Goal: Task Accomplishment & Management: Use online tool/utility

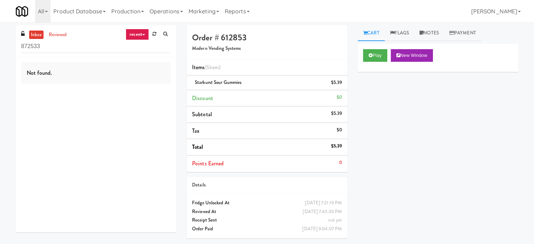
click at [477, 137] on div "Play New Window Primary Flag Clear Flag if unable to determine what was taken o…" at bounding box center [438, 175] width 160 height 263
click at [60, 51] on input "872533" at bounding box center [96, 46] width 150 height 13
click at [60, 50] on input "872533" at bounding box center [96, 46] width 150 height 13
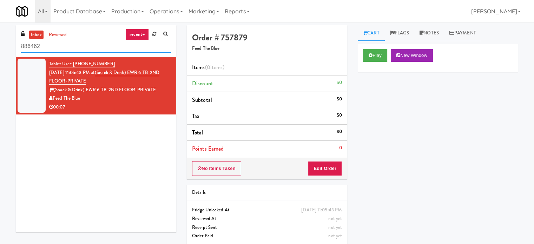
click at [85, 46] on input "886462" at bounding box center [96, 46] width 150 height 13
click at [85, 47] on input "886462" at bounding box center [96, 46] width 150 height 13
paste input "Locale - Fridge - Right"
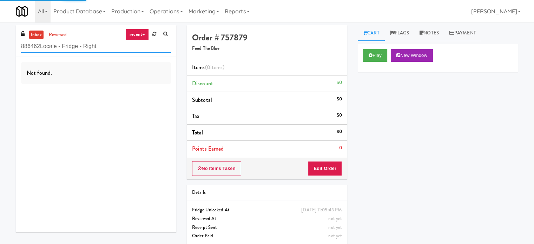
click at [109, 45] on input "886462Locale - Fridge - Right" at bounding box center [96, 46] width 150 height 13
paste input "text"
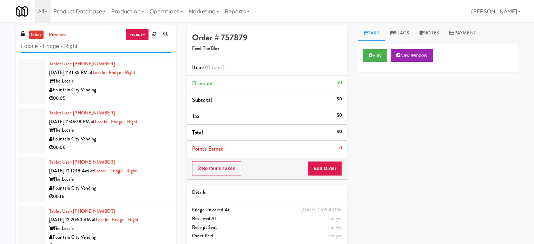
type input "Locale - Fridge - Right"
drag, startPoint x: 115, startPoint y: 102, endPoint x: 118, endPoint y: 95, distance: 7.4
click at [115, 102] on li "Tablet User · (913) 208-9722 Aug 13, 2025 11:11:35 PM at Locale - Fridge - Righ…" at bounding box center [96, 81] width 160 height 49
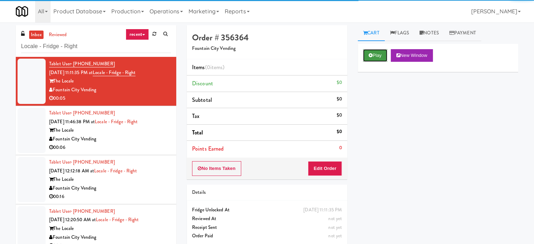
click at [370, 51] on button "Play" at bounding box center [375, 55] width 24 height 13
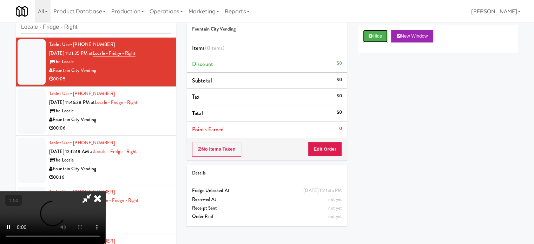
scroll to position [28, 0]
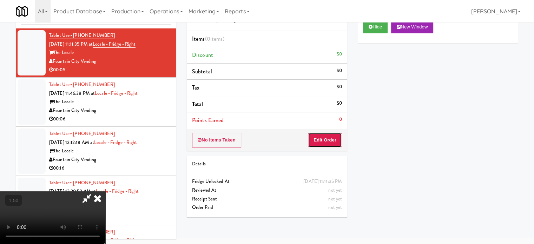
click at [331, 139] on button "Edit Order" at bounding box center [325, 140] width 34 height 15
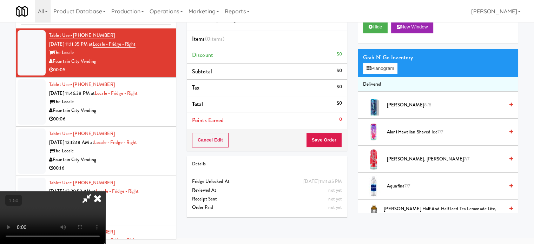
click at [105, 191] on video at bounding box center [52, 217] width 105 height 53
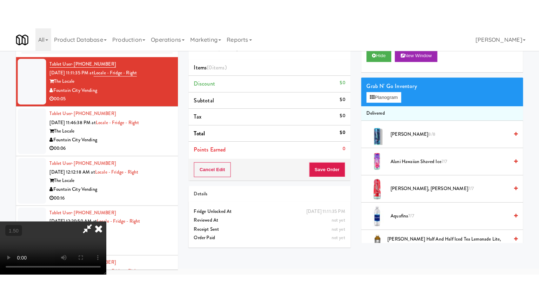
scroll to position [22, 0]
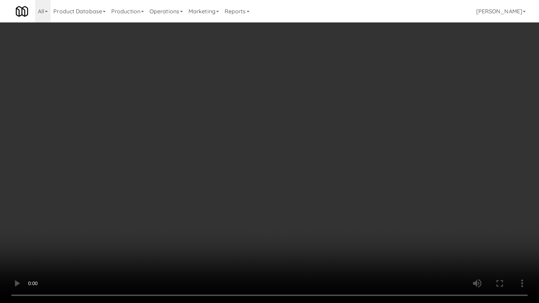
click at [246, 145] on video at bounding box center [269, 151] width 539 height 303
click at [236, 166] on video at bounding box center [269, 151] width 539 height 303
click at [237, 167] on video at bounding box center [269, 151] width 539 height 303
click at [239, 164] on video at bounding box center [269, 151] width 539 height 303
click at [239, 166] on video at bounding box center [269, 151] width 539 height 303
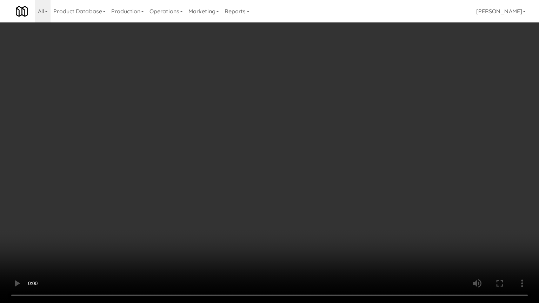
click at [245, 163] on video at bounding box center [269, 151] width 539 height 303
click at [247, 161] on video at bounding box center [269, 151] width 539 height 303
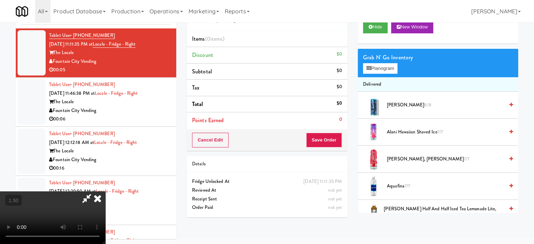
scroll to position [175, 0]
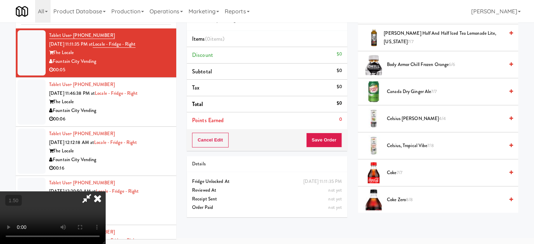
drag, startPoint x: 404, startPoint y: 175, endPoint x: 380, endPoint y: 151, distance: 34.5
click at [404, 175] on span "Coke 7/7" at bounding box center [445, 172] width 117 height 9
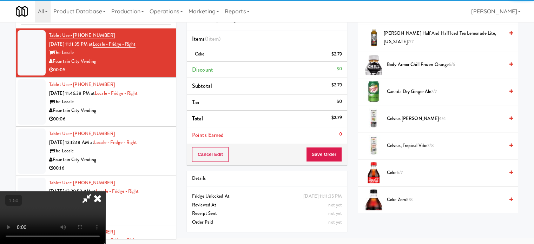
click at [105, 191] on icon at bounding box center [97, 198] width 15 height 14
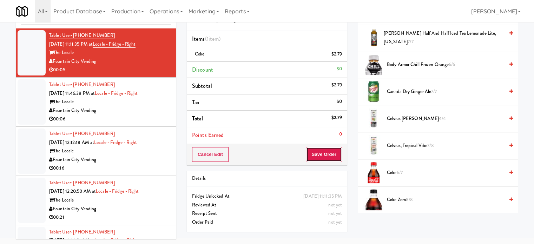
click at [328, 157] on button "Save Order" at bounding box center [324, 154] width 36 height 15
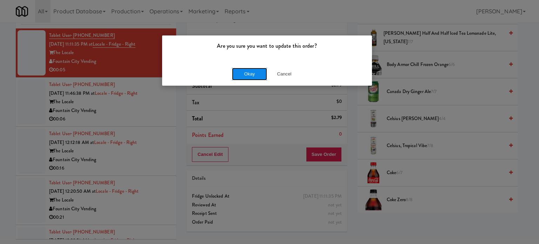
click at [254, 78] on button "Okay" at bounding box center [249, 74] width 35 height 13
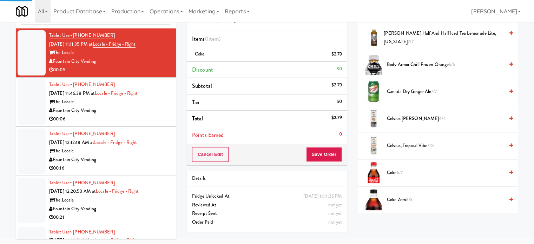
drag, startPoint x: 135, startPoint y: 118, endPoint x: 189, endPoint y: 86, distance: 62.5
click at [135, 118] on div "00:06" at bounding box center [110, 119] width 122 height 9
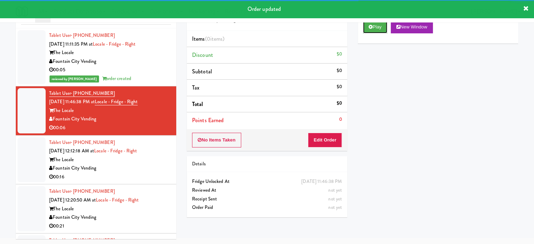
drag, startPoint x: 378, startPoint y: 32, endPoint x: 361, endPoint y: 45, distance: 20.7
click at [378, 33] on button "Play" at bounding box center [375, 27] width 24 height 13
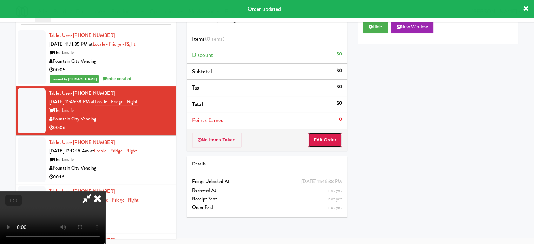
click at [333, 144] on button "Edit Order" at bounding box center [325, 140] width 34 height 15
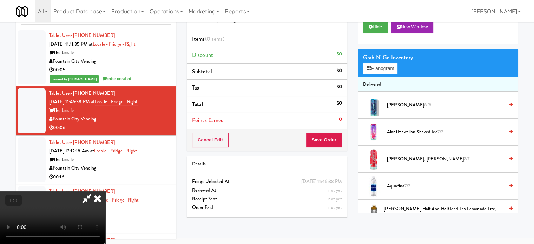
click at [105, 191] on video at bounding box center [52, 217] width 105 height 53
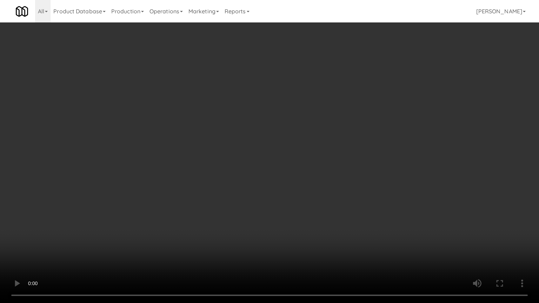
click at [164, 201] on video at bounding box center [269, 151] width 539 height 303
click at [208, 175] on video at bounding box center [269, 151] width 539 height 303
click at [208, 168] on video at bounding box center [269, 151] width 539 height 303
click at [271, 131] on video at bounding box center [269, 151] width 539 height 303
click at [269, 146] on video at bounding box center [269, 151] width 539 height 303
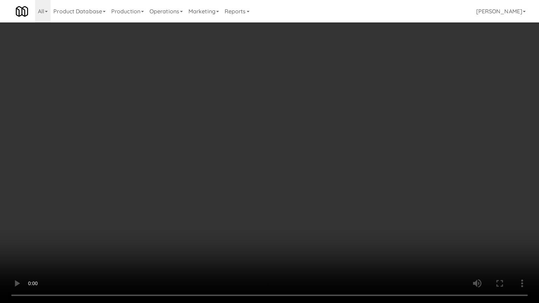
click at [272, 146] on video at bounding box center [269, 151] width 539 height 303
click at [279, 150] on video at bounding box center [269, 151] width 539 height 303
click at [279, 152] on video at bounding box center [269, 151] width 539 height 303
click at [281, 152] on video at bounding box center [269, 151] width 539 height 303
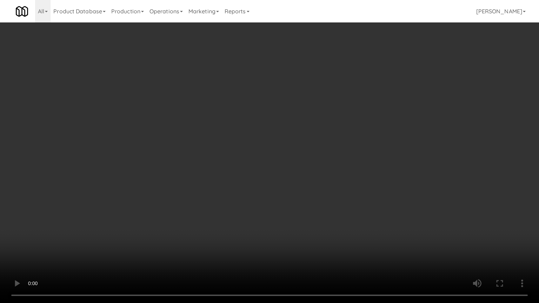
drag, startPoint x: 281, startPoint y: 152, endPoint x: 393, endPoint y: 95, distance: 126.5
click at [281, 152] on video at bounding box center [269, 151] width 539 height 303
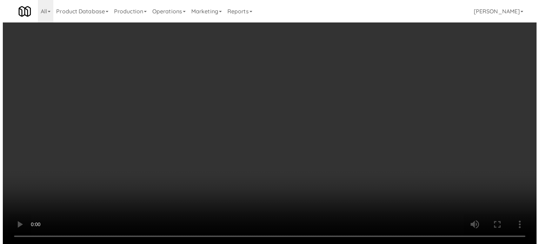
scroll to position [0, 0]
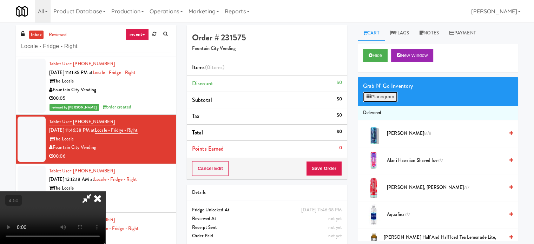
click at [390, 100] on button "Planogram" at bounding box center [380, 97] width 34 height 11
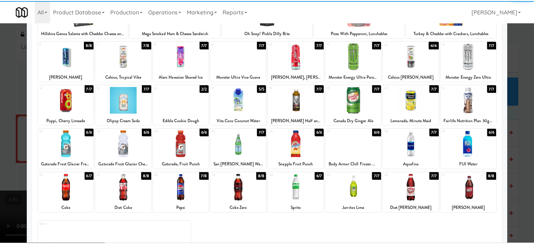
scroll to position [100, 0]
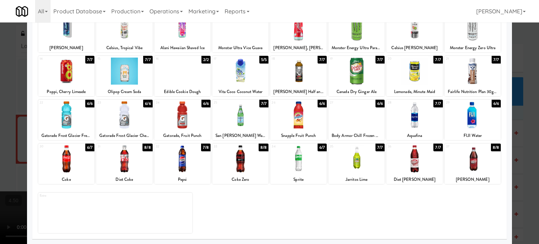
click at [491, 150] on div "8/8" at bounding box center [496, 148] width 10 height 8
click at [525, 155] on div at bounding box center [269, 122] width 539 height 244
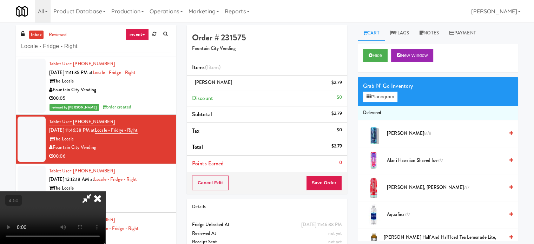
drag, startPoint x: 310, startPoint y: 30, endPoint x: 302, endPoint y: 34, distance: 8.3
click at [105, 191] on icon at bounding box center [97, 198] width 15 height 14
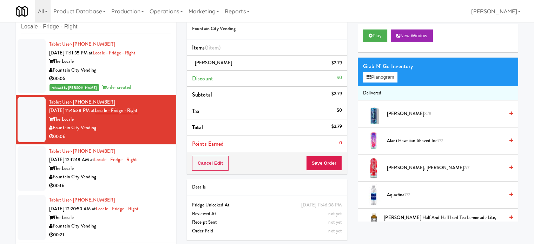
scroll to position [28, 0]
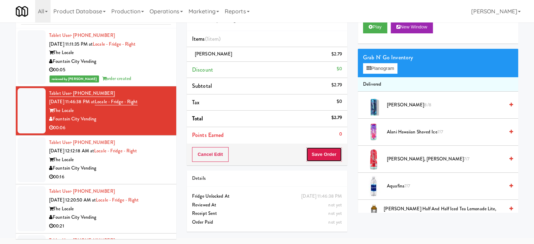
drag, startPoint x: 324, startPoint y: 151, endPoint x: 281, endPoint y: 116, distance: 56.1
click at [324, 151] on button "Save Order" at bounding box center [324, 154] width 36 height 15
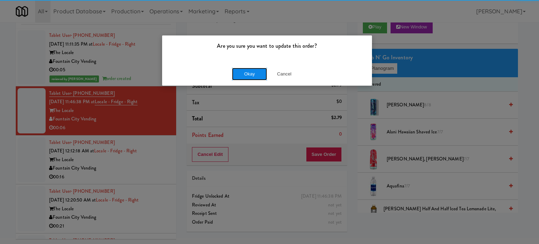
click at [247, 74] on button "Okay" at bounding box center [249, 74] width 35 height 13
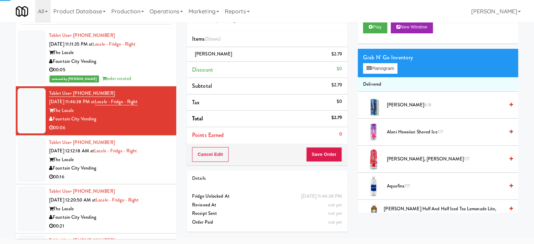
click at [129, 181] on li "Tablet User · (785) 577-0531 Aug 14, 2025 12:12:18 AM at Locale - Fridge - Righ…" at bounding box center [96, 159] width 160 height 49
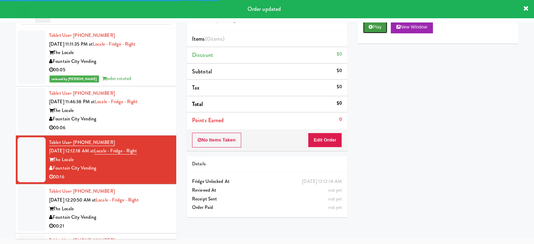
click at [372, 28] on button "Play" at bounding box center [375, 27] width 24 height 13
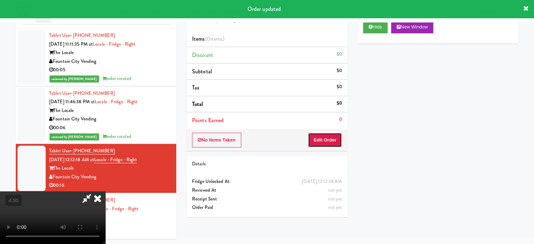
click at [330, 146] on button "Edit Order" at bounding box center [325, 140] width 34 height 15
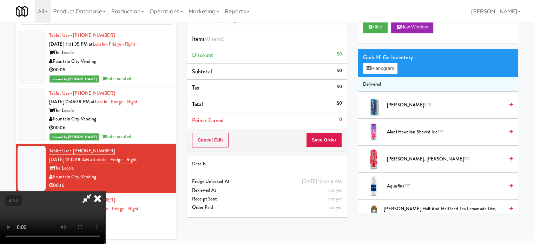
click at [105, 191] on video at bounding box center [52, 217] width 105 height 53
drag, startPoint x: 151, startPoint y: 109, endPoint x: 151, endPoint y: 104, distance: 5.0
click at [105, 191] on video at bounding box center [52, 217] width 105 height 53
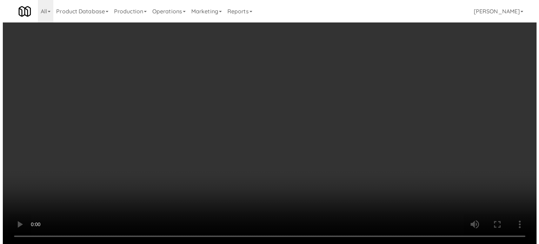
scroll to position [22, 0]
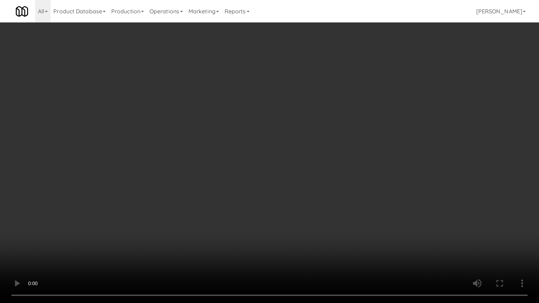
drag, startPoint x: 156, startPoint y: 119, endPoint x: 170, endPoint y: 115, distance: 14.6
click at [156, 119] on video at bounding box center [269, 151] width 539 height 303
click at [246, 146] on video at bounding box center [269, 151] width 539 height 303
click at [185, 219] on video at bounding box center [269, 151] width 539 height 303
click at [271, 194] on video at bounding box center [269, 151] width 539 height 303
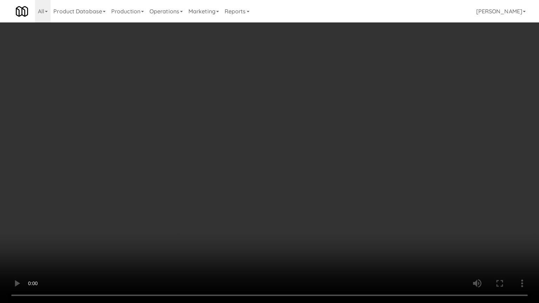
click at [270, 195] on video at bounding box center [269, 151] width 539 height 303
drag, startPoint x: 271, startPoint y: 193, endPoint x: 474, endPoint y: 104, distance: 222.5
click at [273, 192] on video at bounding box center [269, 151] width 539 height 303
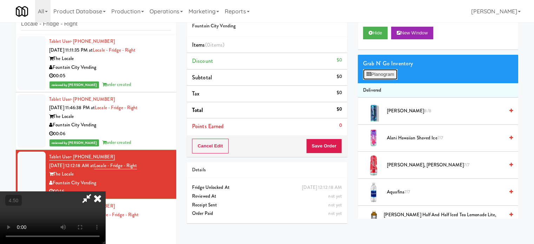
click at [380, 75] on button "Planogram" at bounding box center [380, 74] width 34 height 11
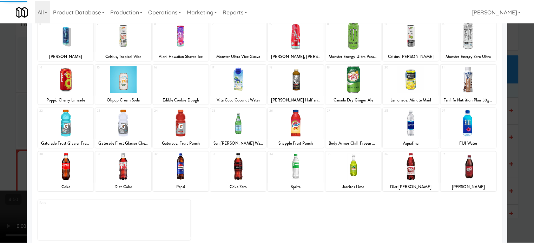
scroll to position [100, 0]
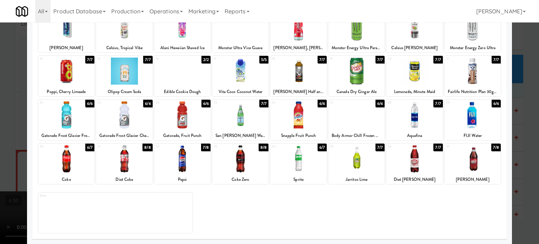
click at [378, 105] on div "6/6" at bounding box center [379, 104] width 9 height 8
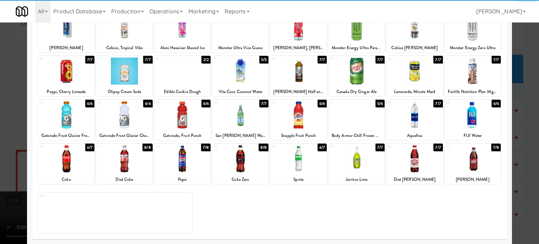
click at [522, 130] on div at bounding box center [269, 122] width 539 height 244
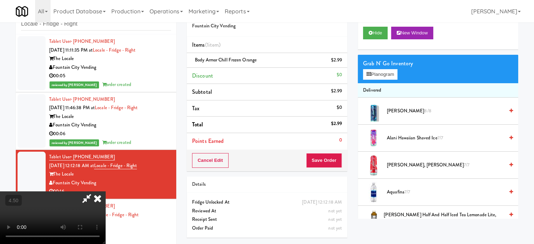
click at [105, 191] on video at bounding box center [52, 217] width 105 height 53
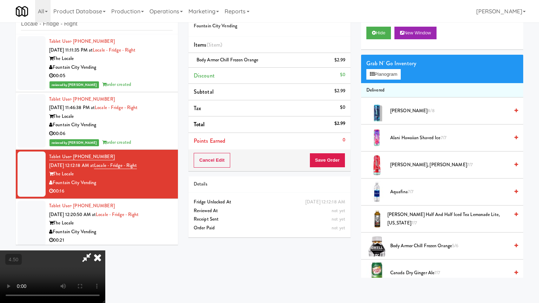
click at [105, 244] on video at bounding box center [52, 277] width 105 height 53
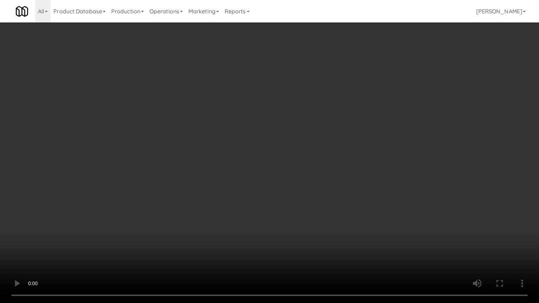
click at [332, 139] on video at bounding box center [269, 151] width 539 height 303
drag, startPoint x: 335, startPoint y: 146, endPoint x: 353, endPoint y: 149, distance: 17.5
click at [336, 146] on video at bounding box center [269, 151] width 539 height 303
click at [307, 179] on video at bounding box center [269, 151] width 539 height 303
drag, startPoint x: 308, startPoint y: 176, endPoint x: 329, endPoint y: 101, distance: 78.2
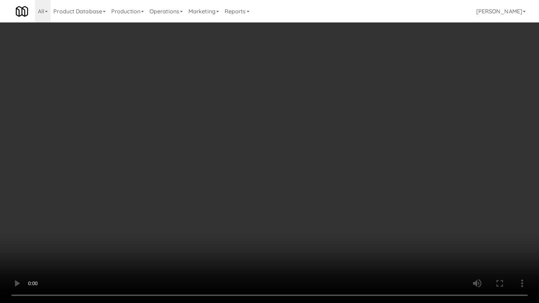
click at [309, 174] on video at bounding box center [269, 151] width 539 height 303
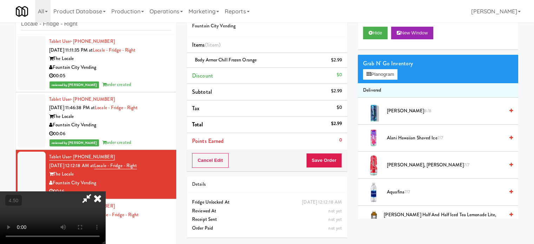
click at [105, 191] on icon at bounding box center [97, 198] width 15 height 14
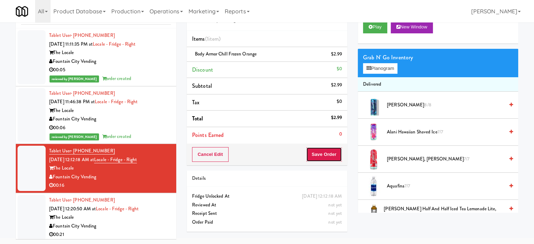
click at [317, 157] on button "Save Order" at bounding box center [324, 154] width 36 height 15
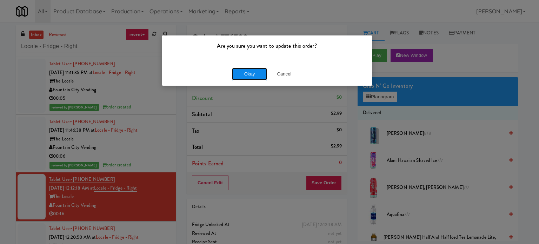
click at [248, 77] on button "Okay" at bounding box center [249, 74] width 35 height 13
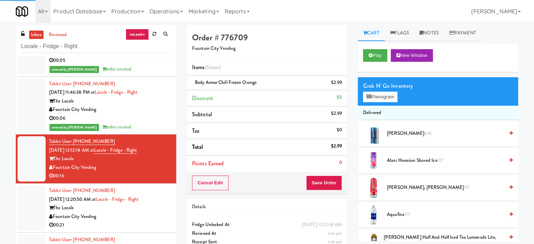
scroll to position [52, 0]
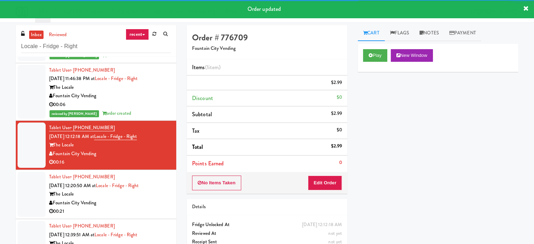
drag, startPoint x: 145, startPoint y: 210, endPoint x: 152, endPoint y: 196, distance: 15.7
click at [145, 207] on div "Fountain City Vending" at bounding box center [110, 203] width 122 height 9
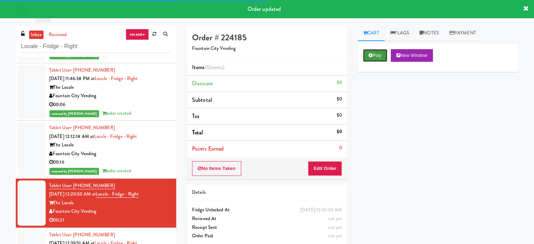
click at [376, 57] on button "Play" at bounding box center [375, 55] width 24 height 13
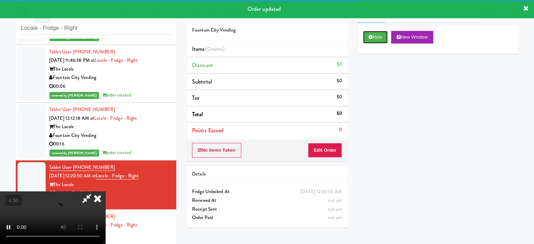
scroll to position [28, 0]
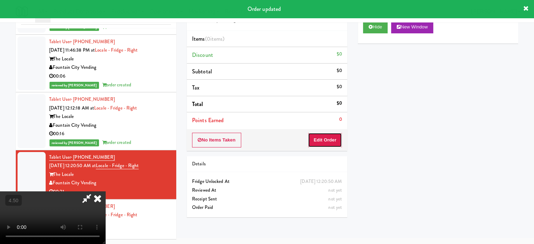
click at [337, 144] on button "Edit Order" at bounding box center [325, 140] width 34 height 15
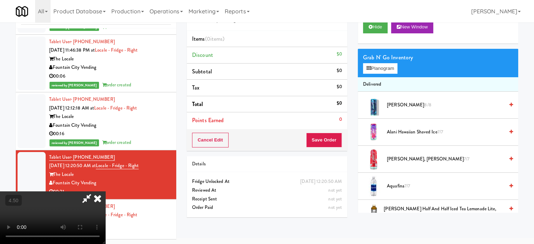
click at [105, 191] on video at bounding box center [52, 217] width 105 height 53
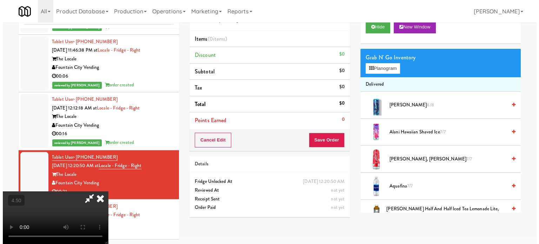
scroll to position [22, 0]
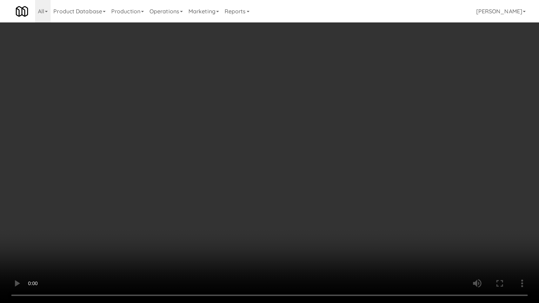
click at [247, 128] on video at bounding box center [269, 151] width 539 height 303
click at [279, 125] on video at bounding box center [269, 151] width 539 height 303
click at [268, 127] on video at bounding box center [269, 151] width 539 height 303
click at [245, 142] on video at bounding box center [269, 151] width 539 height 303
click at [223, 157] on video at bounding box center [269, 151] width 539 height 303
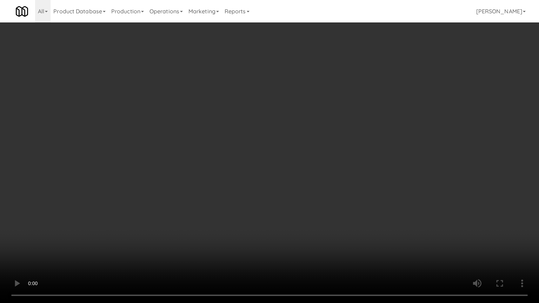
drag, startPoint x: 226, startPoint y: 157, endPoint x: 232, endPoint y: 154, distance: 7.2
click at [226, 157] on video at bounding box center [269, 151] width 539 height 303
drag, startPoint x: 235, startPoint y: 155, endPoint x: 232, endPoint y: 159, distance: 4.5
click at [236, 156] on video at bounding box center [269, 151] width 539 height 303
click at [232, 159] on video at bounding box center [269, 151] width 539 height 303
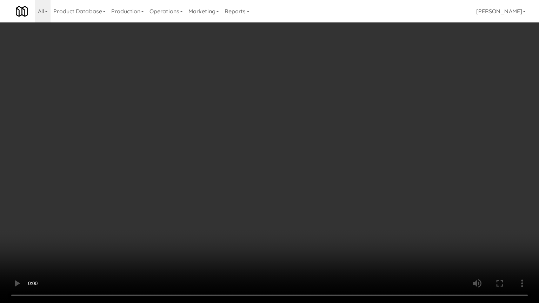
click at [232, 159] on video at bounding box center [269, 151] width 539 height 303
click at [232, 157] on video at bounding box center [269, 151] width 539 height 303
click at [233, 157] on video at bounding box center [269, 151] width 539 height 303
click at [234, 156] on video at bounding box center [269, 151] width 539 height 303
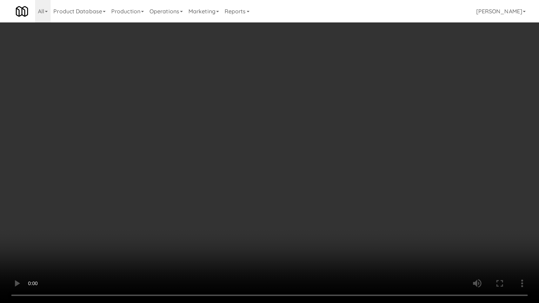
click at [234, 156] on video at bounding box center [269, 151] width 539 height 303
click at [265, 151] on video at bounding box center [269, 151] width 539 height 303
click at [260, 244] on video at bounding box center [269, 151] width 539 height 303
click at [269, 201] on video at bounding box center [269, 151] width 539 height 303
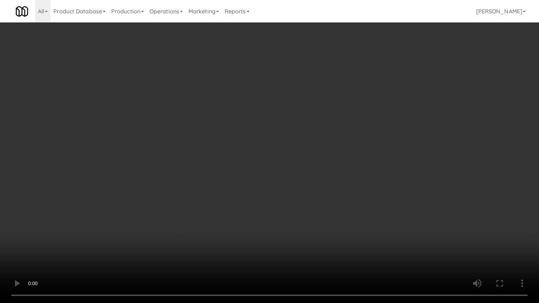
click at [270, 199] on video at bounding box center [269, 151] width 539 height 303
click at [271, 198] on video at bounding box center [269, 151] width 539 height 303
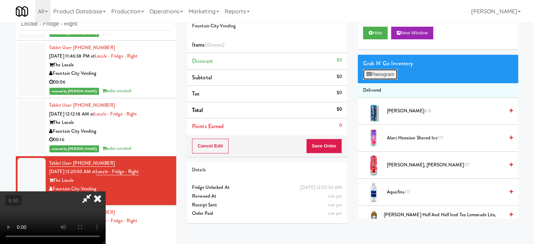
click at [382, 74] on button "Planogram" at bounding box center [380, 74] width 34 height 11
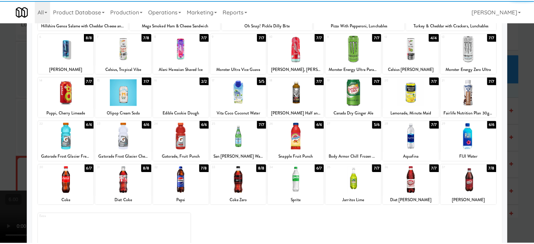
scroll to position [100, 0]
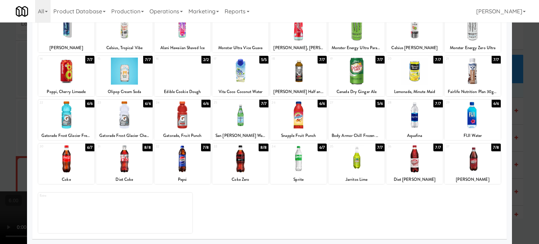
click at [263, 100] on div "7/7" at bounding box center [263, 104] width 9 height 8
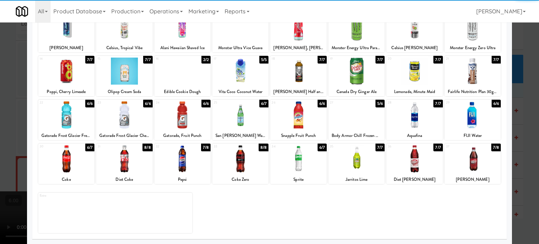
click at [318, 59] on div "7/7" at bounding box center [322, 60] width 9 height 8
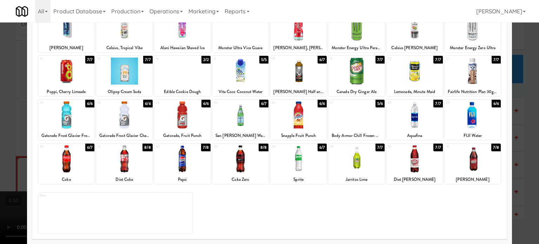
click at [527, 117] on div at bounding box center [269, 122] width 539 height 244
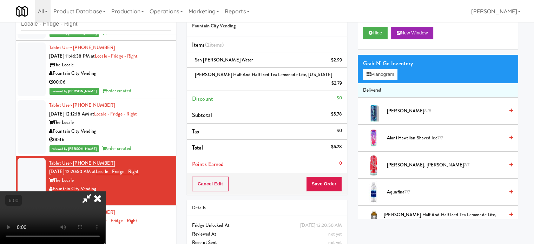
click at [105, 191] on video at bounding box center [52, 217] width 105 height 53
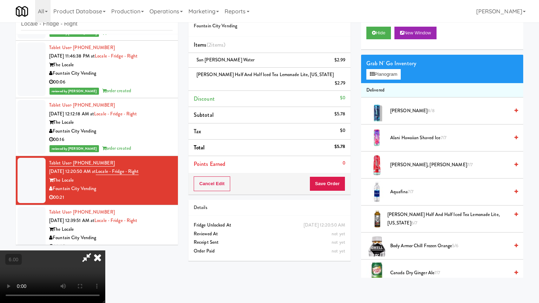
drag, startPoint x: 189, startPoint y: 171, endPoint x: 204, endPoint y: 156, distance: 21.6
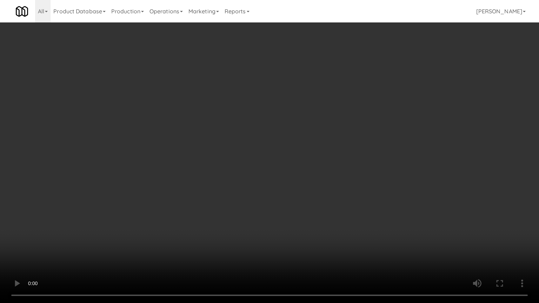
click at [189, 171] on video at bounding box center [269, 151] width 539 height 303
click at [235, 166] on video at bounding box center [269, 151] width 539 height 303
click at [236, 165] on video at bounding box center [269, 151] width 539 height 303
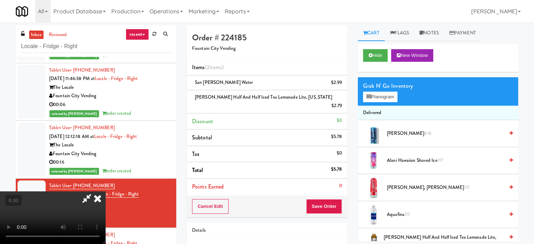
click at [105, 191] on icon at bounding box center [97, 198] width 15 height 14
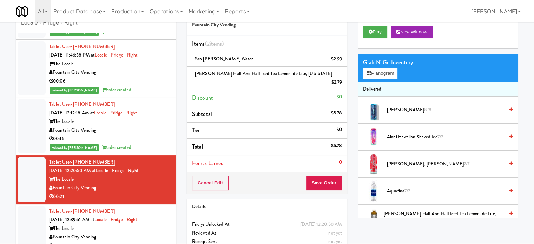
scroll to position [35, 0]
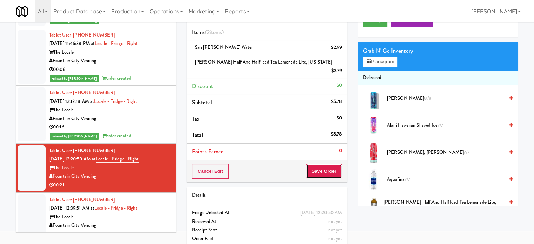
click at [315, 164] on button "Save Order" at bounding box center [324, 171] width 36 height 15
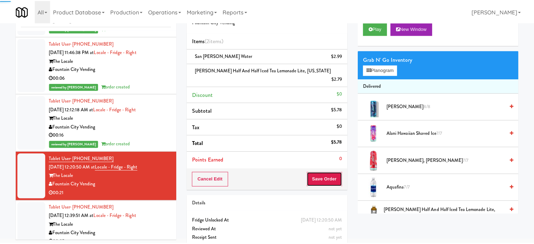
scroll to position [0, 0]
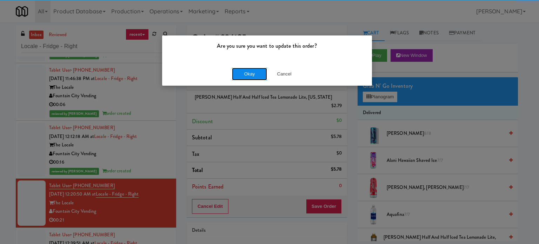
click at [245, 68] on button "Okay" at bounding box center [249, 74] width 35 height 13
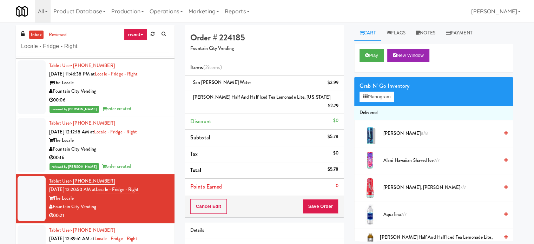
scroll to position [60, 0]
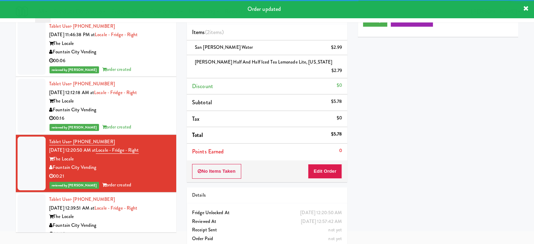
drag, startPoint x: 142, startPoint y: 213, endPoint x: 295, endPoint y: 161, distance: 161.6
click at [142, 213] on div "The Locale" at bounding box center [110, 216] width 122 height 9
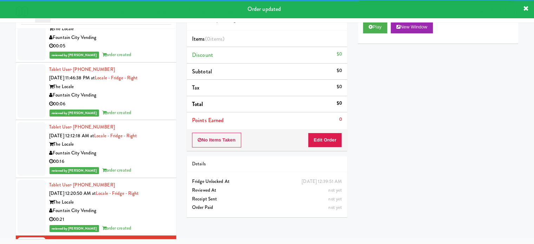
scroll to position [69, 0]
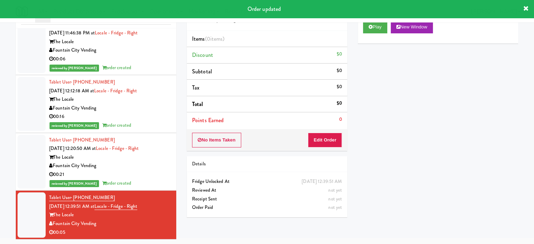
click at [379, 18] on div "All 901 Smrt Mrkt https://classic.micromart.com/vision-orders/886462?operator_i…" at bounding box center [267, 11] width 502 height 22
drag, startPoint x: 374, startPoint y: 25, endPoint x: 365, endPoint y: 34, distance: 13.4
click at [374, 25] on button "Play" at bounding box center [375, 27] width 24 height 13
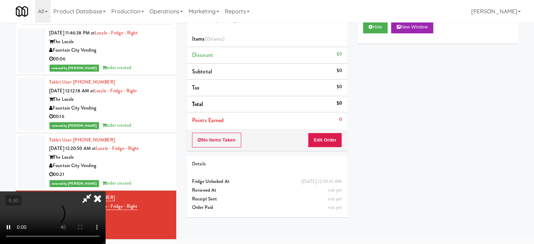
click at [321, 147] on div "No Items Taken Edit Order" at bounding box center [267, 140] width 160 height 22
click at [321, 141] on button "Edit Order" at bounding box center [325, 140] width 34 height 15
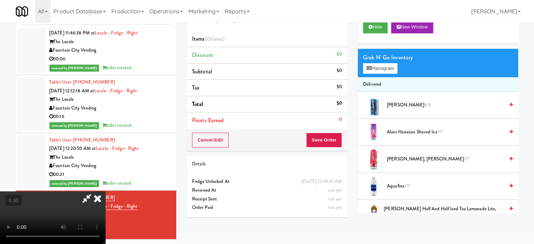
click at [105, 191] on video at bounding box center [52, 217] width 105 height 53
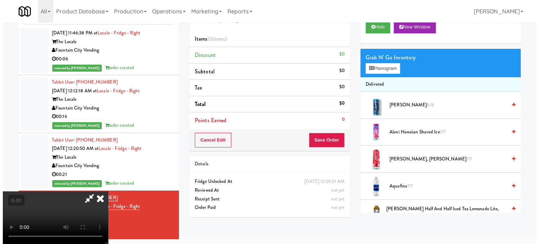
scroll to position [22, 0]
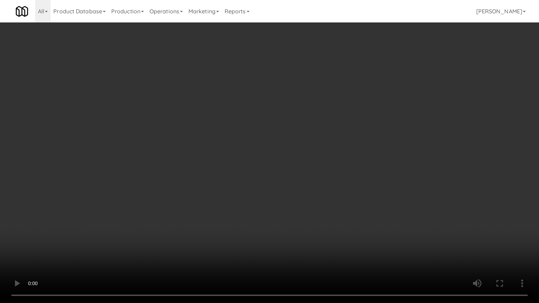
click at [229, 146] on video at bounding box center [269, 151] width 539 height 303
click at [156, 225] on video at bounding box center [269, 151] width 539 height 303
click at [313, 174] on video at bounding box center [269, 151] width 539 height 303
click at [318, 175] on video at bounding box center [269, 151] width 539 height 303
click at [323, 171] on video at bounding box center [269, 151] width 539 height 303
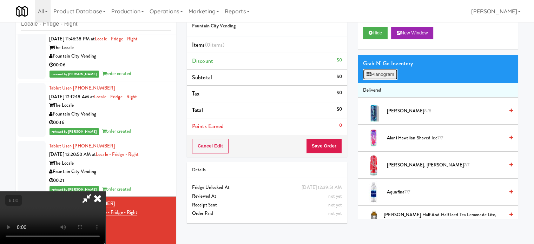
click at [390, 72] on button "Planogram" at bounding box center [380, 74] width 34 height 11
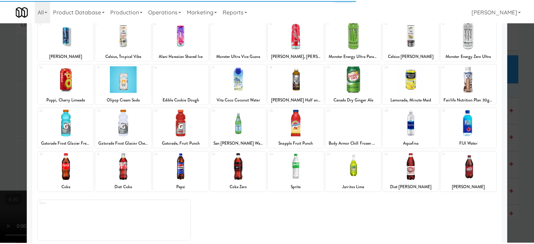
scroll to position [100, 0]
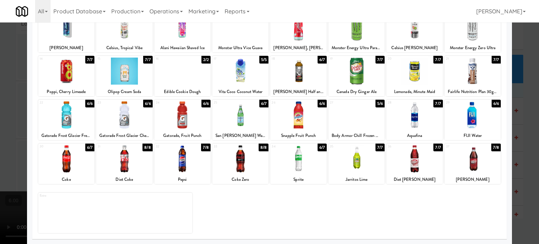
drag, startPoint x: 261, startPoint y: 148, endPoint x: 386, endPoint y: 115, distance: 128.9
click at [261, 148] on div "8/8" at bounding box center [264, 148] width 10 height 8
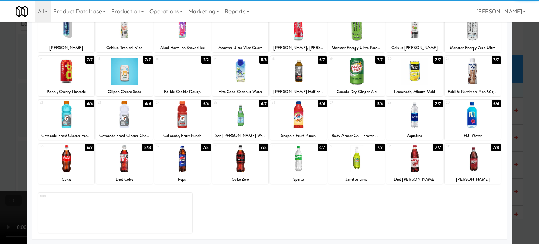
click at [528, 130] on div at bounding box center [269, 122] width 539 height 244
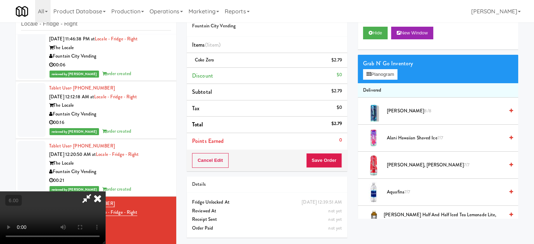
click at [105, 191] on video at bounding box center [52, 217] width 105 height 53
drag, startPoint x: 161, startPoint y: 141, endPoint x: 168, endPoint y: 168, distance: 28.3
click at [105, 191] on video at bounding box center [52, 217] width 105 height 53
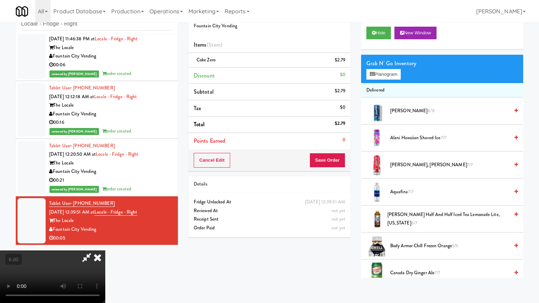
click at [105, 244] on video at bounding box center [52, 277] width 105 height 53
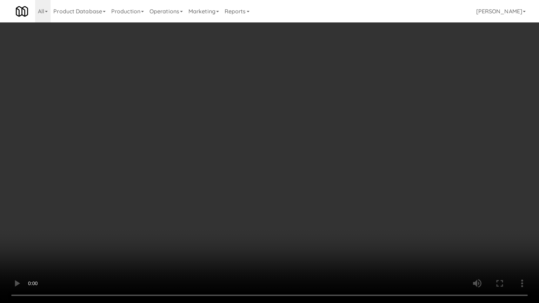
click at [294, 169] on video at bounding box center [269, 151] width 539 height 303
click at [300, 166] on video at bounding box center [269, 151] width 539 height 303
click at [319, 157] on video at bounding box center [269, 151] width 539 height 303
drag, startPoint x: 319, startPoint y: 157, endPoint x: 330, endPoint y: 152, distance: 11.3
click at [320, 157] on video at bounding box center [269, 151] width 539 height 303
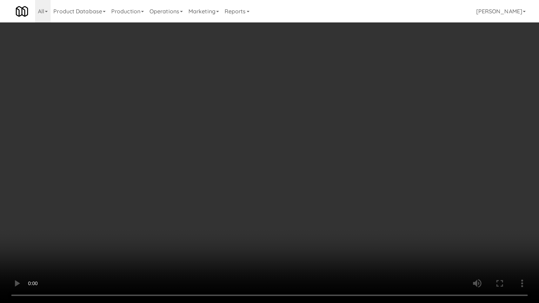
drag, startPoint x: 278, startPoint y: 135, endPoint x: 281, endPoint y: 132, distance: 4.5
click at [279, 135] on video at bounding box center [269, 151] width 539 height 303
click at [281, 132] on video at bounding box center [269, 151] width 539 height 303
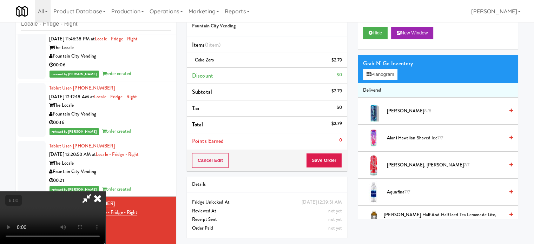
click at [105, 191] on icon at bounding box center [97, 198] width 15 height 14
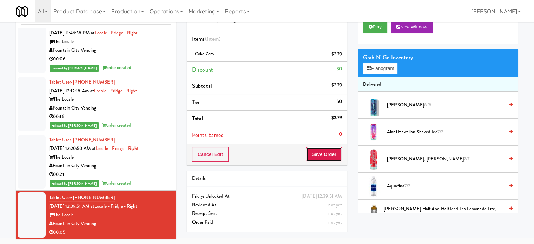
click at [336, 158] on button "Save Order" at bounding box center [324, 154] width 36 height 15
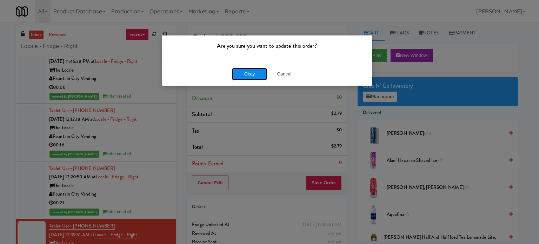
click at [247, 71] on button "Okay" at bounding box center [249, 74] width 35 height 13
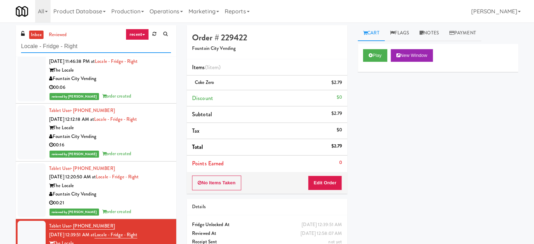
click at [80, 44] on input "Locale - Fridge - Right" at bounding box center [96, 46] width 150 height 13
paste input "(Snack & Drink) EWR 3-TB-PUBLIC"
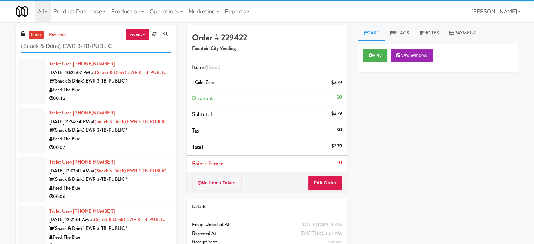
type input "(Snack & Drink) EWR 3-TB-PUBLIC"
click at [140, 103] on div "00:42" at bounding box center [110, 98] width 122 height 9
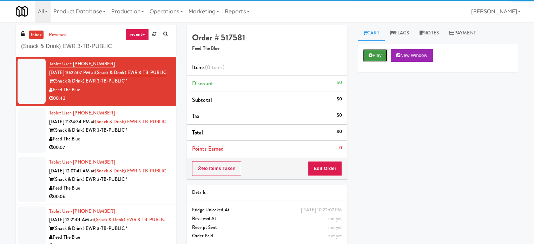
click at [380, 55] on button "Play" at bounding box center [375, 55] width 24 height 13
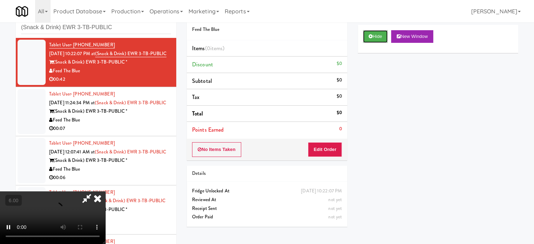
scroll to position [28, 0]
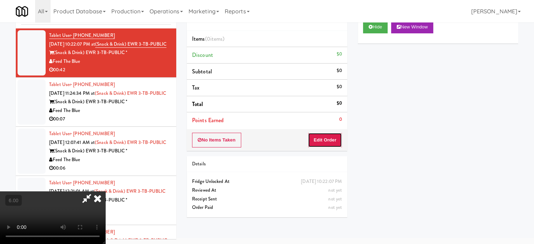
click at [324, 139] on button "Edit Order" at bounding box center [325, 140] width 34 height 15
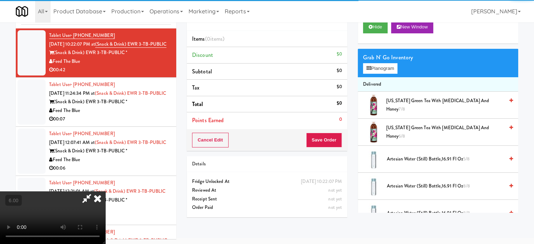
click at [105, 191] on video at bounding box center [52, 217] width 105 height 53
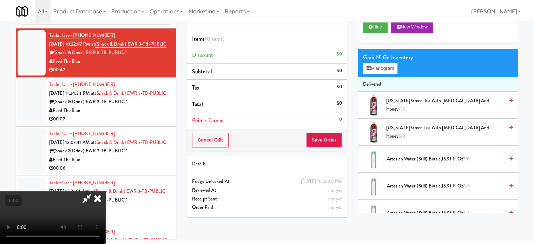
click at [330, 91] on li "Tax $0" at bounding box center [267, 88] width 160 height 16
click at [105, 191] on video at bounding box center [52, 217] width 105 height 53
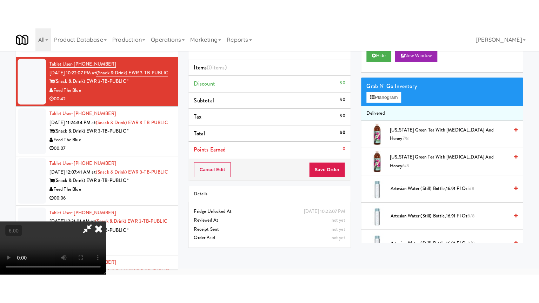
scroll to position [22, 0]
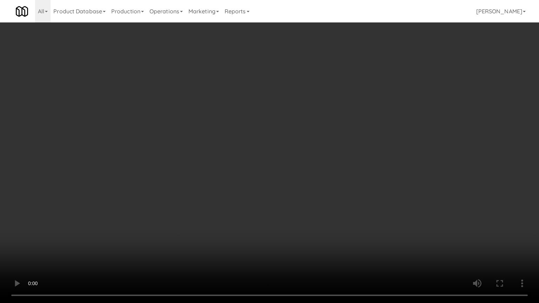
click at [284, 138] on video at bounding box center [269, 151] width 539 height 303
drag, startPoint x: 232, startPoint y: 170, endPoint x: 228, endPoint y: 172, distance: 4.1
click at [232, 171] on video at bounding box center [269, 151] width 539 height 303
click at [227, 175] on video at bounding box center [269, 151] width 539 height 303
click at [258, 178] on video at bounding box center [269, 151] width 539 height 303
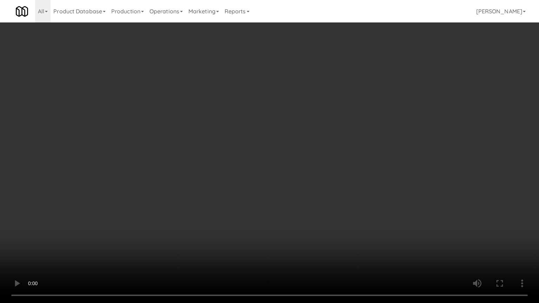
click at [254, 179] on video at bounding box center [269, 151] width 539 height 303
click at [340, 189] on video at bounding box center [269, 151] width 539 height 303
click at [310, 184] on video at bounding box center [269, 151] width 539 height 303
drag, startPoint x: 311, startPoint y: 184, endPoint x: 339, endPoint y: 134, distance: 56.6
click at [312, 183] on video at bounding box center [269, 151] width 539 height 303
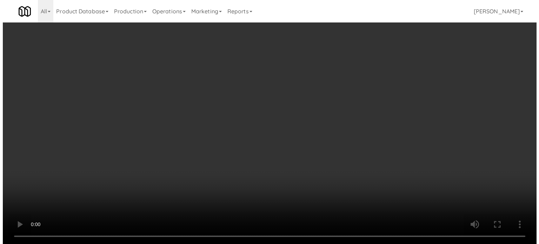
scroll to position [0, 0]
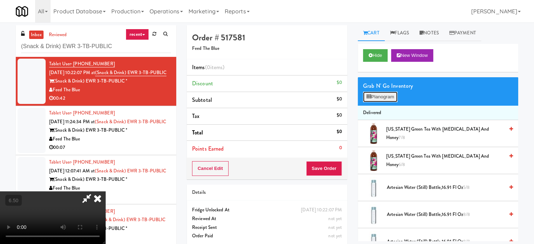
click at [392, 98] on button "Planogram" at bounding box center [380, 97] width 34 height 11
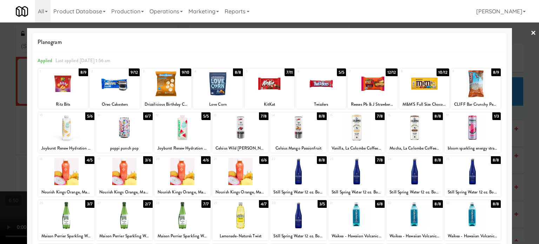
click at [337, 75] on div "5/5" at bounding box center [341, 72] width 9 height 8
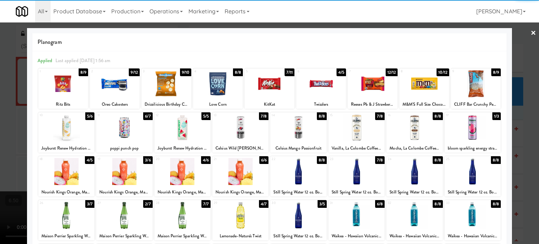
click at [526, 131] on div at bounding box center [269, 122] width 539 height 244
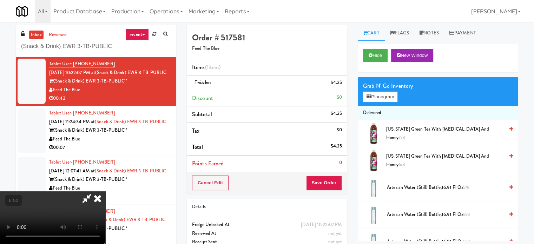
click at [105, 191] on video at bounding box center [52, 217] width 105 height 53
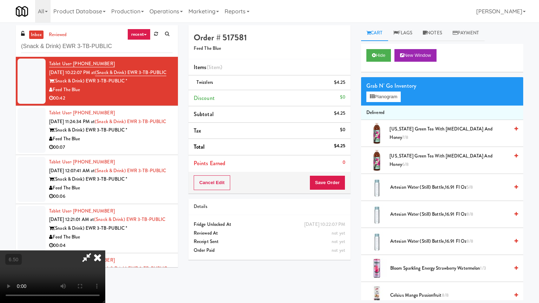
click at [105, 244] on video at bounding box center [52, 277] width 105 height 53
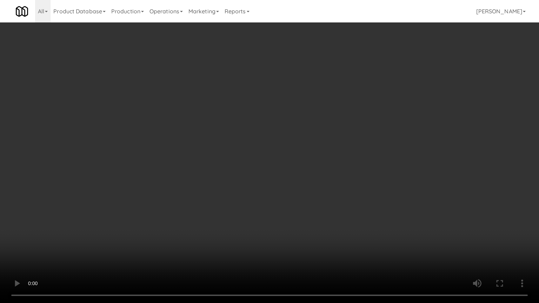
click at [293, 161] on video at bounding box center [269, 151] width 539 height 303
click at [265, 156] on video at bounding box center [269, 151] width 539 height 303
click at [285, 156] on video at bounding box center [269, 151] width 539 height 303
click at [229, 159] on video at bounding box center [269, 151] width 539 height 303
click at [233, 155] on video at bounding box center [269, 151] width 539 height 303
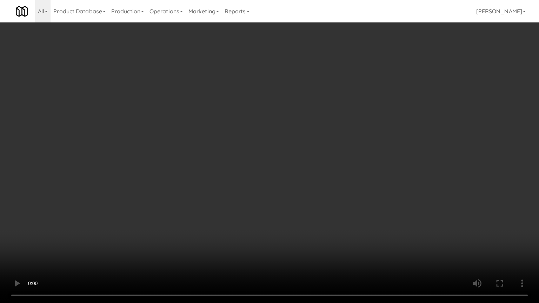
click at [234, 154] on video at bounding box center [269, 151] width 539 height 303
drag, startPoint x: 259, startPoint y: 159, endPoint x: 238, endPoint y: 161, distance: 20.9
click at [259, 159] on video at bounding box center [269, 151] width 539 height 303
click at [225, 160] on video at bounding box center [269, 151] width 539 height 303
click at [227, 158] on video at bounding box center [269, 151] width 539 height 303
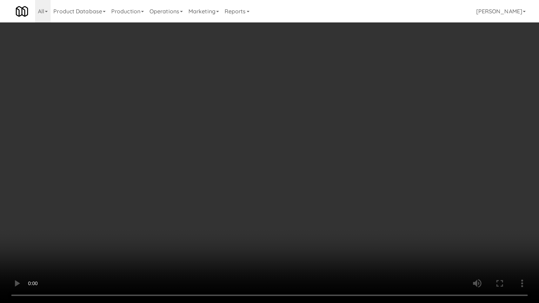
click at [229, 157] on video at bounding box center [269, 151] width 539 height 303
click at [257, 150] on video at bounding box center [269, 151] width 539 height 303
click at [257, 151] on video at bounding box center [269, 151] width 539 height 303
click at [260, 154] on video at bounding box center [269, 151] width 539 height 303
click at [257, 157] on video at bounding box center [269, 151] width 539 height 303
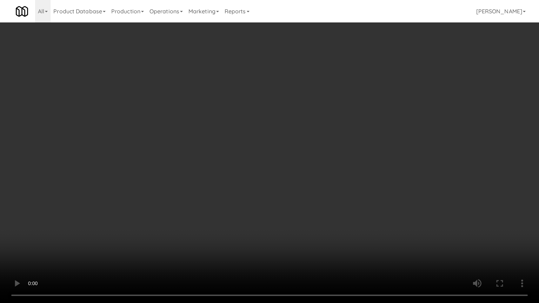
click at [289, 176] on video at bounding box center [269, 151] width 539 height 303
click at [228, 169] on video at bounding box center [269, 151] width 539 height 303
click at [348, 181] on video at bounding box center [269, 151] width 539 height 303
click at [249, 173] on video at bounding box center [269, 151] width 539 height 303
click at [300, 153] on video at bounding box center [269, 151] width 539 height 303
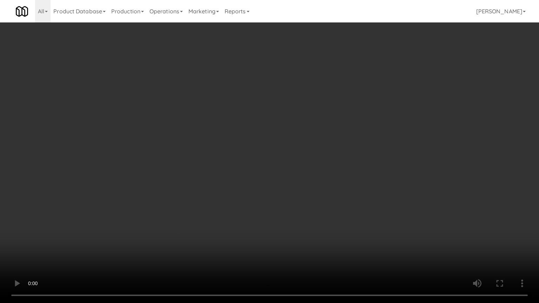
click at [274, 159] on video at bounding box center [269, 151] width 539 height 303
click at [277, 158] on video at bounding box center [269, 151] width 539 height 303
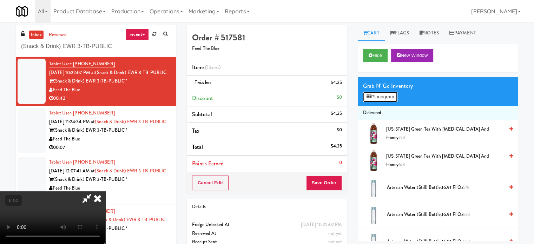
click at [394, 94] on button "Planogram" at bounding box center [380, 97] width 34 height 11
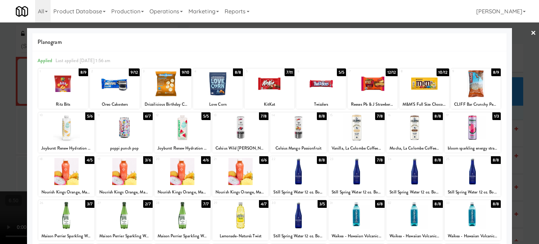
click at [387, 73] on div "12/12" at bounding box center [392, 72] width 12 height 8
click at [522, 132] on div at bounding box center [269, 122] width 539 height 244
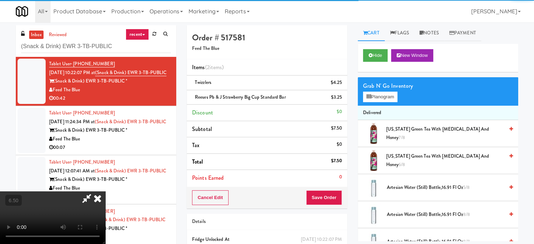
click at [105, 191] on video at bounding box center [52, 217] width 105 height 53
drag, startPoint x: 230, startPoint y: 127, endPoint x: 233, endPoint y: 167, distance: 39.7
click at [105, 191] on video at bounding box center [52, 217] width 105 height 53
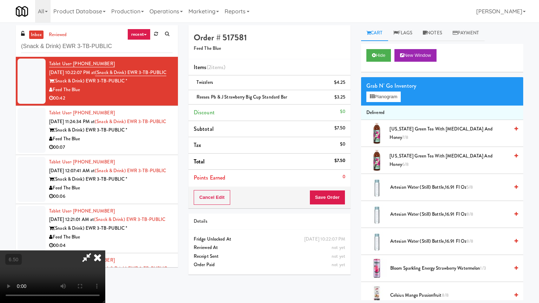
drag, startPoint x: 233, startPoint y: 166, endPoint x: 269, endPoint y: 139, distance: 44.8
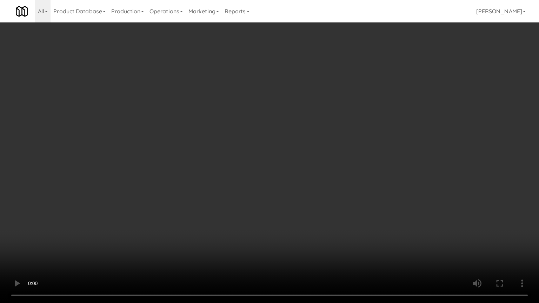
click at [234, 166] on video at bounding box center [269, 151] width 539 height 303
click at [305, 150] on video at bounding box center [269, 151] width 539 height 303
click at [312, 154] on video at bounding box center [269, 151] width 539 height 303
click at [330, 174] on video at bounding box center [269, 151] width 539 height 303
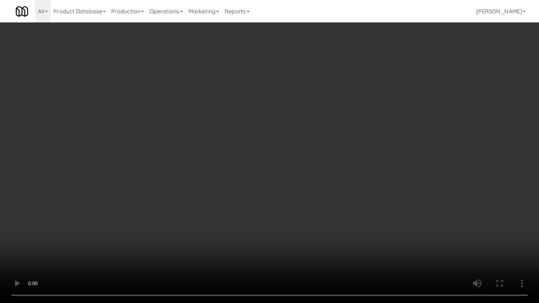
click at [330, 174] on video at bounding box center [269, 151] width 539 height 303
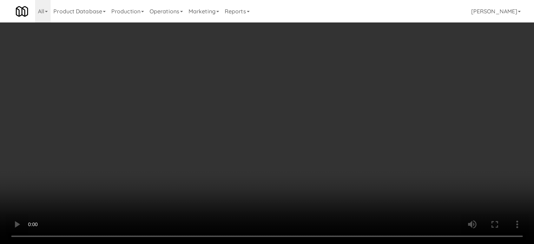
click at [344, 100] on icon at bounding box center [343, 100] width 4 height 5
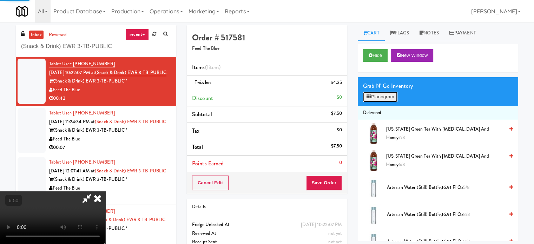
click at [372, 95] on button "Planogram" at bounding box center [380, 97] width 34 height 11
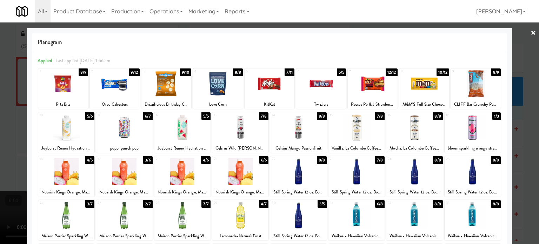
click at [292, 75] on div "1 8/9 Ritz Bits 2 9/12 Oreo Cakesters 3 9/10 Drizzilicious Birthday Cake .74oz …" at bounding box center [269, 88] width 463 height 40
click at [521, 137] on div at bounding box center [269, 122] width 539 height 244
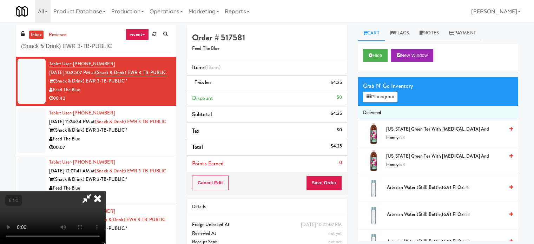
click at [105, 191] on video at bounding box center [52, 217] width 105 height 53
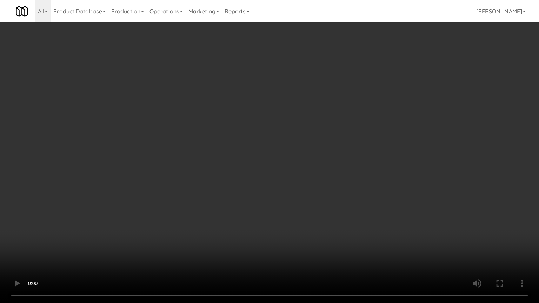
click at [171, 222] on video at bounding box center [269, 151] width 539 height 303
click at [238, 154] on video at bounding box center [269, 151] width 539 height 303
click at [245, 148] on video at bounding box center [269, 151] width 539 height 303
click at [247, 148] on video at bounding box center [269, 151] width 539 height 303
click at [247, 152] on video at bounding box center [269, 151] width 539 height 303
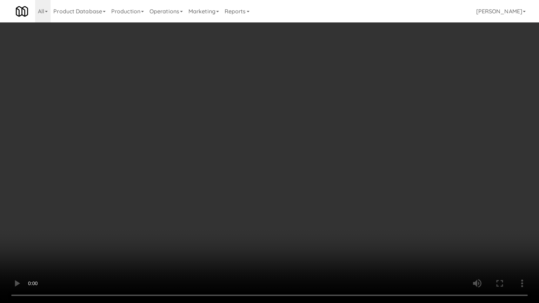
click at [252, 155] on video at bounding box center [269, 151] width 539 height 303
click at [252, 157] on video at bounding box center [269, 151] width 539 height 303
click at [252, 158] on video at bounding box center [269, 151] width 539 height 303
click at [253, 159] on video at bounding box center [269, 151] width 539 height 303
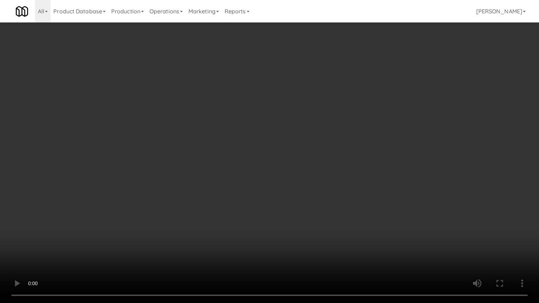
click at [253, 160] on video at bounding box center [269, 151] width 539 height 303
click at [252, 160] on video at bounding box center [269, 151] width 539 height 303
click at [253, 160] on video at bounding box center [269, 151] width 539 height 303
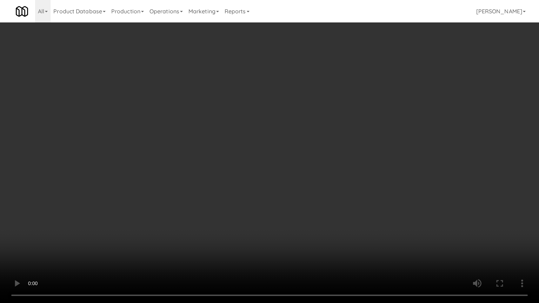
click at [253, 160] on video at bounding box center [269, 151] width 539 height 303
click at [253, 168] on video at bounding box center [269, 151] width 539 height 303
click at [262, 176] on video at bounding box center [269, 151] width 539 height 303
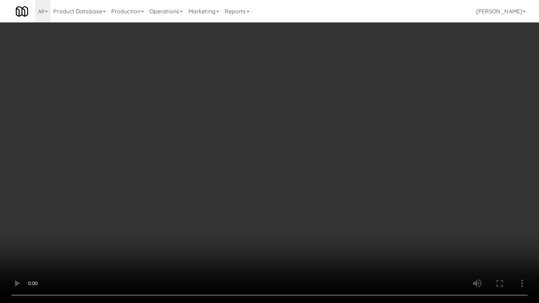
click at [265, 182] on video at bounding box center [269, 151] width 539 height 303
click at [274, 170] on video at bounding box center [269, 151] width 539 height 303
click at [274, 174] on video at bounding box center [269, 151] width 539 height 303
click at [275, 173] on video at bounding box center [269, 151] width 539 height 303
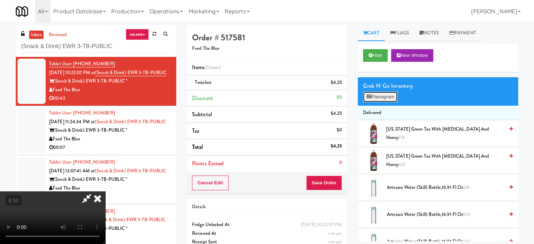
click at [378, 95] on button "Planogram" at bounding box center [380, 97] width 34 height 11
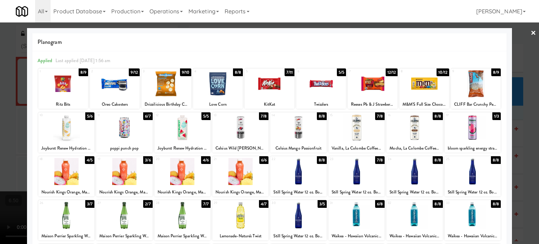
click at [287, 74] on div "7/11" at bounding box center [290, 72] width 10 height 8
click at [527, 93] on div at bounding box center [269, 122] width 539 height 244
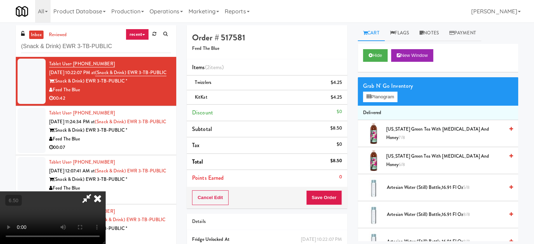
click at [105, 191] on video at bounding box center [52, 217] width 105 height 53
drag, startPoint x: 188, startPoint y: 143, endPoint x: 185, endPoint y: 228, distance: 85.0
click at [105, 191] on video at bounding box center [52, 217] width 105 height 53
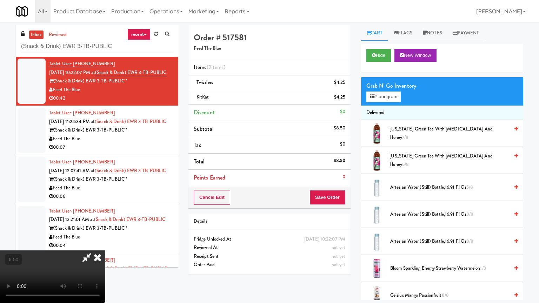
click at [105, 244] on video at bounding box center [52, 277] width 105 height 53
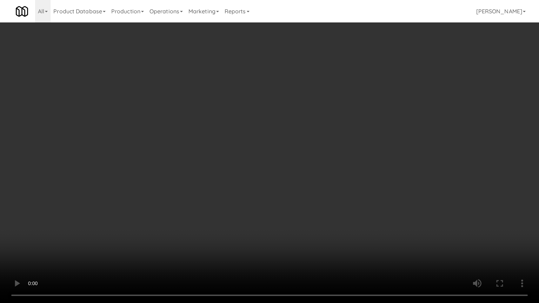
click at [280, 181] on video at bounding box center [269, 151] width 539 height 303
click at [271, 144] on video at bounding box center [269, 151] width 539 height 303
click at [284, 158] on video at bounding box center [269, 151] width 539 height 303
click at [322, 142] on video at bounding box center [269, 151] width 539 height 303
click at [322, 141] on video at bounding box center [269, 151] width 539 height 303
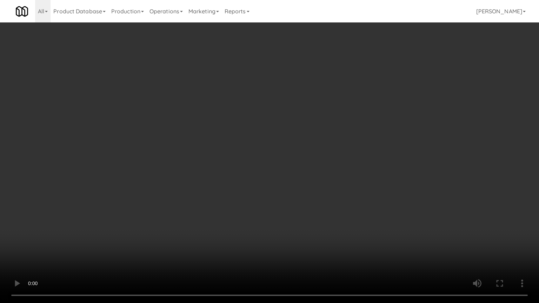
click at [322, 141] on video at bounding box center [269, 151] width 539 height 303
click at [328, 120] on video at bounding box center [269, 151] width 539 height 303
click at [294, 163] on video at bounding box center [269, 151] width 539 height 303
click at [295, 166] on video at bounding box center [269, 151] width 539 height 303
click at [293, 183] on video at bounding box center [269, 151] width 539 height 303
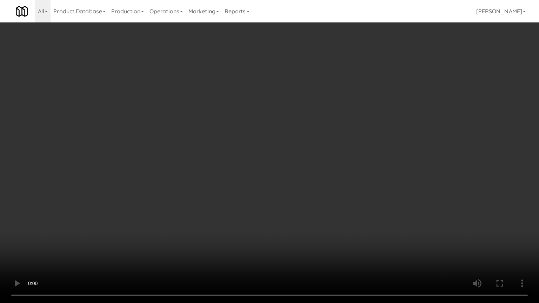
click at [324, 205] on video at bounding box center [269, 151] width 539 height 303
click at [286, 191] on video at bounding box center [269, 151] width 539 height 303
click at [287, 191] on video at bounding box center [269, 151] width 539 height 303
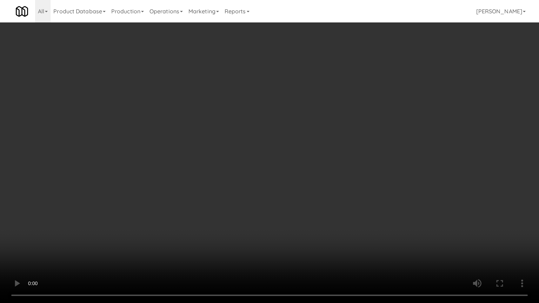
click at [288, 189] on video at bounding box center [269, 151] width 539 height 303
click at [289, 188] on video at bounding box center [269, 151] width 539 height 303
click at [322, 194] on video at bounding box center [269, 151] width 539 height 303
click at [317, 201] on video at bounding box center [269, 151] width 539 height 303
click at [314, 208] on video at bounding box center [269, 151] width 539 height 303
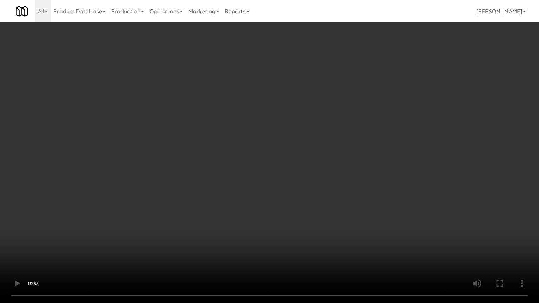
click at [314, 210] on video at bounding box center [269, 151] width 539 height 303
click at [317, 222] on video at bounding box center [269, 151] width 539 height 303
click at [317, 220] on video at bounding box center [269, 151] width 539 height 303
click at [322, 221] on video at bounding box center [269, 151] width 539 height 303
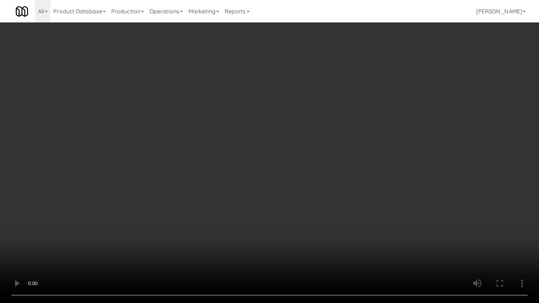
click at [322, 222] on video at bounding box center [269, 151] width 539 height 303
click at [325, 234] on video at bounding box center [269, 151] width 539 height 303
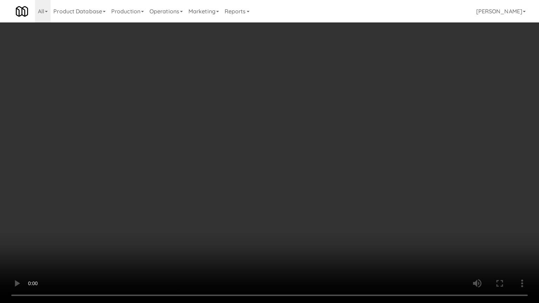
click at [324, 234] on video at bounding box center [269, 151] width 539 height 303
click at [216, 185] on video at bounding box center [269, 151] width 539 height 303
click at [219, 184] on video at bounding box center [269, 151] width 539 height 303
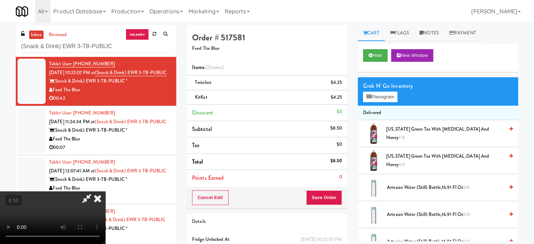
click at [105, 191] on icon at bounding box center [97, 198] width 15 height 14
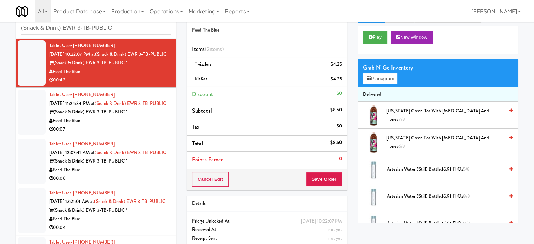
scroll to position [35, 0]
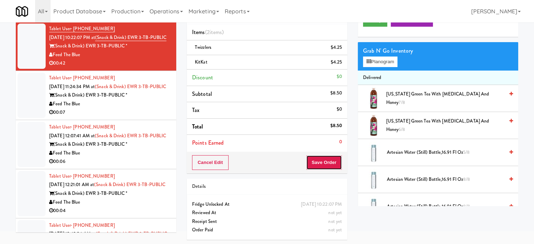
click at [315, 164] on button "Save Order" at bounding box center [324, 162] width 36 height 15
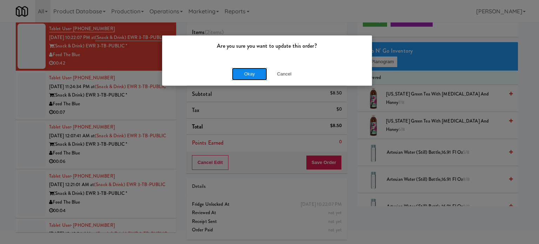
click at [249, 74] on button "Okay" at bounding box center [249, 74] width 35 height 13
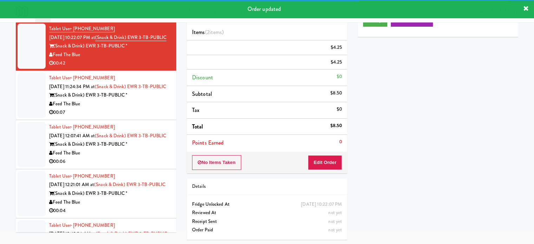
click at [166, 118] on li "Tablet User · (862) 218-7628 Aug 13, 2025 11:24:34 PM at (Snack & Drink) EWR 3-…" at bounding box center [96, 95] width 160 height 49
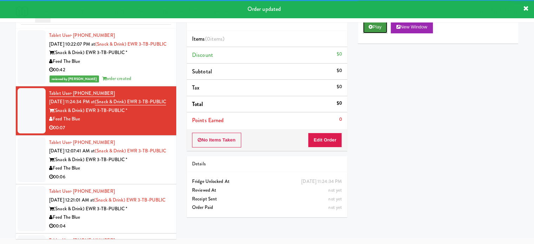
click at [375, 28] on button "Play" at bounding box center [375, 27] width 24 height 13
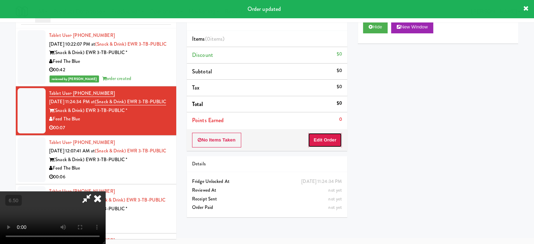
click at [323, 140] on button "Edit Order" at bounding box center [325, 140] width 34 height 15
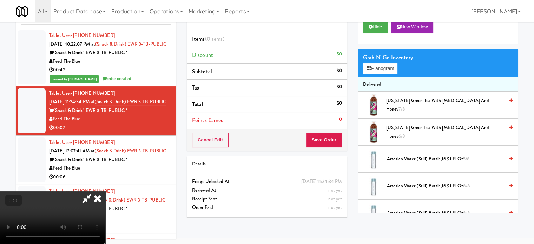
click at [105, 191] on video at bounding box center [52, 217] width 105 height 53
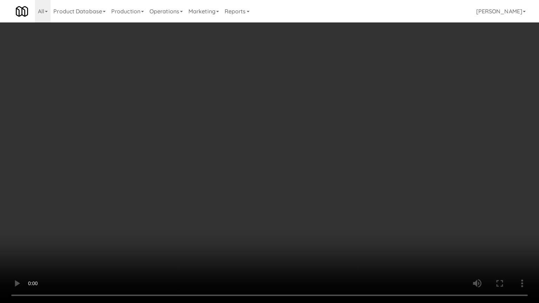
click at [229, 171] on video at bounding box center [269, 151] width 539 height 303
click at [231, 164] on video at bounding box center [269, 151] width 539 height 303
click at [288, 191] on video at bounding box center [269, 151] width 539 height 303
click at [285, 175] on video at bounding box center [269, 151] width 539 height 303
click at [284, 174] on video at bounding box center [269, 151] width 539 height 303
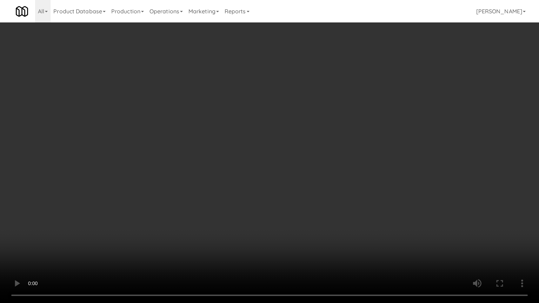
click at [306, 149] on video at bounding box center [269, 151] width 539 height 303
click at [306, 152] on video at bounding box center [269, 151] width 539 height 303
click at [296, 195] on video at bounding box center [269, 151] width 539 height 303
click at [281, 225] on video at bounding box center [269, 151] width 539 height 303
click at [282, 225] on video at bounding box center [269, 151] width 539 height 303
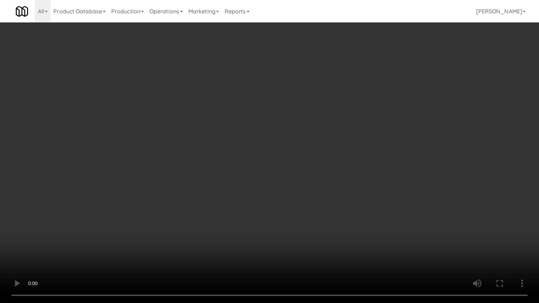
drag, startPoint x: 277, startPoint y: 212, endPoint x: 277, endPoint y: 207, distance: 4.6
click at [277, 211] on video at bounding box center [269, 151] width 539 height 303
drag, startPoint x: 279, startPoint y: 199, endPoint x: 340, endPoint y: 80, distance: 133.2
click at [285, 188] on video at bounding box center [269, 151] width 539 height 303
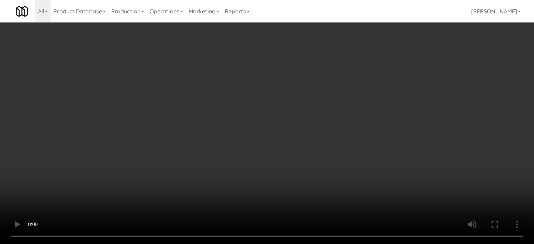
scroll to position [877, 0]
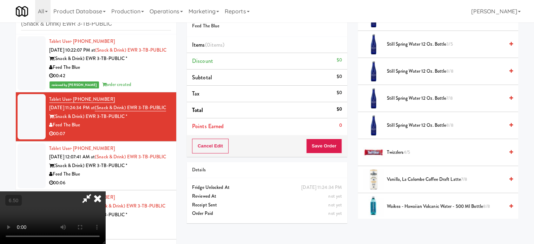
click at [422, 68] on span "Still Spring Water 12 oz. Bottle 8/8" at bounding box center [445, 71] width 117 height 9
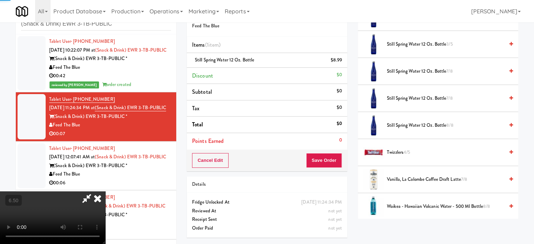
click at [105, 191] on video at bounding box center [52, 217] width 105 height 53
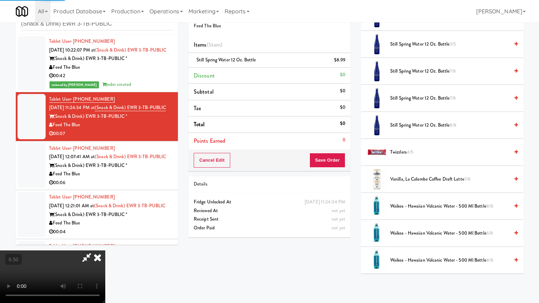
click at [105, 244] on video at bounding box center [52, 277] width 105 height 53
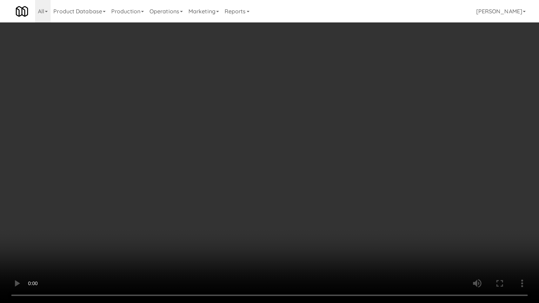
click at [225, 163] on video at bounding box center [269, 151] width 539 height 303
click at [226, 161] on video at bounding box center [269, 151] width 539 height 303
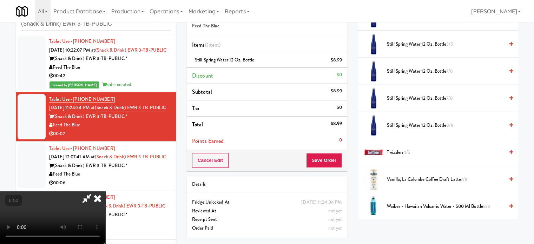
click at [105, 191] on icon at bounding box center [97, 198] width 15 height 14
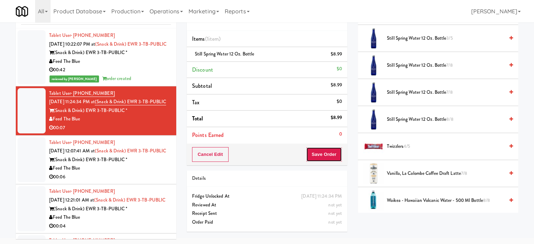
click at [318, 157] on button "Save Order" at bounding box center [324, 154] width 36 height 15
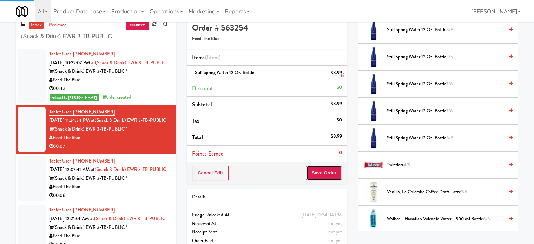
scroll to position [0, 0]
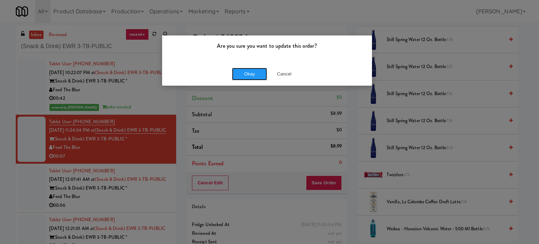
drag, startPoint x: 254, startPoint y: 73, endPoint x: 234, endPoint y: 85, distance: 23.3
click at [254, 73] on button "Okay" at bounding box center [249, 74] width 35 height 13
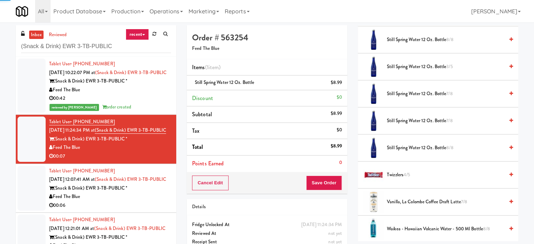
drag, startPoint x: 146, startPoint y: 234, endPoint x: 256, endPoint y: 161, distance: 131.7
click at [147, 210] on div "00:06" at bounding box center [110, 205] width 122 height 9
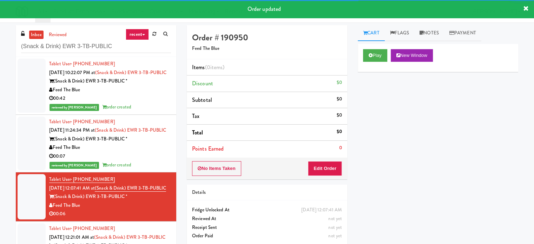
click at [380, 64] on div "Play New Window" at bounding box center [438, 58] width 160 height 28
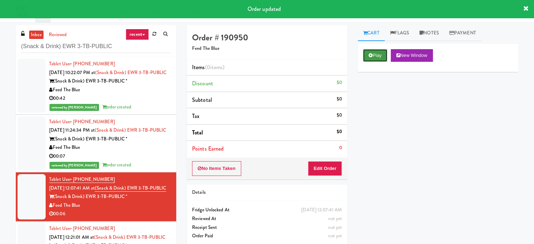
click at [374, 55] on button "Play" at bounding box center [375, 55] width 24 height 13
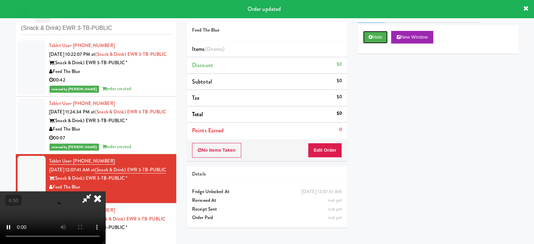
scroll to position [28, 0]
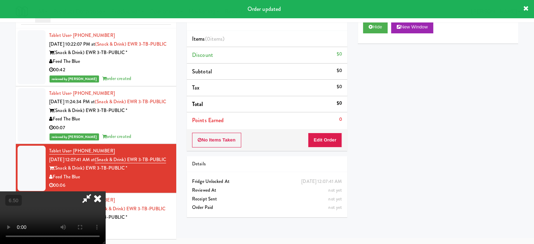
click at [335, 161] on div "Details" at bounding box center [267, 164] width 160 height 16
click at [327, 145] on button "Edit Order" at bounding box center [325, 140] width 34 height 15
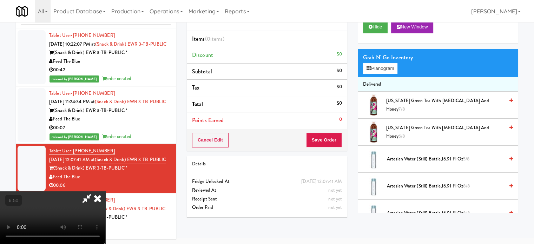
click at [105, 191] on video at bounding box center [52, 217] width 105 height 53
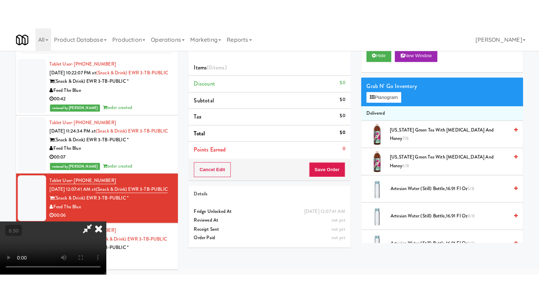
scroll to position [22, 0]
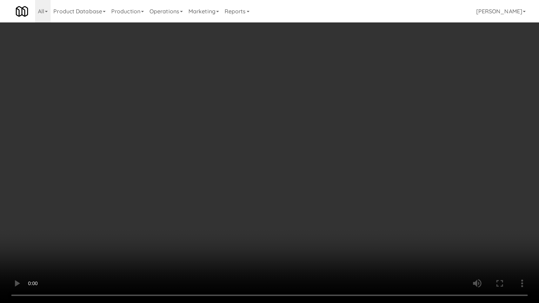
click at [162, 147] on video at bounding box center [269, 151] width 539 height 303
click at [163, 163] on video at bounding box center [269, 151] width 539 height 303
drag, startPoint x: 244, startPoint y: 218, endPoint x: 227, endPoint y: 230, distance: 20.9
click at [244, 219] on video at bounding box center [269, 151] width 539 height 303
click at [214, 237] on video at bounding box center [269, 151] width 539 height 303
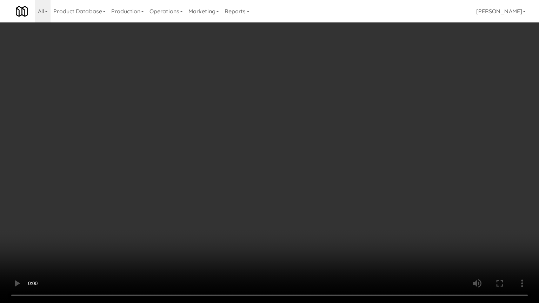
click at [306, 244] on video at bounding box center [269, 151] width 539 height 303
click at [291, 244] on video at bounding box center [269, 151] width 539 height 303
click at [400, 244] on video at bounding box center [269, 151] width 539 height 303
click at [299, 225] on video at bounding box center [269, 151] width 539 height 303
click at [317, 226] on video at bounding box center [269, 151] width 539 height 303
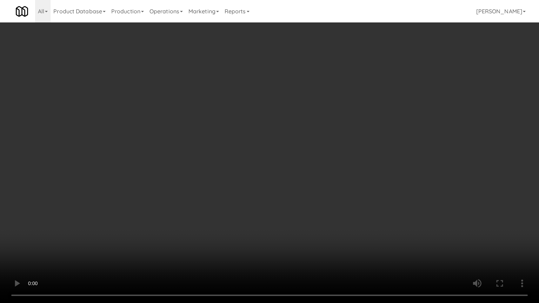
drag, startPoint x: 294, startPoint y: 232, endPoint x: 298, endPoint y: 229, distance: 5.0
click at [295, 231] on video at bounding box center [269, 151] width 539 height 303
drag, startPoint x: 298, startPoint y: 229, endPoint x: 304, endPoint y: 226, distance: 6.9
click at [304, 226] on video at bounding box center [269, 151] width 539 height 303
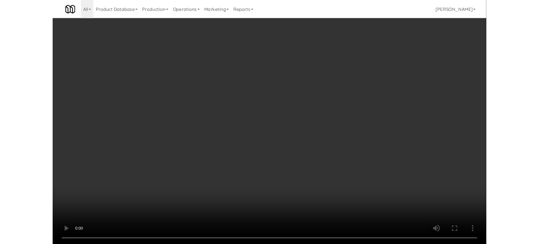
scroll to position [28, 0]
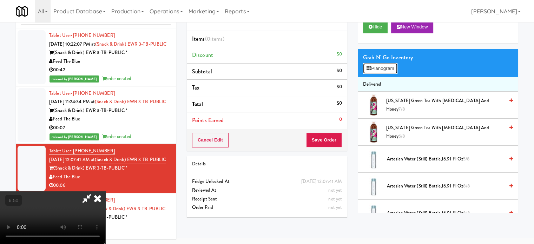
click at [382, 67] on button "Planogram" at bounding box center [380, 68] width 34 height 11
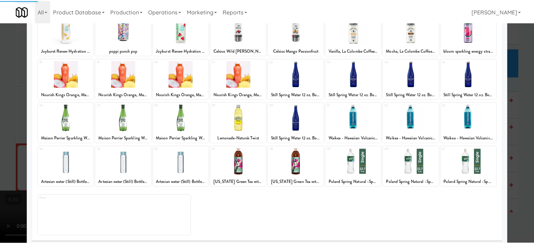
scroll to position [100, 0]
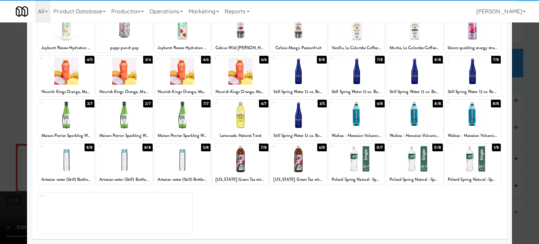
click at [433, 104] on div "8/8" at bounding box center [438, 104] width 10 height 8
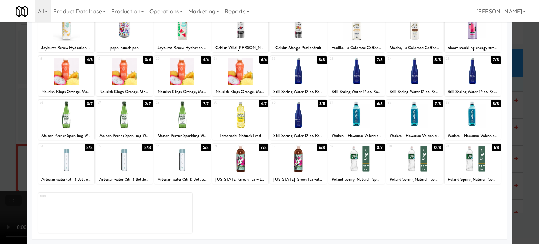
click at [518, 118] on div at bounding box center [269, 122] width 539 height 244
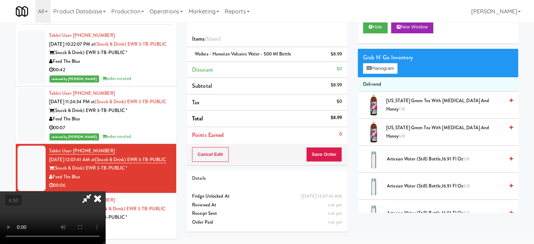
click at [105, 191] on video at bounding box center [52, 217] width 105 height 53
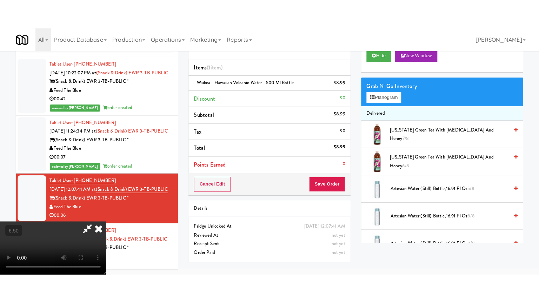
scroll to position [22, 0]
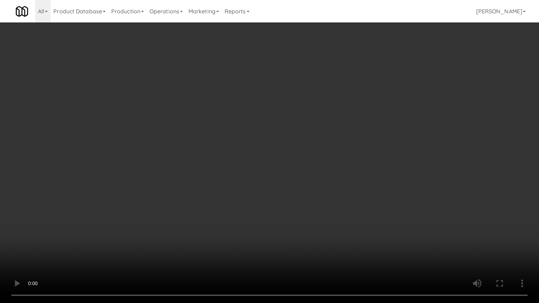
click at [194, 182] on video at bounding box center [269, 151] width 539 height 303
click at [185, 198] on video at bounding box center [269, 151] width 539 height 303
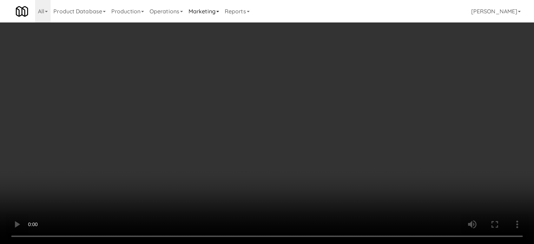
scroll to position [0, 0]
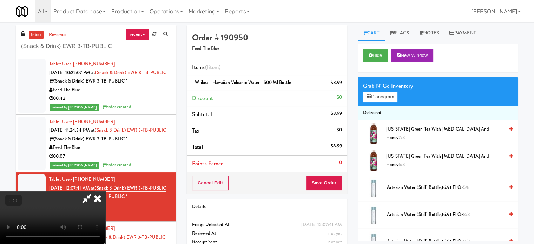
drag, startPoint x: 308, startPoint y: 30, endPoint x: 308, endPoint y: 39, distance: 8.8
click at [105, 191] on icon at bounding box center [97, 198] width 15 height 14
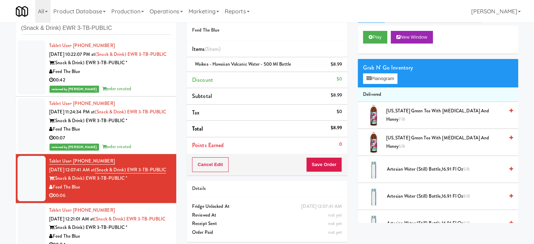
scroll to position [28, 0]
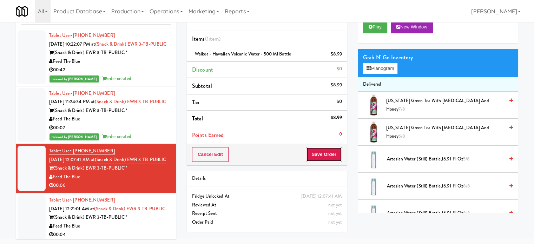
click at [327, 147] on button "Save Order" at bounding box center [324, 154] width 36 height 15
click at [330, 154] on button "Save Order" at bounding box center [324, 154] width 36 height 15
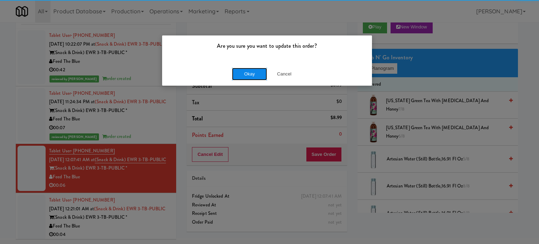
click at [254, 71] on button "Okay" at bounding box center [249, 74] width 35 height 13
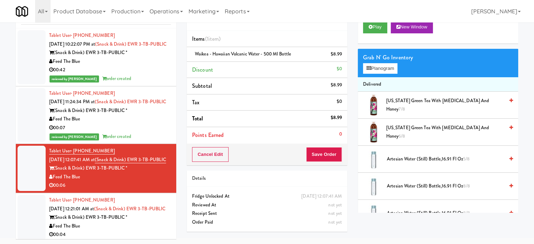
scroll to position [95, 0]
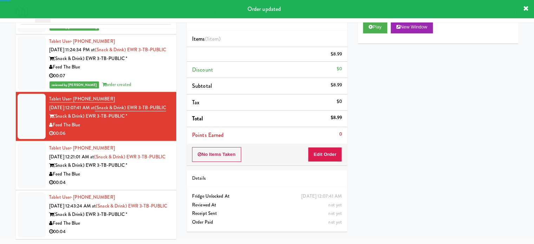
click at [149, 180] on li "Tablet User · (908) 239-3188 Aug 14, 2025 12:21:01 AM at (Snack & Drink) EWR 3-…" at bounding box center [96, 165] width 160 height 49
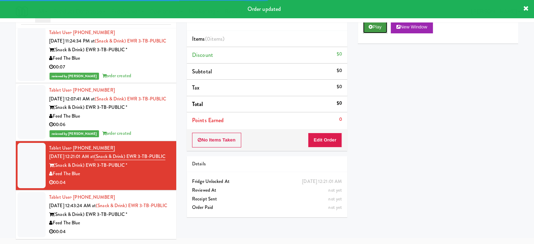
click at [382, 27] on button "Play" at bounding box center [375, 27] width 24 height 13
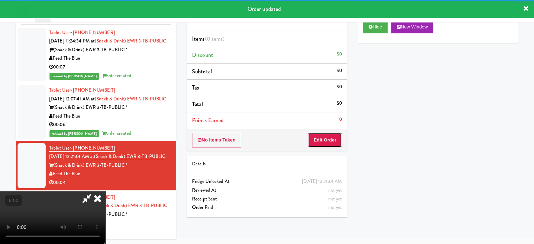
click at [334, 138] on button "Edit Order" at bounding box center [325, 140] width 34 height 15
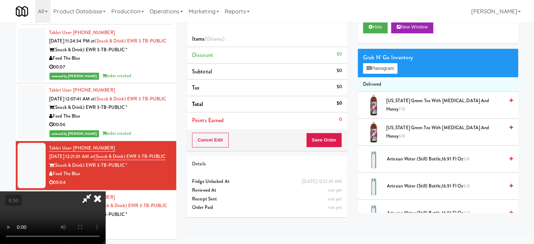
click at [105, 191] on video at bounding box center [52, 217] width 105 height 53
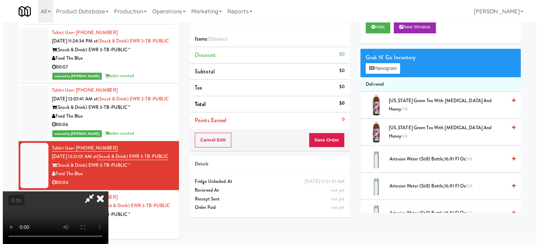
scroll to position [22, 0]
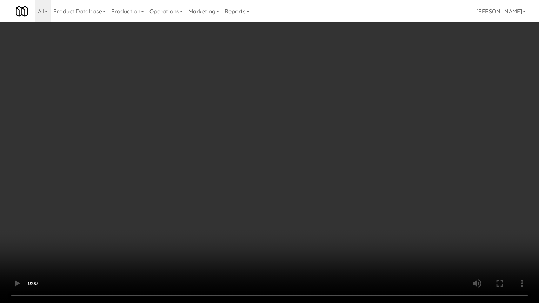
click at [241, 187] on video at bounding box center [269, 151] width 539 height 303
click at [100, 234] on video at bounding box center [269, 151] width 539 height 303
click at [277, 131] on video at bounding box center [269, 151] width 539 height 303
click at [168, 182] on video at bounding box center [269, 151] width 539 height 303
click at [300, 133] on video at bounding box center [269, 151] width 539 height 303
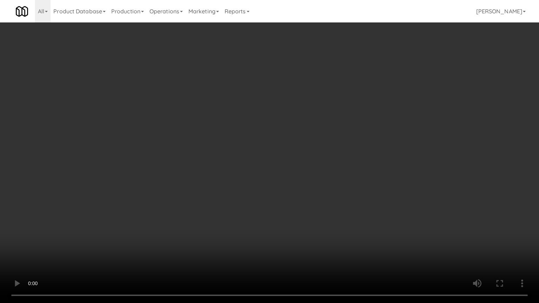
click at [301, 132] on video at bounding box center [269, 151] width 539 height 303
click at [352, 152] on video at bounding box center [269, 151] width 539 height 303
click at [324, 151] on video at bounding box center [269, 151] width 539 height 303
click at [385, 181] on video at bounding box center [269, 151] width 539 height 303
click at [362, 179] on video at bounding box center [269, 151] width 539 height 303
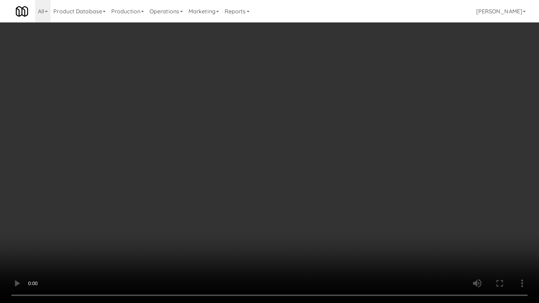
click at [362, 177] on video at bounding box center [269, 151] width 539 height 303
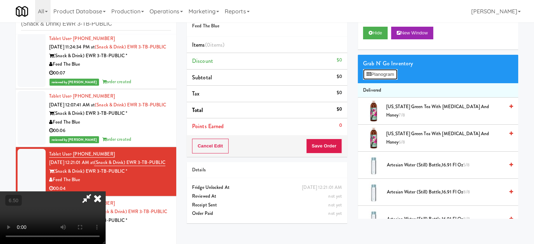
click at [386, 73] on button "Planogram" at bounding box center [380, 74] width 34 height 11
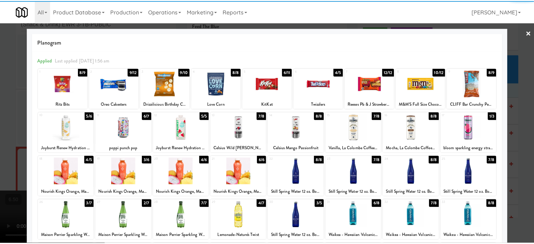
scroll to position [100, 0]
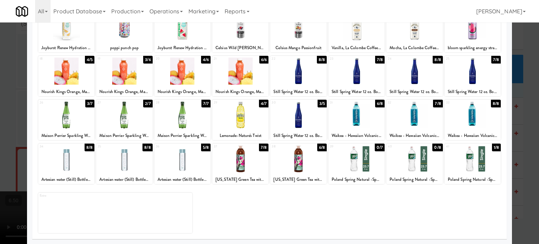
click at [91, 104] on div "3/7" at bounding box center [89, 104] width 9 height 8
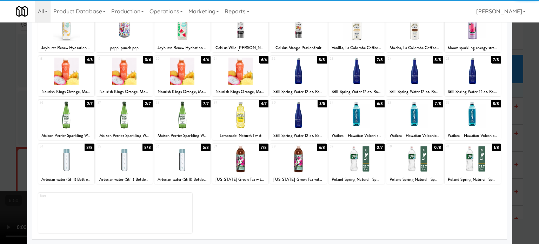
click at [525, 119] on div at bounding box center [269, 122] width 539 height 244
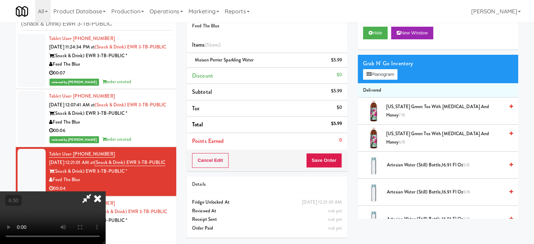
click at [105, 191] on video at bounding box center [52, 217] width 105 height 53
drag, startPoint x: 140, startPoint y: 149, endPoint x: 148, endPoint y: 149, distance: 8.1
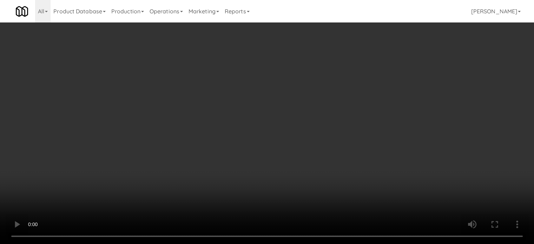
click at [145, 149] on video at bounding box center [267, 122] width 534 height 244
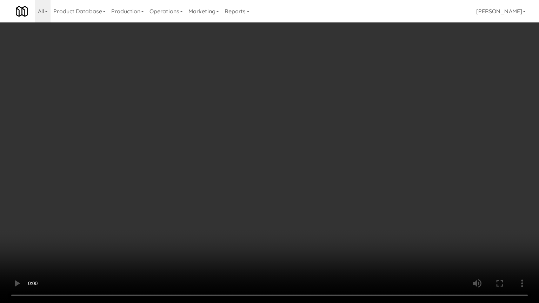
click at [253, 172] on video at bounding box center [269, 151] width 539 height 303
drag, startPoint x: 253, startPoint y: 172, endPoint x: 284, endPoint y: 86, distance: 90.7
click at [254, 170] on video at bounding box center [269, 151] width 539 height 303
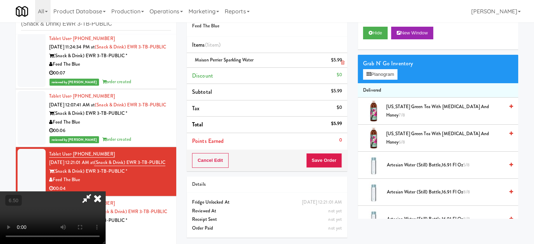
click at [105, 191] on icon at bounding box center [97, 198] width 15 height 14
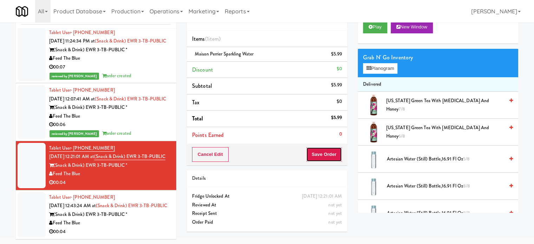
click at [330, 155] on button "Save Order" at bounding box center [324, 154] width 36 height 15
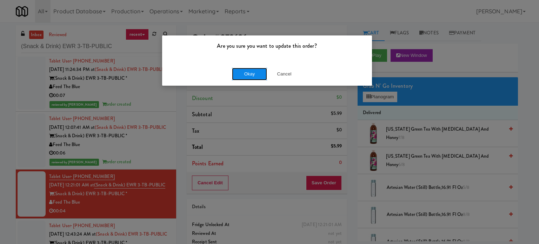
click at [253, 73] on button "Okay" at bounding box center [249, 74] width 35 height 13
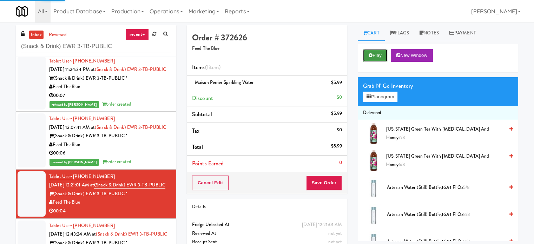
click at [380, 55] on button "Play" at bounding box center [375, 55] width 24 height 13
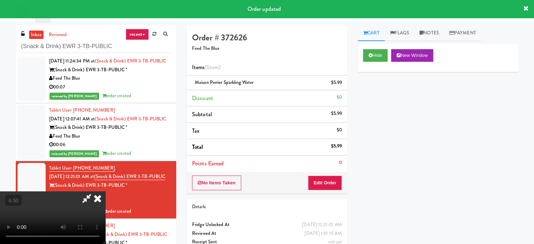
click at [105, 191] on video at bounding box center [52, 217] width 105 height 53
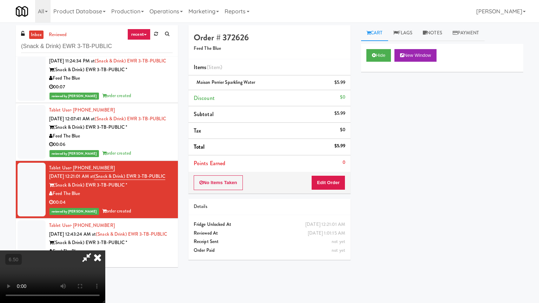
click at [105, 244] on video at bounding box center [52, 277] width 105 height 53
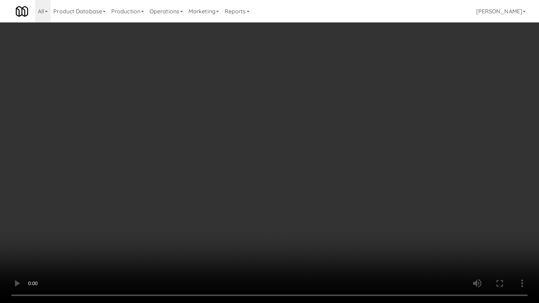
click at [151, 244] on video at bounding box center [269, 151] width 539 height 303
click at [270, 172] on video at bounding box center [269, 151] width 539 height 303
drag, startPoint x: 273, startPoint y: 177, endPoint x: 302, endPoint y: 182, distance: 29.7
click at [273, 177] on video at bounding box center [269, 151] width 539 height 303
click at [308, 188] on video at bounding box center [269, 151] width 539 height 303
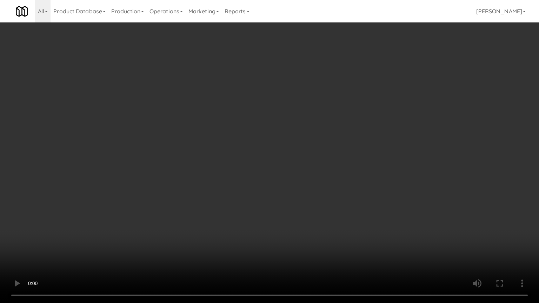
click at [275, 184] on video at bounding box center [269, 151] width 539 height 303
click at [270, 181] on video at bounding box center [269, 151] width 539 height 303
drag, startPoint x: 277, startPoint y: 184, endPoint x: 298, endPoint y: 181, distance: 21.2
click at [277, 184] on video at bounding box center [269, 151] width 539 height 303
click at [331, 198] on video at bounding box center [269, 151] width 539 height 303
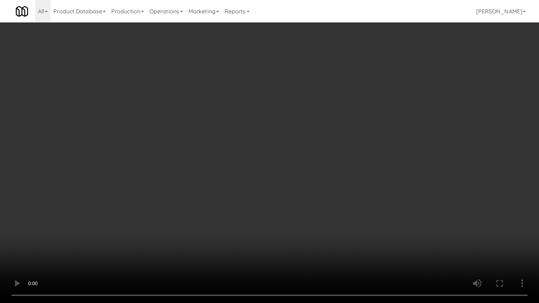
click at [312, 198] on video at bounding box center [269, 151] width 539 height 303
click at [269, 187] on video at bounding box center [269, 151] width 539 height 303
click at [269, 185] on video at bounding box center [269, 151] width 539 height 303
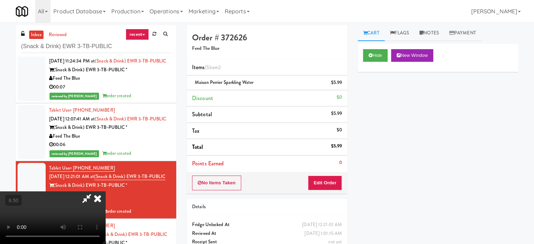
click at [105, 191] on icon at bounding box center [97, 198] width 15 height 14
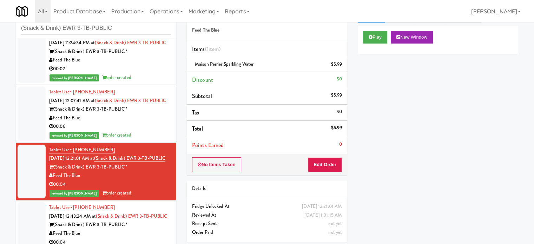
scroll to position [28, 0]
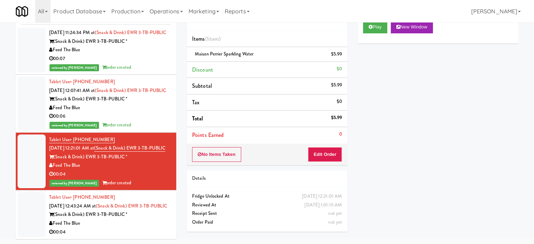
click at [147, 215] on div "(Snack & Drink) EWR 3-TB-PUBLIC *" at bounding box center [110, 214] width 122 height 9
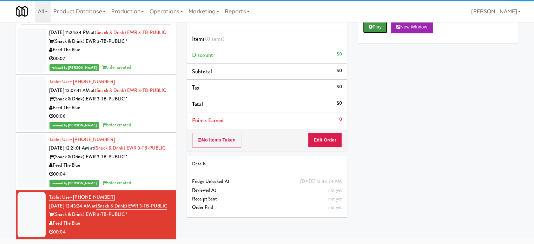
click at [378, 29] on button "Play" at bounding box center [375, 27] width 24 height 13
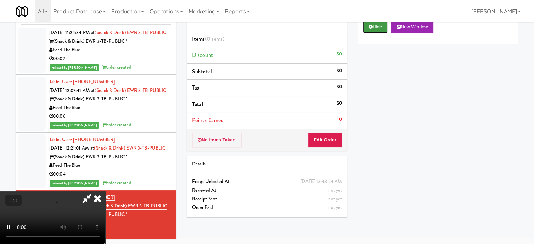
click at [373, 25] on button "Hide" at bounding box center [375, 27] width 25 height 13
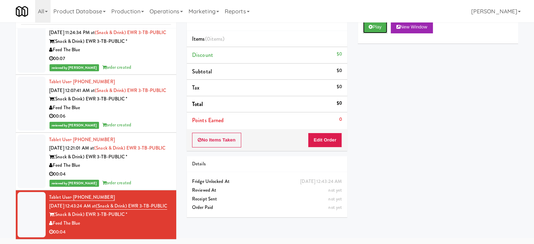
click at [363, 21] on button "Play" at bounding box center [375, 27] width 24 height 13
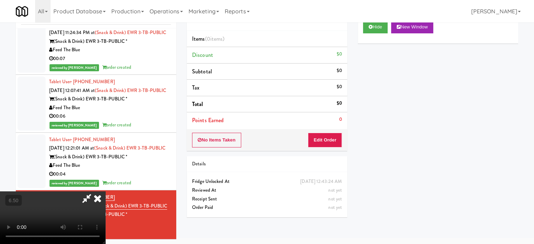
drag, startPoint x: 157, startPoint y: 104, endPoint x: 157, endPoint y: 112, distance: 7.4
click at [157, 121] on div "reviewed by Jenet R order created" at bounding box center [110, 125] width 122 height 9
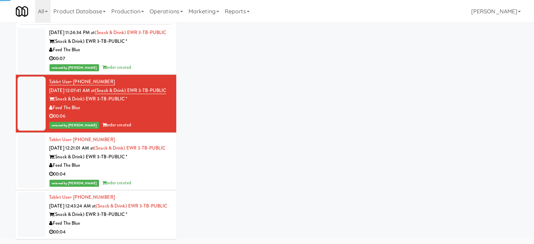
click at [157, 179] on div "reviewed by Jenet R order created" at bounding box center [110, 183] width 122 height 9
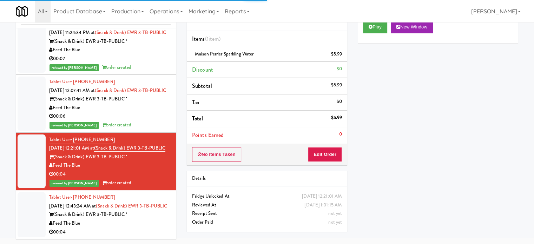
click at [161, 219] on div "Feed The Blue" at bounding box center [110, 223] width 122 height 9
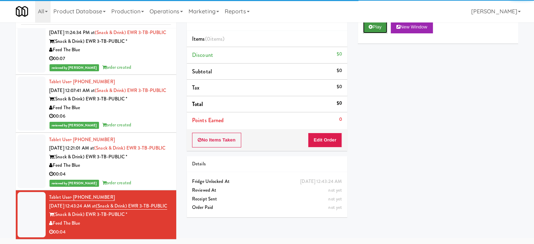
click at [374, 27] on button "Play" at bounding box center [375, 27] width 24 height 13
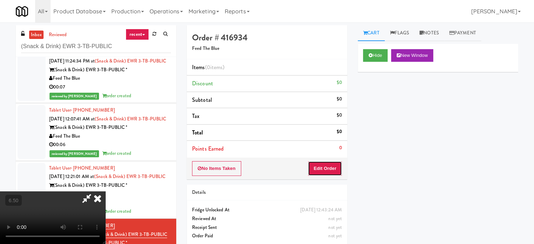
click at [326, 169] on button "Edit Order" at bounding box center [325, 168] width 34 height 15
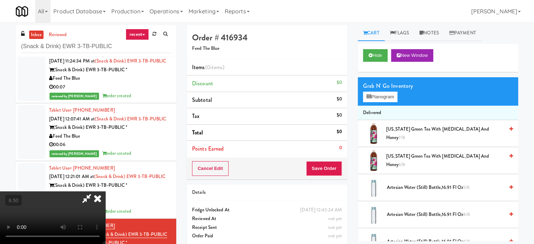
click at [105, 191] on video at bounding box center [52, 217] width 105 height 53
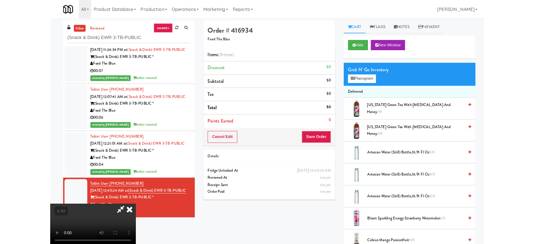
scroll to position [14, 0]
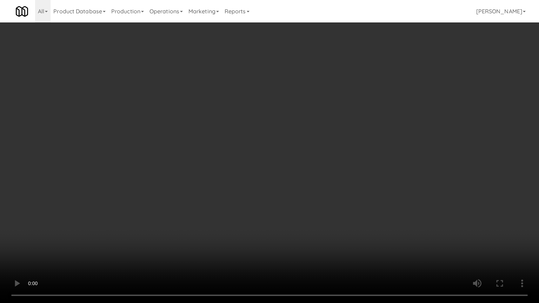
click at [247, 85] on video at bounding box center [269, 151] width 539 height 303
click at [55, 244] on video at bounding box center [269, 151] width 539 height 303
click at [197, 185] on video at bounding box center [269, 151] width 539 height 303
click at [236, 181] on video at bounding box center [269, 151] width 539 height 303
click at [247, 189] on video at bounding box center [269, 151] width 539 height 303
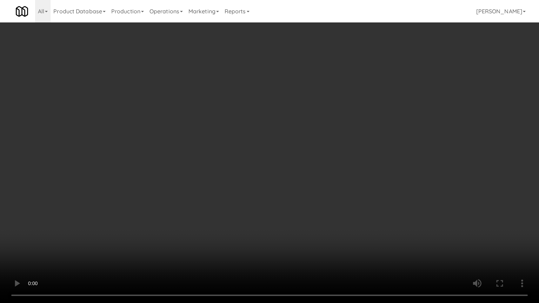
drag, startPoint x: 156, startPoint y: 210, endPoint x: 225, endPoint y: 164, distance: 83.1
click at [157, 210] on video at bounding box center [269, 151] width 539 height 303
click at [246, 146] on video at bounding box center [269, 151] width 539 height 303
click at [246, 151] on video at bounding box center [269, 151] width 539 height 303
click at [247, 150] on video at bounding box center [269, 151] width 539 height 303
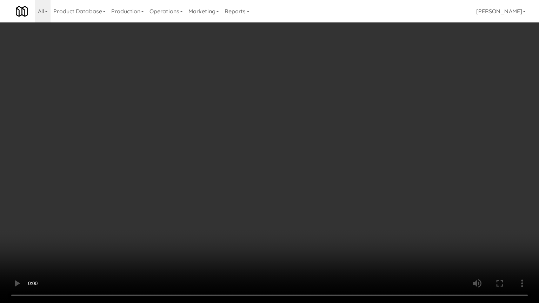
click at [247, 150] on video at bounding box center [269, 151] width 539 height 303
click at [257, 151] on video at bounding box center [269, 151] width 539 height 303
click at [251, 148] on video at bounding box center [269, 151] width 539 height 303
click at [257, 149] on video at bounding box center [269, 151] width 539 height 303
drag, startPoint x: 250, startPoint y: 147, endPoint x: 243, endPoint y: 148, distance: 7.4
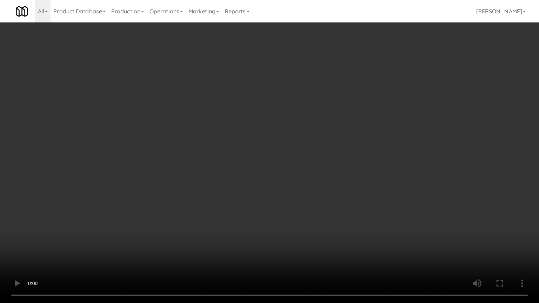
click at [250, 148] on video at bounding box center [269, 151] width 539 height 303
click at [206, 152] on video at bounding box center [269, 151] width 539 height 303
click at [209, 166] on video at bounding box center [269, 151] width 539 height 303
click at [252, 174] on video at bounding box center [269, 151] width 539 height 303
click at [240, 169] on video at bounding box center [269, 151] width 539 height 303
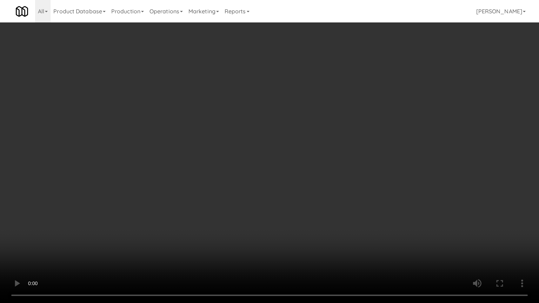
click at [287, 171] on video at bounding box center [269, 151] width 539 height 303
drag, startPoint x: 227, startPoint y: 165, endPoint x: 211, endPoint y: 165, distance: 16.5
click at [226, 165] on video at bounding box center [269, 151] width 539 height 303
click at [188, 172] on video at bounding box center [269, 151] width 539 height 303
click at [224, 164] on video at bounding box center [269, 151] width 539 height 303
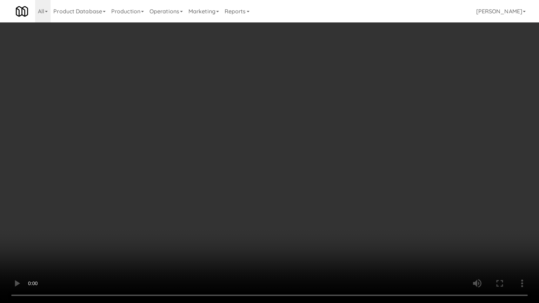
drag, startPoint x: 291, startPoint y: 151, endPoint x: 277, endPoint y: 145, distance: 15.1
click at [291, 151] on video at bounding box center [269, 151] width 539 height 303
click at [269, 149] on video at bounding box center [269, 151] width 539 height 303
drag, startPoint x: 270, startPoint y: 149, endPoint x: 312, endPoint y: 104, distance: 62.1
click at [271, 149] on video at bounding box center [269, 151] width 539 height 303
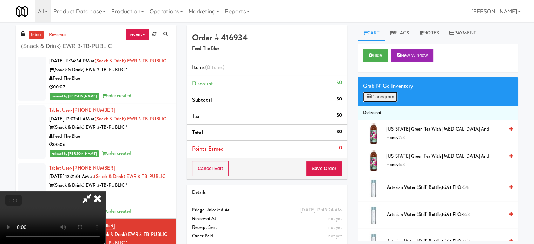
click at [387, 95] on button "Planogram" at bounding box center [380, 97] width 34 height 11
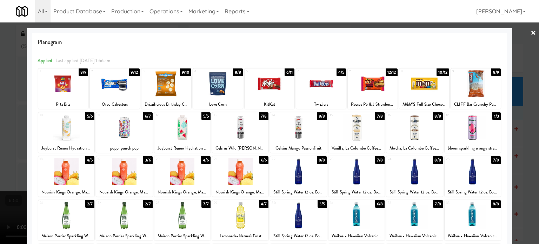
click at [187, 71] on div "9/10" at bounding box center [185, 72] width 11 height 8
click at [525, 130] on div at bounding box center [269, 122] width 539 height 244
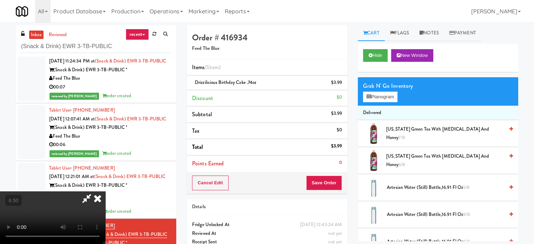
click at [105, 191] on video at bounding box center [52, 217] width 105 height 53
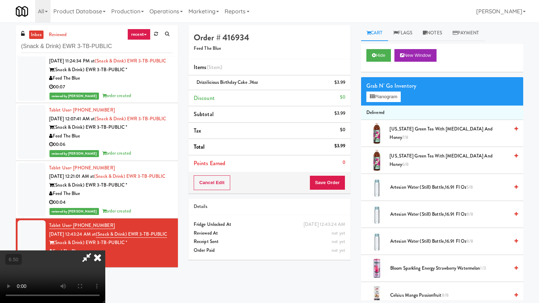
drag, startPoint x: 188, startPoint y: 193, endPoint x: 272, endPoint y: 114, distance: 115.7
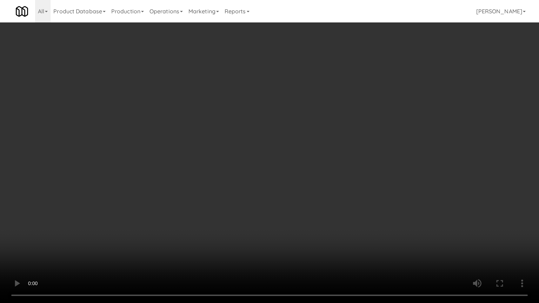
click at [199, 186] on video at bounding box center [269, 151] width 539 height 303
click at [267, 141] on video at bounding box center [269, 151] width 539 height 303
click at [267, 140] on video at bounding box center [269, 151] width 539 height 303
click at [315, 144] on video at bounding box center [269, 151] width 539 height 303
click at [298, 143] on video at bounding box center [269, 151] width 539 height 303
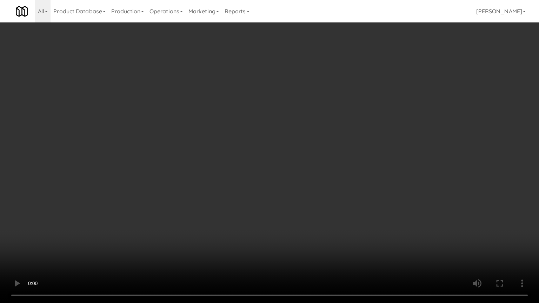
click at [331, 149] on video at bounding box center [269, 151] width 539 height 303
click at [257, 124] on video at bounding box center [269, 151] width 539 height 303
click at [276, 112] on video at bounding box center [269, 151] width 539 height 303
click at [282, 117] on video at bounding box center [269, 151] width 539 height 303
click at [281, 145] on video at bounding box center [269, 151] width 539 height 303
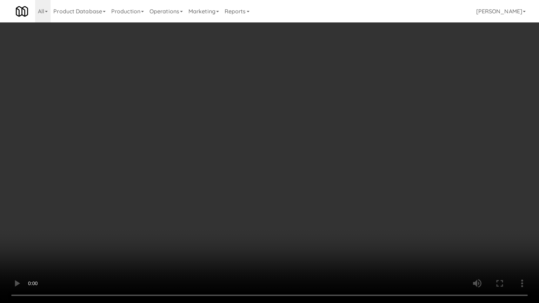
click at [282, 144] on video at bounding box center [269, 151] width 539 height 303
click at [310, 149] on video at bounding box center [269, 151] width 539 height 303
click at [271, 145] on video at bounding box center [269, 151] width 539 height 303
click at [302, 157] on video at bounding box center [269, 151] width 539 height 303
click at [293, 161] on video at bounding box center [269, 151] width 539 height 303
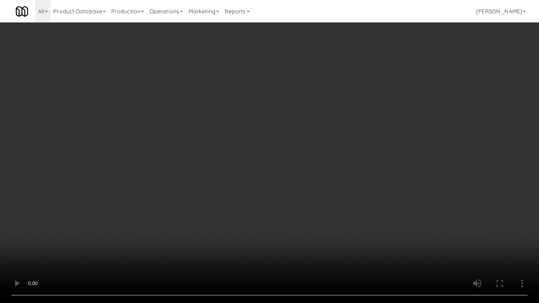
click at [287, 152] on video at bounding box center [269, 151] width 539 height 303
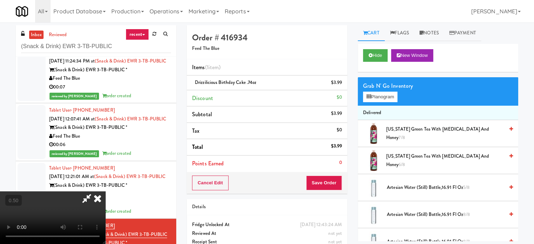
click at [105, 191] on icon at bounding box center [97, 198] width 15 height 14
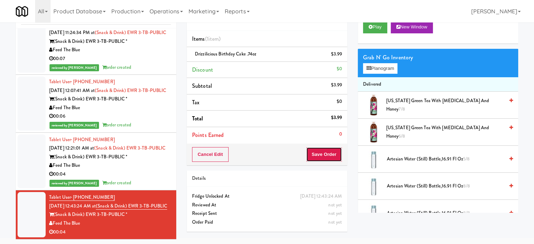
click at [330, 157] on button "Save Order" at bounding box center [324, 154] width 36 height 15
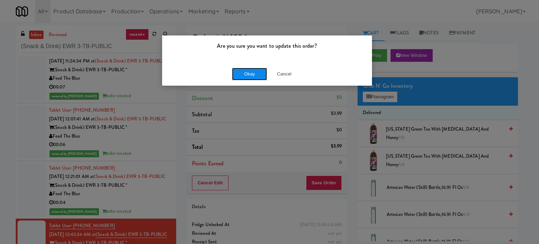
click at [246, 76] on button "Okay" at bounding box center [249, 74] width 35 height 13
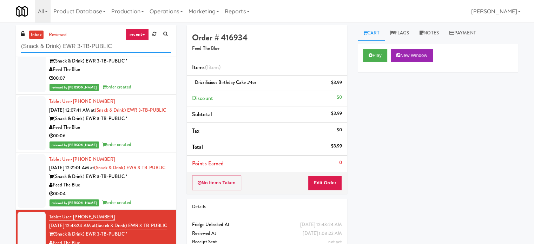
click at [87, 42] on input "(Snack & Drink) EWR 3-TB-PUBLIC" at bounding box center [96, 46] width 150 height 13
click at [88, 42] on input "(Snack & Drink) EWR 3-TB-PUBLIC" at bounding box center [96, 46] width 150 height 13
paste input "Standard - Drink - Left"
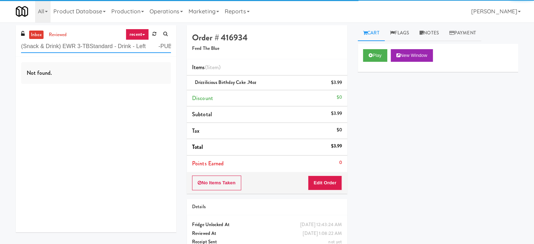
click at [95, 46] on input "(Snack & Drink) EWR 3-TBStandard - Drink - Left -PUBLIC" at bounding box center [96, 46] width 150 height 13
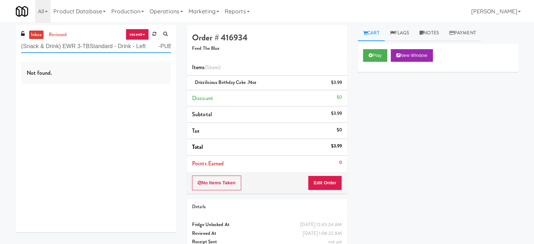
click at [95, 46] on input "(Snack & Drink) EWR 3-TBStandard - Drink - Left -PUBLIC" at bounding box center [96, 46] width 150 height 13
paste input "Standard - Drink - Left"
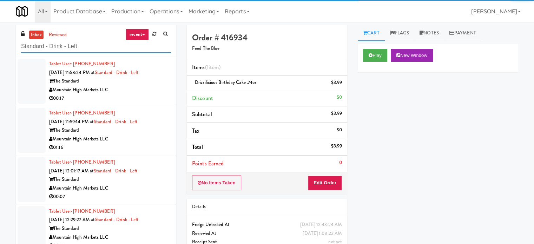
type input "Standard - Drink - Left"
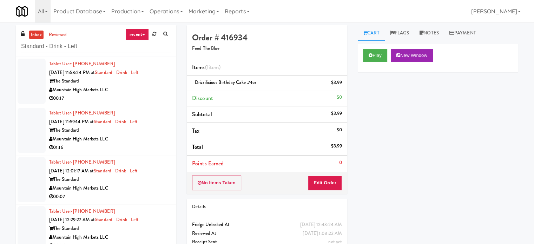
drag, startPoint x: 121, startPoint y: 92, endPoint x: 232, endPoint y: 74, distance: 111.7
click at [123, 92] on div "Mountain High Markets LLC" at bounding box center [110, 90] width 122 height 9
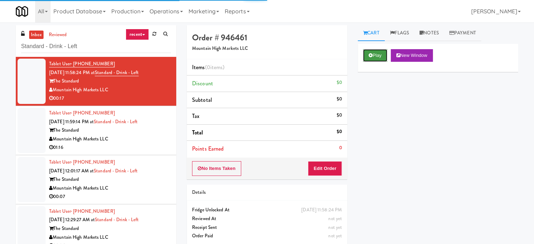
click at [380, 56] on button "Play" at bounding box center [375, 55] width 24 height 13
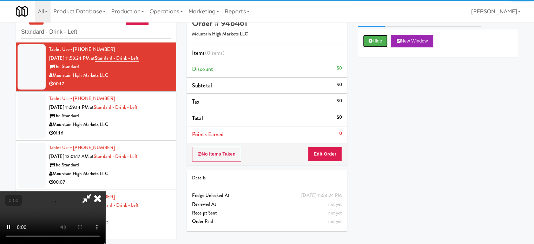
scroll to position [22, 0]
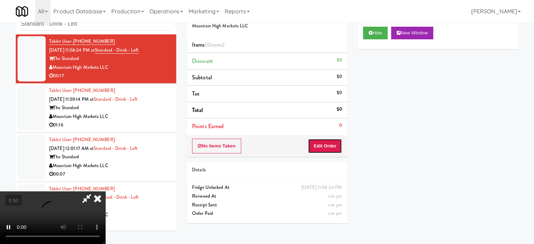
click at [334, 148] on button "Edit Order" at bounding box center [325, 146] width 34 height 15
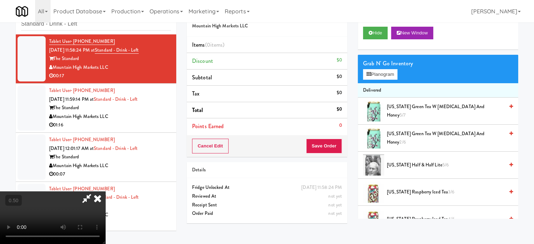
drag, startPoint x: 207, startPoint y: 172, endPoint x: 208, endPoint y: 167, distance: 5.0
click at [105, 191] on video at bounding box center [52, 217] width 105 height 53
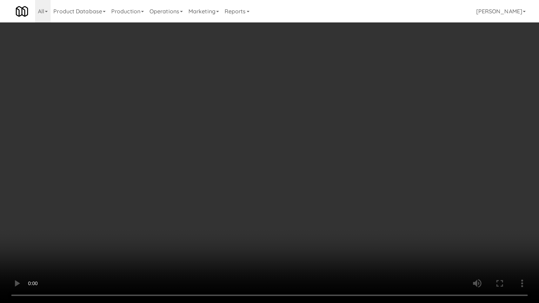
click at [320, 106] on video at bounding box center [269, 151] width 539 height 303
click at [299, 129] on video at bounding box center [269, 151] width 539 height 303
click at [255, 165] on video at bounding box center [269, 151] width 539 height 303
click at [253, 163] on video at bounding box center [269, 151] width 539 height 303
click at [249, 154] on video at bounding box center [269, 151] width 539 height 303
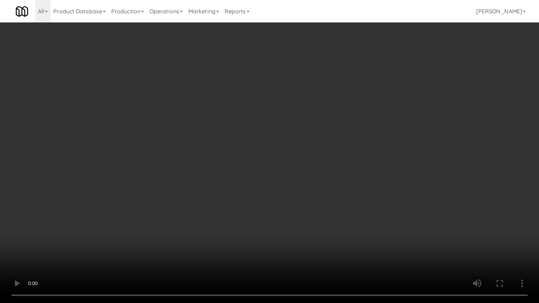
click at [274, 125] on video at bounding box center [269, 151] width 539 height 303
click at [291, 150] on video at bounding box center [269, 151] width 539 height 303
click at [293, 153] on video at bounding box center [269, 151] width 539 height 303
click at [312, 170] on video at bounding box center [269, 151] width 539 height 303
click at [291, 171] on video at bounding box center [269, 151] width 539 height 303
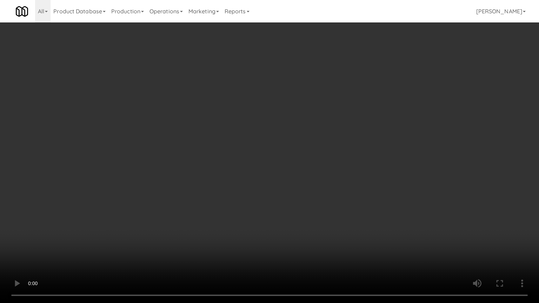
drag, startPoint x: 292, startPoint y: 171, endPoint x: 386, endPoint y: 101, distance: 117.3
click at [300, 167] on video at bounding box center [269, 151] width 539 height 303
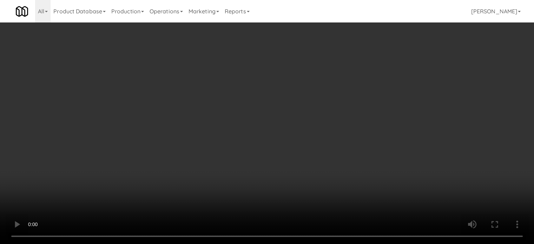
scroll to position [175, 0]
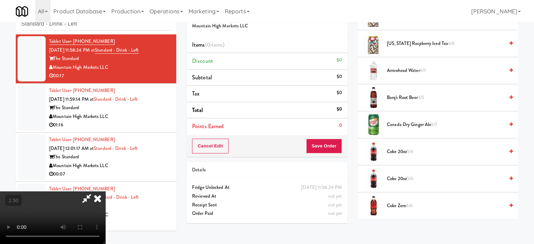
click at [105, 191] on video at bounding box center [52, 217] width 105 height 53
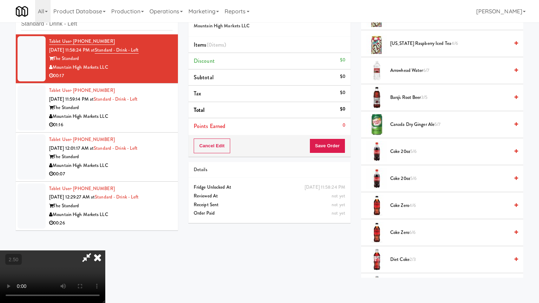
click at [105, 244] on video at bounding box center [52, 277] width 105 height 53
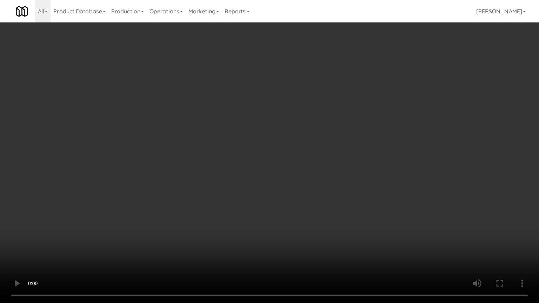
click at [251, 170] on video at bounding box center [269, 151] width 539 height 303
click at [267, 168] on video at bounding box center [269, 151] width 539 height 303
click at [268, 166] on video at bounding box center [269, 151] width 539 height 303
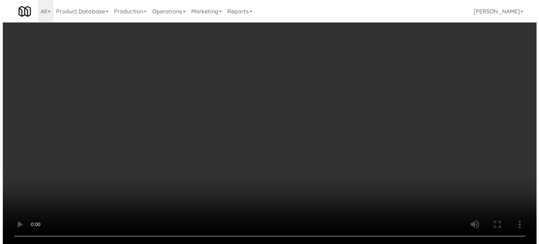
scroll to position [0, 0]
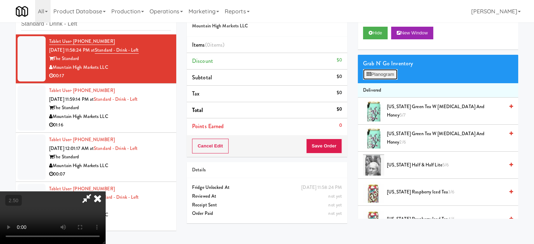
click at [386, 79] on button "Planogram" at bounding box center [380, 74] width 34 height 11
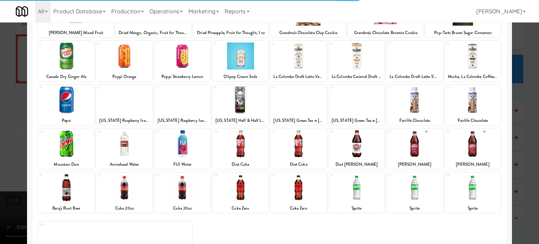
scroll to position [100, 0]
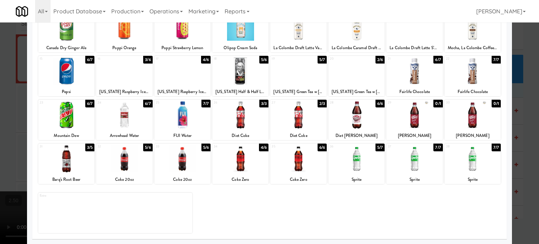
click at [377, 104] on div "6/6" at bounding box center [379, 104] width 9 height 8
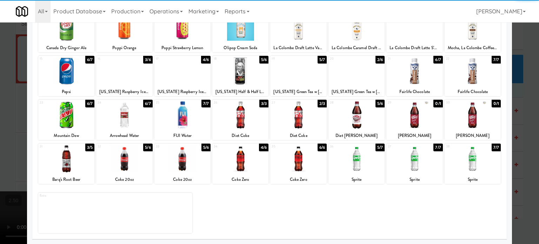
click at [527, 134] on div at bounding box center [269, 122] width 539 height 244
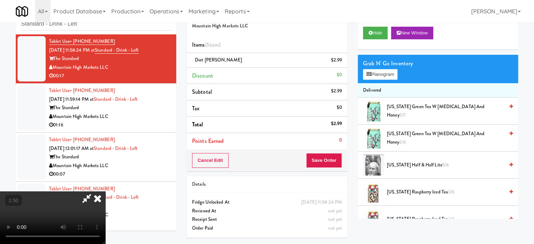
click at [105, 191] on video at bounding box center [52, 217] width 105 height 53
drag, startPoint x: 218, startPoint y: 166, endPoint x: 237, endPoint y: 165, distance: 19.7
click at [105, 191] on video at bounding box center [52, 217] width 105 height 53
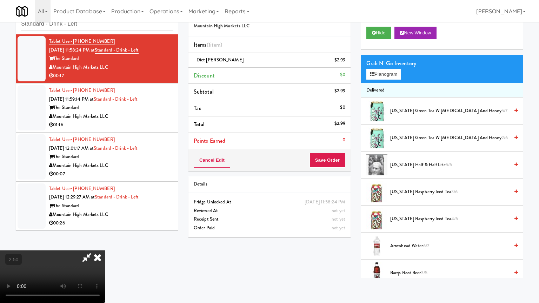
click at [105, 244] on video at bounding box center [52, 277] width 105 height 53
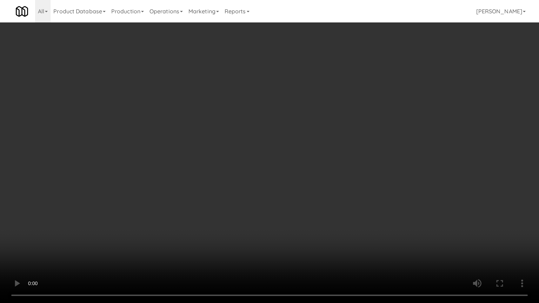
click at [236, 167] on video at bounding box center [269, 151] width 539 height 303
click at [243, 169] on video at bounding box center [269, 151] width 539 height 303
click at [247, 175] on video at bounding box center [269, 151] width 539 height 303
click at [246, 174] on video at bounding box center [269, 151] width 539 height 303
click at [246, 170] on video at bounding box center [269, 151] width 539 height 303
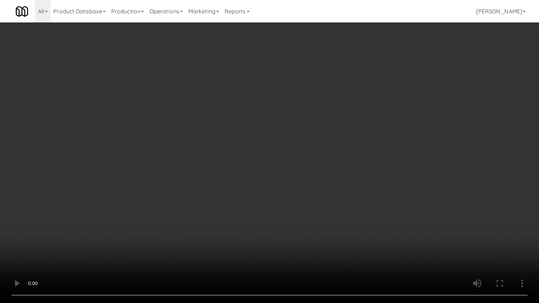
click at [244, 170] on video at bounding box center [269, 151] width 539 height 303
click at [243, 168] on video at bounding box center [269, 151] width 539 height 303
click at [250, 174] on video at bounding box center [269, 151] width 539 height 303
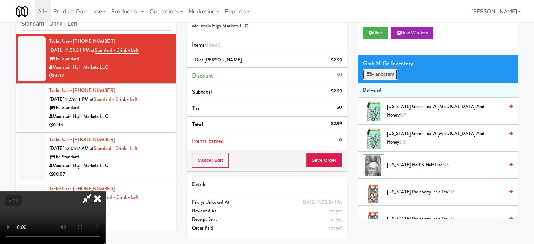
click at [384, 73] on button "Planogram" at bounding box center [380, 74] width 34 height 11
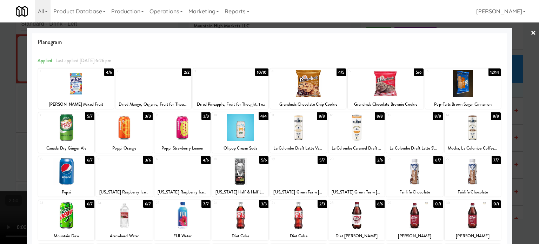
click at [262, 116] on div "4/4" at bounding box center [264, 116] width 10 height 8
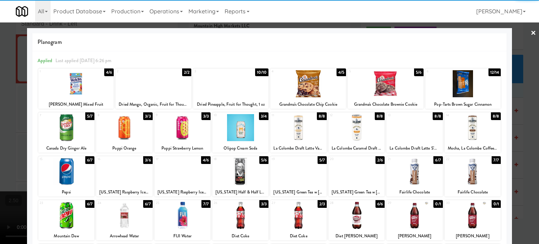
drag, startPoint x: 526, startPoint y: 130, endPoint x: 492, endPoint y: 135, distance: 35.1
click at [526, 130] on div at bounding box center [269, 122] width 539 height 244
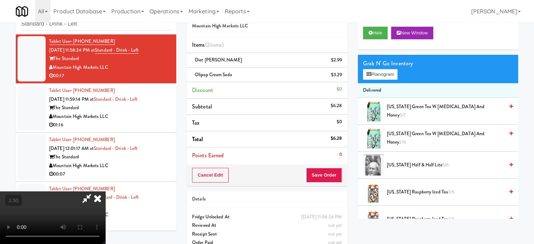
click at [105, 191] on video at bounding box center [52, 217] width 105 height 53
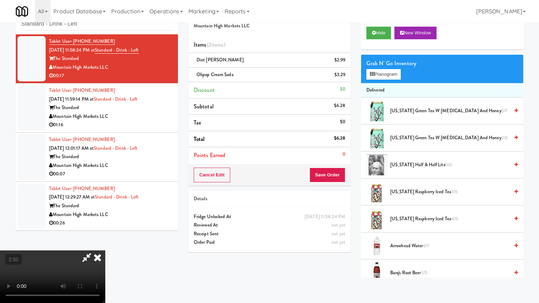
click at [105, 244] on video at bounding box center [52, 277] width 105 height 53
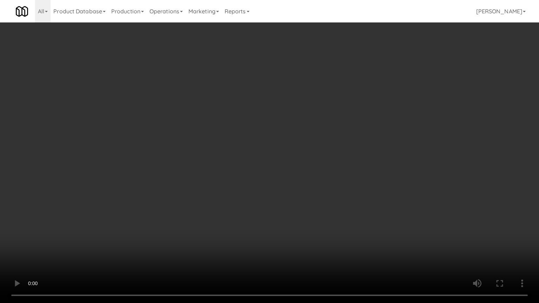
drag, startPoint x: 290, startPoint y: 187, endPoint x: 290, endPoint y: 184, distance: 3.9
click at [290, 187] on video at bounding box center [269, 151] width 539 height 303
click at [289, 181] on video at bounding box center [269, 151] width 539 height 303
click at [287, 172] on video at bounding box center [269, 151] width 539 height 303
click at [284, 166] on video at bounding box center [269, 151] width 539 height 303
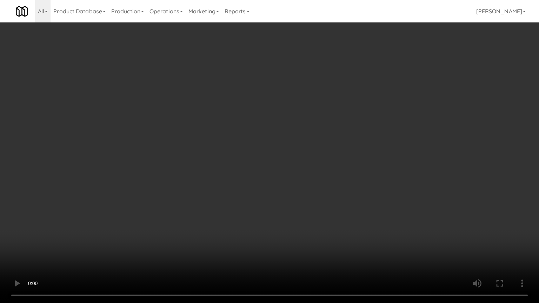
click at [274, 171] on video at bounding box center [269, 151] width 539 height 303
click at [275, 170] on video at bounding box center [269, 151] width 539 height 303
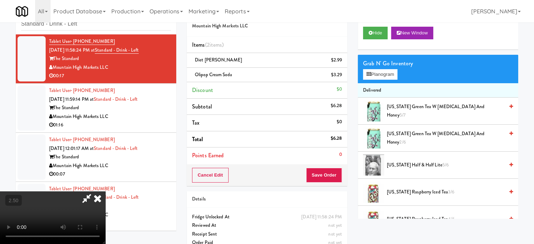
click at [105, 191] on icon at bounding box center [97, 198] width 15 height 14
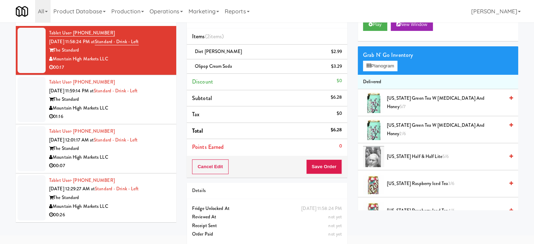
scroll to position [35, 0]
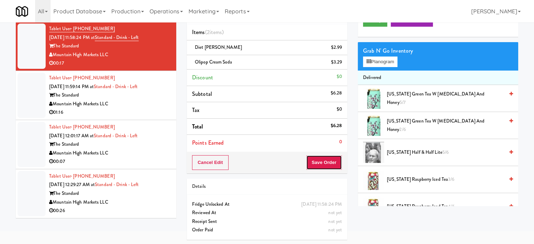
click at [319, 162] on button "Save Order" at bounding box center [324, 162] width 36 height 15
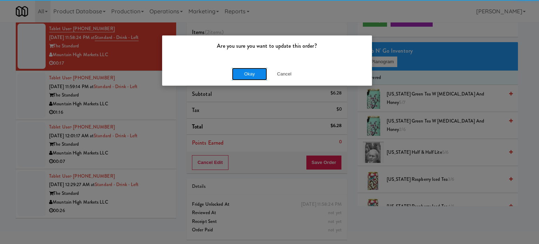
click at [248, 72] on button "Okay" at bounding box center [249, 74] width 35 height 13
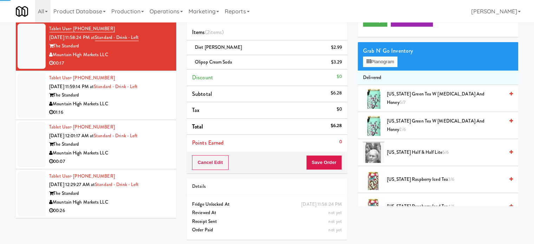
click at [152, 105] on div "Mountain High Markets LLC" at bounding box center [110, 104] width 122 height 9
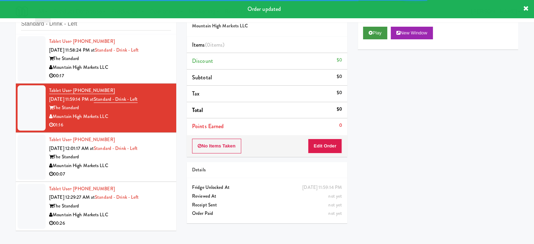
scroll to position [22, 0]
click at [384, 33] on button "Play" at bounding box center [375, 33] width 24 height 13
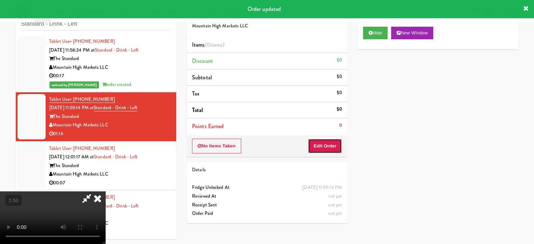
click at [330, 144] on button "Edit Order" at bounding box center [325, 146] width 34 height 15
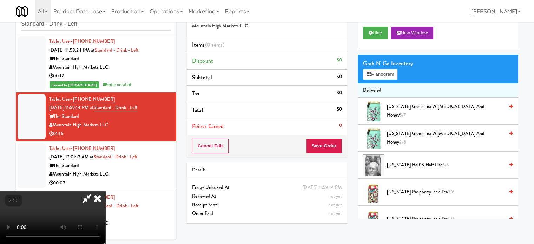
click at [105, 191] on video at bounding box center [52, 217] width 105 height 53
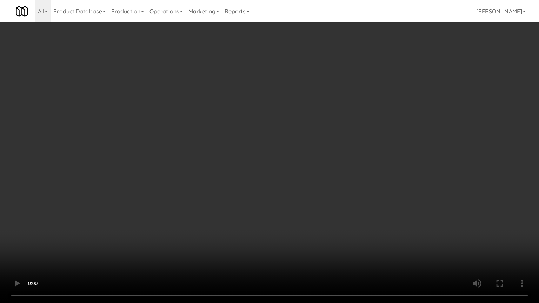
click at [277, 149] on video at bounding box center [269, 151] width 539 height 303
click at [277, 148] on video at bounding box center [269, 151] width 539 height 303
click at [294, 166] on video at bounding box center [269, 151] width 539 height 303
click at [286, 168] on video at bounding box center [269, 151] width 539 height 303
click at [286, 167] on video at bounding box center [269, 151] width 539 height 303
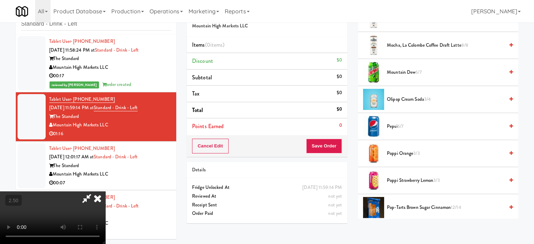
scroll to position [877, 0]
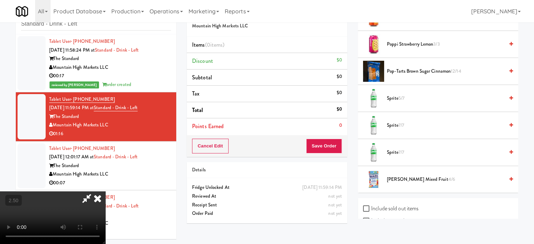
click at [418, 43] on span "Poppi Strawberry Lemon 3/3" at bounding box center [445, 44] width 117 height 9
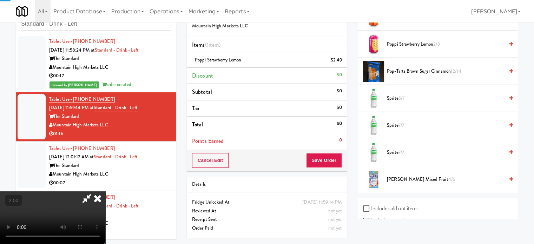
click at [105, 191] on video at bounding box center [52, 217] width 105 height 53
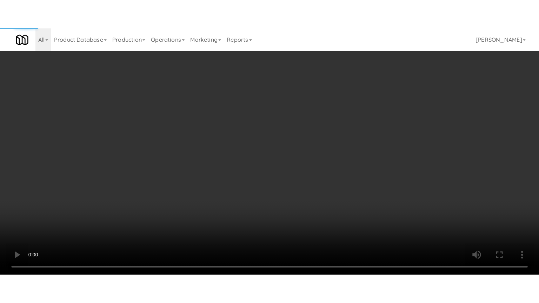
scroll to position [871, 0]
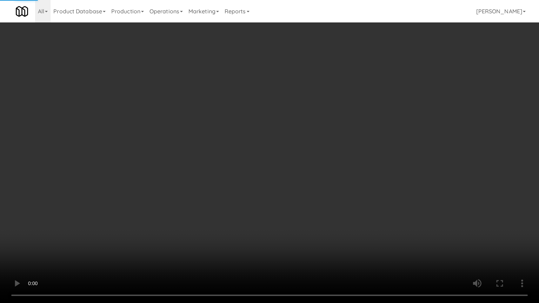
click at [203, 159] on video at bounding box center [269, 151] width 539 height 303
click at [229, 148] on video at bounding box center [269, 151] width 539 height 303
click at [237, 147] on video at bounding box center [269, 151] width 539 height 303
click at [242, 147] on video at bounding box center [269, 151] width 539 height 303
click at [265, 147] on video at bounding box center [269, 151] width 539 height 303
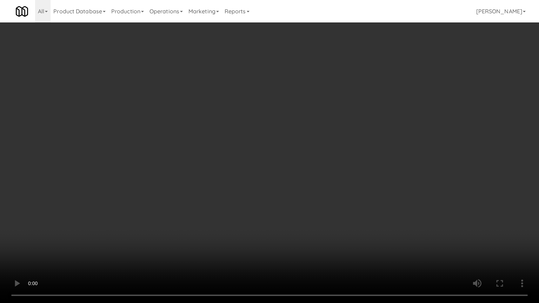
click at [314, 140] on video at bounding box center [269, 151] width 539 height 303
click at [322, 184] on video at bounding box center [269, 151] width 539 height 303
drag, startPoint x: 323, startPoint y: 182, endPoint x: 409, endPoint y: 124, distance: 103.6
click at [325, 181] on video at bounding box center [269, 151] width 539 height 303
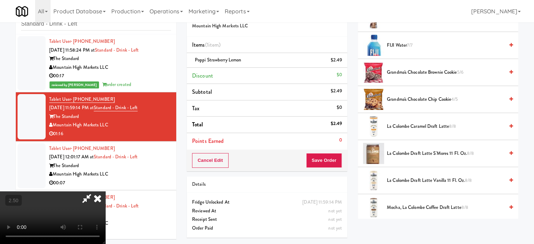
scroll to position [754, 0]
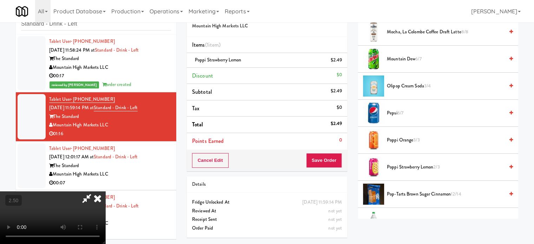
click at [403, 168] on span "Poppi Strawberry Lemon 2/3" at bounding box center [445, 167] width 117 height 9
click at [105, 191] on video at bounding box center [52, 217] width 105 height 53
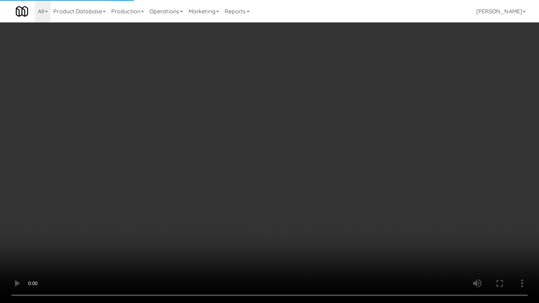
click at [160, 198] on video at bounding box center [269, 151] width 539 height 303
drag, startPoint x: 264, startPoint y: 165, endPoint x: 272, endPoint y: 163, distance: 7.9
click at [266, 165] on video at bounding box center [269, 151] width 539 height 303
click at [272, 163] on video at bounding box center [269, 151] width 539 height 303
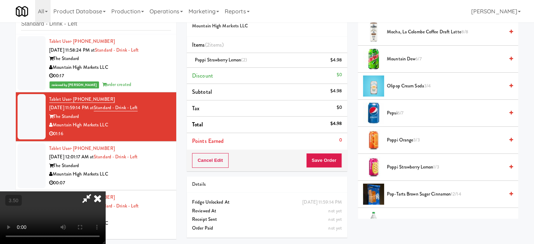
drag, startPoint x: 315, startPoint y: 70, endPoint x: 314, endPoint y: 74, distance: 4.0
click at [105, 191] on icon at bounding box center [97, 198] width 15 height 14
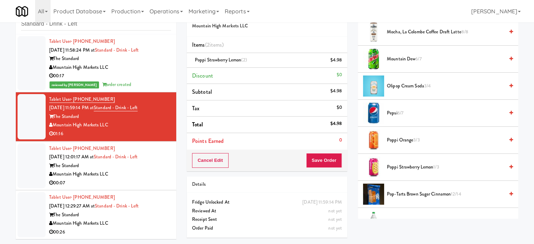
click at [328, 168] on div "Cancel Edit Save Order" at bounding box center [267, 160] width 160 height 22
click at [327, 162] on button "Save Order" at bounding box center [324, 160] width 36 height 15
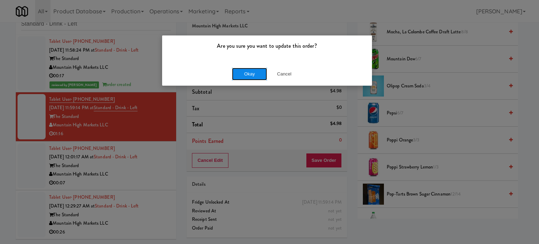
click at [258, 75] on button "Okay" at bounding box center [249, 74] width 35 height 13
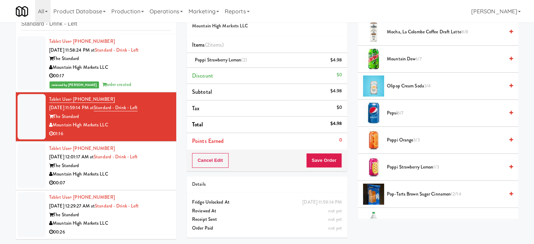
drag, startPoint x: 126, startPoint y: 180, endPoint x: 141, endPoint y: 179, distance: 14.8
click at [132, 181] on div "00:07" at bounding box center [110, 183] width 122 height 9
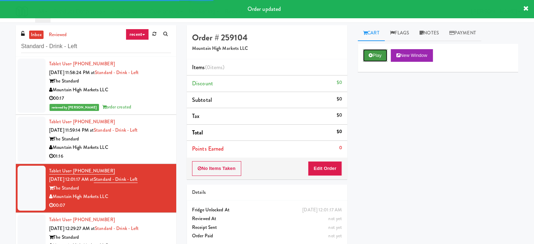
click at [385, 55] on button "Play" at bounding box center [375, 55] width 24 height 13
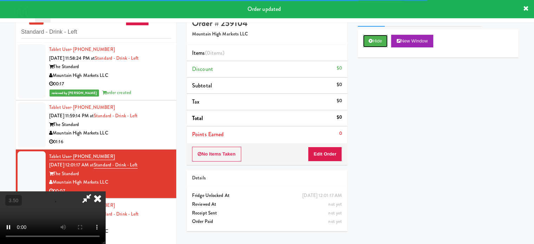
scroll to position [22, 0]
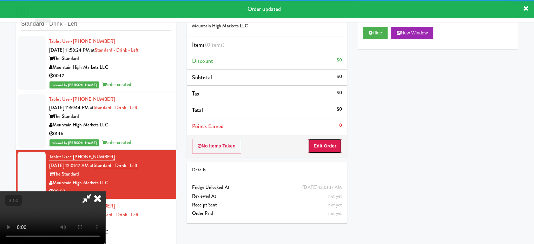
click at [328, 141] on button "Edit Order" at bounding box center [325, 146] width 34 height 15
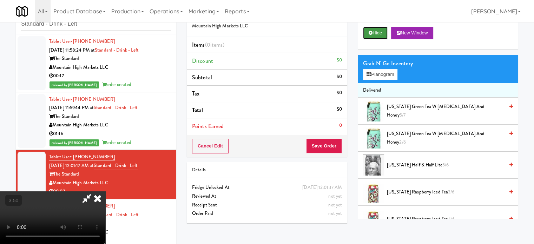
click at [380, 34] on button "Hide" at bounding box center [375, 33] width 25 height 13
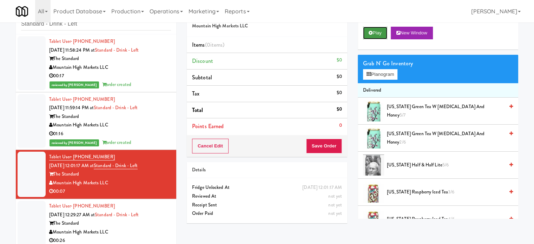
click at [380, 32] on button "Play" at bounding box center [375, 33] width 24 height 13
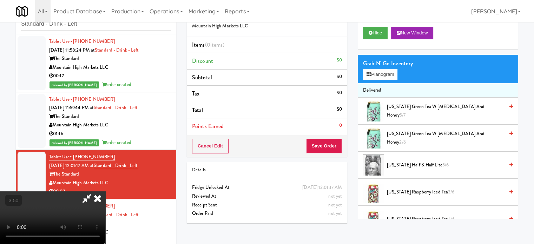
click at [105, 191] on video at bounding box center [52, 217] width 105 height 53
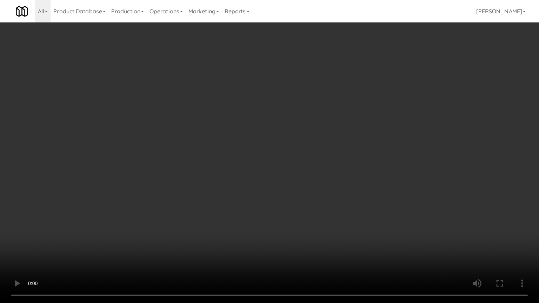
click at [241, 158] on video at bounding box center [269, 151] width 539 height 303
click at [250, 146] on video at bounding box center [269, 151] width 539 height 303
click at [257, 178] on video at bounding box center [269, 151] width 539 height 303
click at [295, 201] on video at bounding box center [269, 151] width 539 height 303
click at [289, 204] on video at bounding box center [269, 151] width 539 height 303
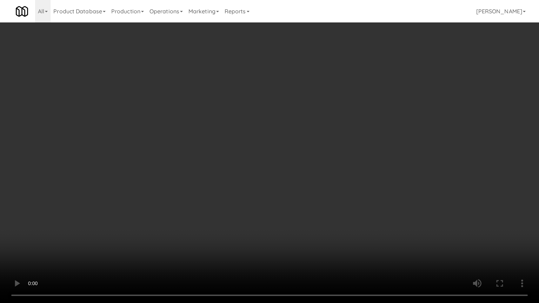
click at [326, 208] on video at bounding box center [269, 151] width 539 height 303
click at [320, 205] on video at bounding box center [269, 151] width 539 height 303
click at [322, 205] on video at bounding box center [269, 151] width 539 height 303
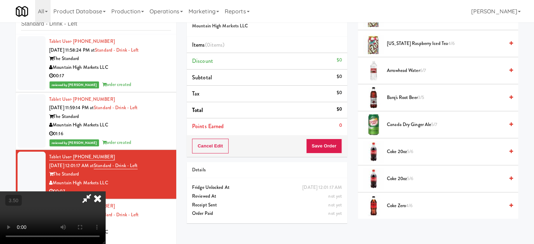
scroll to position [0, 0]
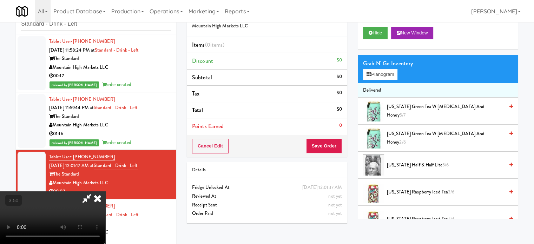
click at [400, 191] on span "Arizona Raspberry Iced Tea 3/6" at bounding box center [445, 192] width 117 height 9
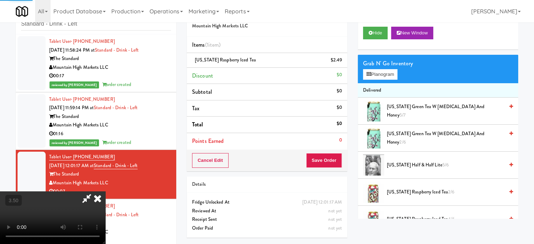
click at [105, 191] on video at bounding box center [52, 217] width 105 height 53
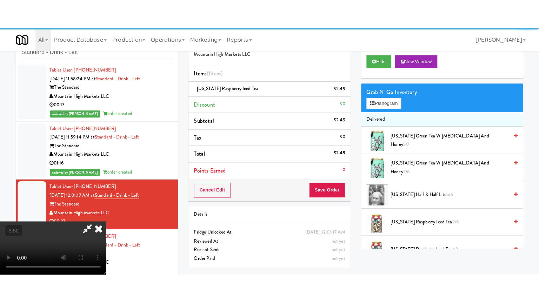
scroll to position [22, 0]
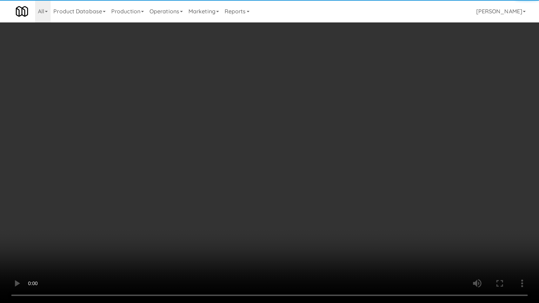
drag, startPoint x: 181, startPoint y: 211, endPoint x: 184, endPoint y: 197, distance: 14.7
click at [181, 209] on video at bounding box center [269, 151] width 539 height 303
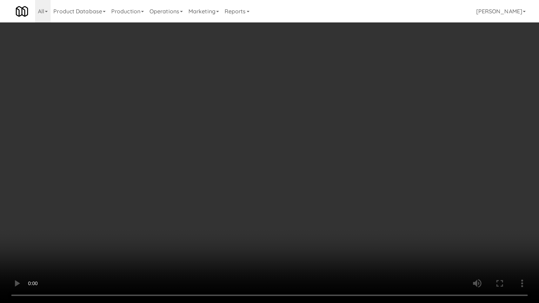
click at [239, 163] on video at bounding box center [269, 151] width 539 height 303
click at [240, 163] on video at bounding box center [269, 151] width 539 height 303
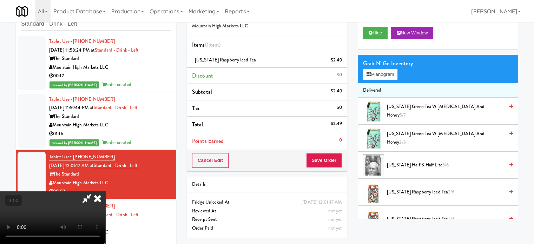
click at [105, 191] on icon at bounding box center [97, 198] width 15 height 14
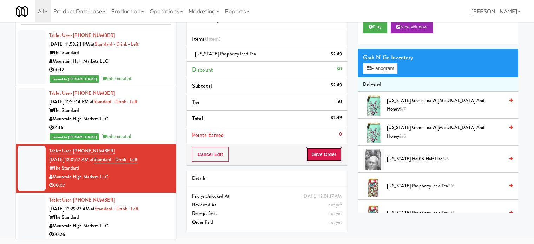
click at [326, 157] on button "Save Order" at bounding box center [324, 154] width 36 height 15
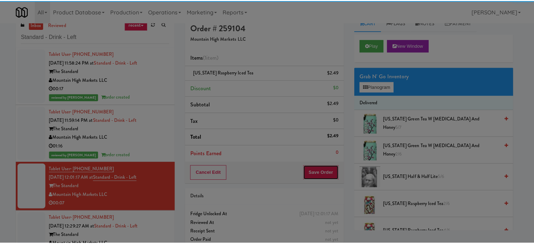
scroll to position [0, 0]
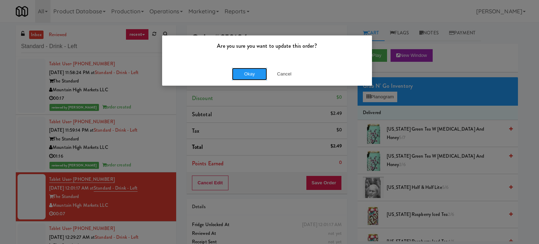
click at [253, 72] on button "Okay" at bounding box center [249, 74] width 35 height 13
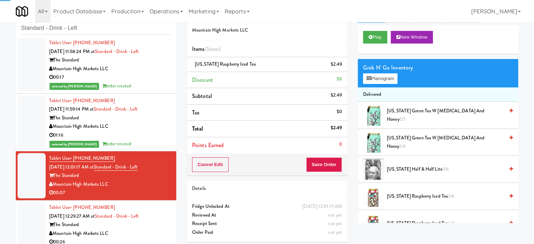
scroll to position [28, 0]
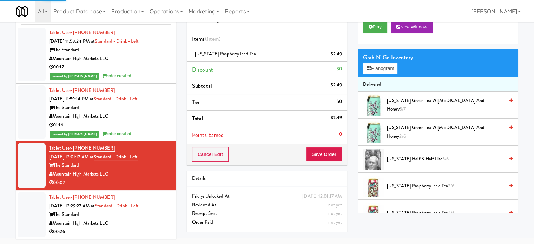
click at [131, 227] on div "Mountain High Markets LLC" at bounding box center [110, 223] width 122 height 9
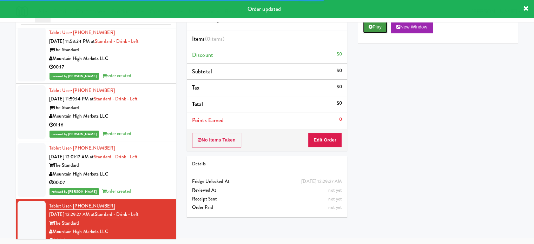
drag, startPoint x: 379, startPoint y: 31, endPoint x: 361, endPoint y: 43, distance: 22.5
click at [379, 31] on button "Play" at bounding box center [375, 27] width 24 height 13
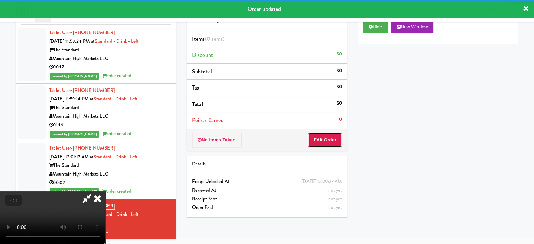
click at [325, 138] on button "Edit Order" at bounding box center [325, 140] width 34 height 15
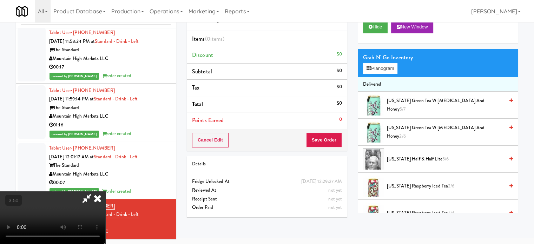
click at [474, 31] on div "Hide New Window" at bounding box center [438, 27] width 150 height 13
click at [291, 45] on li "Items (0 items )" at bounding box center [267, 39] width 160 height 16
click at [105, 191] on icon at bounding box center [97, 198] width 15 height 14
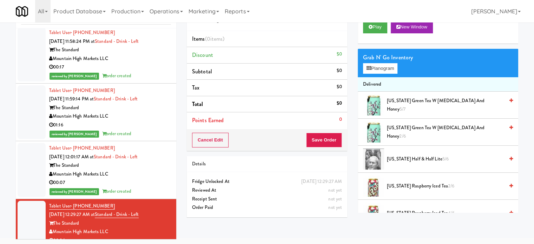
scroll to position [11, 0]
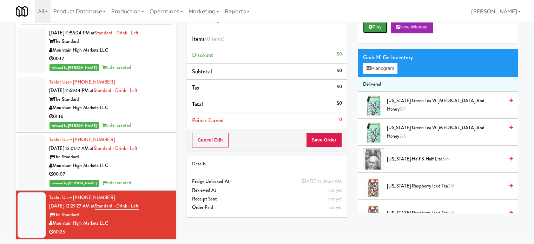
click at [375, 25] on button "Play" at bounding box center [375, 27] width 24 height 13
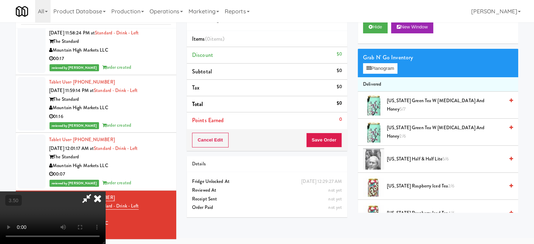
click at [105, 191] on video at bounding box center [52, 217] width 105 height 53
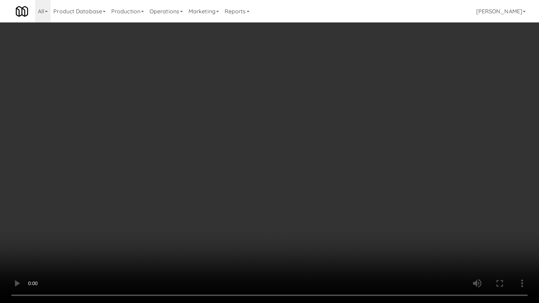
click at [145, 205] on video at bounding box center [269, 151] width 539 height 303
click at [277, 144] on video at bounding box center [269, 151] width 539 height 303
click at [278, 144] on video at bounding box center [269, 151] width 539 height 303
click at [278, 145] on video at bounding box center [269, 151] width 539 height 303
click at [281, 151] on video at bounding box center [269, 151] width 539 height 303
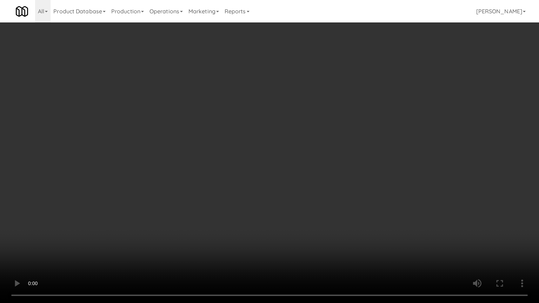
click at [355, 163] on video at bounding box center [269, 151] width 539 height 303
click at [357, 163] on video at bounding box center [269, 151] width 539 height 303
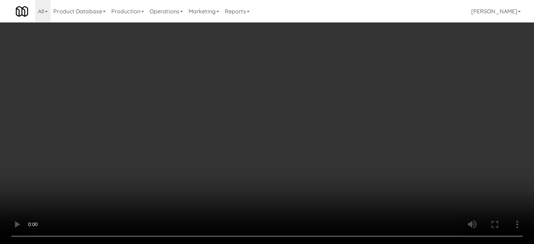
scroll to position [175, 0]
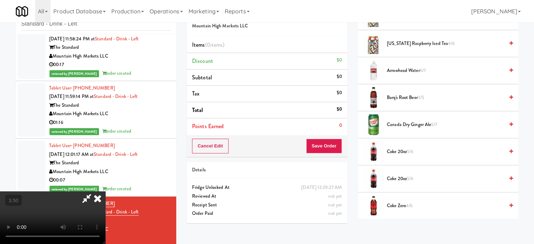
click at [397, 152] on span "Coke 20oz 5/6" at bounding box center [445, 151] width 117 height 9
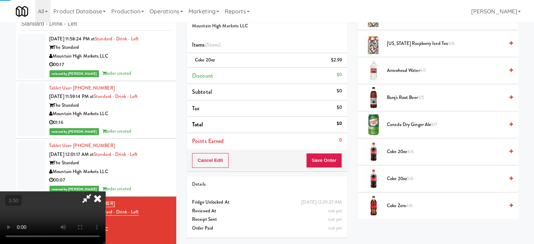
click at [397, 151] on span "Coke 20oz 4/6" at bounding box center [445, 151] width 117 height 9
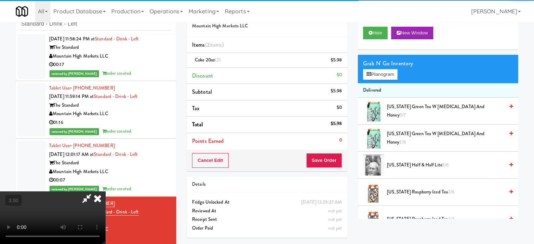
click at [405, 108] on span "Arizona Green Tea w Ginseng and Honey 5/7" at bounding box center [445, 110] width 117 height 17
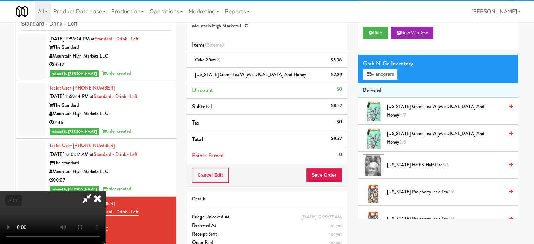
click at [105, 191] on icon at bounding box center [97, 198] width 15 height 14
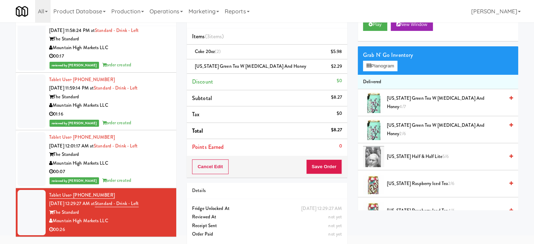
scroll to position [35, 0]
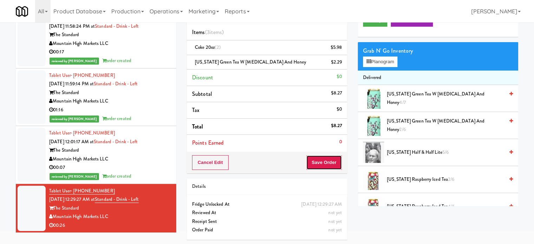
click at [312, 164] on button "Save Order" at bounding box center [324, 162] width 36 height 15
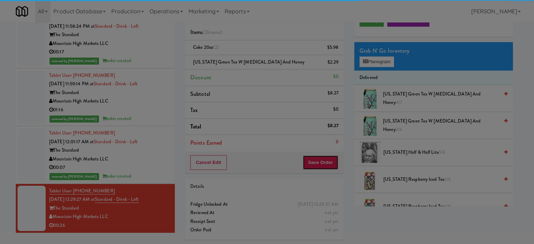
scroll to position [0, 0]
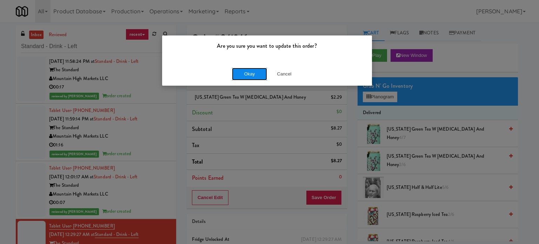
click at [246, 74] on button "Okay" at bounding box center [249, 74] width 35 height 13
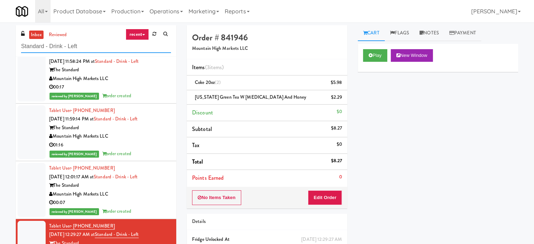
click at [80, 45] on input "Standard - Drink - Left" at bounding box center [96, 46] width 150 height 13
paste input "Park on First - Mailroom 1 - Cooler"
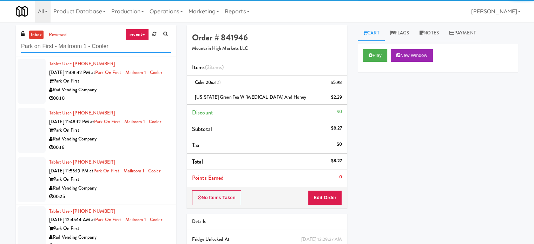
type input "Park on First - Mailroom 1 - Cooler"
click at [127, 94] on div "Rad Vending Company" at bounding box center [110, 90] width 122 height 9
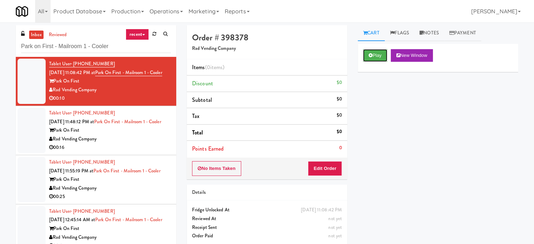
click at [379, 61] on div "Play New Window" at bounding box center [438, 58] width 160 height 28
click at [379, 55] on button "Play" at bounding box center [375, 55] width 24 height 13
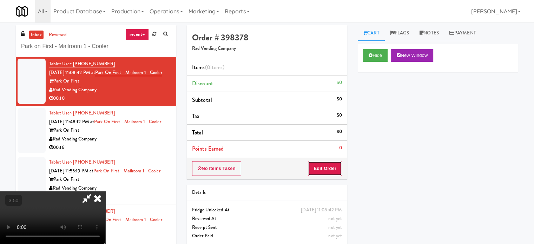
click at [328, 173] on button "Edit Order" at bounding box center [325, 168] width 34 height 15
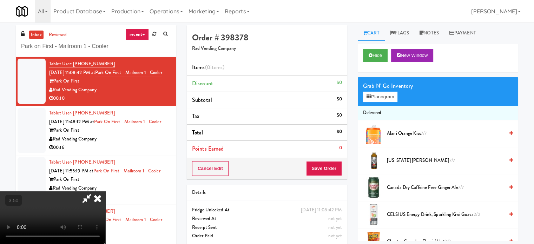
click at [94, 191] on video at bounding box center [52, 217] width 105 height 53
click at [95, 191] on video at bounding box center [52, 217] width 105 height 53
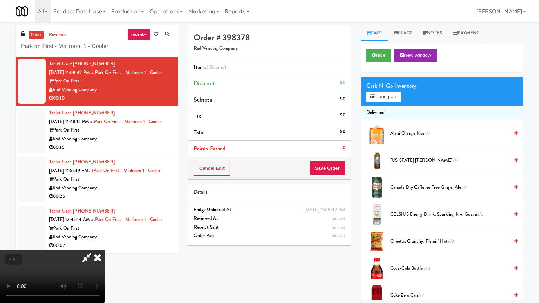
click at [105, 244] on video at bounding box center [52, 277] width 105 height 53
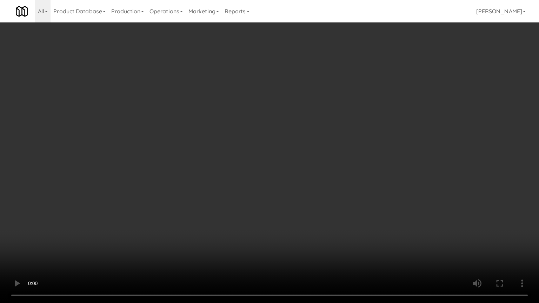
click at [286, 136] on video at bounding box center [269, 151] width 539 height 303
click at [289, 144] on video at bounding box center [269, 151] width 539 height 303
click at [284, 161] on video at bounding box center [269, 151] width 539 height 303
drag, startPoint x: 298, startPoint y: 145, endPoint x: 294, endPoint y: 143, distance: 4.4
click at [298, 145] on video at bounding box center [269, 151] width 539 height 303
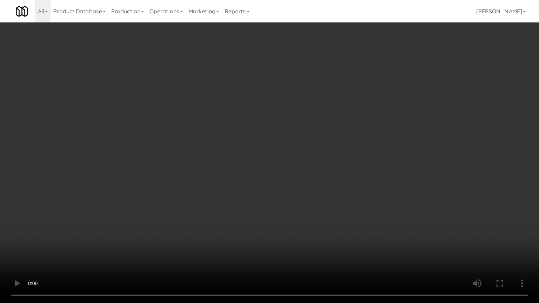
click at [288, 147] on video at bounding box center [269, 151] width 539 height 303
drag, startPoint x: 327, startPoint y: 150, endPoint x: 319, endPoint y: 149, distance: 8.1
click at [327, 151] on video at bounding box center [269, 151] width 539 height 303
click at [137, 205] on video at bounding box center [269, 151] width 539 height 303
click at [184, 156] on video at bounding box center [269, 151] width 539 height 303
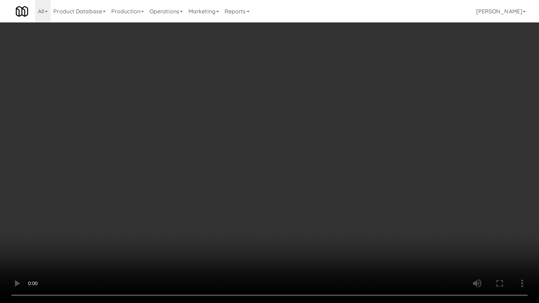
click at [184, 157] on video at bounding box center [269, 151] width 539 height 303
click at [185, 159] on video at bounding box center [269, 151] width 539 height 303
click at [189, 160] on video at bounding box center [269, 151] width 539 height 303
click at [223, 161] on video at bounding box center [269, 151] width 539 height 303
click at [225, 166] on video at bounding box center [269, 151] width 539 height 303
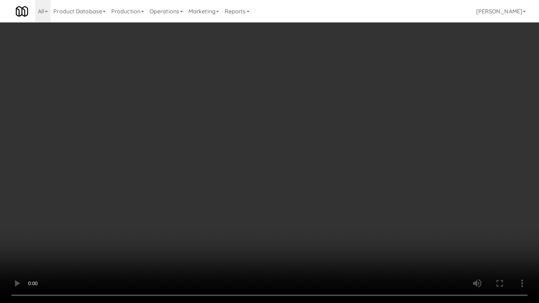
click at [232, 157] on video at bounding box center [269, 151] width 539 height 303
drag, startPoint x: 237, startPoint y: 156, endPoint x: 281, endPoint y: 151, distance: 43.8
click at [237, 156] on video at bounding box center [269, 151] width 539 height 303
click at [317, 171] on video at bounding box center [269, 151] width 539 height 303
click at [282, 176] on video at bounding box center [269, 151] width 539 height 303
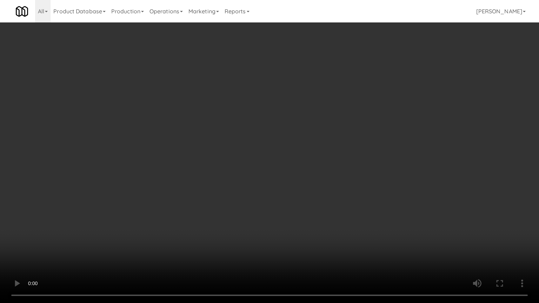
click at [354, 181] on video at bounding box center [269, 151] width 539 height 303
click at [230, 148] on video at bounding box center [269, 151] width 539 height 303
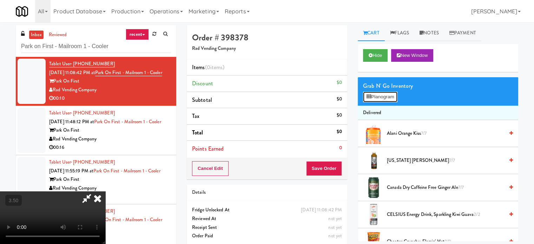
drag, startPoint x: 379, startPoint y: 96, endPoint x: 375, endPoint y: 97, distance: 4.6
click at [379, 97] on button "Planogram" at bounding box center [380, 97] width 34 height 11
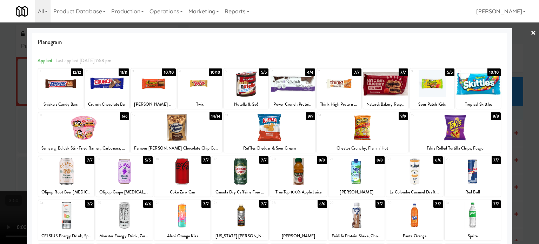
click at [168, 73] on div "10/10" at bounding box center [169, 72] width 14 height 8
click at [492, 68] on div "10/10" at bounding box center [494, 72] width 14 height 8
click at [525, 109] on div at bounding box center [269, 122] width 539 height 244
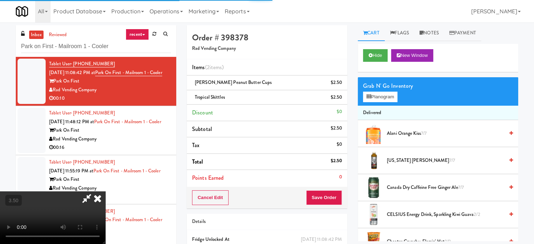
drag, startPoint x: 198, startPoint y: 188, endPoint x: 192, endPoint y: 179, distance: 10.6
click at [105, 191] on video at bounding box center [52, 217] width 105 height 53
drag, startPoint x: 192, startPoint y: 179, endPoint x: 194, endPoint y: 211, distance: 31.7
click at [105, 191] on video at bounding box center [52, 217] width 105 height 53
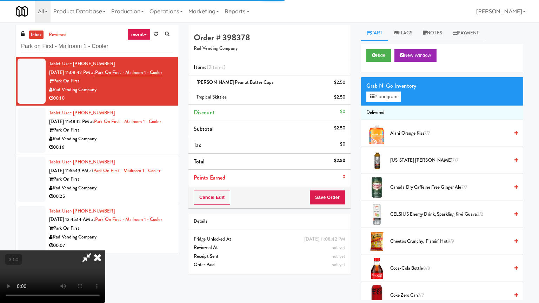
drag, startPoint x: 194, startPoint y: 210, endPoint x: 248, endPoint y: 152, distance: 79.5
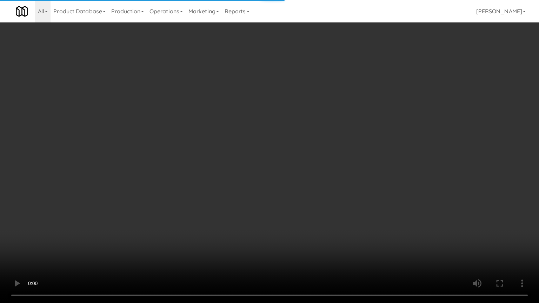
click at [195, 210] on video at bounding box center [269, 151] width 539 height 303
click at [249, 168] on video at bounding box center [269, 151] width 539 height 303
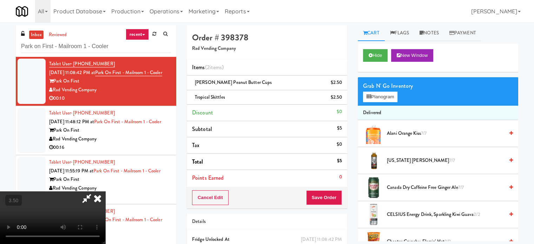
click at [105, 191] on icon at bounding box center [97, 198] width 15 height 14
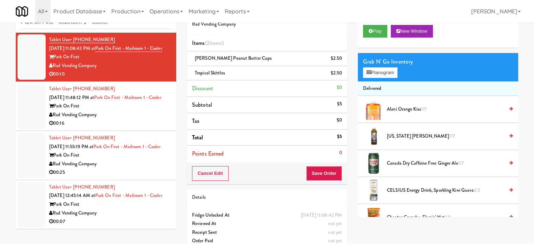
scroll to position [35, 0]
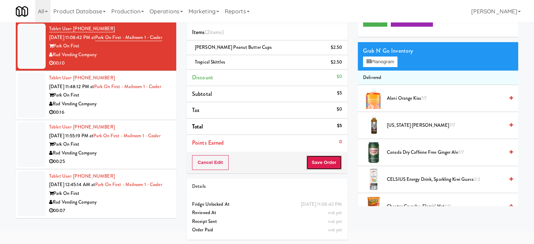
click at [317, 167] on button "Save Order" at bounding box center [324, 162] width 36 height 15
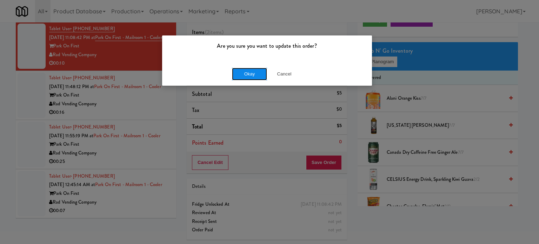
click at [248, 71] on button "Okay" at bounding box center [249, 74] width 35 height 13
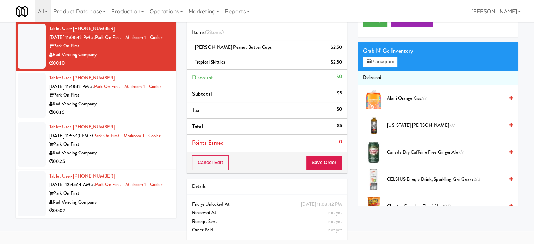
click at [131, 120] on li "Tablet User · (949) 678-2022 Aug 13, 2025 11:48:12 PM at Park on First - Mailro…" at bounding box center [96, 95] width 160 height 49
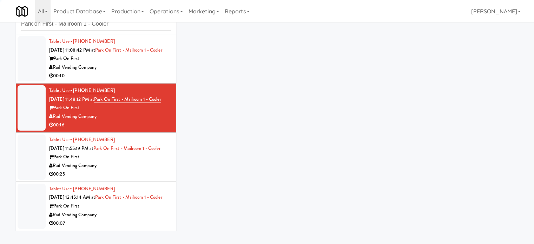
scroll to position [28, 0]
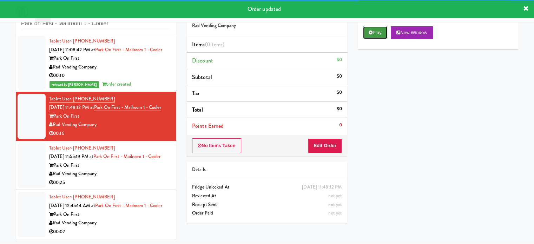
click at [380, 29] on button "Play" at bounding box center [375, 32] width 24 height 13
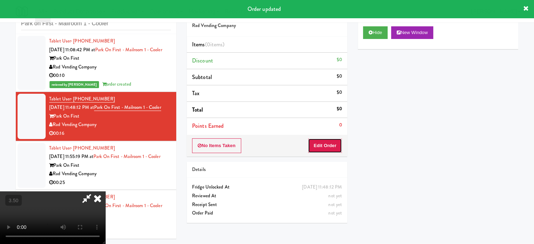
click at [334, 140] on button "Edit Order" at bounding box center [325, 145] width 34 height 15
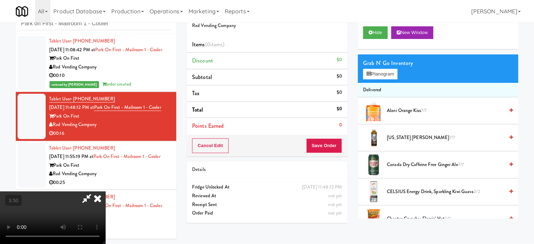
click at [105, 191] on video at bounding box center [52, 217] width 105 height 53
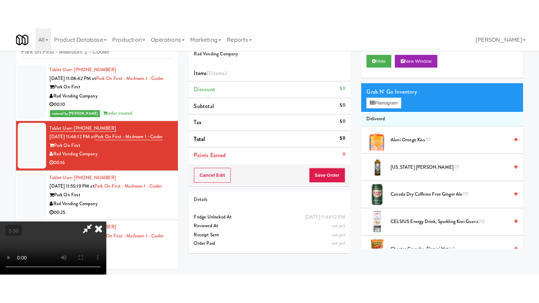
scroll to position [22, 0]
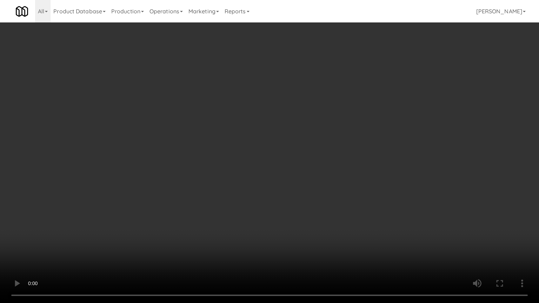
click at [253, 178] on video at bounding box center [269, 151] width 539 height 303
click at [257, 197] on video at bounding box center [269, 151] width 539 height 303
click at [262, 190] on video at bounding box center [269, 151] width 539 height 303
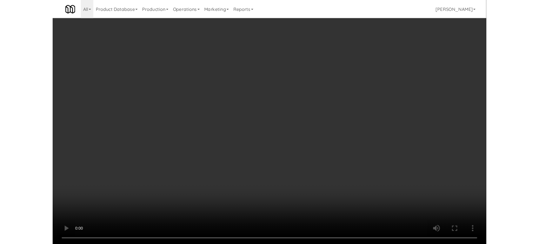
scroll to position [28, 0]
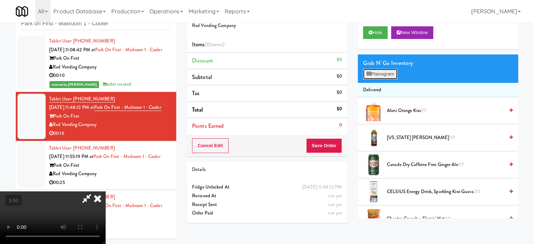
click at [386, 72] on button "Planogram" at bounding box center [380, 74] width 34 height 11
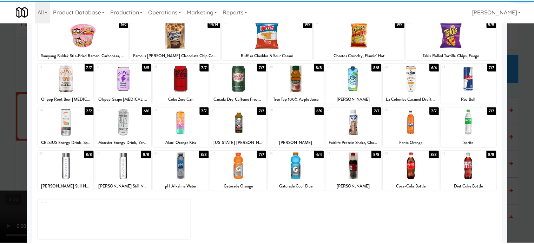
scroll to position [100, 0]
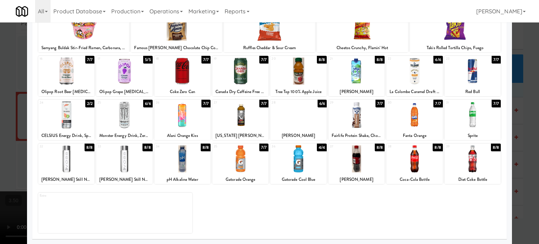
click at [90, 147] on div "8/8" at bounding box center [90, 148] width 10 height 8
click at [524, 144] on div at bounding box center [269, 122] width 539 height 244
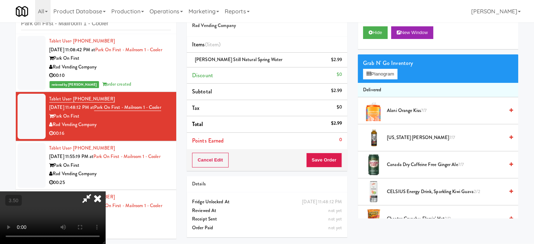
click at [105, 191] on video at bounding box center [52, 217] width 105 height 53
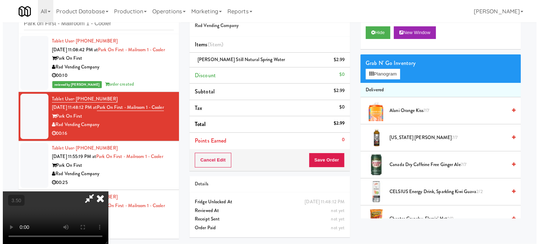
scroll to position [22, 0]
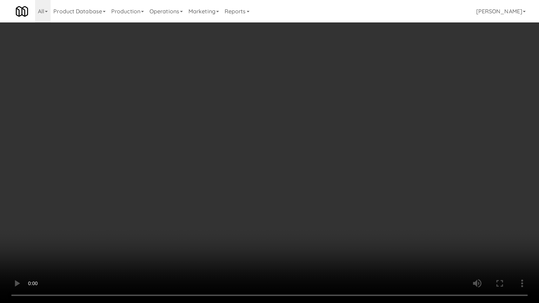
click at [302, 157] on video at bounding box center [269, 151] width 539 height 303
click at [300, 163] on video at bounding box center [269, 151] width 539 height 303
click at [225, 166] on video at bounding box center [269, 151] width 539 height 303
click at [271, 172] on video at bounding box center [269, 151] width 539 height 303
click at [273, 181] on video at bounding box center [269, 151] width 539 height 303
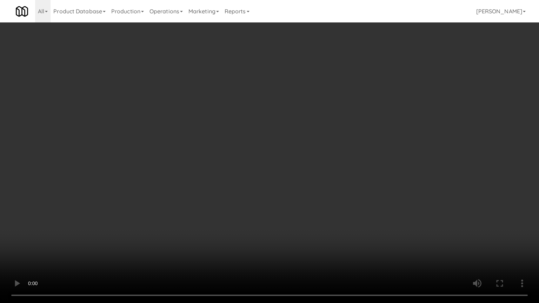
click at [278, 178] on video at bounding box center [269, 151] width 539 height 303
click at [278, 181] on video at bounding box center [269, 151] width 539 height 303
click at [293, 178] on video at bounding box center [269, 151] width 539 height 303
drag, startPoint x: 298, startPoint y: 184, endPoint x: 303, endPoint y: 181, distance: 6.4
click at [298, 185] on video at bounding box center [269, 151] width 539 height 303
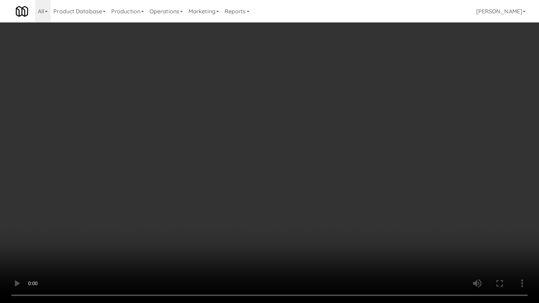
click at [313, 178] on video at bounding box center [269, 151] width 539 height 303
click at [314, 180] on video at bounding box center [269, 151] width 539 height 303
click at [318, 177] on video at bounding box center [269, 151] width 539 height 303
click at [318, 178] on video at bounding box center [269, 151] width 539 height 303
click at [321, 181] on video at bounding box center [269, 151] width 539 height 303
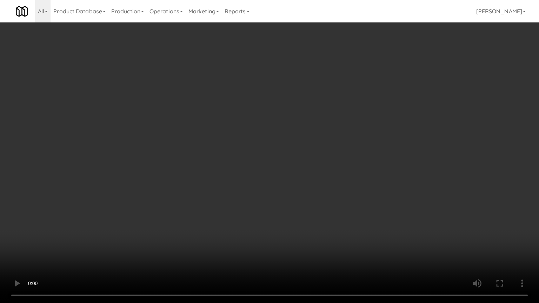
click at [325, 182] on video at bounding box center [269, 151] width 539 height 303
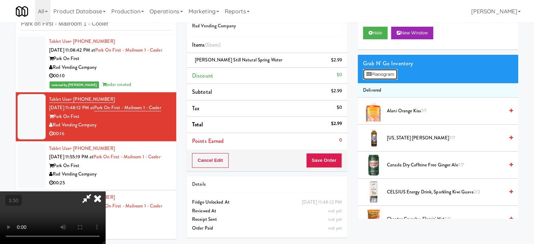
click at [387, 74] on button "Planogram" at bounding box center [380, 74] width 34 height 11
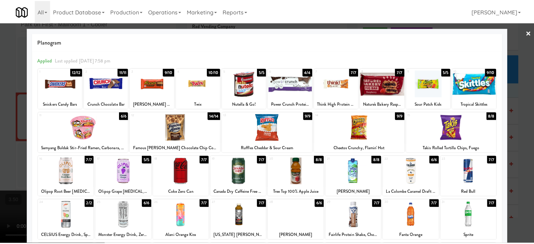
scroll to position [100, 0]
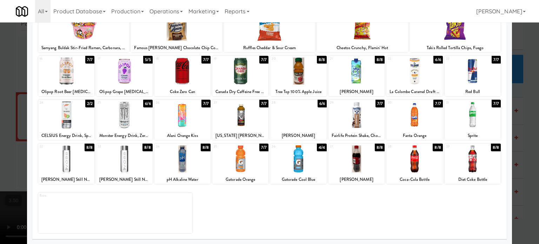
click at [88, 150] on div "8/8" at bounding box center [90, 148] width 10 height 8
click at [88, 149] on div "6/8" at bounding box center [89, 148] width 9 height 8
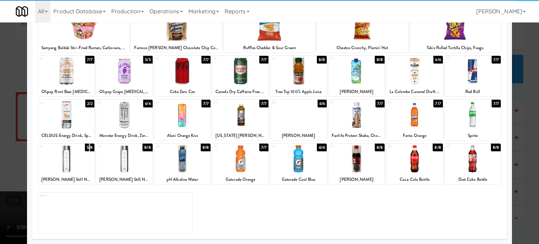
click at [88, 149] on div "5/8" at bounding box center [89, 148] width 9 height 8
click at [88, 149] on div "4/8" at bounding box center [90, 148] width 10 height 8
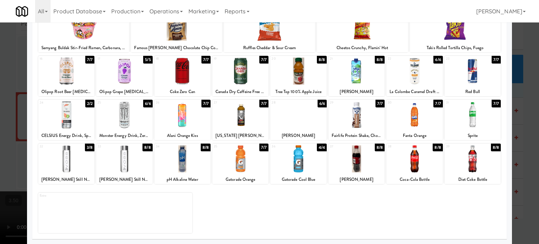
click at [513, 120] on div at bounding box center [269, 122] width 539 height 244
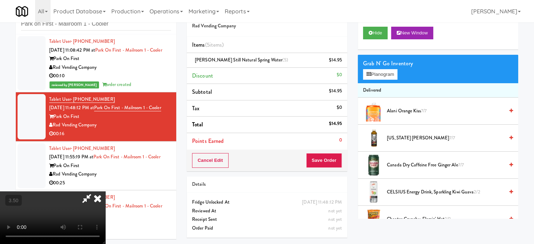
click at [105, 191] on video at bounding box center [52, 217] width 105 height 53
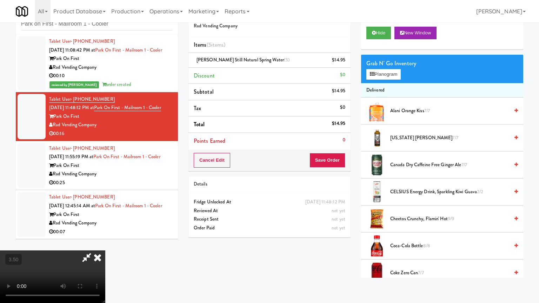
click at [105, 244] on video at bounding box center [52, 277] width 105 height 53
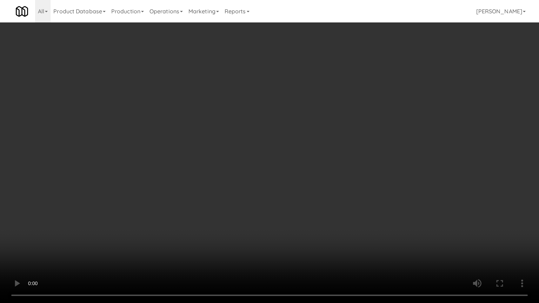
click at [274, 138] on video at bounding box center [269, 151] width 539 height 303
click at [275, 132] on video at bounding box center [269, 151] width 539 height 303
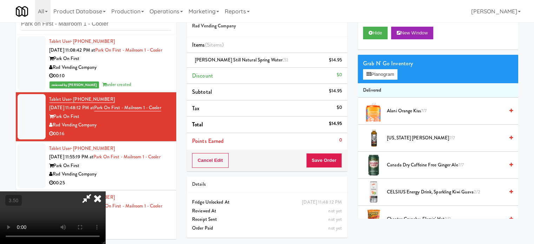
click at [105, 191] on icon at bounding box center [97, 198] width 15 height 14
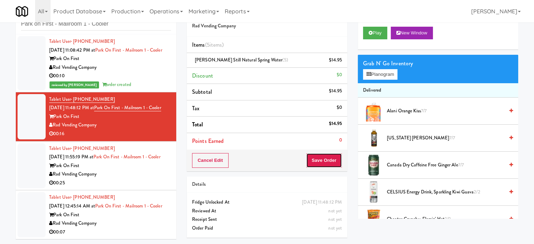
click at [330, 159] on button "Save Order" at bounding box center [324, 160] width 36 height 15
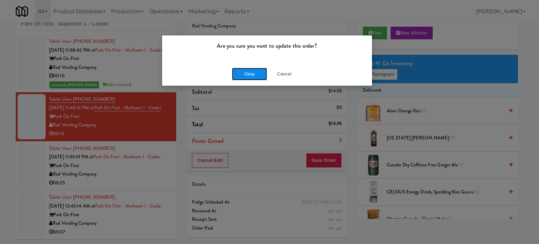
click at [251, 74] on button "Okay" at bounding box center [249, 74] width 35 height 13
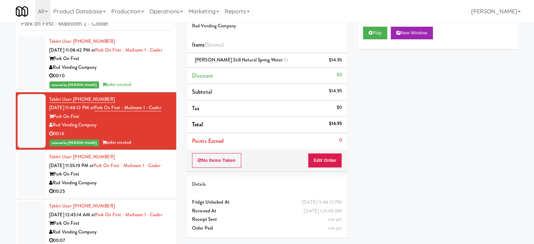
click at [139, 196] on div "00:25" at bounding box center [110, 191] width 122 height 9
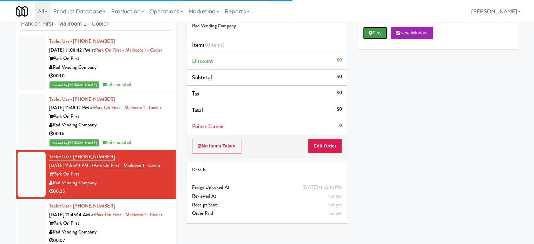
click at [371, 31] on icon at bounding box center [370, 33] width 4 height 5
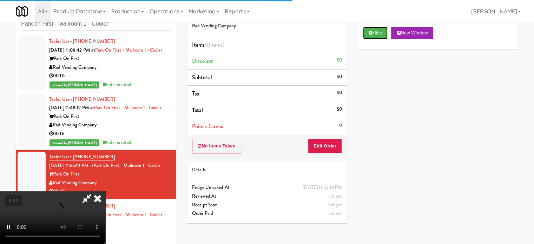
scroll to position [28, 0]
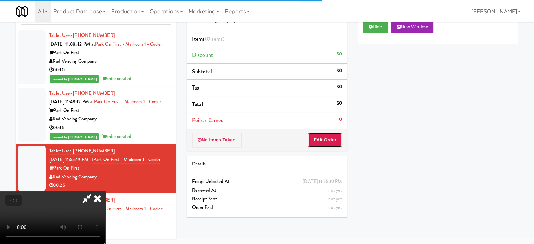
click at [326, 138] on button "Edit Order" at bounding box center [325, 140] width 34 height 15
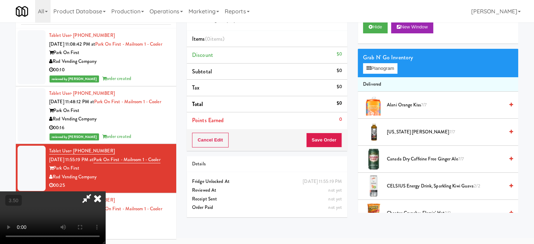
click at [105, 191] on video at bounding box center [52, 217] width 105 height 53
drag, startPoint x: 180, startPoint y: 161, endPoint x: 230, endPoint y: 157, distance: 50.7
click at [105, 191] on video at bounding box center [52, 217] width 105 height 53
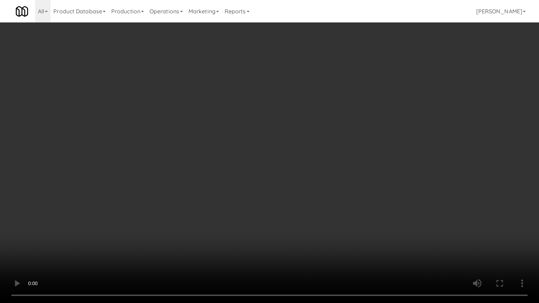
click at [234, 158] on video at bounding box center [269, 151] width 539 height 303
click at [245, 158] on video at bounding box center [269, 151] width 539 height 303
click at [262, 155] on video at bounding box center [269, 151] width 539 height 303
click at [131, 235] on video at bounding box center [269, 151] width 539 height 303
click at [243, 157] on video at bounding box center [269, 151] width 539 height 303
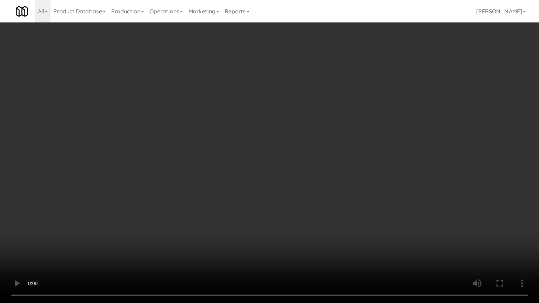
click at [244, 153] on video at bounding box center [269, 151] width 539 height 303
click at [245, 153] on video at bounding box center [269, 151] width 539 height 303
click at [244, 154] on video at bounding box center [269, 151] width 539 height 303
click at [269, 159] on video at bounding box center [269, 151] width 539 height 303
click at [258, 162] on video at bounding box center [269, 151] width 539 height 303
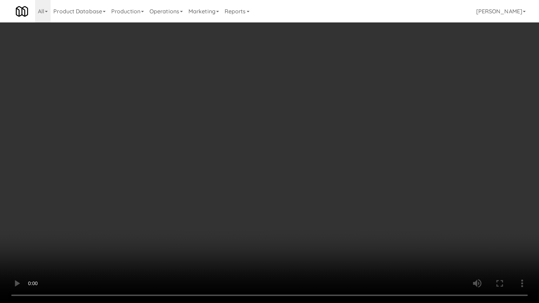
click at [299, 164] on video at bounding box center [269, 151] width 539 height 303
drag, startPoint x: 288, startPoint y: 166, endPoint x: 296, endPoint y: 163, distance: 8.0
click at [290, 166] on video at bounding box center [269, 151] width 539 height 303
click at [296, 163] on video at bounding box center [269, 151] width 539 height 303
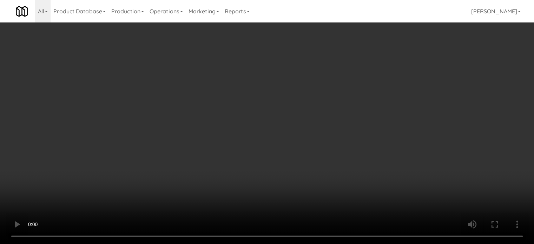
scroll to position [351, 0]
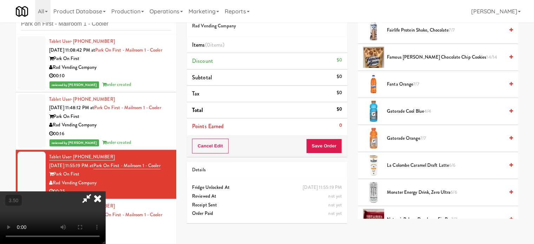
click at [393, 27] on span "Fairlife Protein Shake, Chocolate 7/7" at bounding box center [445, 30] width 117 height 9
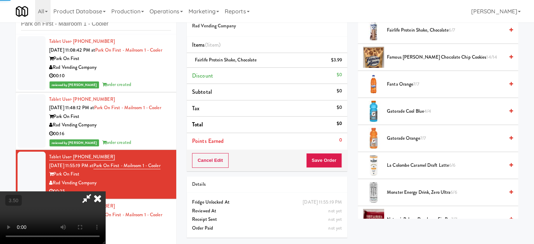
click at [105, 191] on video at bounding box center [52, 217] width 105 height 53
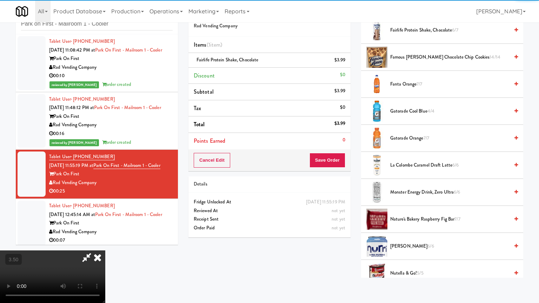
drag, startPoint x: 200, startPoint y: 139, endPoint x: 342, endPoint y: 106, distance: 146.0
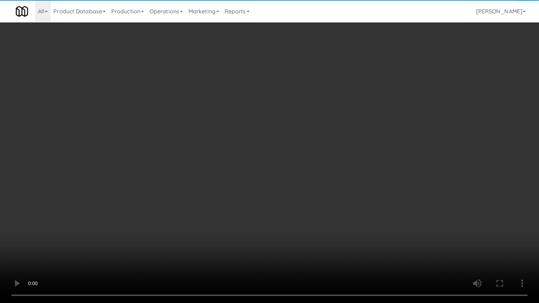
click at [202, 139] on video at bounding box center [269, 151] width 539 height 303
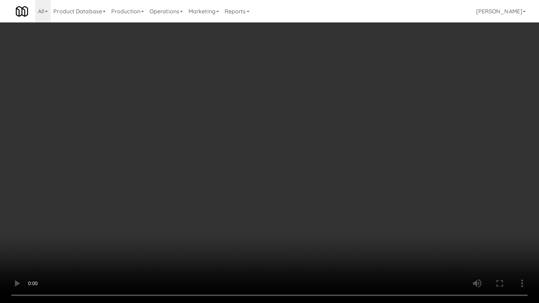
click at [314, 140] on video at bounding box center [269, 151] width 539 height 303
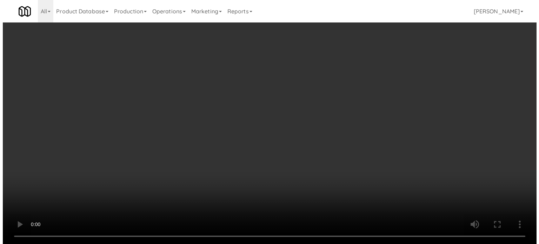
scroll to position [0, 0]
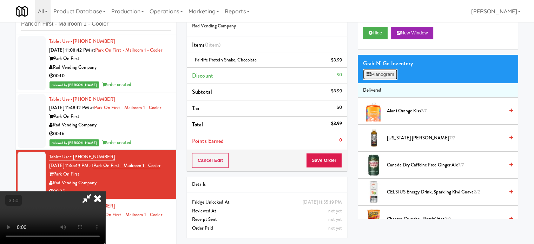
click at [389, 73] on button "Planogram" at bounding box center [380, 74] width 34 height 11
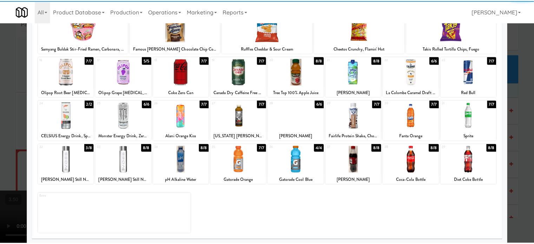
scroll to position [100, 0]
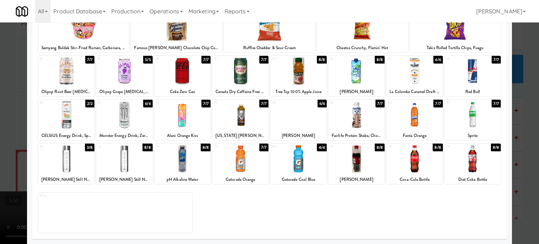
click at [319, 105] on div "6/6" at bounding box center [322, 104] width 9 height 8
click at [517, 120] on div at bounding box center [269, 122] width 539 height 244
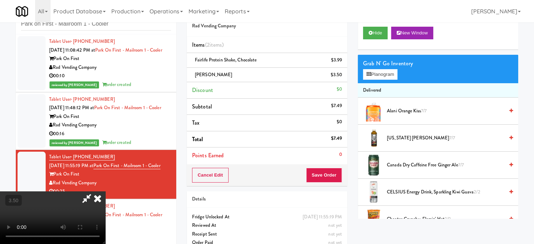
click at [105, 191] on video at bounding box center [52, 217] width 105 height 53
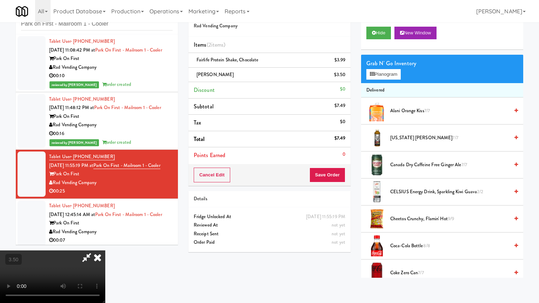
click at [105, 244] on video at bounding box center [52, 277] width 105 height 53
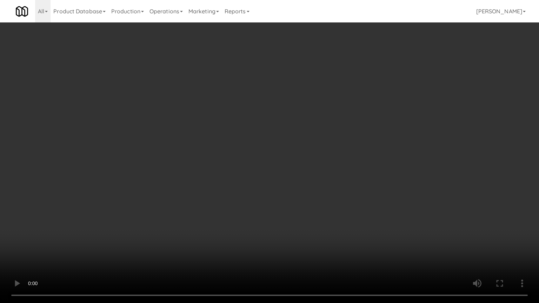
click at [268, 195] on video at bounding box center [269, 151] width 539 height 303
drag, startPoint x: 234, startPoint y: 186, endPoint x: 245, endPoint y: 181, distance: 11.7
click at [234, 186] on video at bounding box center [269, 151] width 539 height 303
click at [251, 177] on video at bounding box center [269, 151] width 539 height 303
click at [245, 174] on video at bounding box center [269, 151] width 539 height 303
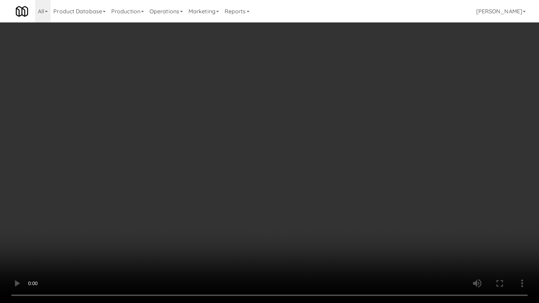
click at [273, 150] on video at bounding box center [269, 151] width 539 height 303
click at [274, 149] on video at bounding box center [269, 151] width 539 height 303
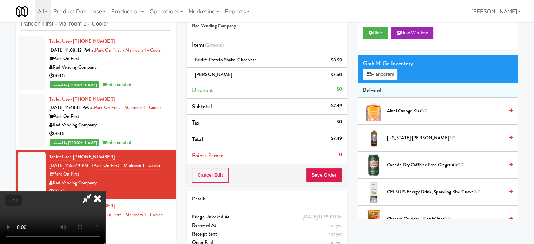
click at [105, 191] on icon at bounding box center [97, 198] width 15 height 14
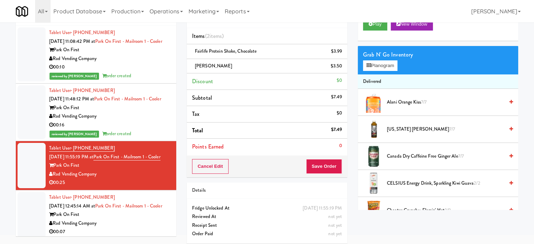
scroll to position [35, 0]
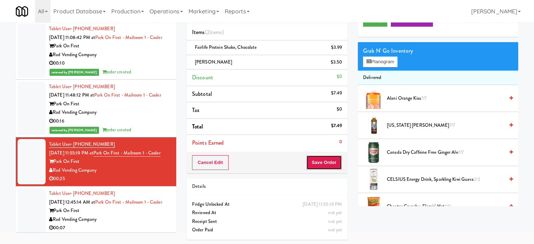
click at [314, 165] on button "Save Order" at bounding box center [324, 162] width 36 height 15
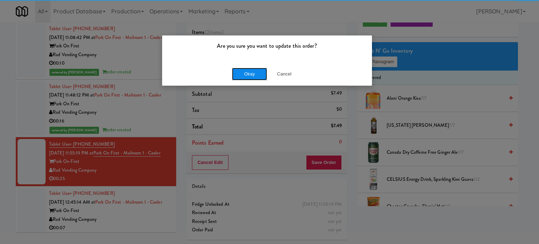
click at [246, 76] on button "Okay" at bounding box center [249, 74] width 35 height 13
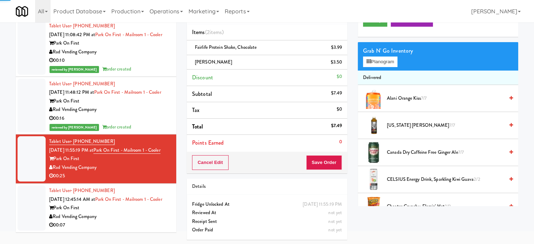
scroll to position [37, 0]
drag, startPoint x: 123, startPoint y: 215, endPoint x: 225, endPoint y: 196, distance: 103.6
click at [124, 215] on div "Rad Vending Company" at bounding box center [110, 216] width 122 height 9
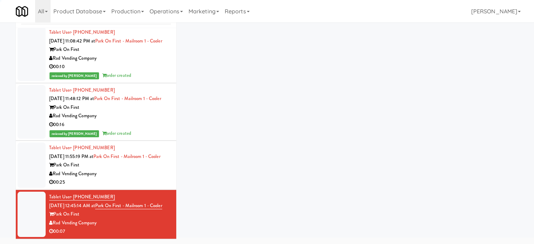
scroll to position [28, 0]
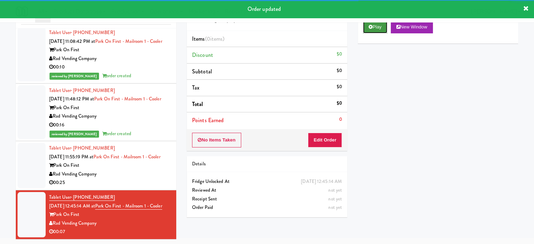
click at [379, 29] on button "Play" at bounding box center [375, 27] width 24 height 13
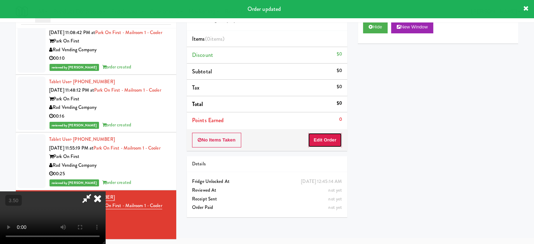
click at [325, 139] on button "Edit Order" at bounding box center [325, 140] width 34 height 15
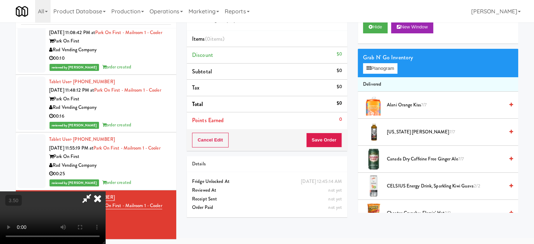
click at [105, 191] on video at bounding box center [52, 217] width 105 height 53
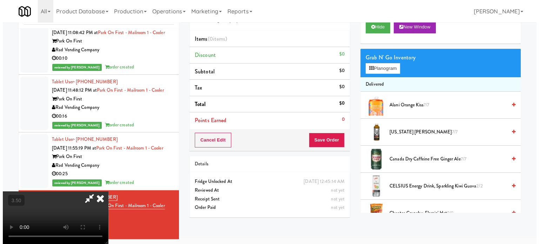
scroll to position [22, 0]
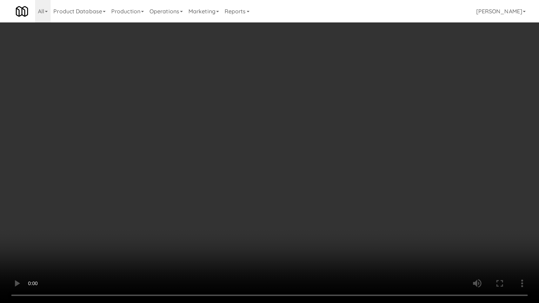
click at [348, 159] on video at bounding box center [269, 151] width 539 height 303
click at [329, 160] on video at bounding box center [269, 151] width 539 height 303
click at [346, 177] on video at bounding box center [269, 151] width 539 height 303
click at [339, 182] on video at bounding box center [269, 151] width 539 height 303
click at [358, 184] on video at bounding box center [269, 151] width 539 height 303
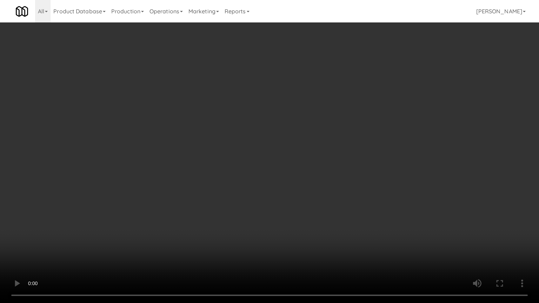
click at [350, 183] on video at bounding box center [269, 151] width 539 height 303
click at [355, 182] on video at bounding box center [269, 151] width 539 height 303
click at [217, 239] on video at bounding box center [269, 151] width 539 height 303
click at [329, 166] on video at bounding box center [269, 151] width 539 height 303
click at [326, 169] on video at bounding box center [269, 151] width 539 height 303
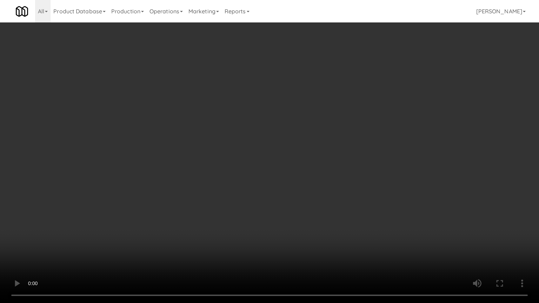
click at [333, 175] on video at bounding box center [269, 151] width 539 height 303
click at [351, 185] on video at bounding box center [269, 151] width 539 height 303
click at [350, 185] on video at bounding box center [269, 151] width 539 height 303
click at [362, 187] on video at bounding box center [269, 151] width 539 height 303
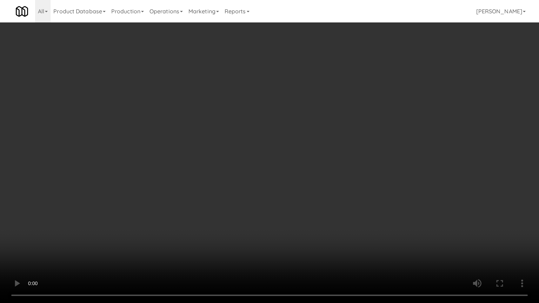
click at [353, 187] on video at bounding box center [269, 151] width 539 height 303
click at [357, 186] on video at bounding box center [269, 151] width 539 height 303
click at [357, 185] on video at bounding box center [269, 151] width 539 height 303
click at [357, 181] on video at bounding box center [269, 151] width 539 height 303
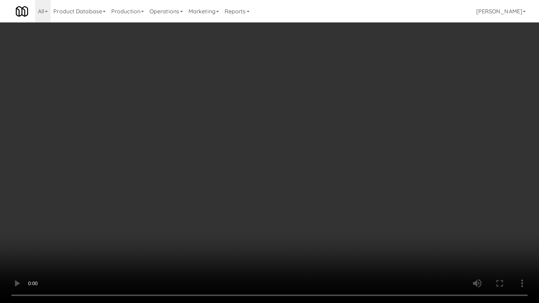
click at [358, 182] on video at bounding box center [269, 151] width 539 height 303
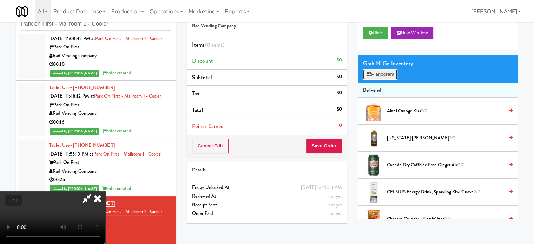
click at [387, 73] on button "Planogram" at bounding box center [380, 74] width 34 height 11
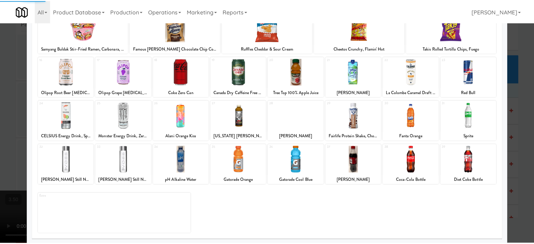
scroll to position [100, 0]
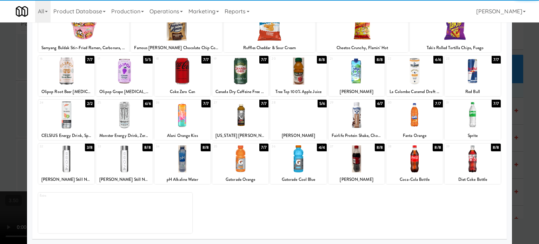
click at [378, 147] on div "8/8" at bounding box center [380, 148] width 10 height 8
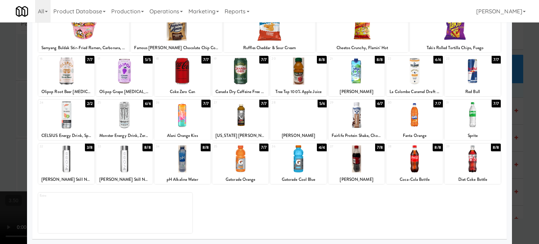
click at [525, 148] on div at bounding box center [269, 122] width 539 height 244
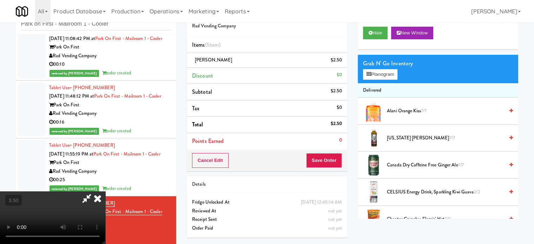
drag, startPoint x: 299, startPoint y: 118, endPoint x: 307, endPoint y: 73, distance: 45.4
click at [105, 191] on video at bounding box center [52, 217] width 105 height 53
click at [105, 191] on icon at bounding box center [97, 198] width 15 height 14
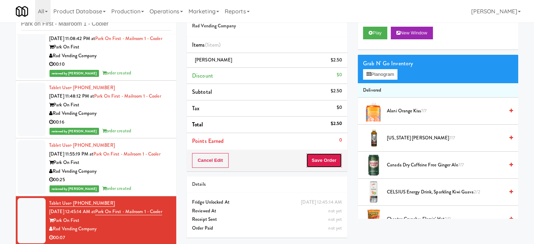
click at [321, 161] on button "Save Order" at bounding box center [324, 160] width 36 height 15
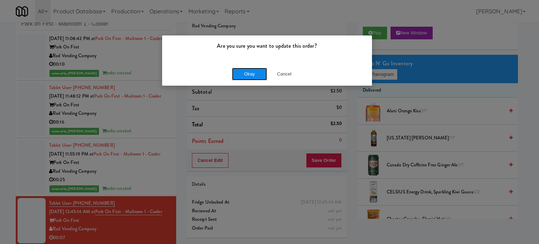
click at [251, 75] on button "Okay" at bounding box center [249, 74] width 35 height 13
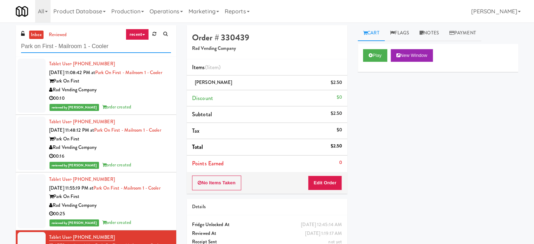
click at [96, 46] on input "Park on First - Mailroom 1 - Cooler" at bounding box center [96, 46] width 150 height 13
paste input "399 Fremont"
type input "399 Fremont - Cooler"
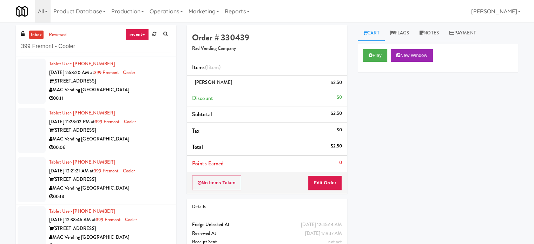
click at [144, 97] on div "00:11" at bounding box center [110, 98] width 122 height 9
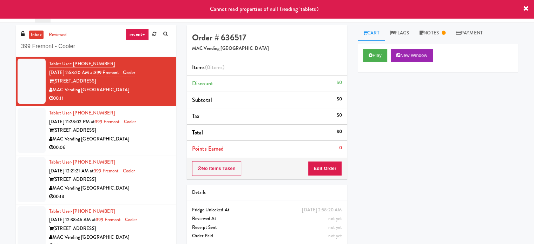
click at [115, 149] on div "00:06" at bounding box center [110, 147] width 122 height 9
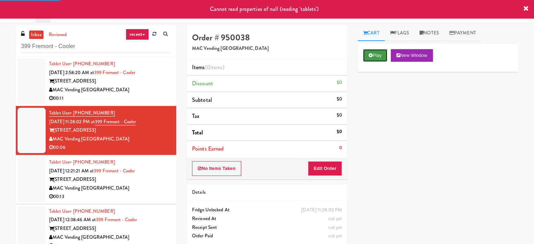
click at [378, 52] on button "Play" at bounding box center [375, 55] width 24 height 13
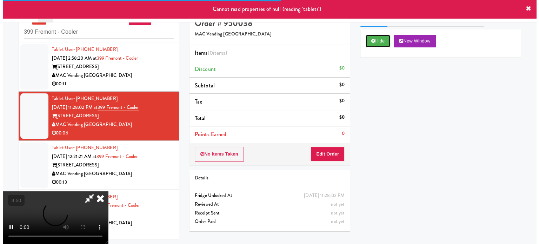
scroll to position [22, 0]
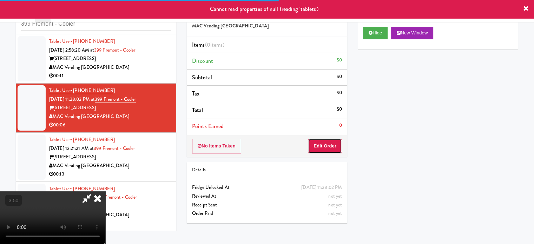
click at [324, 147] on button "Edit Order" at bounding box center [325, 146] width 34 height 15
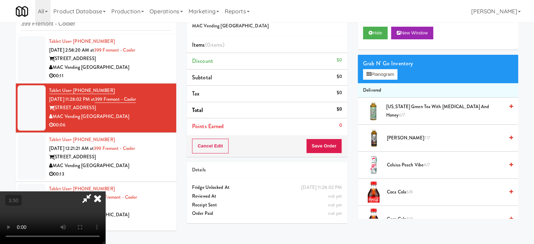
drag, startPoint x: 186, startPoint y: 159, endPoint x: 188, endPoint y: 152, distance: 7.3
click at [105, 191] on video at bounding box center [52, 217] width 105 height 53
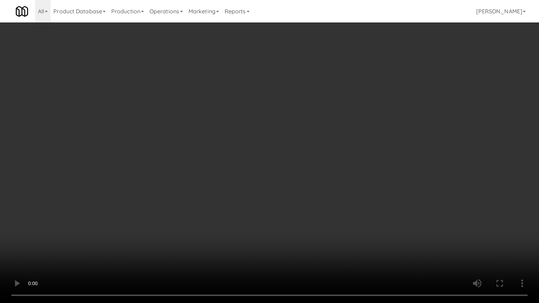
click at [213, 154] on video at bounding box center [269, 151] width 539 height 303
drag, startPoint x: 213, startPoint y: 157, endPoint x: 224, endPoint y: 157, distance: 10.2
click at [213, 157] on video at bounding box center [269, 151] width 539 height 303
click at [260, 167] on video at bounding box center [269, 151] width 539 height 303
click at [251, 168] on video at bounding box center [269, 151] width 539 height 303
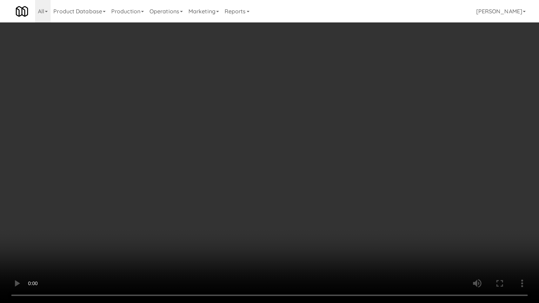
click at [271, 167] on video at bounding box center [269, 151] width 539 height 303
click at [267, 168] on video at bounding box center [269, 151] width 539 height 303
click at [268, 167] on video at bounding box center [269, 151] width 539 height 303
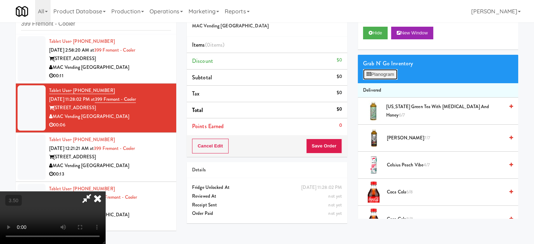
click at [385, 74] on button "Planogram" at bounding box center [380, 74] width 34 height 11
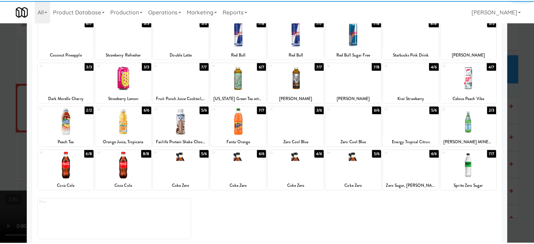
scroll to position [100, 0]
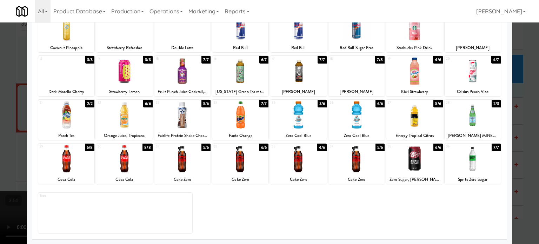
click at [87, 148] on div "6/8" at bounding box center [89, 148] width 9 height 8
click at [263, 148] on div "6/6" at bounding box center [263, 148] width 9 height 8
click at [531, 120] on div at bounding box center [269, 122] width 539 height 244
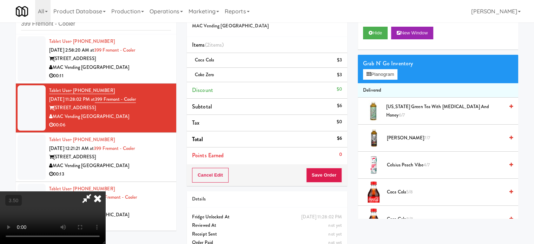
click at [105, 191] on video at bounding box center [52, 217] width 105 height 53
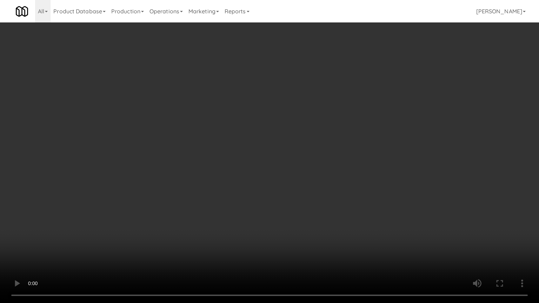
drag, startPoint x: 177, startPoint y: 213, endPoint x: 235, endPoint y: 191, distance: 62.2
click at [181, 213] on video at bounding box center [269, 151] width 539 height 303
click at [355, 124] on video at bounding box center [269, 151] width 539 height 303
drag, startPoint x: 383, startPoint y: 121, endPoint x: 449, endPoint y: 106, distance: 68.1
click at [383, 122] on video at bounding box center [269, 151] width 539 height 303
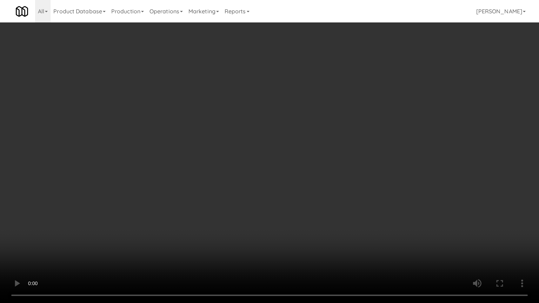
click at [373, 139] on video at bounding box center [269, 151] width 539 height 303
drag, startPoint x: 286, startPoint y: 149, endPoint x: 344, endPoint y: 90, distance: 82.6
click at [287, 149] on video at bounding box center [269, 151] width 539 height 303
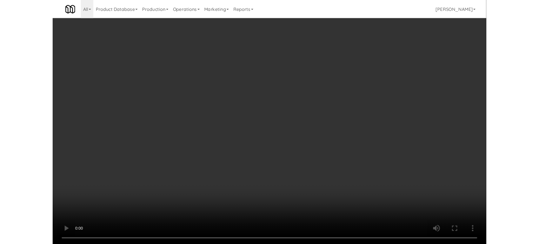
click
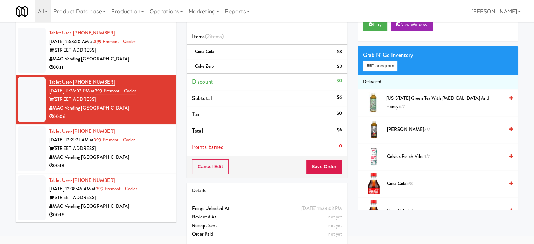
scroll to position [35, 0]
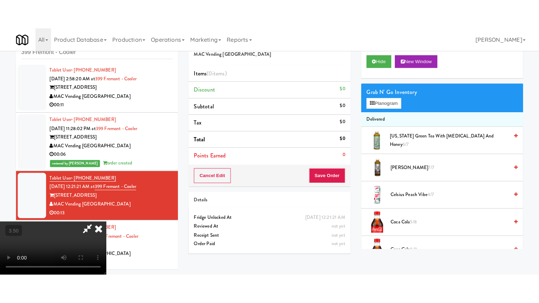
scroll to position [22, 0]
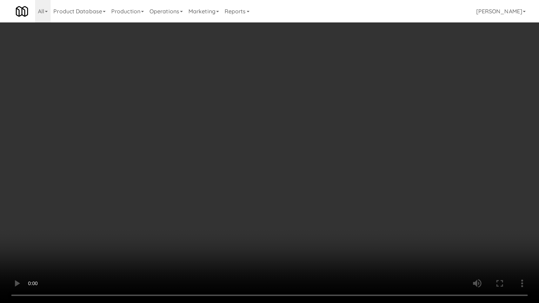
drag, startPoint x: 207, startPoint y: 206, endPoint x: 222, endPoint y: 197, distance: 17.7
drag, startPoint x: 333, startPoint y: 202, endPoint x: 327, endPoint y: 189, distance: 13.7
click at [233, 138] on video at bounding box center [269, 151] width 539 height 303
click at [235, 139] on video at bounding box center [269, 151] width 539 height 303
click at [286, 138] on video at bounding box center [269, 151] width 539 height 303
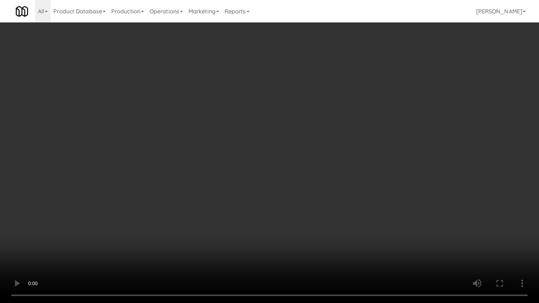
click at [308, 152] on video at bounding box center [269, 151] width 539 height 303
click at [295, 188] on video at bounding box center [269, 151] width 539 height 303
click at [292, 158] on video at bounding box center [269, 151] width 539 height 303
click at [266, 154] on video at bounding box center [269, 151] width 539 height 303
click at [273, 154] on video at bounding box center [269, 151] width 539 height 303
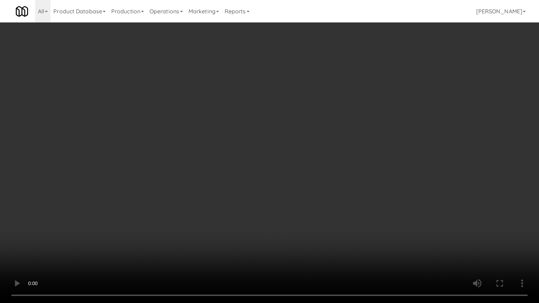
drag, startPoint x: 282, startPoint y: 159, endPoint x: 285, endPoint y: 157, distance: 3.8
click at [282, 159] on video at bounding box center [269, 151] width 539 height 303
click at [285, 157] on video at bounding box center [269, 151] width 539 height 303
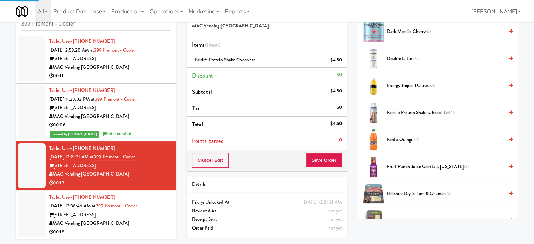
drag, startPoint x: 154, startPoint y: 212, endPoint x: 189, endPoint y: 182, distance: 46.6
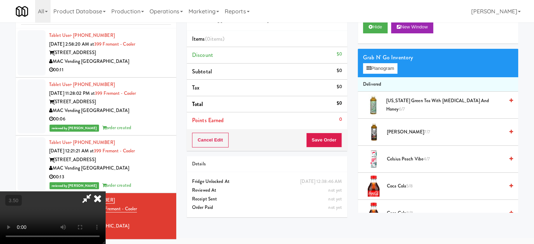
scroll to position [22, 0]
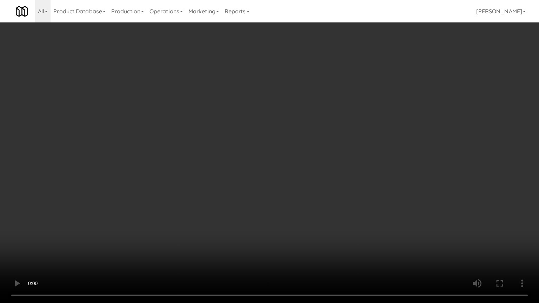
drag, startPoint x: 288, startPoint y: 182, endPoint x: 280, endPoint y: 182, distance: 7.8
click at [241, 174] on video at bounding box center [269, 151] width 539 height 303
click at [260, 146] on video at bounding box center [269, 151] width 539 height 303
click at [262, 146] on video at bounding box center [269, 151] width 539 height 303
click at [288, 150] on video at bounding box center [269, 151] width 539 height 303
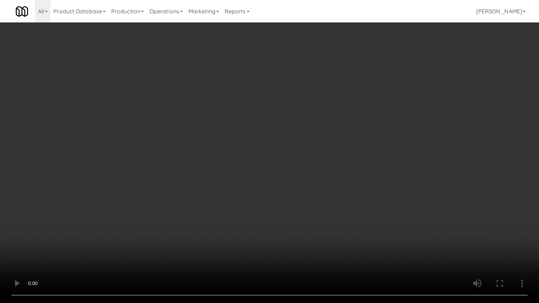
click at [290, 153] on video at bounding box center [269, 151] width 539 height 303
click at [294, 155] on video at bounding box center [269, 151] width 539 height 303
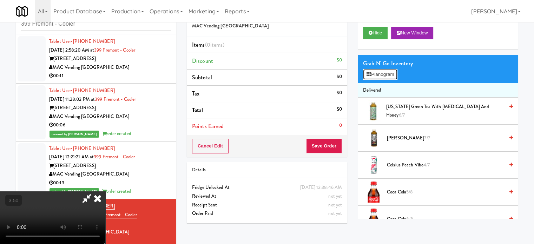
click at [393, 75] on button "Planogram" at bounding box center [380, 74] width 34 height 11
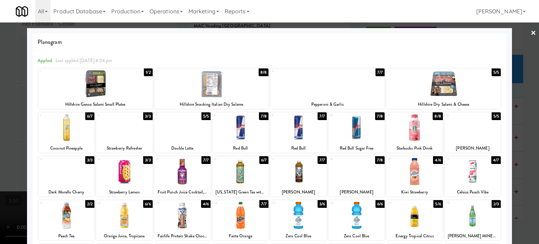
click at [489, 76] on div at bounding box center [443, 83] width 114 height 27
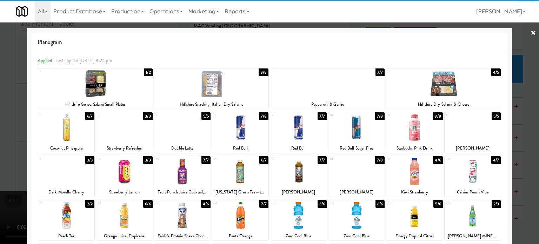
click at [513, 95] on div at bounding box center [269, 122] width 539 height 244
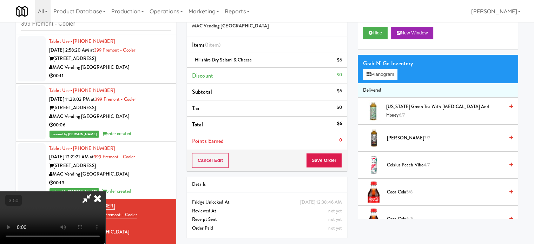
click at [105, 191] on video at bounding box center [52, 217] width 105 height 53
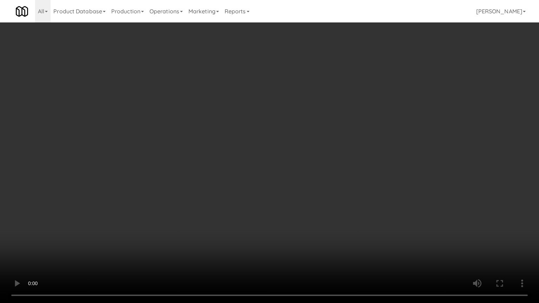
click at [294, 148] on video at bounding box center [269, 151] width 539 height 303
click at [299, 151] on video at bounding box center [269, 151] width 539 height 303
click at [308, 160] on video at bounding box center [269, 151] width 539 height 303
drag, startPoint x: 327, startPoint y: 155, endPoint x: 327, endPoint y: 104, distance: 51.2
click at [327, 155] on video at bounding box center [269, 151] width 539 height 303
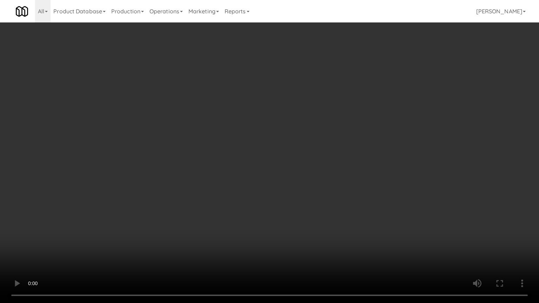
click at [328, 154] on video at bounding box center [269, 151] width 539 height 303
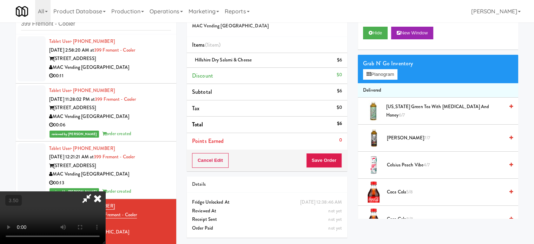
click at [105, 191] on icon at bounding box center [97, 198] width 15 height 14
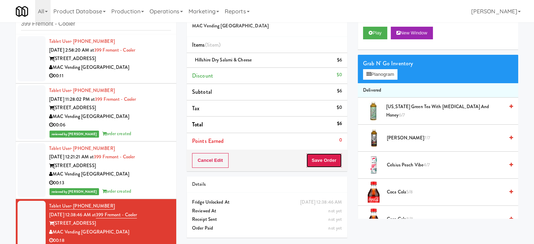
click at [321, 161] on button "Save Order" at bounding box center [324, 160] width 36 height 15
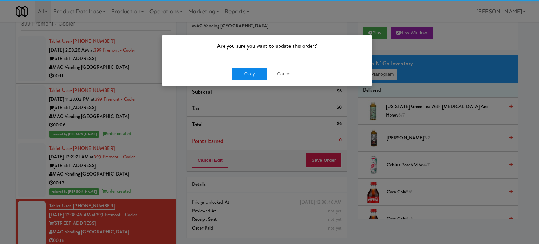
drag, startPoint x: 246, startPoint y: 68, endPoint x: 244, endPoint y: 73, distance: 6.1
click at [246, 68] on div "Okay Cancel" at bounding box center [267, 74] width 210 height 24
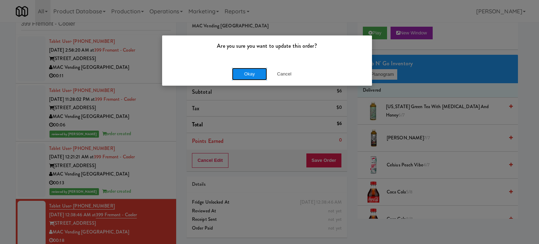
click at [249, 74] on button "Okay" at bounding box center [249, 74] width 35 height 13
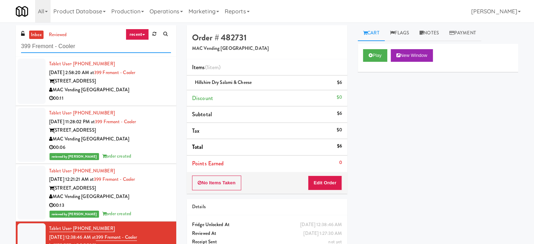
click at [71, 45] on input "399 Fremont - Cooler" at bounding box center [96, 46] width 150 height 13
paste input "215 Lake - Right - Fridge"
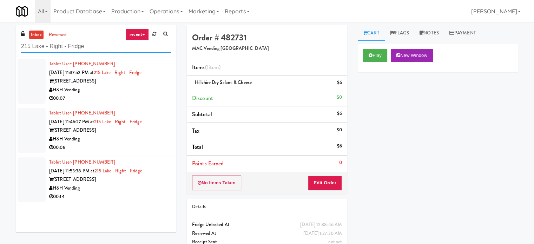
type input "215 Lake - Right - Fridge"
click at [152, 101] on div "00:07" at bounding box center [110, 98] width 122 height 9
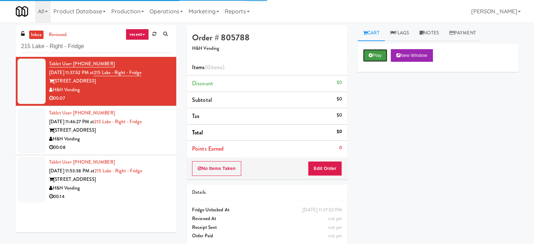
click at [371, 60] on button "Play" at bounding box center [375, 55] width 24 height 13
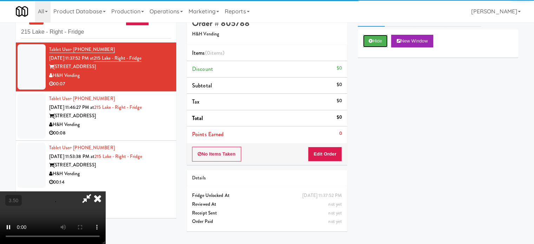
scroll to position [22, 0]
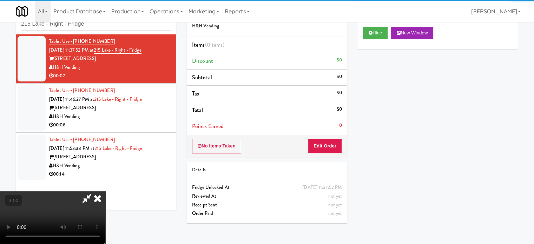
click at [327, 158] on div "Order # 805788 H&H Vending Items (0 items ) Discount $0 Subtotal $0 Tax $0 Tota…" at bounding box center [266, 116] width 171 height 226
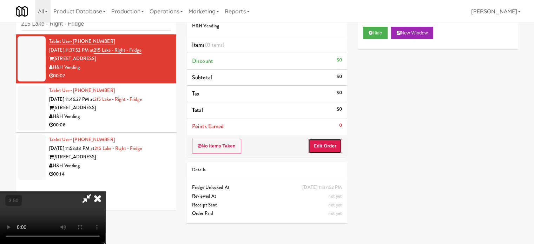
click at [321, 144] on button "Edit Order" at bounding box center [325, 146] width 34 height 15
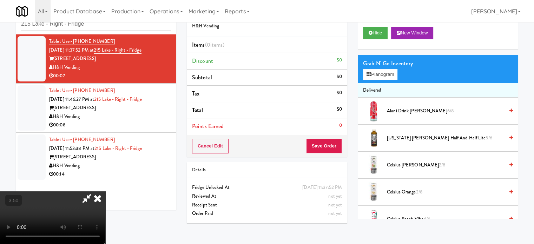
drag, startPoint x: 143, startPoint y: 156, endPoint x: 147, endPoint y: 151, distance: 6.5
click at [105, 191] on video at bounding box center [52, 217] width 105 height 53
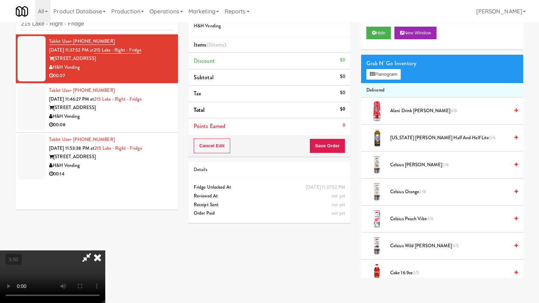
click at [105, 244] on video at bounding box center [52, 277] width 105 height 53
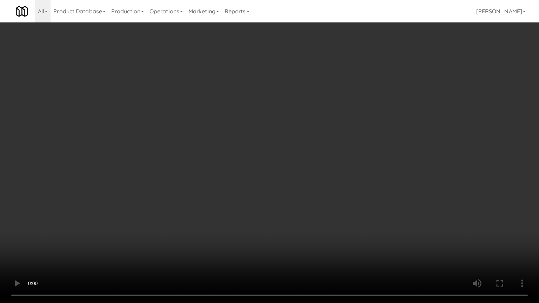
click at [227, 142] on video at bounding box center [269, 151] width 539 height 303
click at [226, 142] on video at bounding box center [269, 151] width 539 height 303
click at [253, 154] on video at bounding box center [269, 151] width 539 height 303
click at [205, 159] on video at bounding box center [269, 151] width 539 height 303
click at [272, 174] on video at bounding box center [269, 151] width 539 height 303
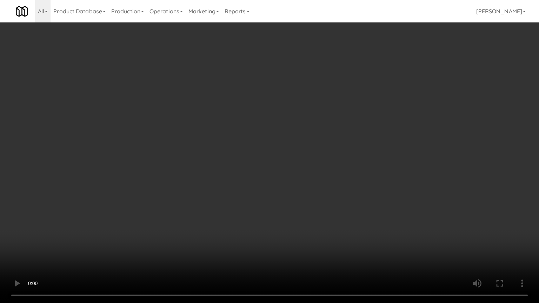
drag, startPoint x: 225, startPoint y: 177, endPoint x: 229, endPoint y: 174, distance: 5.3
click at [225, 177] on video at bounding box center [269, 151] width 539 height 303
drag, startPoint x: 292, startPoint y: 193, endPoint x: 284, endPoint y: 190, distance: 8.5
click at [291, 194] on video at bounding box center [269, 151] width 539 height 303
click at [224, 179] on video at bounding box center [269, 151] width 539 height 303
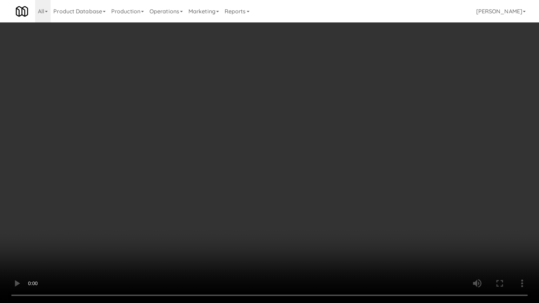
click at [265, 194] on video at bounding box center [269, 151] width 539 height 303
drag, startPoint x: 233, startPoint y: 193, endPoint x: 246, endPoint y: 184, distance: 15.9
click at [233, 193] on video at bounding box center [269, 151] width 539 height 303
click at [246, 184] on video at bounding box center [269, 151] width 539 height 303
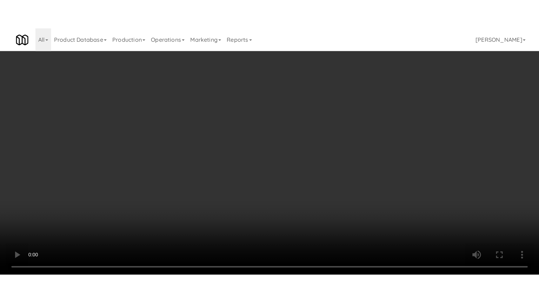
scroll to position [957, 0]
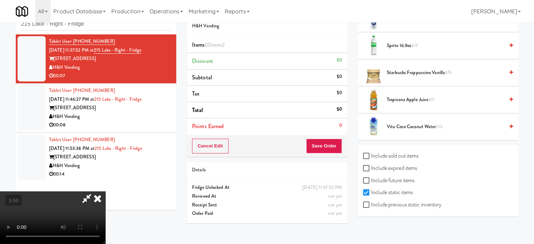
click at [398, 42] on span "Sprite 16.9oz 4/7" at bounding box center [445, 45] width 117 height 9
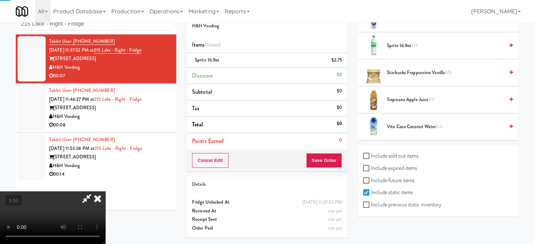
drag, startPoint x: 138, startPoint y: 170, endPoint x: 139, endPoint y: 165, distance: 4.6
click at [105, 191] on video at bounding box center [52, 217] width 105 height 53
drag, startPoint x: 139, startPoint y: 165, endPoint x: 142, endPoint y: 196, distance: 30.7
click at [105, 191] on video at bounding box center [52, 217] width 105 height 53
click at [105, 194] on video at bounding box center [52, 217] width 105 height 53
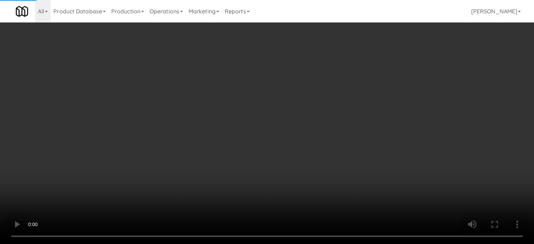
scroll to position [898, 0]
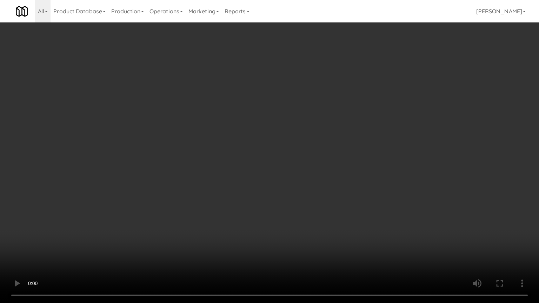
click at [225, 187] on video at bounding box center [269, 151] width 539 height 303
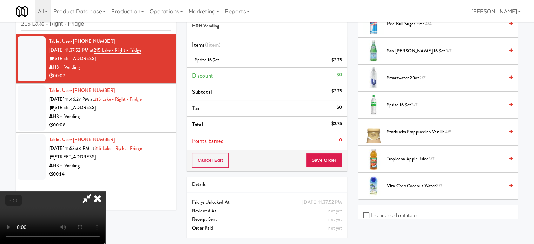
drag, startPoint x: 313, startPoint y: 75, endPoint x: 304, endPoint y: 117, distance: 42.0
click at [105, 191] on icon at bounding box center [97, 198] width 15 height 14
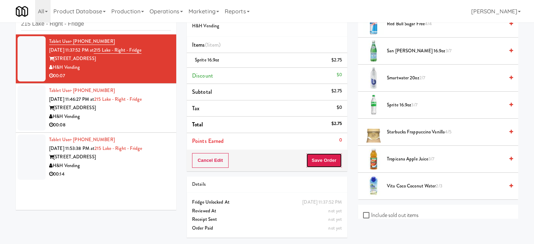
click at [326, 161] on button "Save Order" at bounding box center [324, 160] width 36 height 15
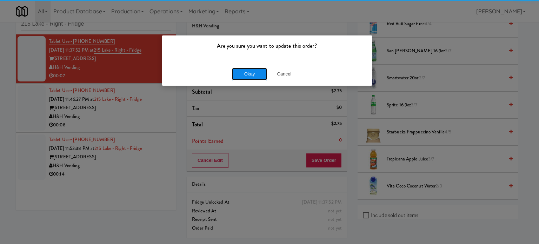
click at [246, 71] on button "Okay" at bounding box center [249, 74] width 35 height 13
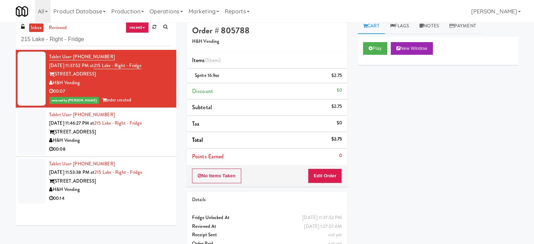
scroll to position [0, 0]
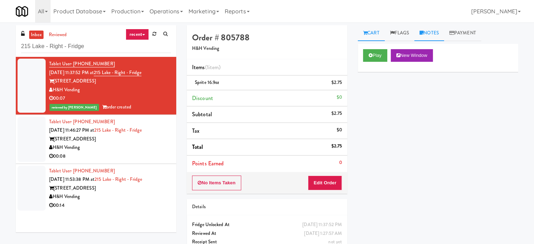
click at [433, 31] on link "Notes" at bounding box center [429, 33] width 30 height 16
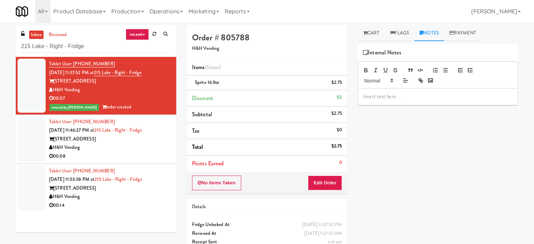
click at [393, 94] on p at bounding box center [437, 97] width 149 height 8
drag, startPoint x: 126, startPoint y: 148, endPoint x: 277, endPoint y: 122, distance: 152.4
click at [129, 149] on div "H&H Vending" at bounding box center [110, 147] width 122 height 9
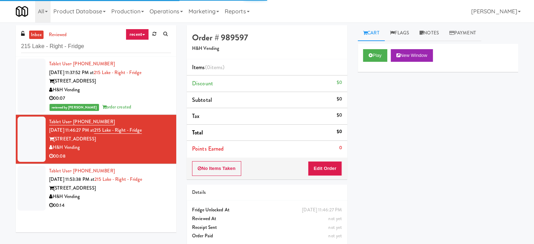
click at [368, 62] on div "Play New Window" at bounding box center [438, 58] width 160 height 28
click at [378, 53] on button "Play" at bounding box center [375, 55] width 24 height 13
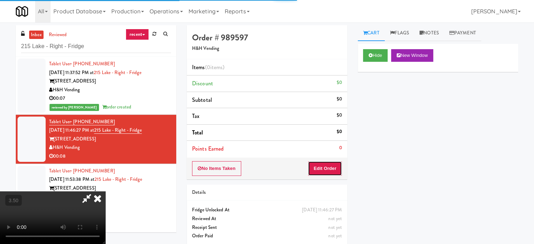
click at [325, 164] on button "Edit Order" at bounding box center [325, 168] width 34 height 15
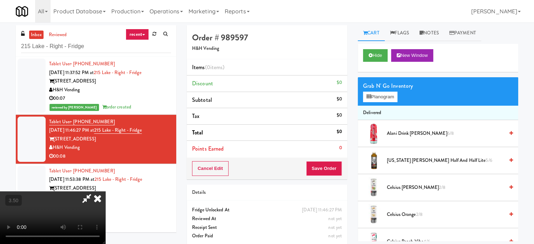
click at [105, 191] on video at bounding box center [52, 217] width 105 height 53
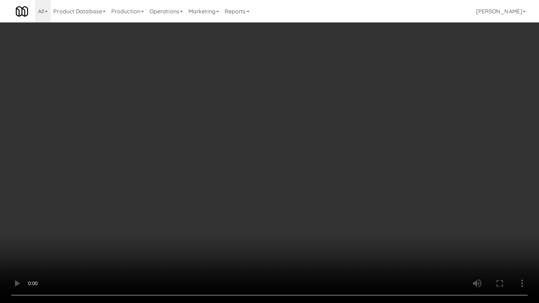
click at [159, 215] on video at bounding box center [269, 151] width 539 height 303
click at [159, 213] on video at bounding box center [269, 151] width 539 height 303
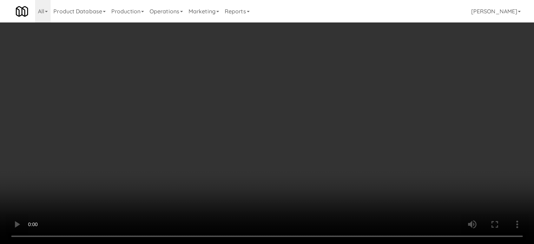
click at [259, 108] on video at bounding box center [267, 122] width 534 height 244
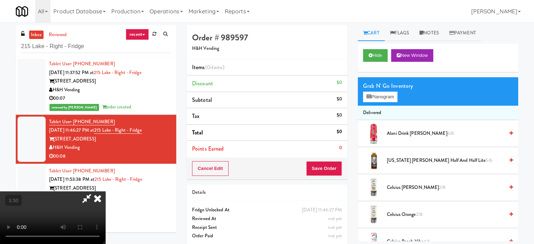
click at [105, 191] on video at bounding box center [52, 217] width 105 height 53
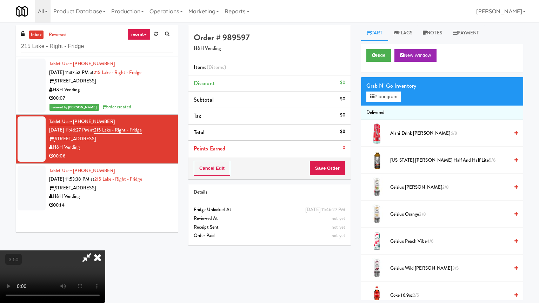
click at [105, 244] on video at bounding box center [52, 277] width 105 height 53
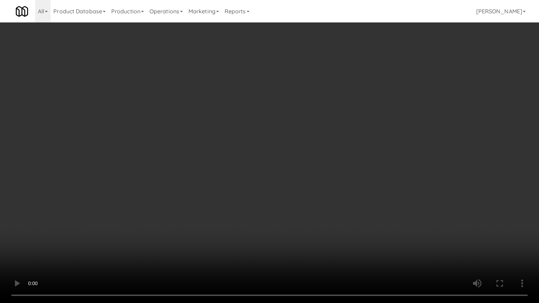
click at [281, 157] on video at bounding box center [269, 151] width 539 height 303
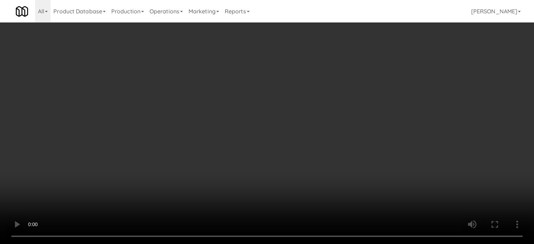
click at [370, 82] on div "Grab N' Go Inventory" at bounding box center [438, 86] width 150 height 11
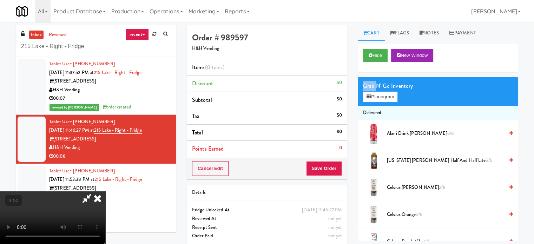
click at [369, 82] on div "Grab N' Go Inventory" at bounding box center [438, 86] width 150 height 11
click at [381, 53] on button "Hide" at bounding box center [375, 55] width 25 height 13
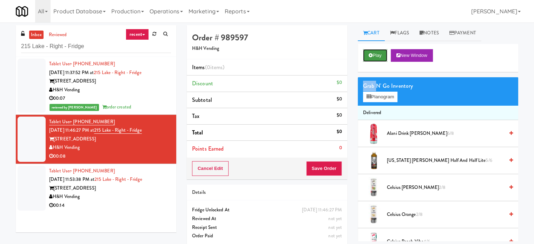
click at [382, 55] on button "Play" at bounding box center [375, 55] width 24 height 13
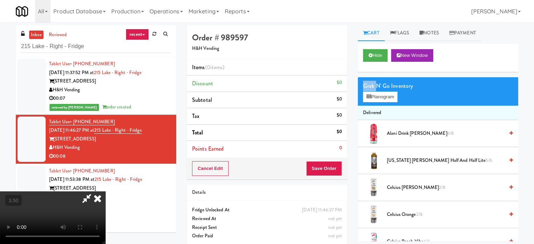
drag, startPoint x: 158, startPoint y: 170, endPoint x: 156, endPoint y: 164, distance: 6.6
click at [105, 191] on video at bounding box center [52, 217] width 105 height 53
drag, startPoint x: 156, startPoint y: 164, endPoint x: 156, endPoint y: 158, distance: 5.3
click at [105, 191] on video at bounding box center [52, 217] width 105 height 53
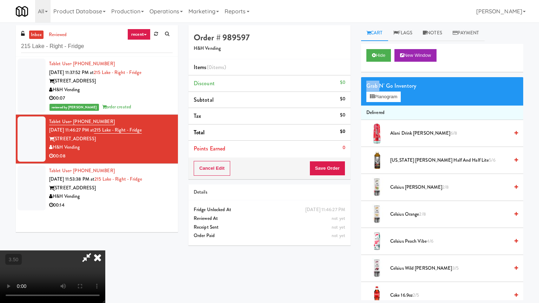
click at [105, 244] on video at bounding box center [52, 277] width 105 height 53
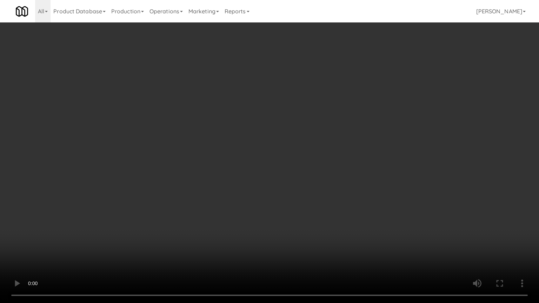
click at [168, 155] on video at bounding box center [269, 151] width 539 height 303
click at [202, 163] on video at bounding box center [269, 151] width 539 height 303
click at [195, 164] on video at bounding box center [269, 151] width 539 height 303
click at [201, 164] on video at bounding box center [269, 151] width 539 height 303
click at [198, 167] on video at bounding box center [269, 151] width 539 height 303
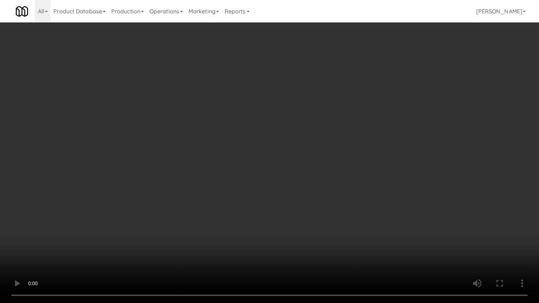
click at [208, 174] on video at bounding box center [269, 151] width 539 height 303
drag, startPoint x: 208, startPoint y: 175, endPoint x: 213, endPoint y: 172, distance: 6.3
click at [208, 175] on video at bounding box center [269, 151] width 539 height 303
click at [224, 182] on video at bounding box center [269, 151] width 539 height 303
click at [223, 184] on video at bounding box center [269, 151] width 539 height 303
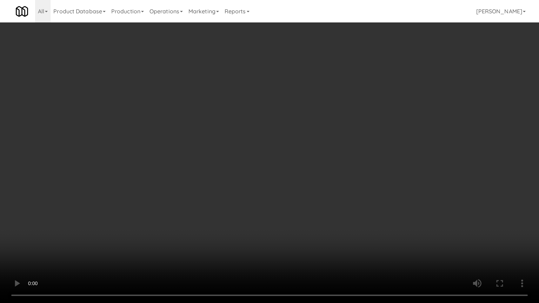
click at [224, 182] on video at bounding box center [269, 151] width 539 height 303
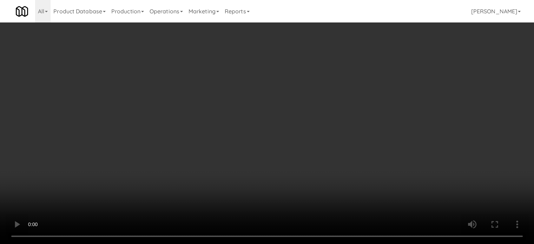
scroll to position [877, 0]
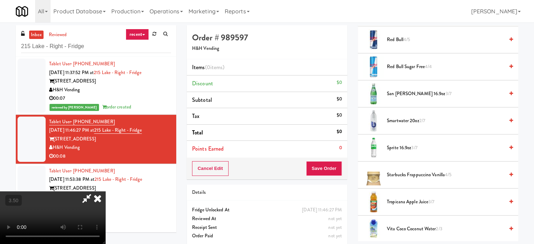
click at [396, 89] on span "San Pellegrino 16.9oz 3/7" at bounding box center [445, 93] width 117 height 9
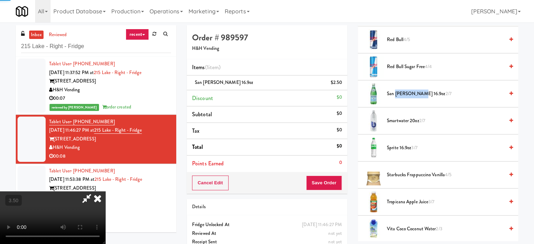
click at [396, 89] on span "San Pellegrino 16.9oz 2/7" at bounding box center [445, 93] width 117 height 9
click at [105, 191] on video at bounding box center [52, 217] width 105 height 53
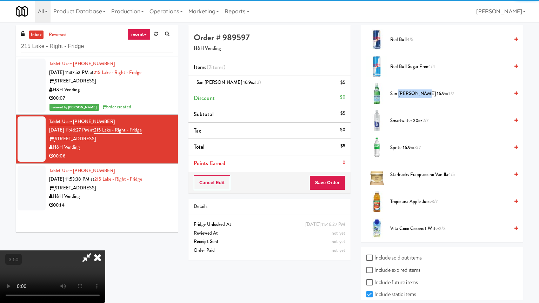
drag, startPoint x: 155, startPoint y: 192, endPoint x: 201, endPoint y: 145, distance: 66.3
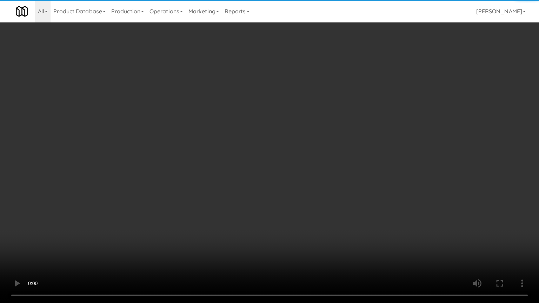
click at [155, 192] on video at bounding box center [269, 151] width 539 height 303
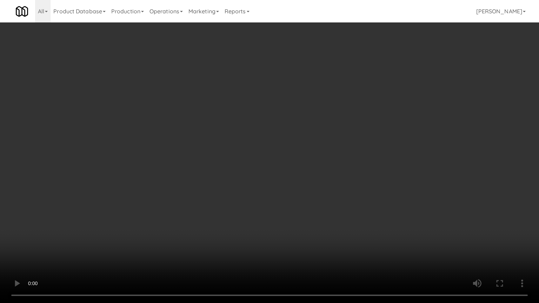
click at [205, 169] on video at bounding box center [269, 151] width 539 height 303
drag, startPoint x: 206, startPoint y: 168, endPoint x: 293, endPoint y: 109, distance: 105.8
click at [206, 168] on video at bounding box center [269, 151] width 539 height 303
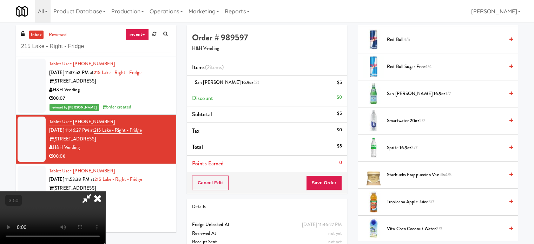
drag, startPoint x: 315, startPoint y: 71, endPoint x: 313, endPoint y: 77, distance: 6.2
click at [105, 191] on icon at bounding box center [97, 198] width 15 height 14
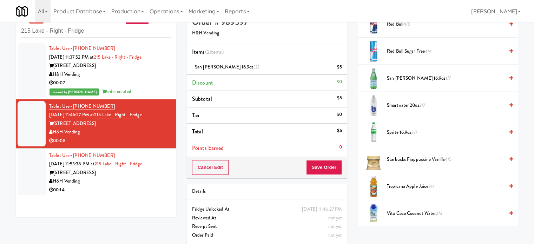
scroll to position [22, 0]
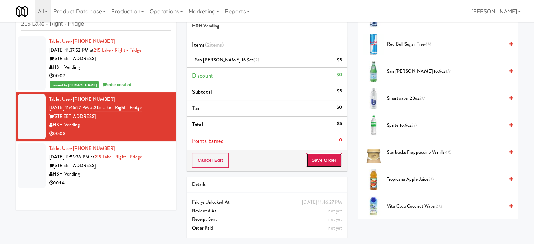
drag, startPoint x: 324, startPoint y: 161, endPoint x: 225, endPoint y: 85, distance: 125.2
click at [324, 161] on button "Save Order" at bounding box center [324, 160] width 36 height 15
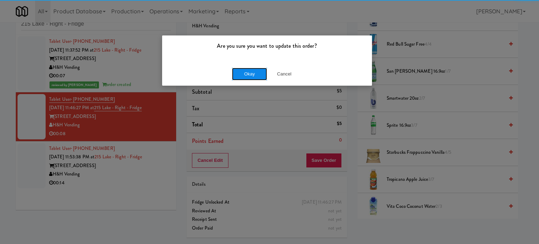
click at [253, 75] on button "Okay" at bounding box center [249, 74] width 35 height 13
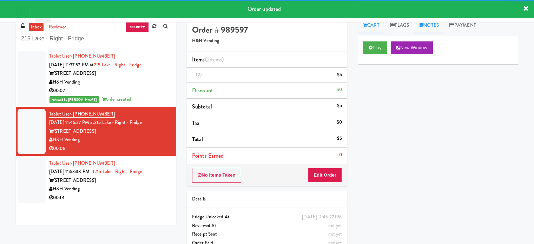
scroll to position [0, 0]
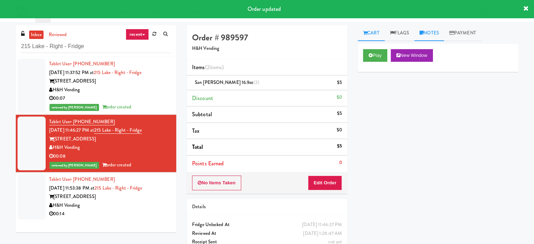
click at [432, 35] on link "Notes" at bounding box center [429, 33] width 30 height 16
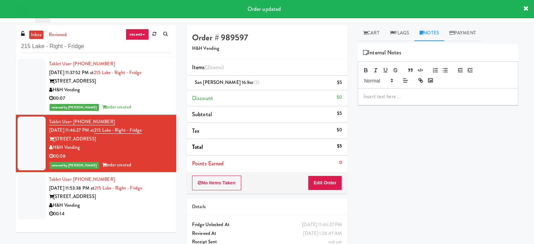
click at [400, 94] on p at bounding box center [437, 97] width 149 height 8
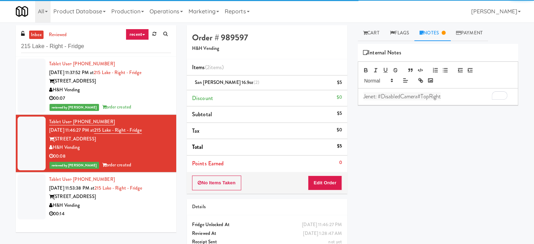
click at [143, 210] on div "00:14" at bounding box center [110, 213] width 122 height 9
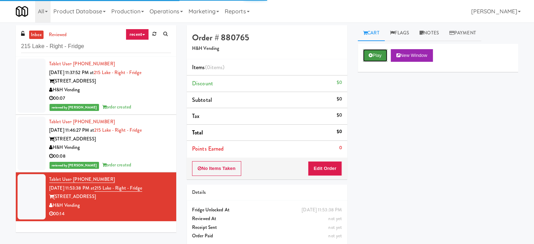
click at [378, 57] on button "Play" at bounding box center [375, 55] width 24 height 13
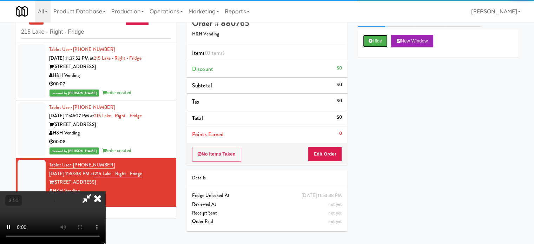
scroll to position [22, 0]
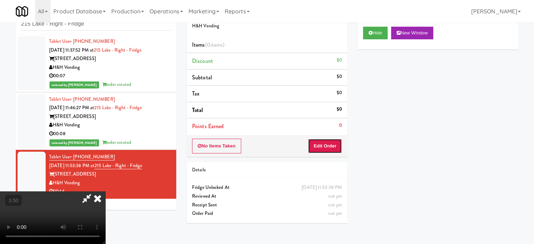
click at [333, 149] on button "Edit Order" at bounding box center [325, 146] width 34 height 15
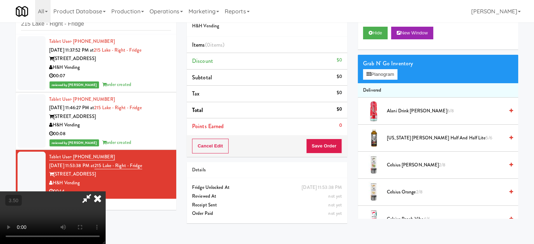
click at [105, 191] on video at bounding box center [52, 217] width 105 height 53
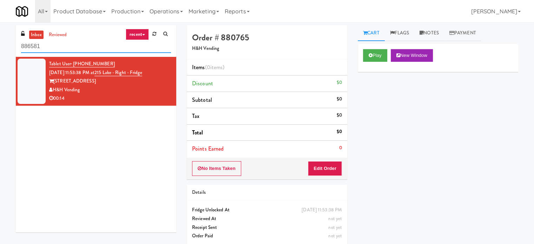
click at [54, 45] on input "886581" at bounding box center [96, 46] width 150 height 13
paste input "SickKids Hospital - Main St."
type input "SickKids Hospital - Main St."
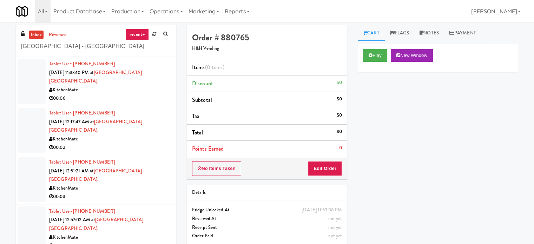
drag, startPoint x: 131, startPoint y: 89, endPoint x: 219, endPoint y: 79, distance: 88.7
click at [132, 94] on div "00:06" at bounding box center [110, 98] width 122 height 9
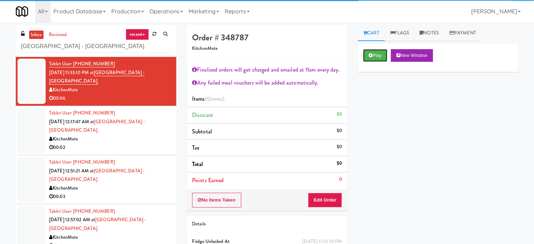
click at [379, 54] on button "Play" at bounding box center [375, 55] width 24 height 13
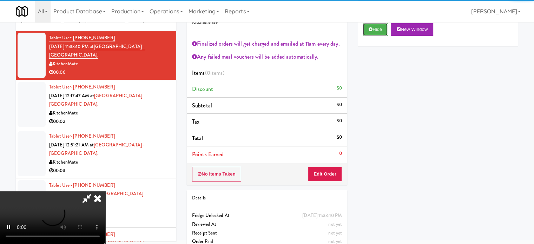
scroll to position [38, 0]
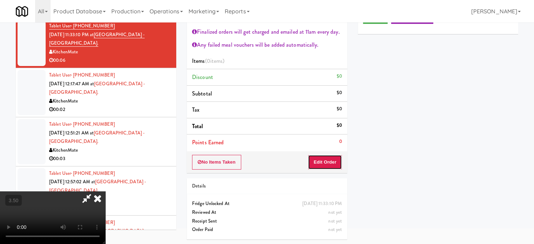
click at [331, 165] on button "Edit Order" at bounding box center [325, 162] width 34 height 15
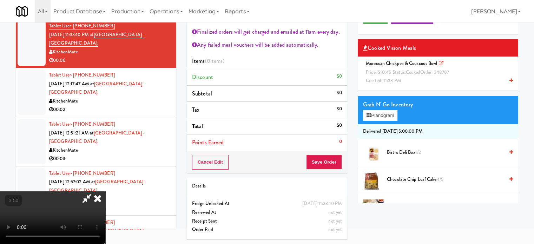
click at [105, 191] on video at bounding box center [52, 217] width 105 height 53
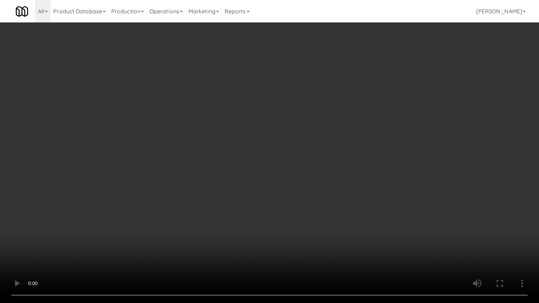
drag, startPoint x: 154, startPoint y: 183, endPoint x: 241, endPoint y: 159, distance: 90.1
click at [156, 185] on video at bounding box center [269, 151] width 539 height 303
click at [260, 181] on video at bounding box center [269, 151] width 539 height 303
click at [267, 179] on video at bounding box center [269, 151] width 539 height 303
click at [267, 180] on video at bounding box center [269, 151] width 539 height 303
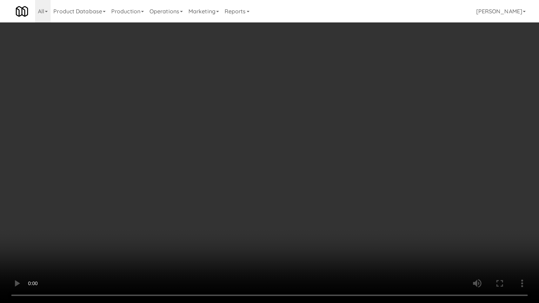
click at [288, 186] on video at bounding box center [269, 151] width 539 height 303
click at [277, 188] on video at bounding box center [269, 151] width 539 height 303
click at [286, 194] on video at bounding box center [269, 151] width 539 height 303
click at [272, 194] on video at bounding box center [269, 151] width 539 height 303
click at [270, 177] on video at bounding box center [269, 151] width 539 height 303
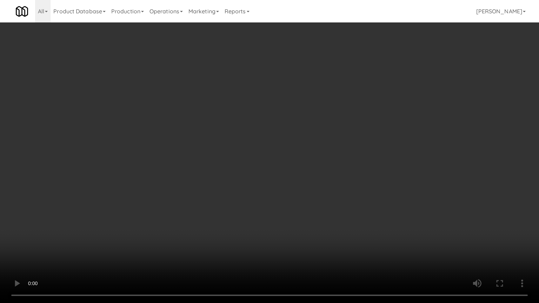
click at [272, 173] on video at bounding box center [269, 151] width 539 height 303
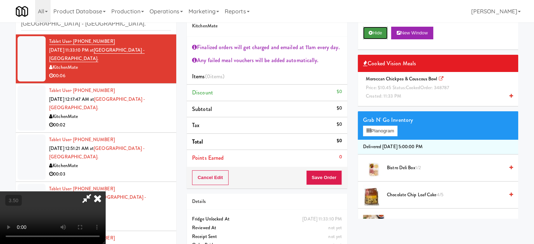
click at [379, 33] on button "Hide" at bounding box center [375, 33] width 25 height 13
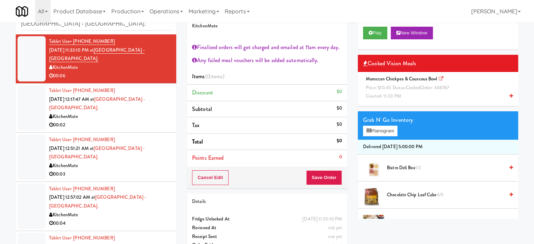
click at [382, 75] on div "Moroccan Chickpea & Couscous Bowl Price: $10.45 Status: cooked Order: 348787 Cr…" at bounding box center [438, 88] width 150 height 26
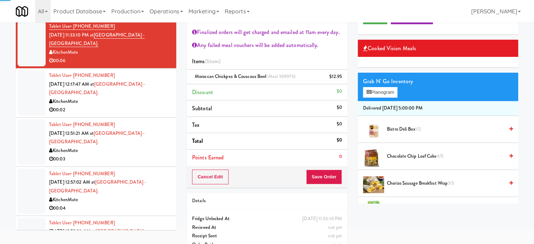
scroll to position [52, 0]
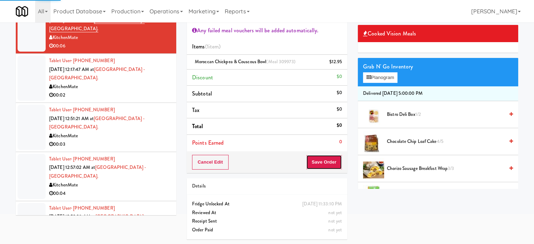
click at [328, 164] on button "Save Order" at bounding box center [324, 162] width 36 height 15
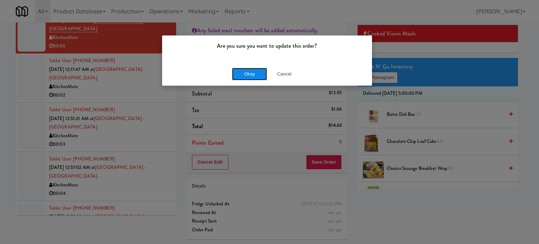
click at [245, 75] on button "Okay" at bounding box center [249, 74] width 35 height 13
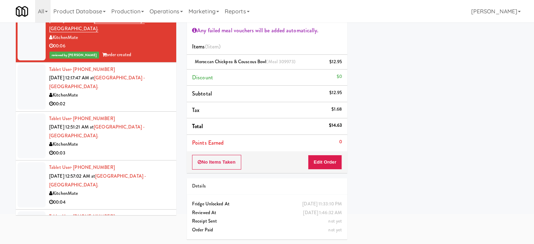
click at [137, 100] on div "00:02" at bounding box center [110, 104] width 122 height 9
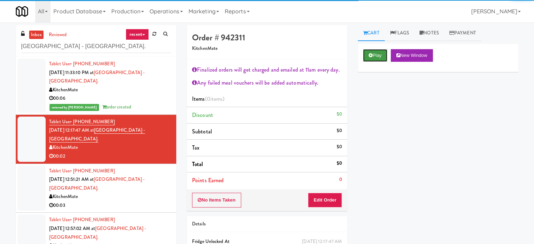
click at [378, 51] on button "Play" at bounding box center [375, 55] width 24 height 13
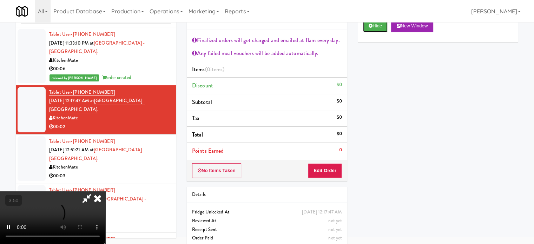
scroll to position [38, 0]
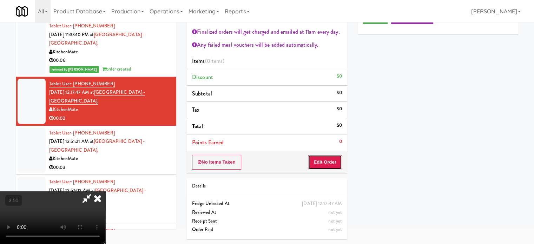
click at [324, 165] on button "Edit Order" at bounding box center [325, 162] width 34 height 15
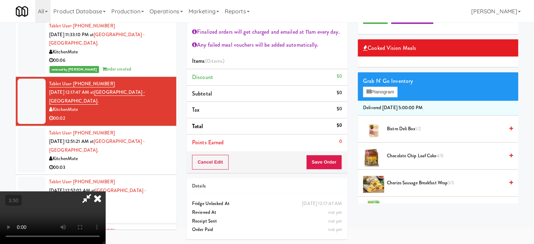
click at [105, 191] on video at bounding box center [52, 217] width 105 height 53
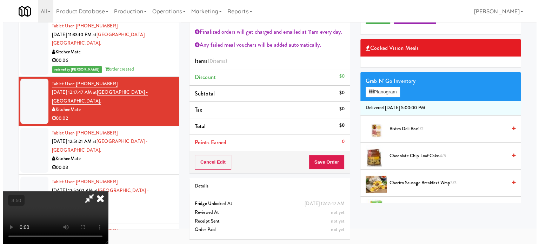
scroll to position [22, 0]
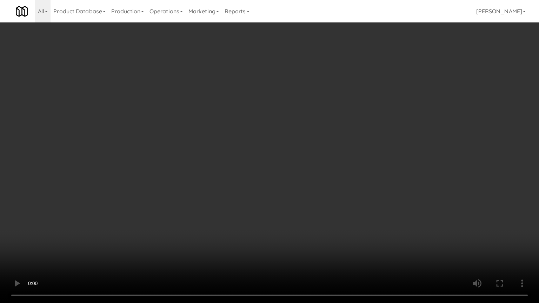
click at [216, 174] on video at bounding box center [269, 151] width 539 height 303
click at [128, 216] on video at bounding box center [269, 151] width 539 height 303
click at [179, 208] on video at bounding box center [269, 151] width 539 height 303
click at [178, 209] on video at bounding box center [269, 151] width 539 height 303
click at [204, 215] on video at bounding box center [269, 151] width 539 height 303
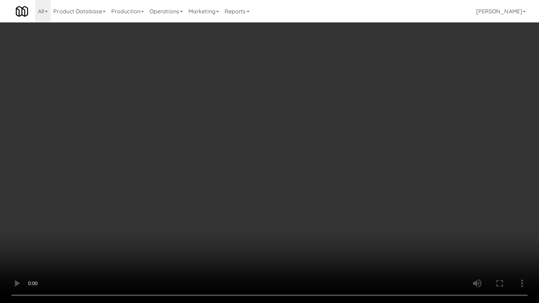
click at [199, 215] on video at bounding box center [269, 151] width 539 height 303
click at [233, 191] on video at bounding box center [269, 151] width 539 height 303
drag, startPoint x: 238, startPoint y: 176, endPoint x: 241, endPoint y: 171, distance: 6.0
click at [239, 175] on video at bounding box center [269, 151] width 539 height 303
drag, startPoint x: 241, startPoint y: 171, endPoint x: 247, endPoint y: 166, distance: 8.0
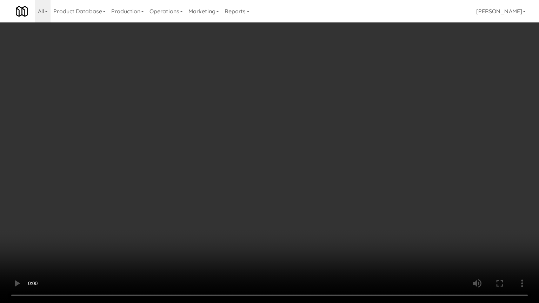
click at [247, 166] on video at bounding box center [269, 151] width 539 height 303
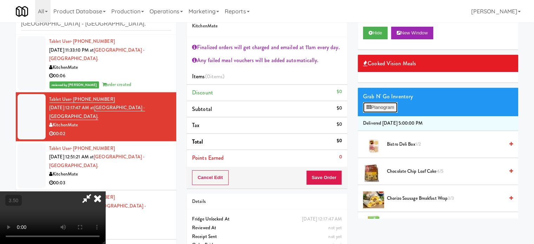
click at [390, 111] on button "Planogram" at bounding box center [380, 107] width 34 height 11
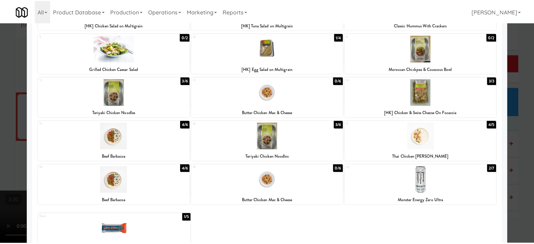
scroll to position [145, 0]
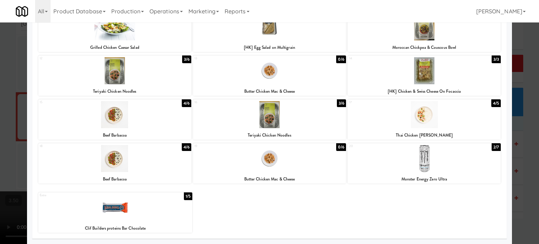
click at [185, 198] on div "1/5" at bounding box center [188, 196] width 8 height 8
drag, startPoint x: 529, startPoint y: 150, endPoint x: 411, endPoint y: 145, distance: 117.6
click at [528, 150] on div at bounding box center [269, 122] width 539 height 244
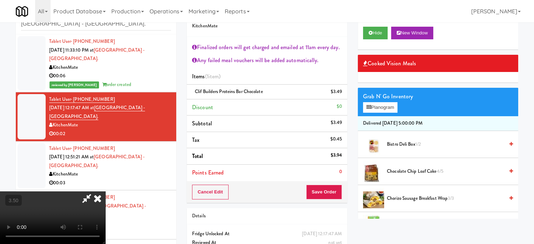
click at [105, 191] on video at bounding box center [52, 217] width 105 height 53
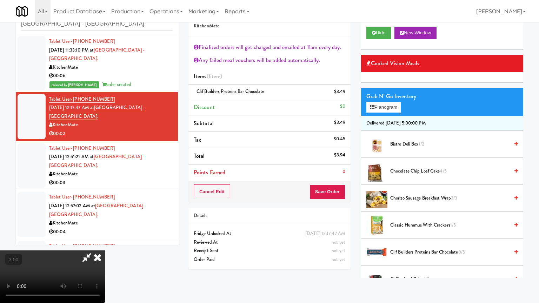
click at [105, 244] on video at bounding box center [52, 277] width 105 height 53
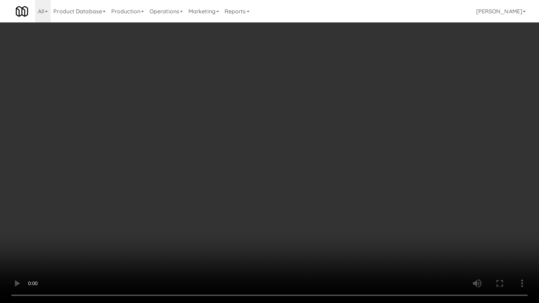
click at [243, 130] on video at bounding box center [269, 151] width 539 height 303
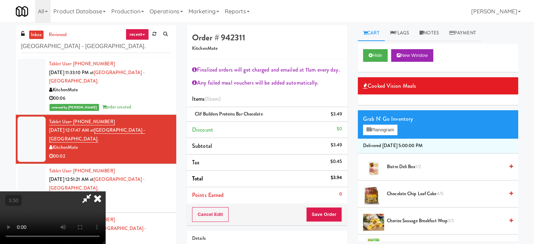
click at [105, 191] on icon at bounding box center [97, 198] width 15 height 14
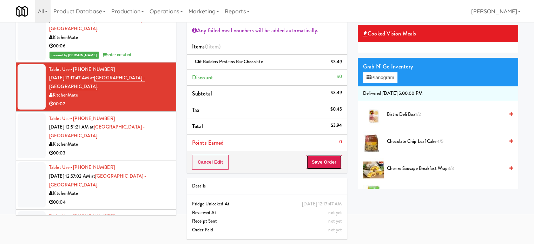
click at [320, 161] on button "Save Order" at bounding box center [324, 162] width 36 height 15
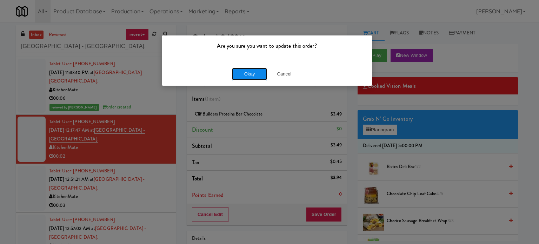
click at [246, 74] on button "Okay" at bounding box center [249, 74] width 35 height 13
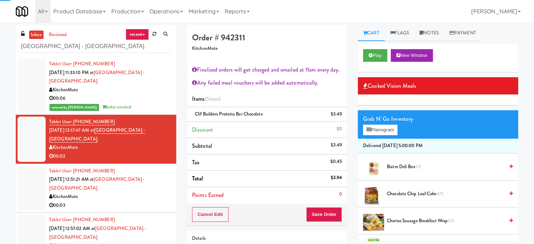
click at [139, 192] on div "KitchenMate" at bounding box center [110, 196] width 122 height 9
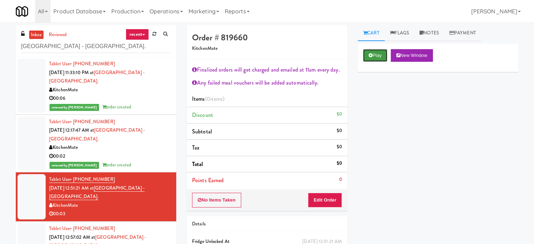
click at [378, 56] on button "Play" at bounding box center [375, 55] width 24 height 13
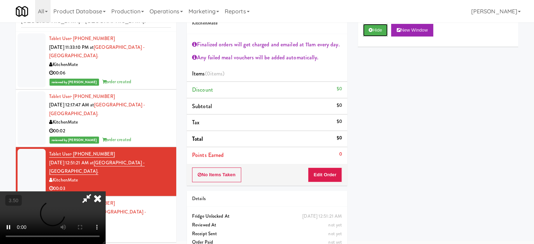
scroll to position [38, 0]
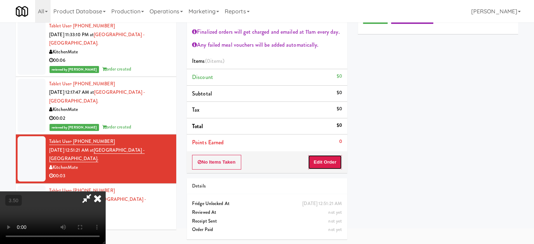
click at [325, 163] on button "Edit Order" at bounding box center [325, 162] width 34 height 15
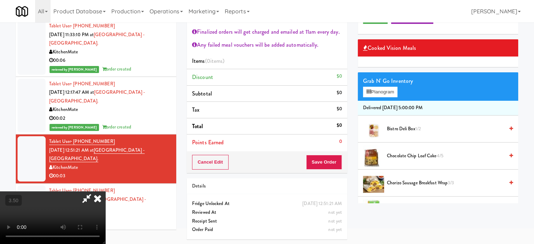
click at [105, 191] on video at bounding box center [52, 217] width 105 height 53
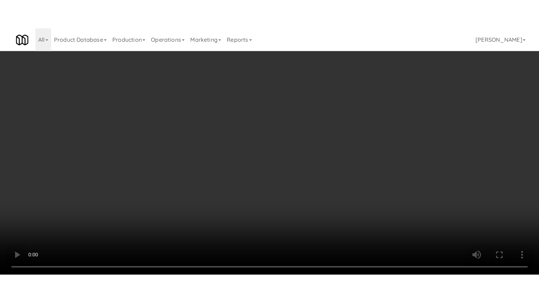
scroll to position [22, 0]
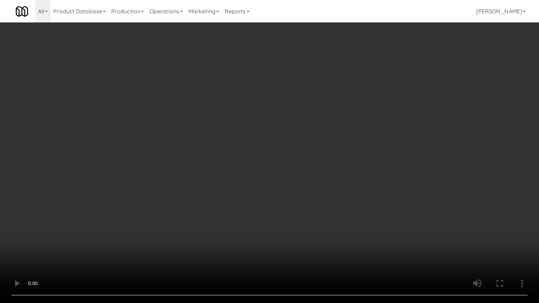
click at [181, 155] on video at bounding box center [269, 151] width 539 height 303
click at [202, 134] on video at bounding box center [269, 151] width 539 height 303
click at [255, 167] on video at bounding box center [269, 151] width 539 height 303
click at [252, 171] on video at bounding box center [269, 151] width 539 height 303
click at [263, 174] on video at bounding box center [269, 151] width 539 height 303
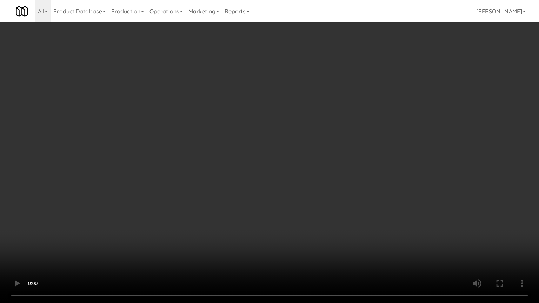
click at [239, 182] on video at bounding box center [269, 151] width 539 height 303
click at [267, 178] on video at bounding box center [269, 151] width 539 height 303
click at [262, 181] on video at bounding box center [269, 151] width 539 height 303
click at [278, 149] on video at bounding box center [269, 151] width 539 height 303
click at [281, 148] on video at bounding box center [269, 151] width 539 height 303
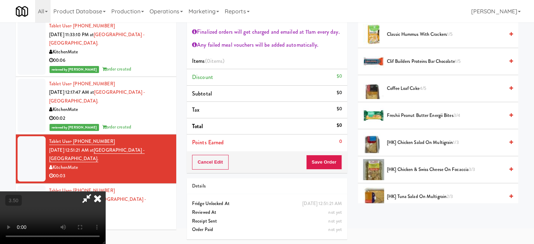
scroll to position [351, 0]
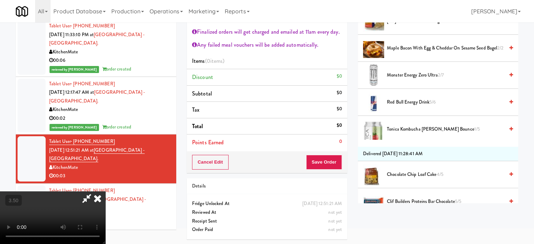
click at [411, 127] on span "Tonica Kombucha Berry Bounce 1/5" at bounding box center [445, 129] width 117 height 9
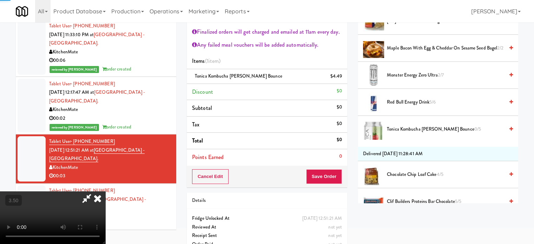
click at [98, 191] on video at bounding box center [52, 217] width 105 height 53
drag, startPoint x: 98, startPoint y: 159, endPoint x: 141, endPoint y: 175, distance: 45.5
click at [99, 191] on video at bounding box center [52, 217] width 105 height 53
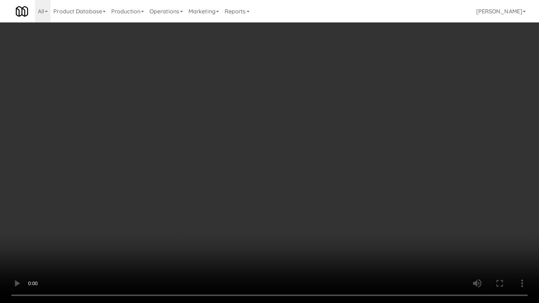
click at [283, 183] on video at bounding box center [269, 151] width 539 height 303
click at [298, 134] on video at bounding box center [269, 151] width 539 height 303
click at [304, 141] on video at bounding box center [269, 151] width 539 height 303
click at [296, 126] on video at bounding box center [269, 151] width 539 height 303
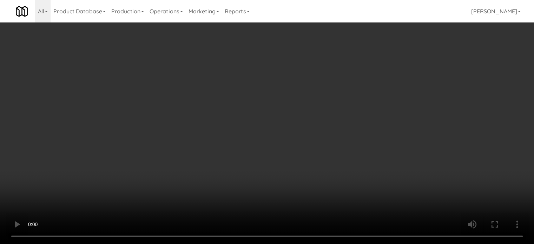
scroll to position [175, 0]
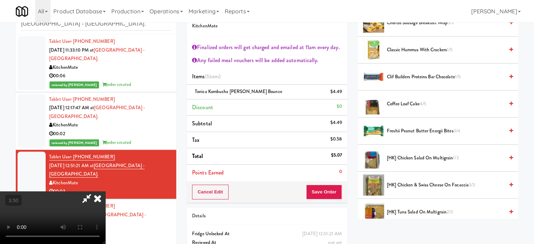
click at [105, 191] on icon at bounding box center [97, 198] width 15 height 14
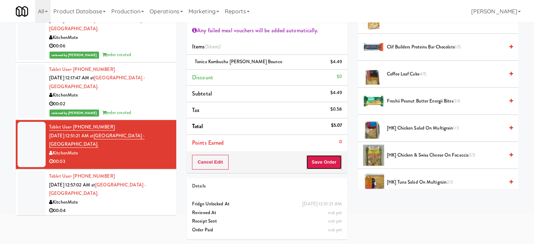
drag, startPoint x: 318, startPoint y: 164, endPoint x: 308, endPoint y: 151, distance: 15.8
click at [318, 163] on button "Save Order" at bounding box center [324, 162] width 36 height 15
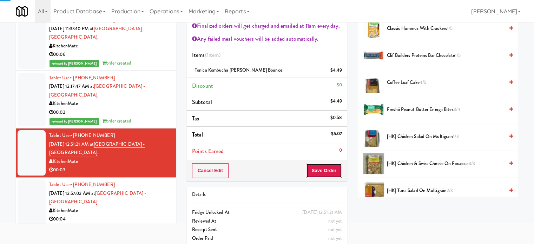
scroll to position [0, 0]
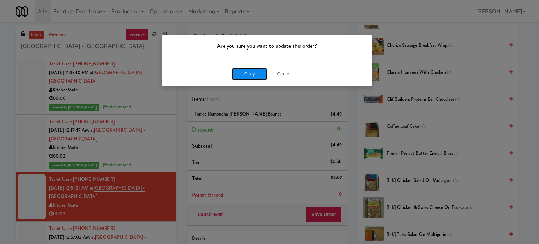
click at [251, 74] on button "Okay" at bounding box center [249, 74] width 35 height 13
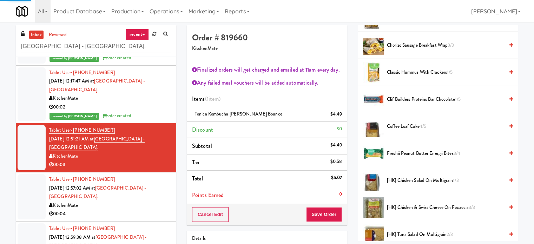
scroll to position [66, 0]
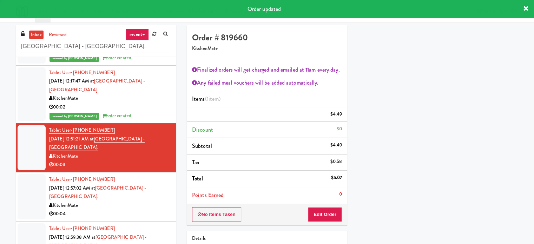
click at [145, 209] on div "00:04" at bounding box center [110, 213] width 122 height 9
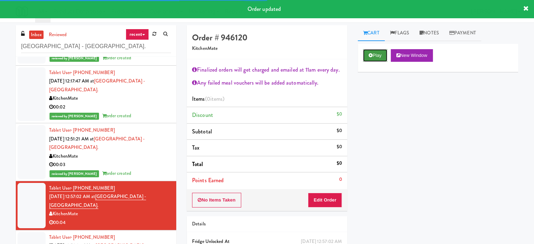
click at [375, 54] on button "Play" at bounding box center [375, 55] width 24 height 13
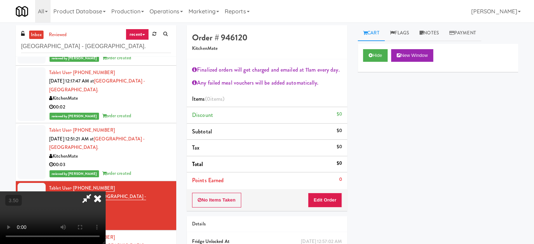
click at [105, 191] on video at bounding box center [52, 217] width 105 height 53
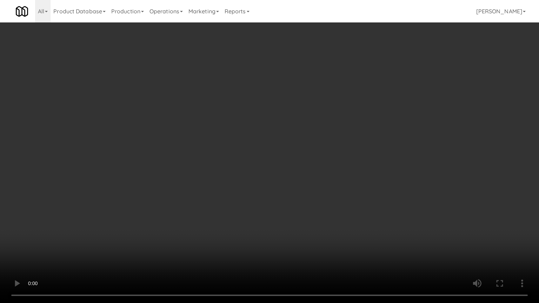
drag, startPoint x: 144, startPoint y: 199, endPoint x: 194, endPoint y: 163, distance: 61.6
click at [145, 200] on video at bounding box center [269, 151] width 539 height 303
click at [232, 175] on video at bounding box center [269, 151] width 539 height 303
click at [250, 166] on video at bounding box center [269, 151] width 539 height 303
click at [251, 164] on video at bounding box center [269, 151] width 539 height 303
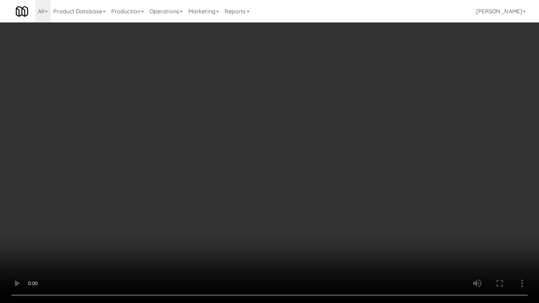
drag, startPoint x: 254, startPoint y: 163, endPoint x: 299, endPoint y: 99, distance: 78.6
click at [254, 163] on video at bounding box center [269, 151] width 539 height 303
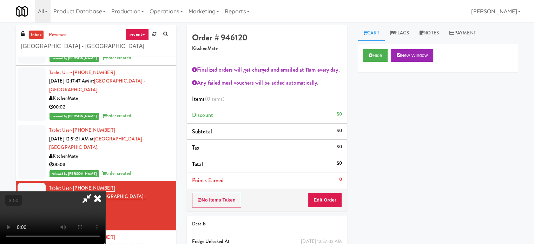
click at [105, 191] on icon at bounding box center [97, 198] width 15 height 14
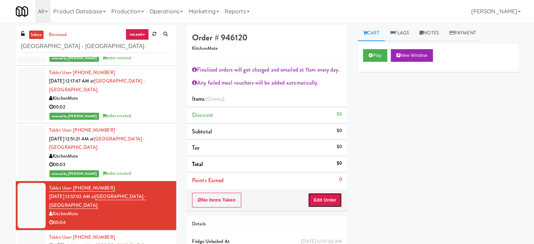
click at [315, 200] on button "Edit Order" at bounding box center [325, 200] width 34 height 15
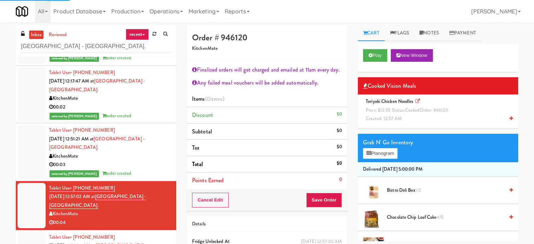
click at [408, 108] on span "cooked" at bounding box center [412, 110] width 14 height 7
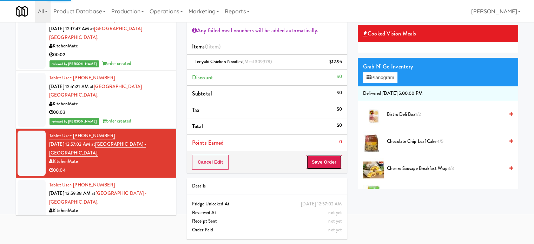
drag, startPoint x: 322, startPoint y: 162, endPoint x: 302, endPoint y: 164, distance: 20.4
click at [322, 162] on button "Save Order" at bounding box center [324, 162] width 36 height 15
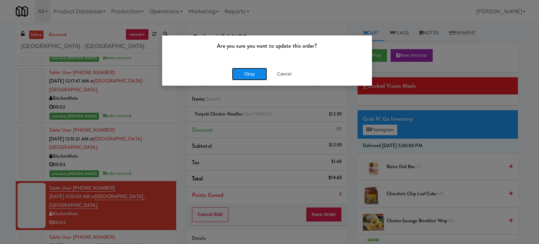
click at [254, 71] on button "Okay" at bounding box center [249, 74] width 35 height 13
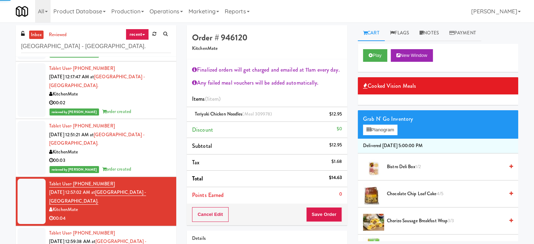
scroll to position [58, 0]
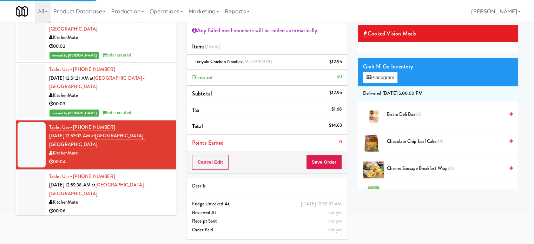
click at [138, 198] on div "KitchenMate" at bounding box center [110, 202] width 122 height 9
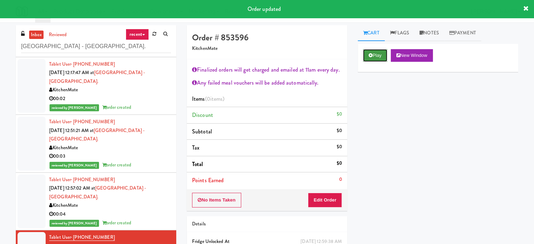
click at [380, 52] on button "Play" at bounding box center [375, 55] width 24 height 13
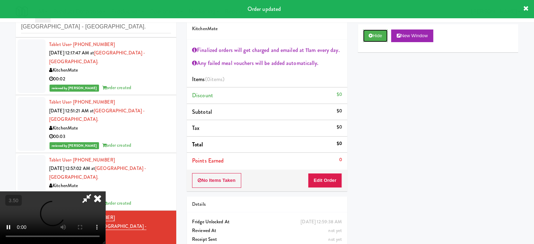
scroll to position [38, 0]
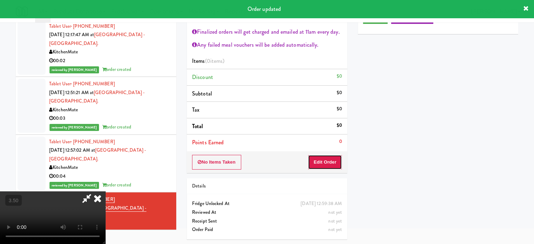
click at [330, 165] on button "Edit Order" at bounding box center [325, 162] width 34 height 15
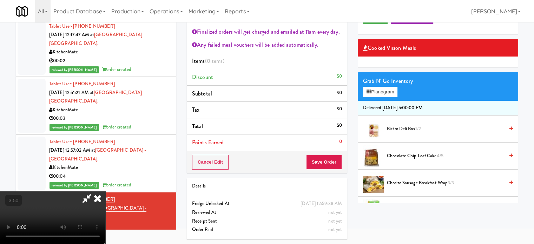
click at [105, 191] on video at bounding box center [52, 217] width 105 height 53
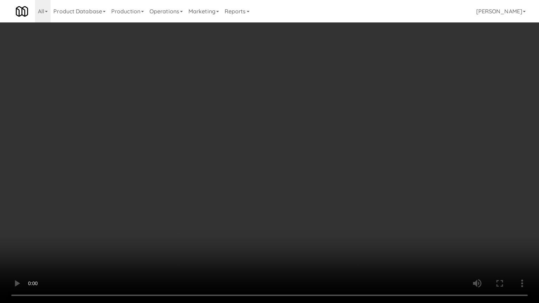
drag, startPoint x: 135, startPoint y: 189, endPoint x: 161, endPoint y: 187, distance: 25.7
click at [138, 189] on video at bounding box center [269, 151] width 539 height 303
click at [237, 159] on video at bounding box center [269, 151] width 539 height 303
click at [236, 161] on video at bounding box center [269, 151] width 539 height 303
click at [241, 153] on video at bounding box center [269, 151] width 539 height 303
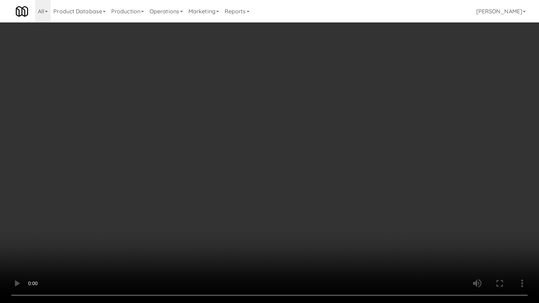
click at [241, 156] on video at bounding box center [269, 151] width 539 height 303
click at [240, 173] on video at bounding box center [269, 151] width 539 height 303
drag, startPoint x: 241, startPoint y: 170, endPoint x: 299, endPoint y: 85, distance: 102.5
click at [242, 170] on video at bounding box center [269, 151] width 539 height 303
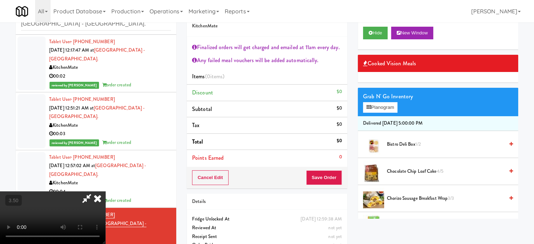
click at [105, 191] on icon at bounding box center [97, 198] width 15 height 14
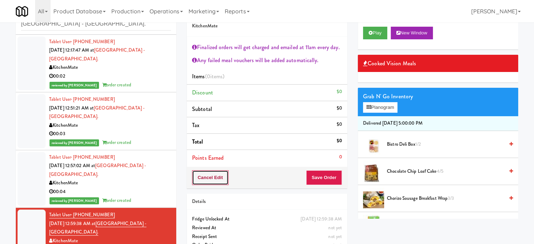
click at [201, 178] on button "Cancel Edit" at bounding box center [210, 177] width 36 height 15
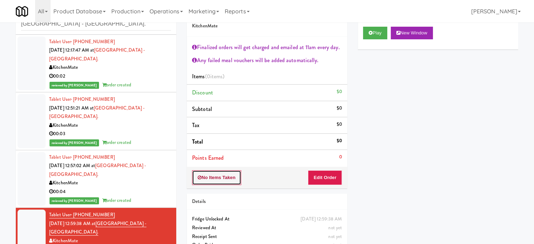
click at [202, 177] on button "No Items Taken" at bounding box center [216, 177] width 49 height 15
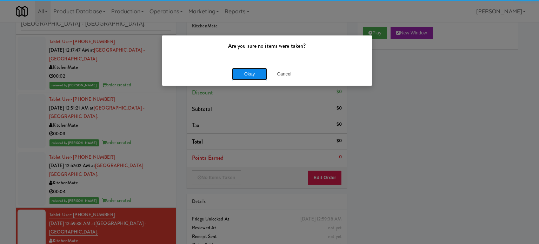
click at [256, 77] on button "Okay" at bounding box center [249, 74] width 35 height 13
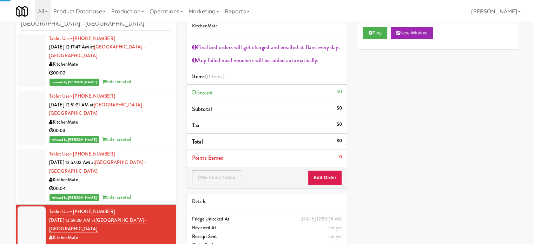
scroll to position [66, 0]
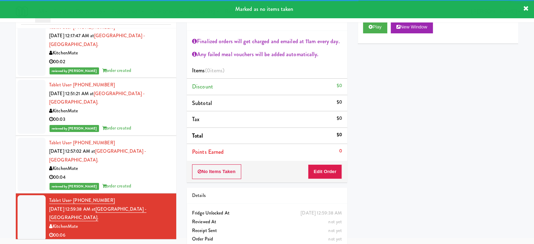
scroll to position [75, 0]
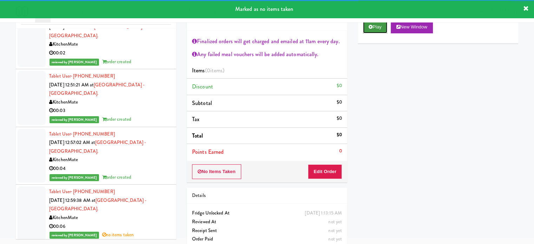
click at [375, 28] on button "Play" at bounding box center [375, 27] width 24 height 13
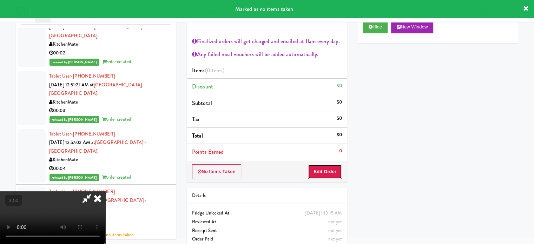
click at [328, 175] on button "Edit Order" at bounding box center [325, 171] width 34 height 15
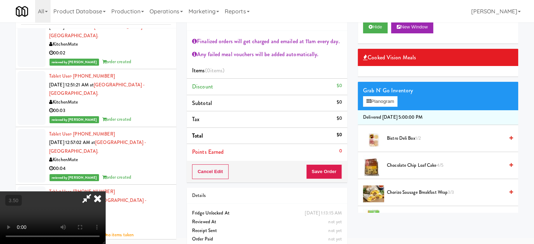
drag, startPoint x: 189, startPoint y: 139, endPoint x: 191, endPoint y: 135, distance: 4.4
click at [105, 191] on video at bounding box center [52, 217] width 105 height 53
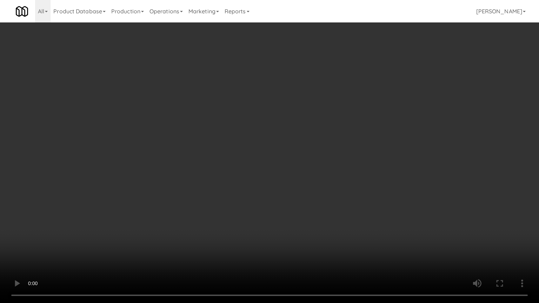
click at [213, 138] on video at bounding box center [269, 151] width 539 height 303
click at [191, 199] on video at bounding box center [269, 151] width 539 height 303
click at [304, 167] on video at bounding box center [269, 151] width 539 height 303
click at [305, 166] on video at bounding box center [269, 151] width 539 height 303
click at [305, 164] on video at bounding box center [269, 151] width 539 height 303
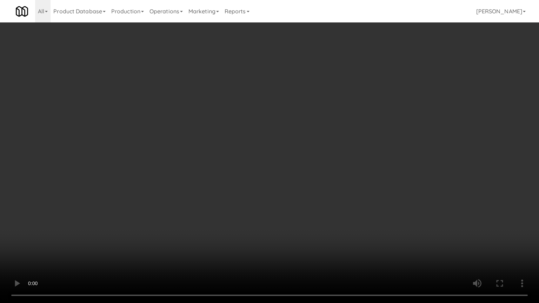
click at [303, 164] on video at bounding box center [269, 151] width 539 height 303
click at [364, 171] on video at bounding box center [269, 151] width 539 height 303
click at [317, 169] on video at bounding box center [269, 151] width 539 height 303
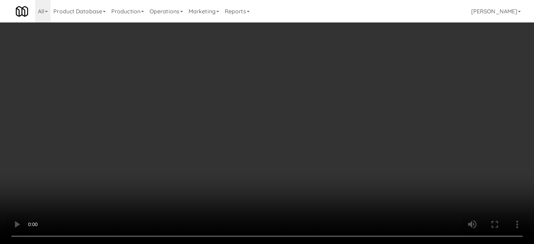
scroll to position [702, 0]
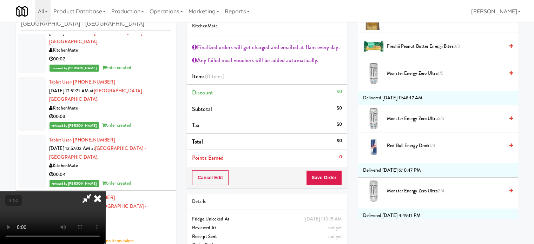
click at [397, 148] on li "Red Bull Energy Drink 1/4" at bounding box center [438, 145] width 160 height 27
click at [105, 191] on video at bounding box center [52, 217] width 105 height 53
drag, startPoint x: 117, startPoint y: 125, endPoint x: 132, endPoint y: 169, distance: 47.5
click at [105, 191] on video at bounding box center [52, 217] width 105 height 53
drag, startPoint x: 132, startPoint y: 169, endPoint x: 212, endPoint y: 157, distance: 81.3
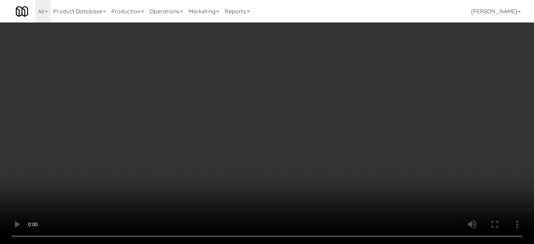
click at [136, 170] on video at bounding box center [267, 122] width 534 height 244
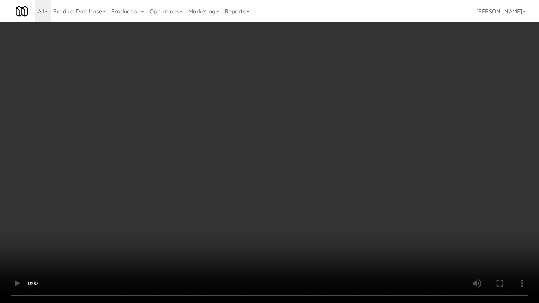
click at [260, 149] on video at bounding box center [269, 151] width 539 height 303
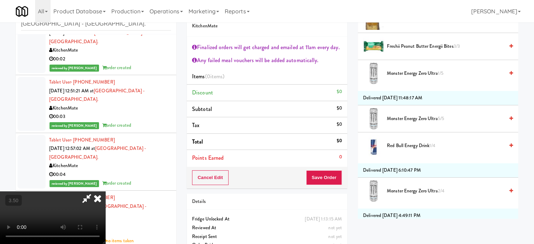
click at [105, 191] on icon at bounding box center [97, 198] width 15 height 14
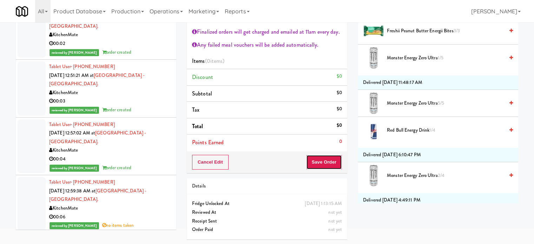
click at [327, 167] on button "Save Order" at bounding box center [324, 162] width 36 height 15
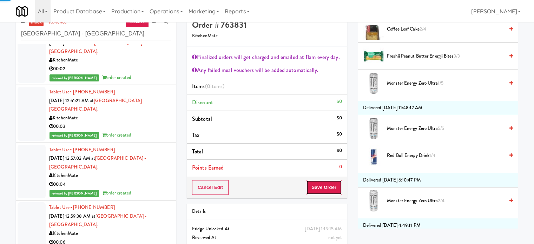
scroll to position [0, 0]
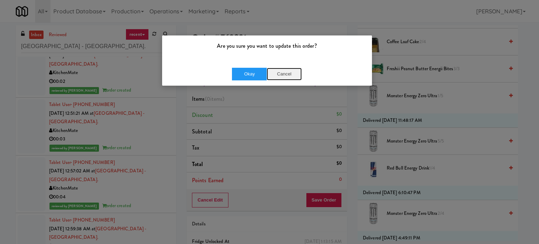
click at [290, 72] on button "Cancel" at bounding box center [284, 74] width 35 height 13
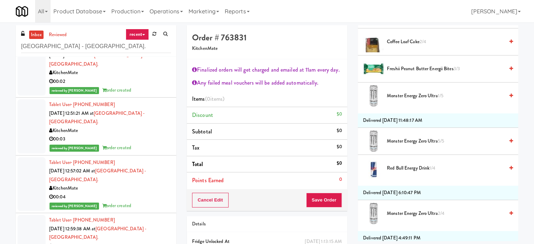
drag, startPoint x: 398, startPoint y: 167, endPoint x: 321, endPoint y: 180, distance: 77.8
click at [399, 167] on span "Red Bull Energy Drink 1/4" at bounding box center [445, 168] width 117 height 9
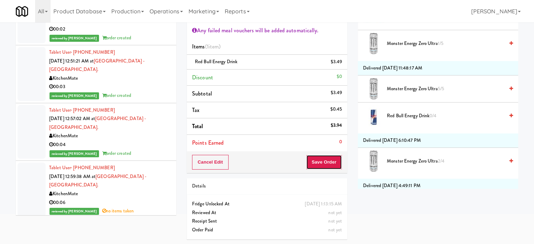
click at [329, 162] on button "Save Order" at bounding box center [324, 162] width 36 height 15
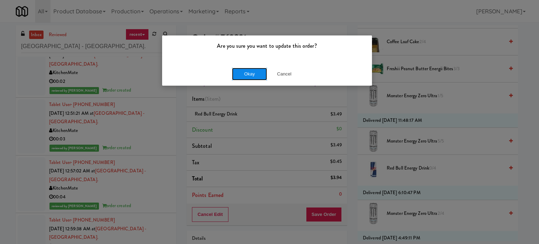
click at [252, 78] on button "Okay" at bounding box center [249, 74] width 35 height 13
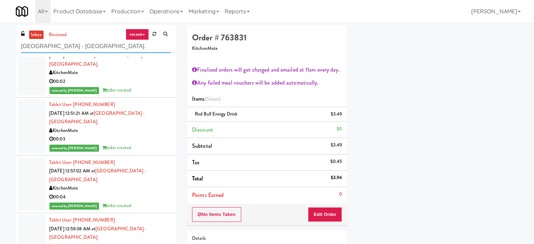
click at [102, 52] on input "SickKids Hospital - Main St." at bounding box center [96, 46] width 150 height 13
click at [103, 52] on input "SickKids Hospital - Main St." at bounding box center [96, 46] width 150 height 13
click at [103, 51] on input "SickKids Hospital - Main St." at bounding box center [96, 46] width 150 height 13
paste input "Park on First - Mailroom 2 - Cooler"
type input "Park on First - Mailroom 2 - Cooler"
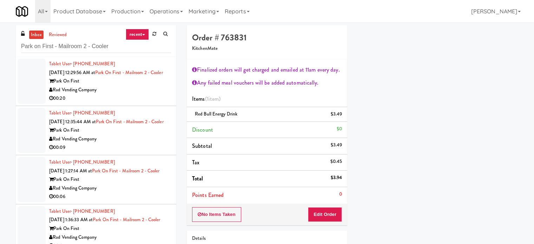
click at [151, 86] on div "Park On First" at bounding box center [110, 81] width 122 height 9
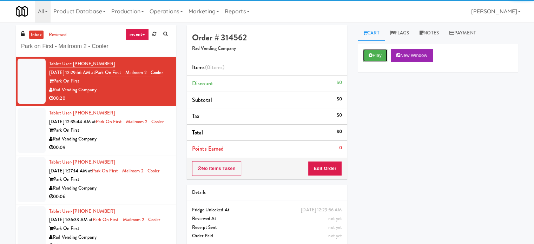
click at [376, 54] on button "Play" at bounding box center [375, 55] width 24 height 13
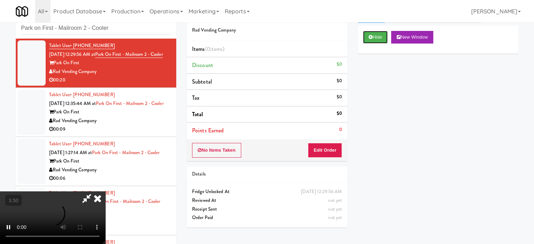
scroll to position [28, 0]
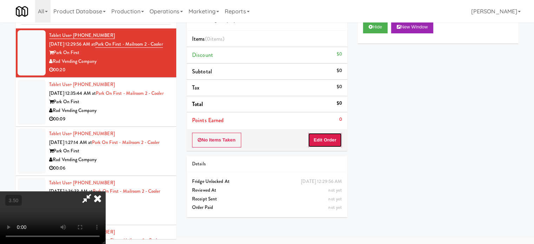
click at [324, 139] on button "Edit Order" at bounding box center [325, 140] width 34 height 15
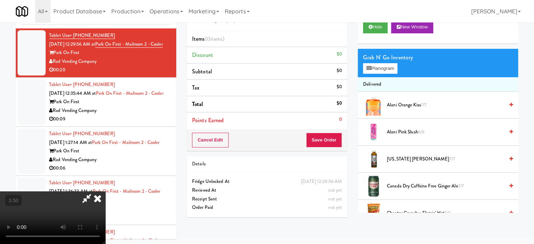
click at [105, 191] on video at bounding box center [52, 217] width 105 height 53
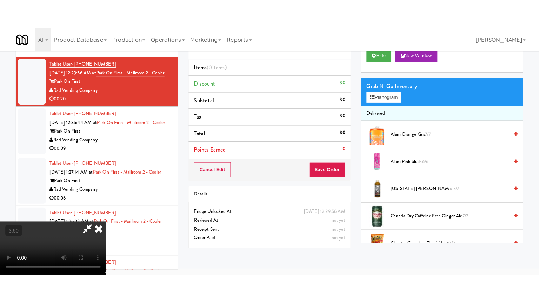
scroll to position [22, 0]
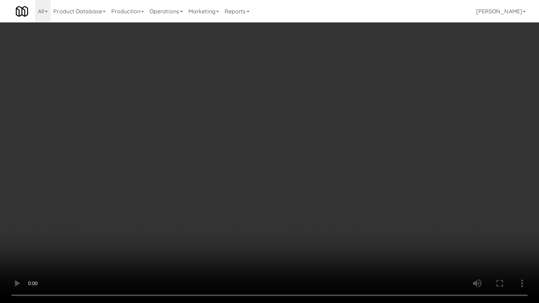
click at [266, 147] on video at bounding box center [269, 151] width 539 height 303
click at [266, 148] on video at bounding box center [269, 151] width 539 height 303
click at [337, 158] on video at bounding box center [269, 151] width 539 height 303
click at [223, 161] on video at bounding box center [269, 151] width 539 height 303
click at [288, 159] on video at bounding box center [269, 151] width 539 height 303
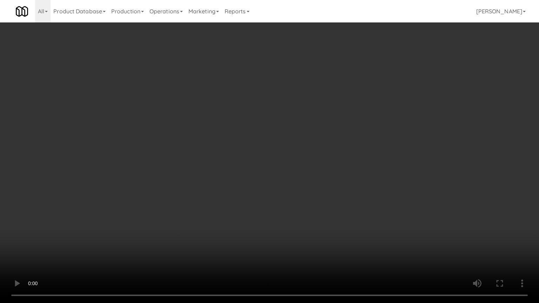
click at [265, 161] on video at bounding box center [269, 151] width 539 height 303
click at [286, 148] on video at bounding box center [269, 151] width 539 height 303
click at [278, 147] on video at bounding box center [269, 151] width 539 height 303
click at [284, 145] on video at bounding box center [269, 151] width 539 height 303
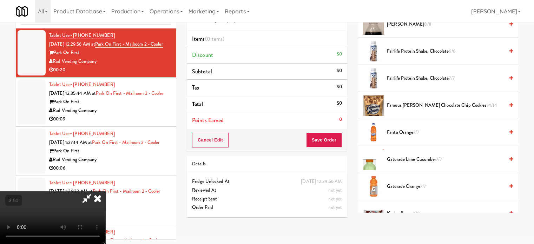
scroll to position [526, 0]
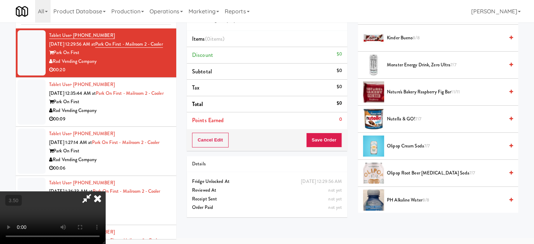
click at [405, 35] on span "Kinder Bueno 8/8" at bounding box center [445, 38] width 117 height 9
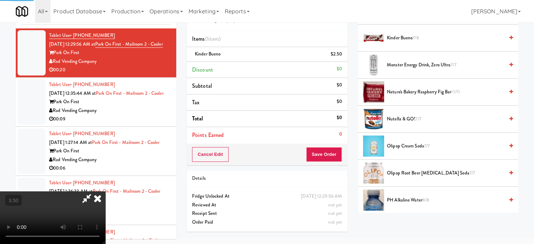
drag, startPoint x: 127, startPoint y: 157, endPoint x: 135, endPoint y: 148, distance: 12.2
click at [105, 191] on video at bounding box center [52, 217] width 105 height 53
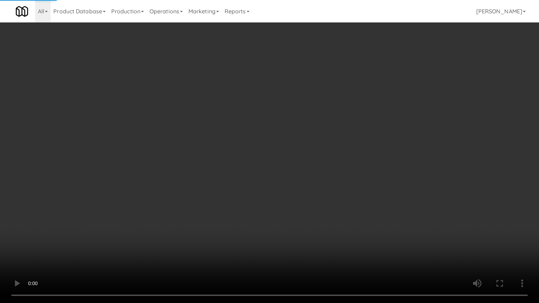
click at [182, 123] on video at bounding box center [269, 151] width 539 height 303
click at [270, 96] on video at bounding box center [269, 151] width 539 height 303
click at [271, 96] on video at bounding box center [269, 151] width 539 height 303
drag, startPoint x: 240, startPoint y: 154, endPoint x: 252, endPoint y: 140, distance: 17.9
click at [240, 154] on video at bounding box center [269, 151] width 539 height 303
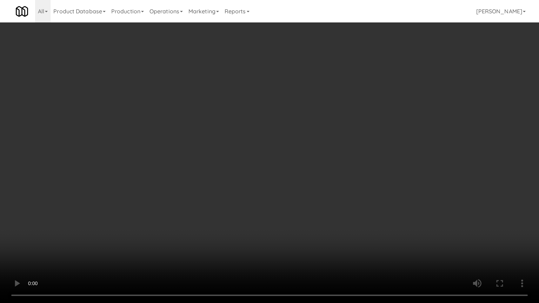
click at [277, 105] on video at bounding box center [269, 151] width 539 height 303
click at [262, 100] on video at bounding box center [269, 151] width 539 height 303
click at [267, 99] on video at bounding box center [269, 151] width 539 height 303
click at [288, 98] on video at bounding box center [269, 151] width 539 height 303
click at [294, 103] on video at bounding box center [269, 151] width 539 height 303
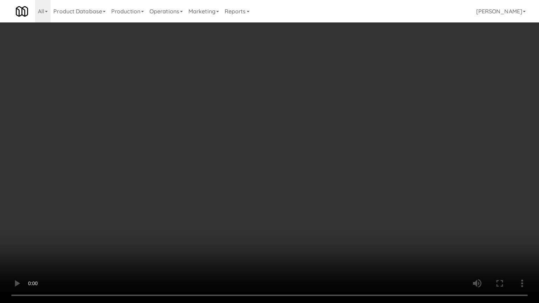
click at [273, 143] on video at bounding box center [269, 151] width 539 height 303
click at [274, 143] on video at bounding box center [269, 151] width 539 height 303
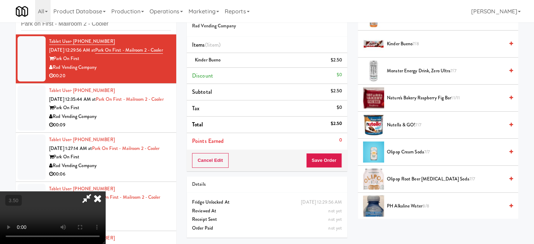
drag, startPoint x: 316, startPoint y: 71, endPoint x: 313, endPoint y: 85, distance: 14.4
click at [105, 191] on icon at bounding box center [97, 198] width 15 height 14
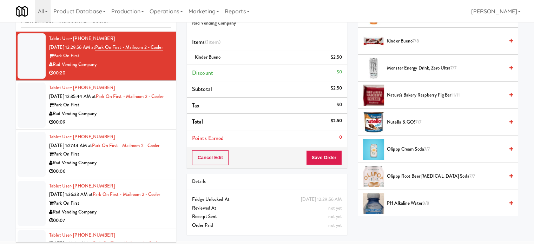
scroll to position [28, 0]
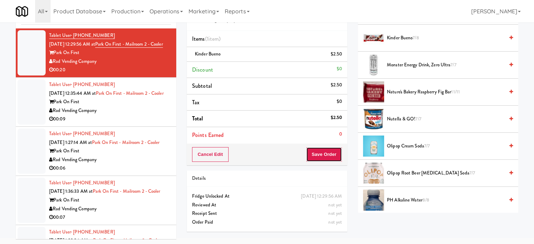
click at [331, 155] on button "Save Order" at bounding box center [324, 154] width 36 height 15
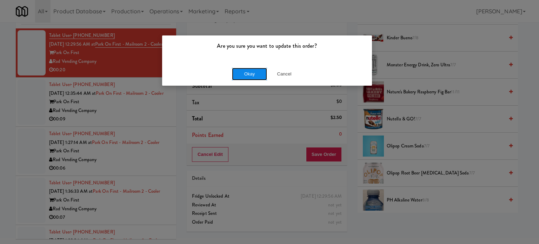
click at [244, 74] on button "Okay" at bounding box center [249, 74] width 35 height 13
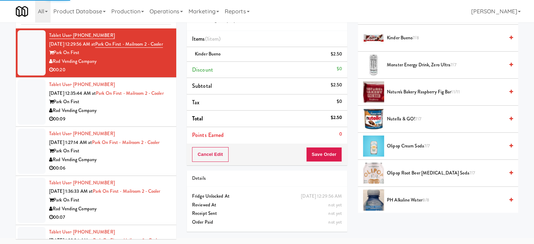
scroll to position [66, 0]
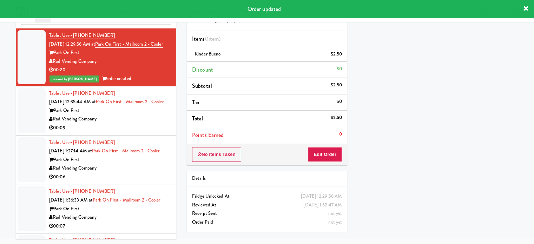
drag, startPoint x: 135, startPoint y: 133, endPoint x: 272, endPoint y: 113, distance: 139.0
click at [135, 124] on div "Rad Vending Company" at bounding box center [110, 119] width 122 height 9
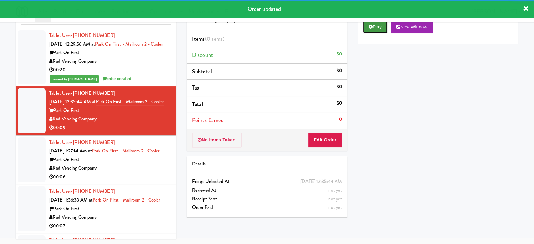
drag, startPoint x: 379, startPoint y: 24, endPoint x: 326, endPoint y: 84, distance: 80.5
click at [380, 25] on button "Play" at bounding box center [375, 27] width 24 height 13
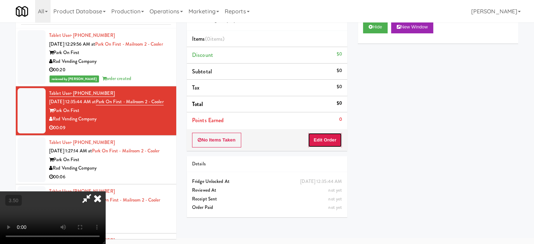
click at [328, 141] on button "Edit Order" at bounding box center [325, 140] width 34 height 15
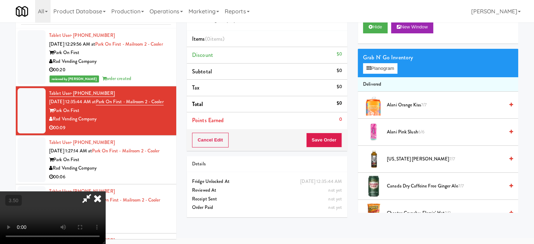
click at [105, 191] on video at bounding box center [52, 217] width 105 height 53
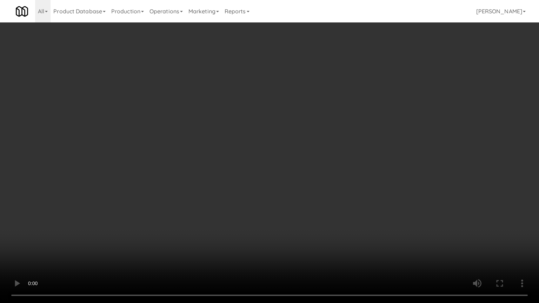
click at [265, 138] on video at bounding box center [269, 151] width 539 height 303
click at [131, 179] on video at bounding box center [269, 151] width 539 height 303
click at [279, 125] on video at bounding box center [269, 151] width 539 height 303
click at [152, 182] on video at bounding box center [269, 151] width 539 height 303
click at [272, 139] on video at bounding box center [269, 151] width 539 height 303
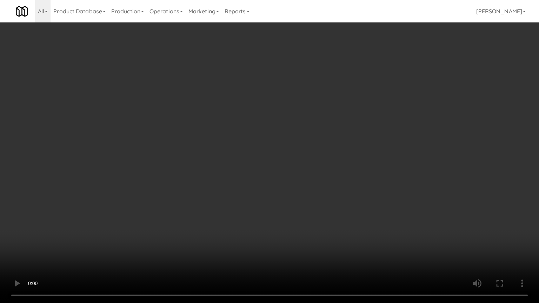
drag, startPoint x: 135, startPoint y: 230, endPoint x: 186, endPoint y: 166, distance: 81.6
click at [135, 230] on video at bounding box center [269, 151] width 539 height 303
click at [199, 157] on video at bounding box center [269, 151] width 539 height 303
click at [205, 157] on video at bounding box center [269, 151] width 539 height 303
click at [205, 161] on video at bounding box center [269, 151] width 539 height 303
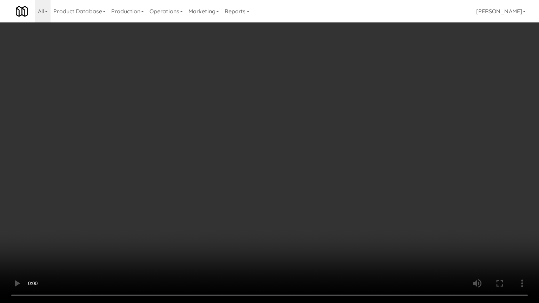
click at [204, 164] on video at bounding box center [269, 151] width 539 height 303
click at [248, 163] on video at bounding box center [269, 151] width 539 height 303
click at [248, 164] on video at bounding box center [269, 151] width 539 height 303
click at [264, 169] on video at bounding box center [269, 151] width 539 height 303
click at [262, 169] on video at bounding box center [269, 151] width 539 height 303
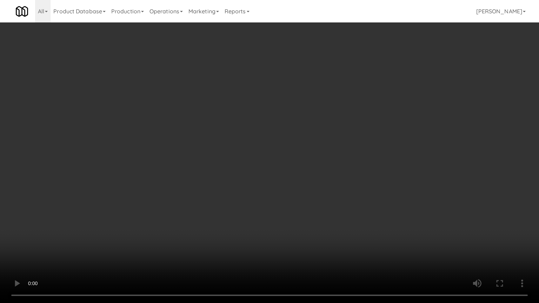
drag, startPoint x: 293, startPoint y: 175, endPoint x: 291, endPoint y: 178, distance: 4.0
click at [293, 176] on video at bounding box center [269, 151] width 539 height 303
click at [286, 175] on video at bounding box center [269, 151] width 539 height 303
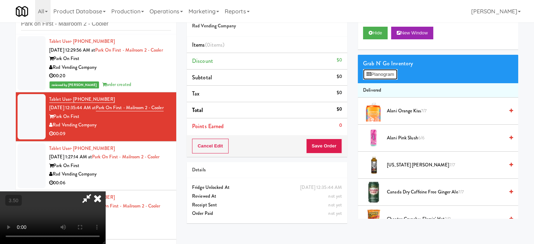
drag, startPoint x: 374, startPoint y: 75, endPoint x: 372, endPoint y: 78, distance: 3.7
click at [374, 76] on button "Planogram" at bounding box center [380, 74] width 34 height 11
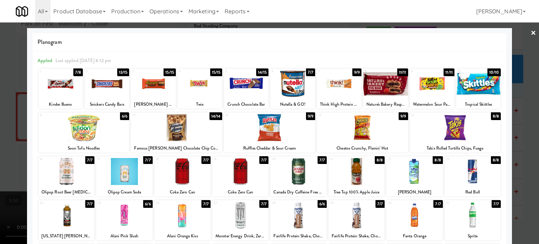
click at [310, 115] on div "9/9" at bounding box center [310, 116] width 9 height 8
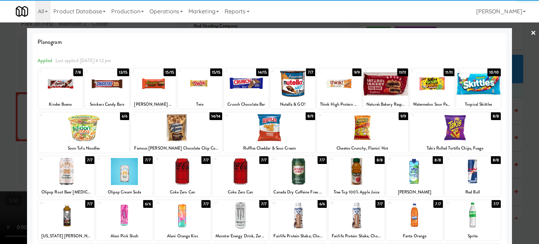
click at [218, 116] on div "14/14" at bounding box center [215, 116] width 13 height 8
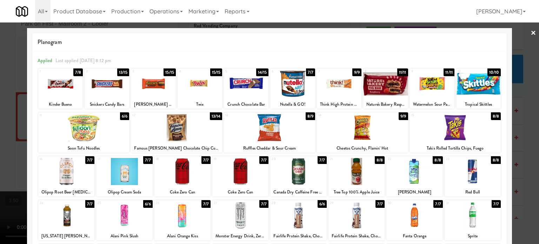
click at [211, 68] on div "1 7/8 Kinder Bueno 2 13/15 Snickers Candy Bars 3 15/15 Reese's Peanut Butter Cu…" at bounding box center [270, 201] width 464 height 266
click at [211, 75] on div "15/15" at bounding box center [216, 72] width 12 height 8
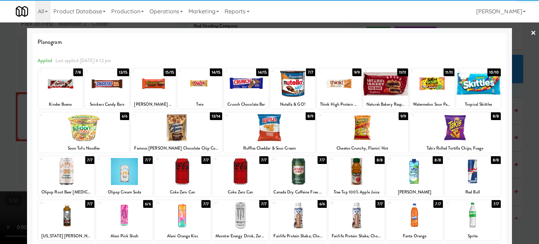
drag, startPoint x: 525, startPoint y: 133, endPoint x: 519, endPoint y: 133, distance: 6.0
click at [525, 134] on div at bounding box center [269, 122] width 539 height 244
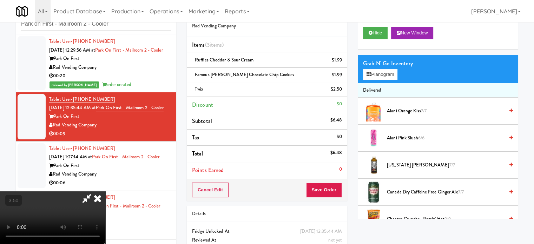
click at [105, 191] on video at bounding box center [52, 217] width 105 height 53
drag, startPoint x: 164, startPoint y: 122, endPoint x: 220, endPoint y: 178, distance: 79.4
click at [105, 191] on video at bounding box center [52, 217] width 105 height 53
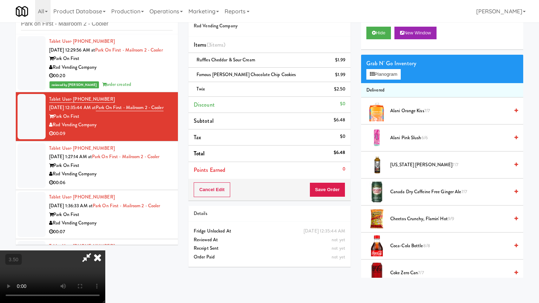
drag, startPoint x: 164, startPoint y: 181, endPoint x: 313, endPoint y: 90, distance: 175.3
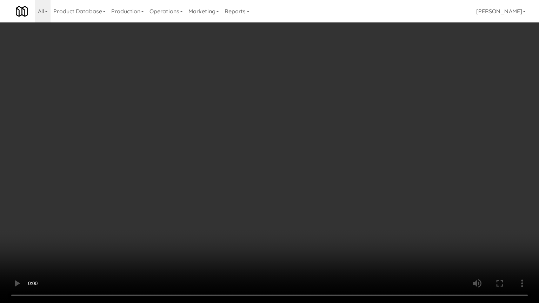
click at [168, 180] on video at bounding box center [269, 151] width 539 height 303
click at [316, 94] on video at bounding box center [269, 151] width 539 height 303
drag, startPoint x: 317, startPoint y: 93, endPoint x: 348, endPoint y: 80, distance: 33.4
click at [317, 92] on video at bounding box center [269, 151] width 539 height 303
click at [336, 116] on video at bounding box center [269, 151] width 539 height 303
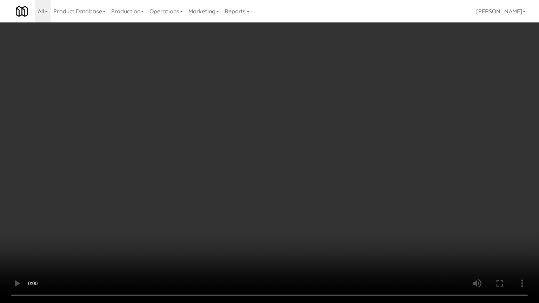
click at [336, 115] on video at bounding box center [269, 151] width 539 height 303
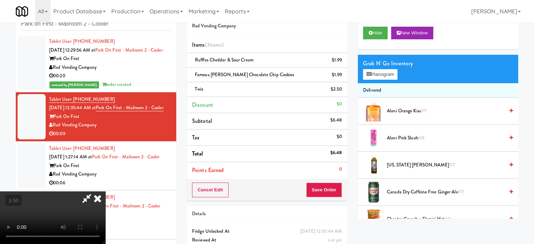
drag, startPoint x: 317, startPoint y: 74, endPoint x: 140, endPoint y: 82, distance: 176.7
click at [105, 191] on icon at bounding box center [97, 198] width 15 height 14
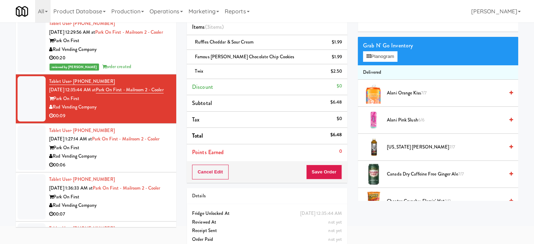
scroll to position [50, 0]
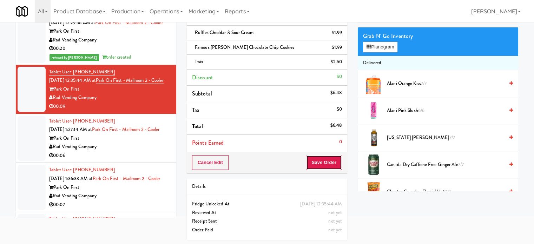
click at [325, 160] on button "Save Order" at bounding box center [324, 162] width 36 height 15
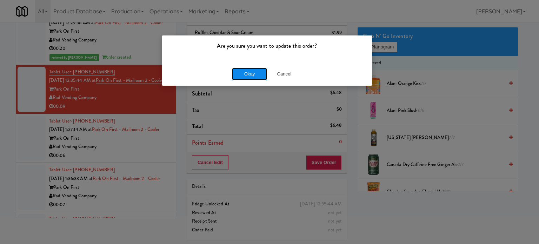
click at [258, 73] on button "Okay" at bounding box center [249, 74] width 35 height 13
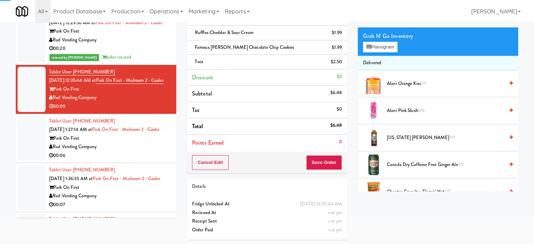
drag, startPoint x: 149, startPoint y: 174, endPoint x: 244, endPoint y: 151, distance: 97.4
click at [149, 151] on div "Rad Vending Company" at bounding box center [110, 146] width 122 height 9
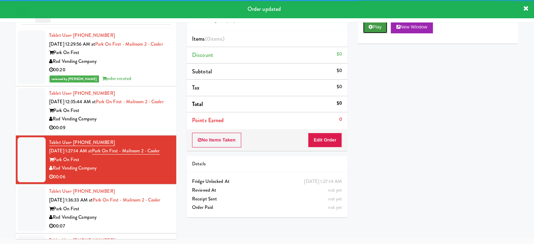
click at [377, 25] on button "Play" at bounding box center [375, 27] width 24 height 13
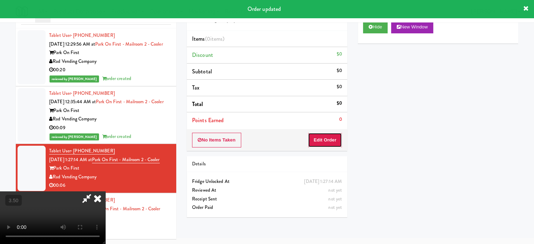
click at [331, 136] on button "Edit Order" at bounding box center [325, 140] width 34 height 15
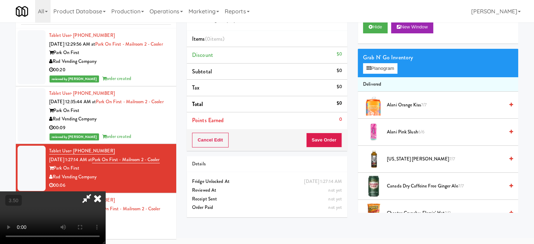
click at [105, 191] on video at bounding box center [52, 217] width 105 height 53
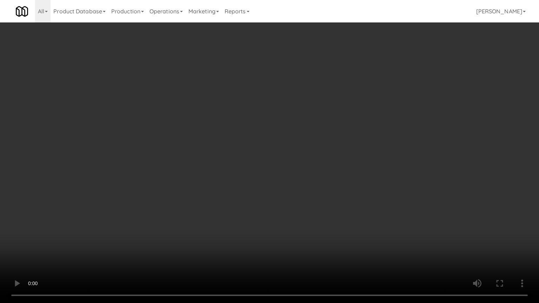
click at [259, 152] on video at bounding box center [269, 151] width 539 height 303
click at [107, 241] on video at bounding box center [269, 151] width 539 height 303
click at [229, 155] on video at bounding box center [269, 151] width 539 height 303
click at [230, 152] on video at bounding box center [269, 151] width 539 height 303
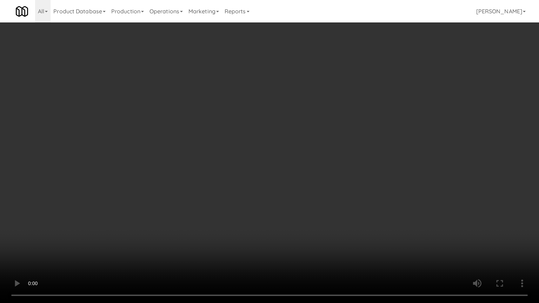
click at [243, 151] on video at bounding box center [269, 151] width 539 height 303
click at [275, 127] on video at bounding box center [269, 151] width 539 height 303
click at [276, 126] on video at bounding box center [269, 151] width 539 height 303
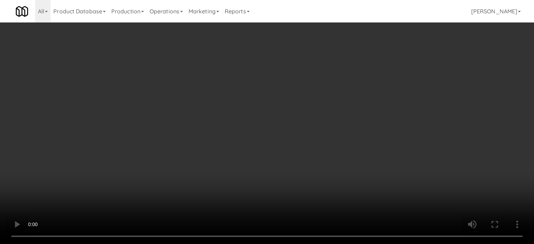
scroll to position [484, 0]
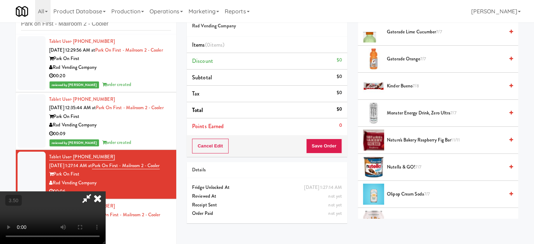
click at [407, 59] on span "Gatorade Orange 7/7" at bounding box center [445, 59] width 117 height 9
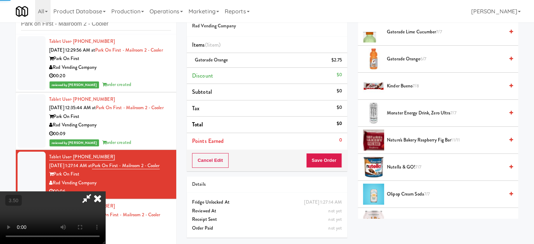
click at [105, 191] on video at bounding box center [52, 217] width 105 height 53
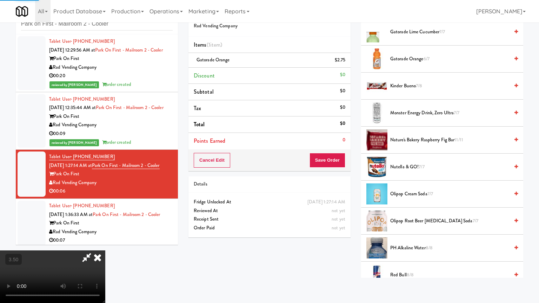
click at [105, 244] on video at bounding box center [52, 277] width 105 height 53
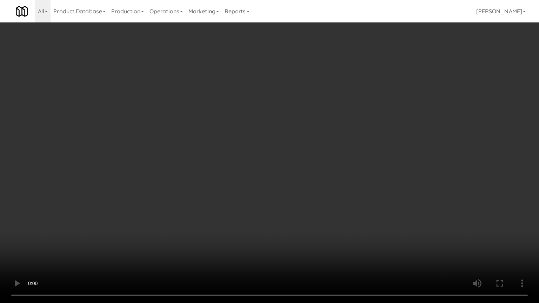
click at [212, 151] on video at bounding box center [269, 151] width 539 height 303
click at [229, 151] on video at bounding box center [269, 151] width 539 height 303
click at [261, 145] on video at bounding box center [269, 151] width 539 height 303
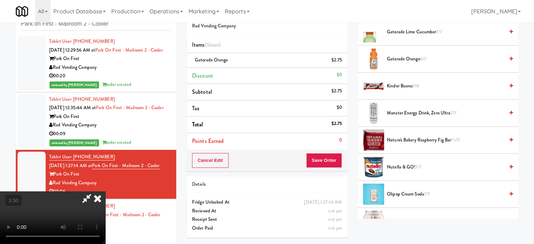
click at [105, 191] on icon at bounding box center [97, 198] width 15 height 14
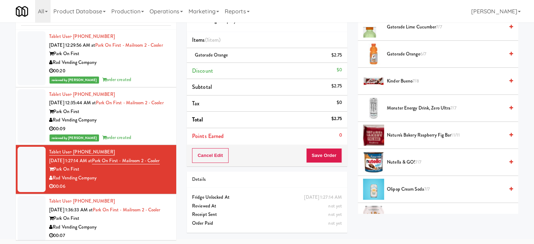
scroll to position [28, 0]
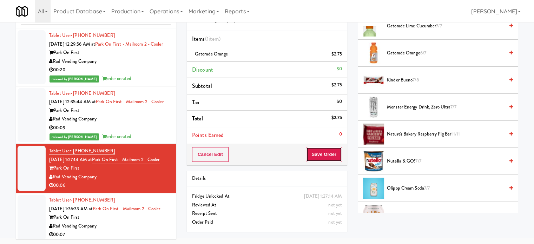
click at [318, 158] on button "Save Order" at bounding box center [324, 154] width 36 height 15
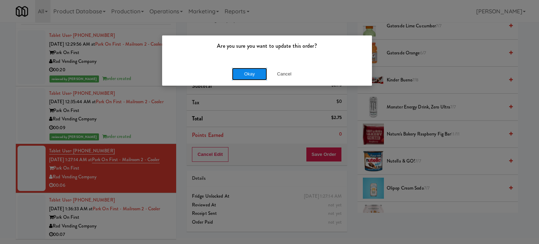
click at [242, 74] on button "Okay" at bounding box center [249, 74] width 35 height 13
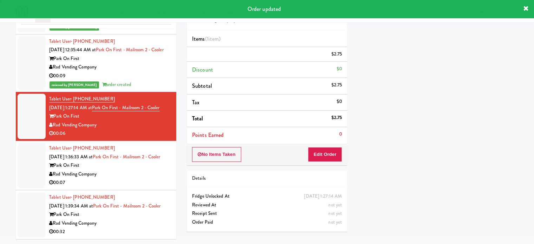
scroll to position [66, 0]
drag, startPoint x: 135, startPoint y: 170, endPoint x: 211, endPoint y: 146, distance: 79.9
click at [136, 178] on div "00:07" at bounding box center [110, 182] width 122 height 9
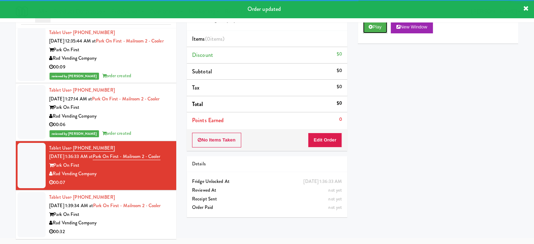
drag, startPoint x: 380, startPoint y: 29, endPoint x: 340, endPoint y: 80, distance: 65.0
click at [380, 29] on button "Play" at bounding box center [375, 27] width 24 height 13
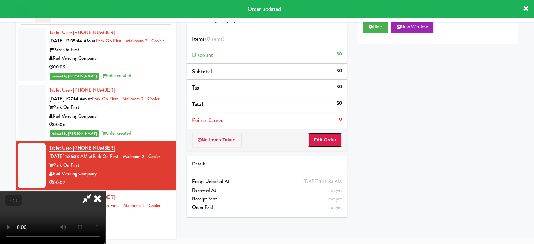
click at [330, 135] on button "Edit Order" at bounding box center [325, 140] width 34 height 15
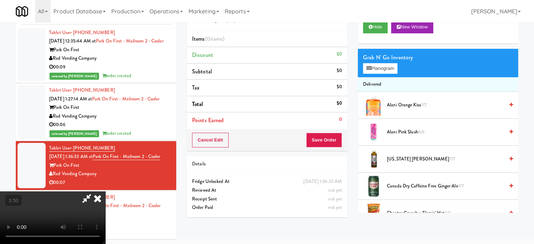
click at [105, 191] on video at bounding box center [52, 217] width 105 height 53
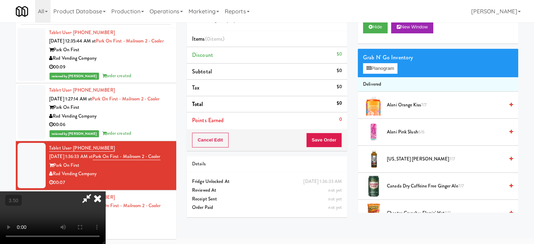
scroll to position [22, 0]
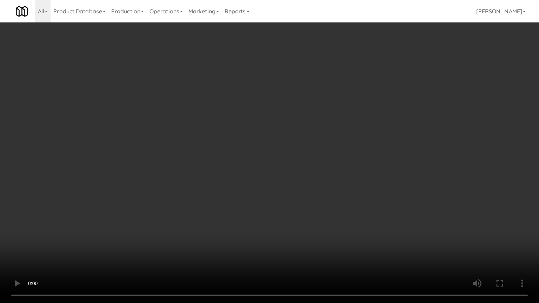
drag, startPoint x: 361, startPoint y: 145, endPoint x: 372, endPoint y: 123, distance: 24.6
click at [361, 145] on video at bounding box center [269, 151] width 539 height 303
click at [394, 137] on video at bounding box center [269, 151] width 539 height 303
click at [392, 139] on video at bounding box center [269, 151] width 539 height 303
click at [397, 136] on video at bounding box center [269, 151] width 539 height 303
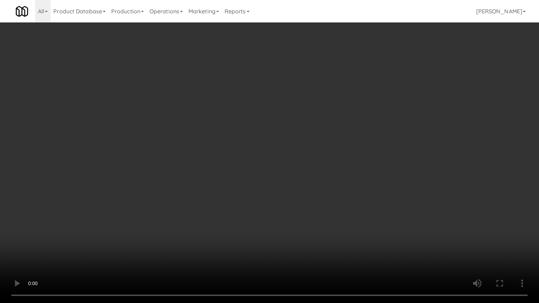
click at [394, 136] on video at bounding box center [269, 151] width 539 height 303
click at [396, 133] on video at bounding box center [269, 151] width 539 height 303
click at [355, 128] on video at bounding box center [269, 151] width 539 height 303
click at [360, 125] on video at bounding box center [269, 151] width 539 height 303
click at [352, 119] on video at bounding box center [269, 151] width 539 height 303
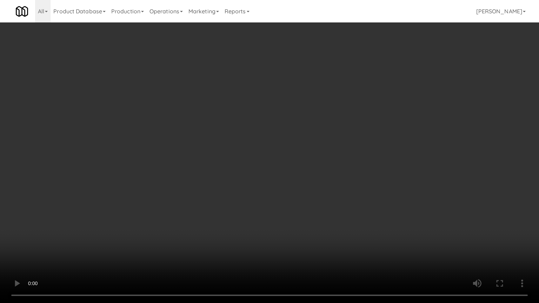
click at [373, 104] on video at bounding box center [269, 151] width 539 height 303
click at [284, 93] on video at bounding box center [269, 151] width 539 height 303
drag, startPoint x: 285, startPoint y: 92, endPoint x: 290, endPoint y: 51, distance: 42.0
click at [285, 92] on video at bounding box center [269, 151] width 539 height 303
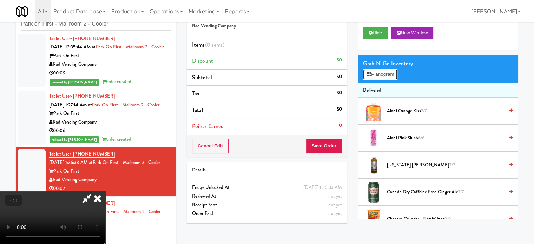
click at [388, 77] on button "Planogram" at bounding box center [380, 74] width 34 height 11
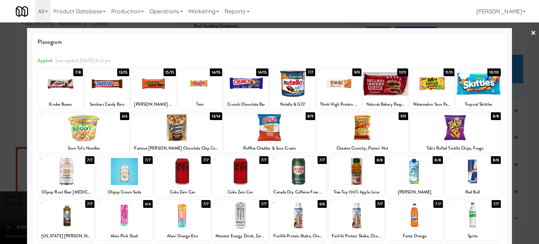
click at [491, 160] on div "8/8" at bounding box center [496, 160] width 10 height 8
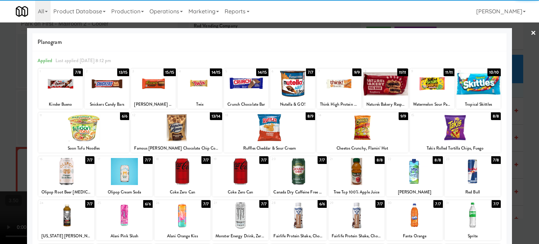
click at [308, 119] on div "8/9" at bounding box center [310, 116] width 9 height 8
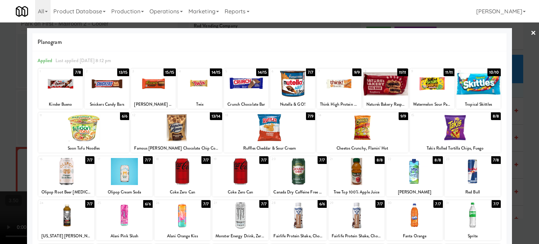
click at [520, 127] on div at bounding box center [269, 122] width 539 height 244
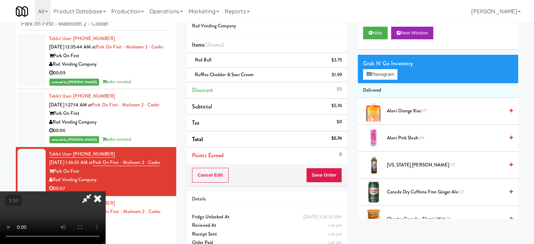
click at [105, 191] on video at bounding box center [52, 217] width 105 height 53
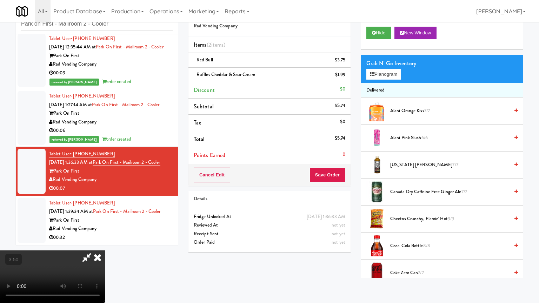
click at [105, 244] on video at bounding box center [52, 277] width 105 height 53
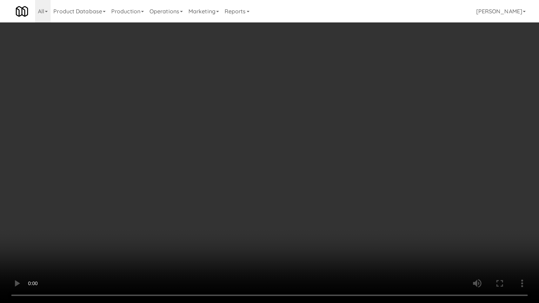
click at [326, 140] on video at bounding box center [269, 151] width 539 height 303
click at [326, 138] on video at bounding box center [269, 151] width 539 height 303
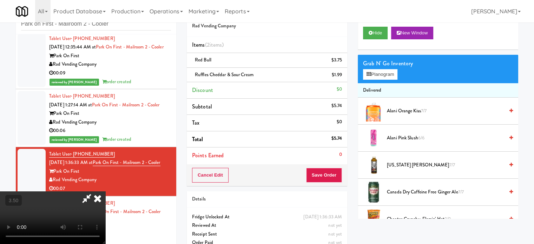
click at [105, 191] on icon at bounding box center [97, 198] width 15 height 14
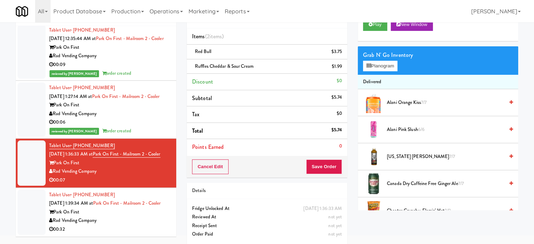
scroll to position [35, 0]
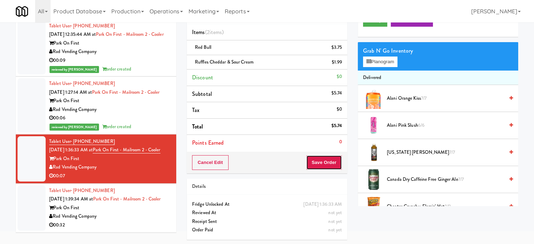
click at [323, 160] on button "Save Order" at bounding box center [324, 162] width 36 height 15
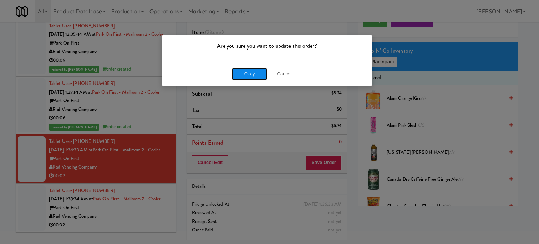
click at [244, 75] on button "Okay" at bounding box center [249, 74] width 35 height 13
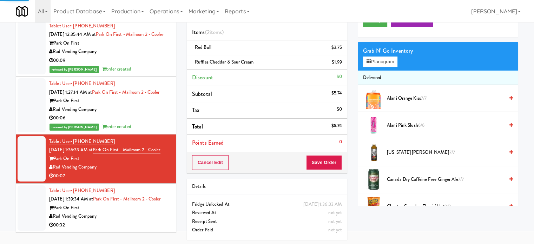
scroll to position [104, 0]
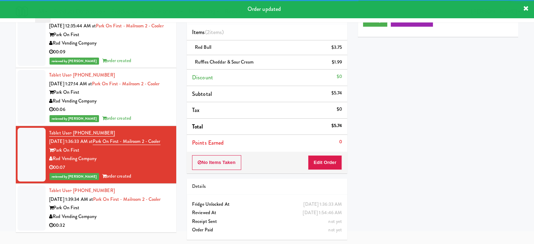
drag, startPoint x: 148, startPoint y: 207, endPoint x: 161, endPoint y: 186, distance: 24.6
click at [148, 207] on div "Tablet User · (919) 590-7929 Aug 14, 2025 1:39:34 AM at Park on First - Mailroo…" at bounding box center [110, 207] width 122 height 43
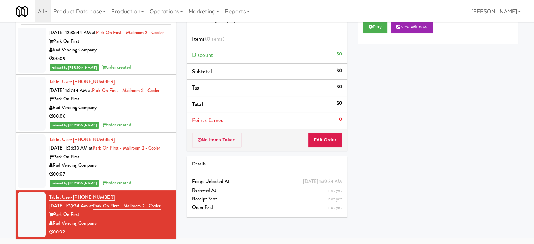
scroll to position [112, 0]
click at [371, 26] on icon at bounding box center [370, 27] width 4 height 5
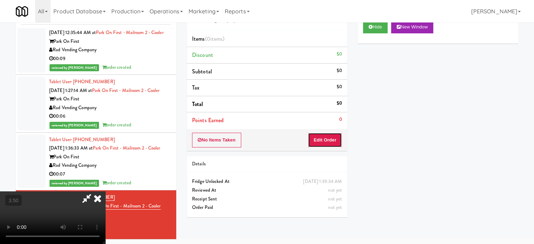
click at [328, 137] on button "Edit Order" at bounding box center [325, 140] width 34 height 15
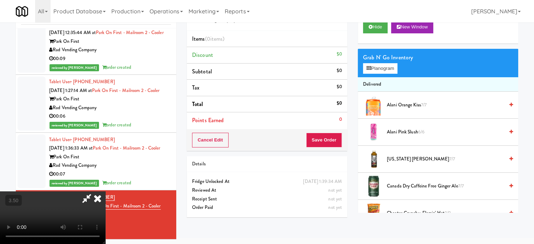
click at [105, 191] on video at bounding box center [52, 217] width 105 height 53
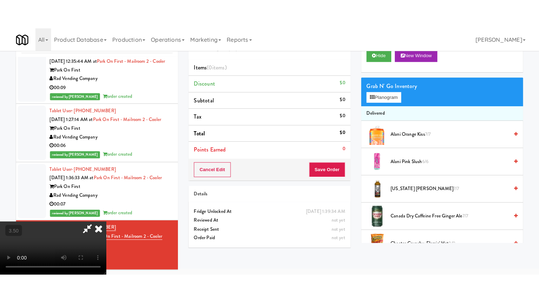
scroll to position [22, 0]
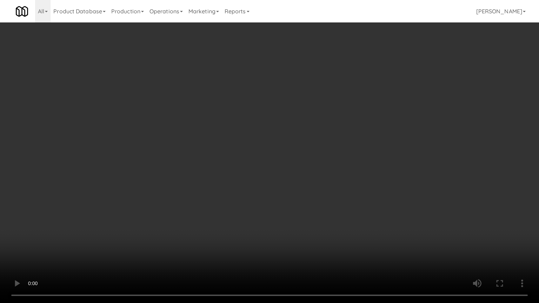
click at [274, 158] on video at bounding box center [269, 151] width 539 height 303
click at [270, 159] on video at bounding box center [269, 151] width 539 height 303
click at [266, 153] on video at bounding box center [269, 151] width 539 height 303
click at [271, 162] on video at bounding box center [269, 151] width 539 height 303
click at [303, 179] on video at bounding box center [269, 151] width 539 height 303
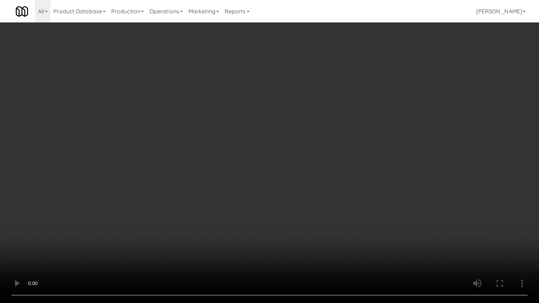
click at [292, 182] on video at bounding box center [269, 151] width 539 height 303
click at [333, 187] on video at bounding box center [269, 151] width 539 height 303
click at [284, 187] on video at bounding box center [269, 151] width 539 height 303
drag, startPoint x: 281, startPoint y: 188, endPoint x: 278, endPoint y: 190, distance: 4.2
click at [281, 189] on video at bounding box center [269, 151] width 539 height 303
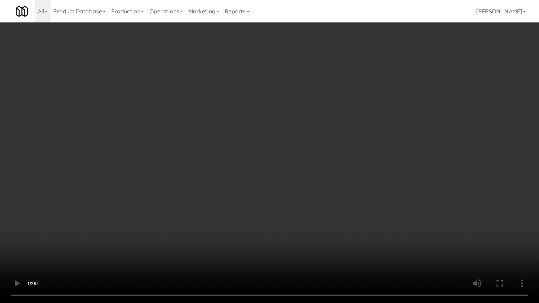
click at [259, 196] on video at bounding box center [269, 151] width 539 height 303
drag, startPoint x: 353, startPoint y: 207, endPoint x: 309, endPoint y: 200, distance: 45.2
click at [353, 208] on video at bounding box center [269, 151] width 539 height 303
click at [299, 196] on video at bounding box center [269, 151] width 539 height 303
drag, startPoint x: 299, startPoint y: 195, endPoint x: 331, endPoint y: 146, distance: 59.0
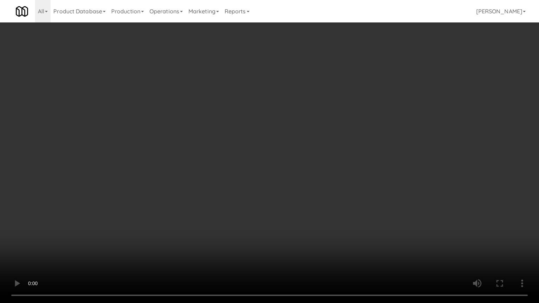
click at [303, 194] on video at bounding box center [269, 151] width 539 height 303
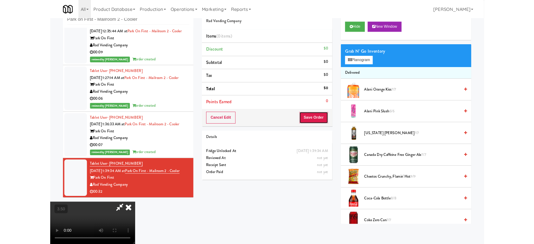
scroll to position [28, 0]
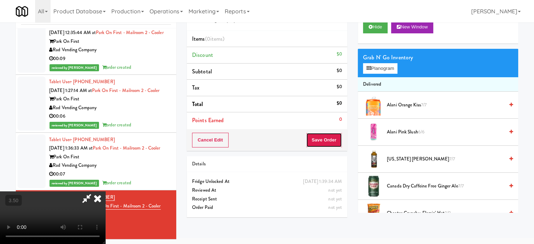
drag, startPoint x: 332, startPoint y: 146, endPoint x: 402, endPoint y: 131, distance: 71.5
click at [332, 147] on div "Cancel Edit Save Order" at bounding box center [267, 140] width 160 height 22
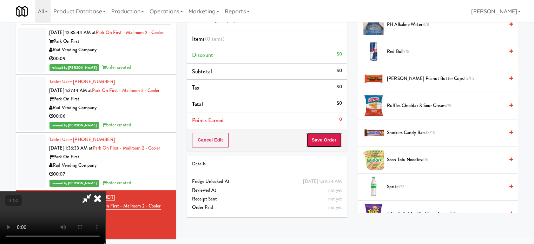
scroll to position [877, 0]
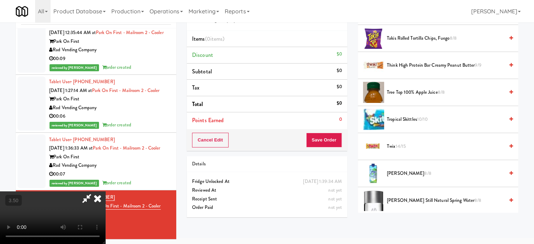
click at [403, 172] on span "Vita Coco 8/8" at bounding box center [445, 173] width 117 height 9
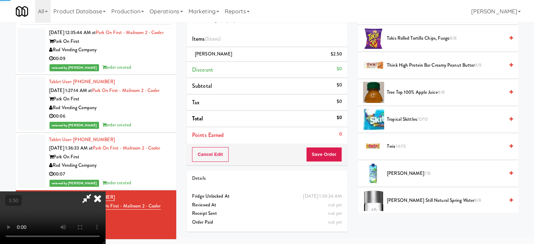
click at [105, 191] on video at bounding box center [52, 217] width 105 height 53
drag, startPoint x: 114, startPoint y: 158, endPoint x: 140, endPoint y: 188, distance: 39.8
click at [105, 191] on video at bounding box center [52, 217] width 105 height 53
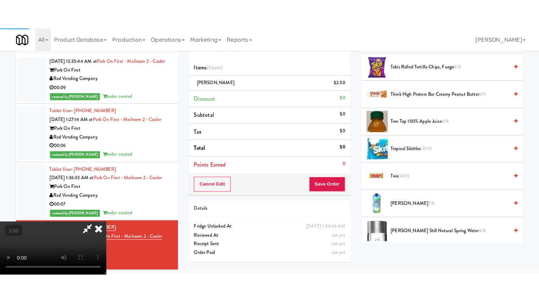
scroll to position [22, 0]
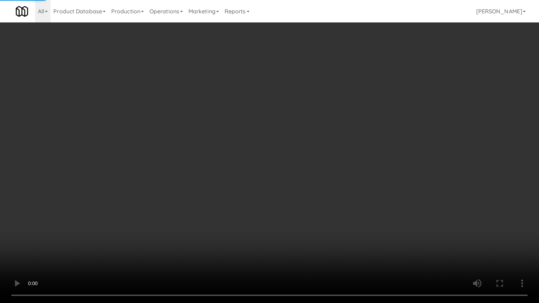
drag, startPoint x: 141, startPoint y: 188, endPoint x: 159, endPoint y: 166, distance: 28.4
click at [141, 188] on video at bounding box center [269, 151] width 539 height 303
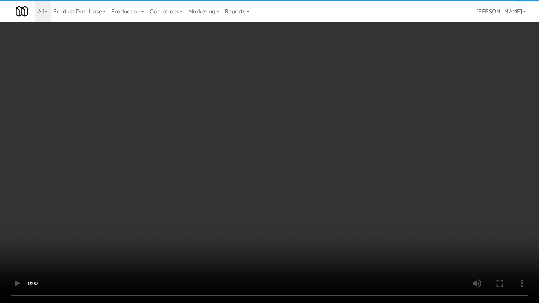
click at [209, 147] on video at bounding box center [269, 151] width 539 height 303
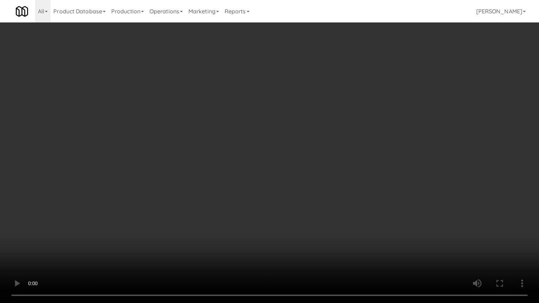
click at [232, 161] on video at bounding box center [269, 151] width 539 height 303
click at [261, 169] on video at bounding box center [269, 151] width 539 height 303
click at [254, 167] on video at bounding box center [269, 151] width 539 height 303
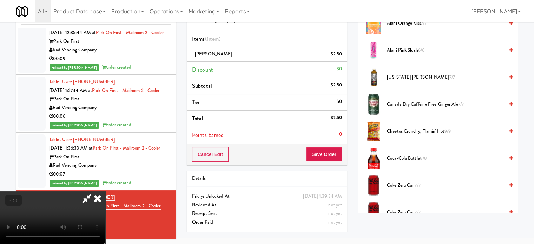
scroll to position [90, 0]
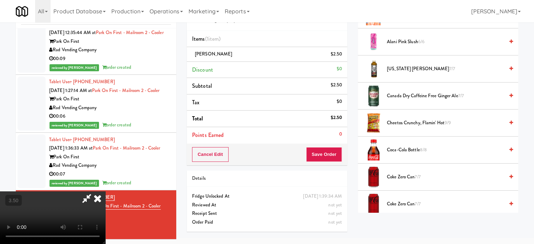
click at [429, 122] on span "Cheetos Crunchy, Flamin' Hot 9/9" at bounding box center [445, 123] width 117 height 9
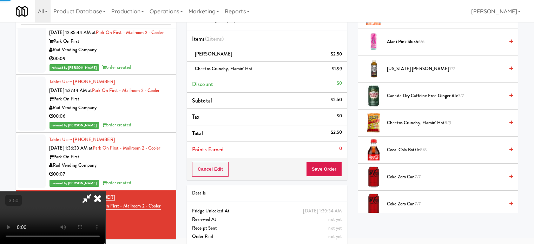
click at [105, 191] on video at bounding box center [52, 217] width 105 height 53
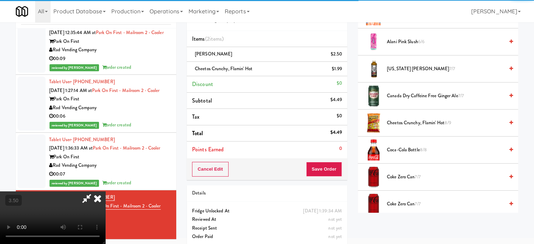
click at [105, 191] on video at bounding box center [52, 217] width 105 height 53
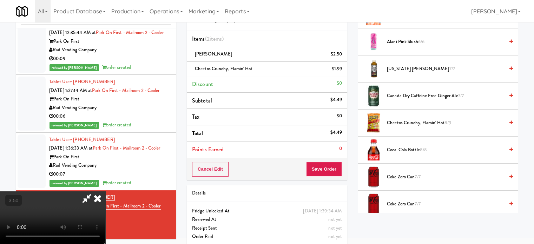
scroll to position [22, 0]
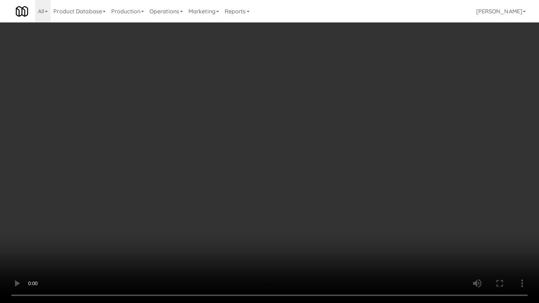
drag, startPoint x: 158, startPoint y: 209, endPoint x: 197, endPoint y: 174, distance: 52.1
click at [163, 206] on video at bounding box center [269, 151] width 539 height 303
click at [243, 115] on video at bounding box center [269, 151] width 539 height 303
drag, startPoint x: 251, startPoint y: 122, endPoint x: 326, endPoint y: 108, distance: 75.7
click at [251, 122] on video at bounding box center [269, 151] width 539 height 303
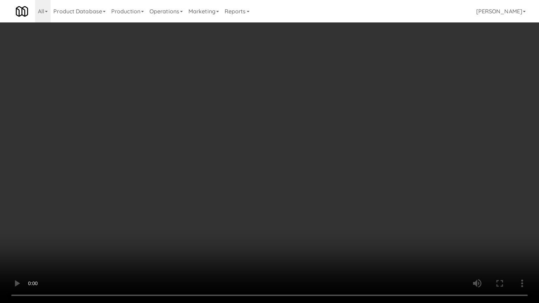
drag, startPoint x: 325, startPoint y: 122, endPoint x: 321, endPoint y: 126, distance: 4.7
click at [325, 123] on video at bounding box center [269, 151] width 539 height 303
click at [321, 126] on video at bounding box center [269, 151] width 539 height 303
drag, startPoint x: 407, startPoint y: 163, endPoint x: 342, endPoint y: 161, distance: 65.0
click at [407, 164] on video at bounding box center [269, 151] width 539 height 303
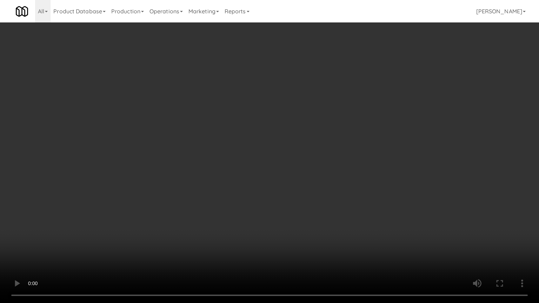
drag, startPoint x: 295, startPoint y: 159, endPoint x: 298, endPoint y: 155, distance: 4.8
click at [295, 159] on video at bounding box center [269, 151] width 539 height 303
click at [313, 137] on video at bounding box center [269, 151] width 539 height 303
click at [317, 139] on video at bounding box center [269, 151] width 539 height 303
click at [319, 137] on video at bounding box center [269, 151] width 539 height 303
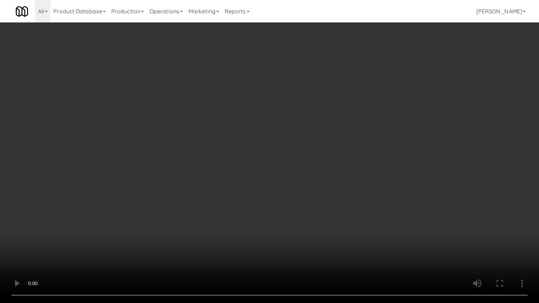
drag, startPoint x: 319, startPoint y: 137, endPoint x: 323, endPoint y: 136, distance: 3.9
click at [319, 137] on video at bounding box center [269, 151] width 539 height 303
click at [352, 134] on video at bounding box center [269, 151] width 539 height 303
click at [352, 135] on video at bounding box center [269, 151] width 539 height 303
click at [366, 137] on video at bounding box center [269, 151] width 539 height 303
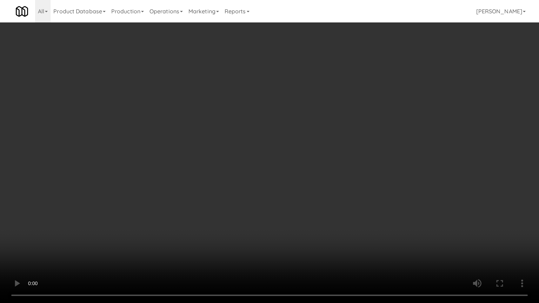
click at [366, 138] on video at bounding box center [269, 151] width 539 height 303
click at [397, 165] on video at bounding box center [269, 151] width 539 height 303
click at [355, 153] on video at bounding box center [269, 151] width 539 height 303
drag, startPoint x: 357, startPoint y: 151, endPoint x: 420, endPoint y: 111, distance: 75.0
click at [358, 152] on video at bounding box center [269, 151] width 539 height 303
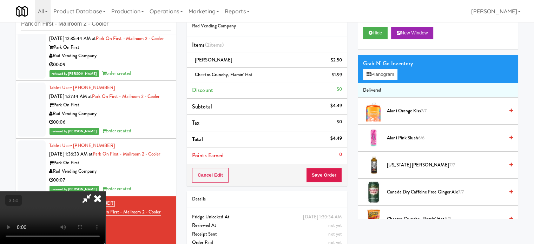
scroll to position [0, 0]
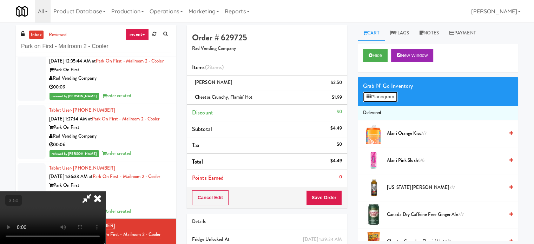
click at [391, 100] on button "Planogram" at bounding box center [380, 97] width 34 height 11
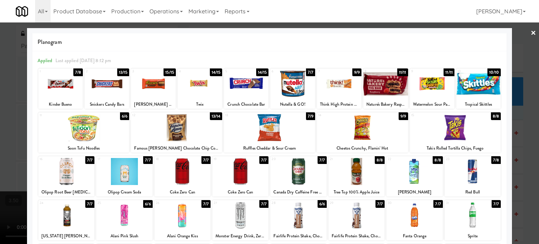
click at [493, 119] on div "8/8" at bounding box center [496, 116] width 10 height 8
click at [215, 117] on div "13/14" at bounding box center [216, 116] width 13 height 8
drag, startPoint x: 526, startPoint y: 133, endPoint x: 504, endPoint y: 133, distance: 21.8
click at [526, 134] on div at bounding box center [269, 122] width 539 height 244
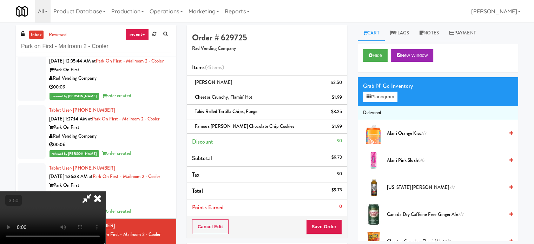
click at [105, 191] on video at bounding box center [52, 217] width 105 height 53
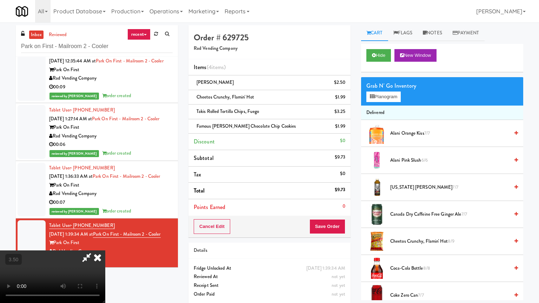
click at [105, 244] on video at bounding box center [52, 277] width 105 height 53
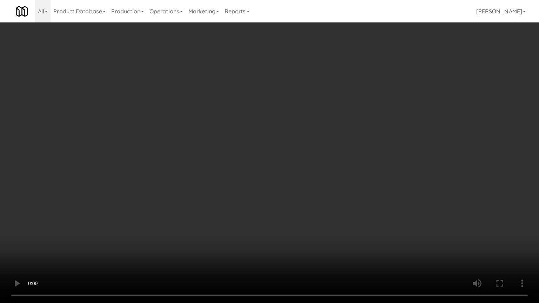
click at [346, 135] on video at bounding box center [269, 151] width 539 height 303
click at [347, 133] on video at bounding box center [269, 151] width 539 height 303
click at [306, 137] on video at bounding box center [269, 151] width 539 height 303
click at [309, 138] on video at bounding box center [269, 151] width 539 height 303
click at [310, 137] on video at bounding box center [269, 151] width 539 height 303
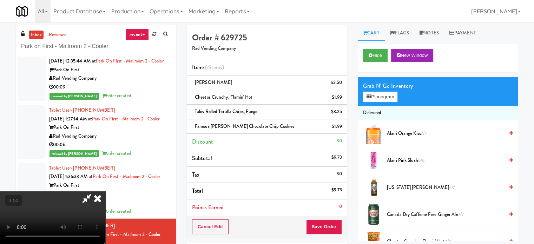
click at [409, 188] on span "Arizona Arnold Palmer 7/7" at bounding box center [445, 187] width 117 height 9
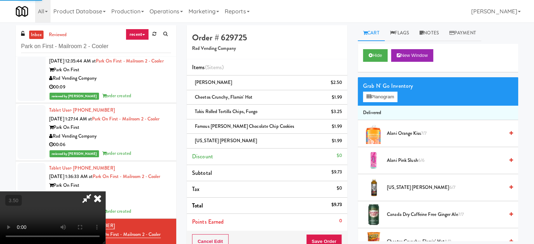
click at [105, 191] on video at bounding box center [52, 217] width 105 height 53
click at [105, 191] on icon at bounding box center [97, 198] width 15 height 14
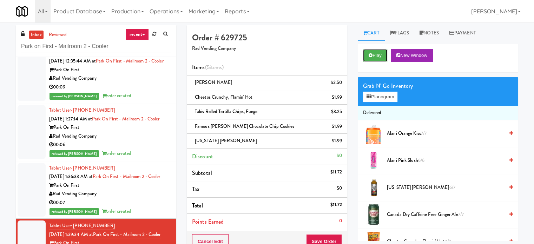
drag, startPoint x: 382, startPoint y: 56, endPoint x: 365, endPoint y: 64, distance: 18.8
click at [382, 56] on button "Play" at bounding box center [375, 55] width 24 height 13
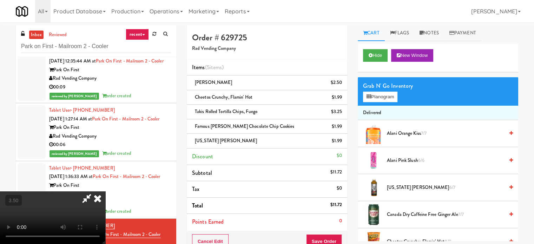
click at [105, 191] on video at bounding box center [52, 217] width 105 height 53
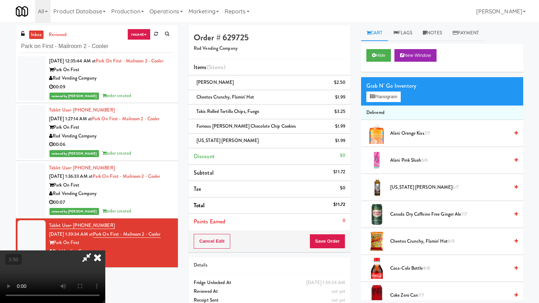
click at [105, 244] on video at bounding box center [52, 277] width 105 height 53
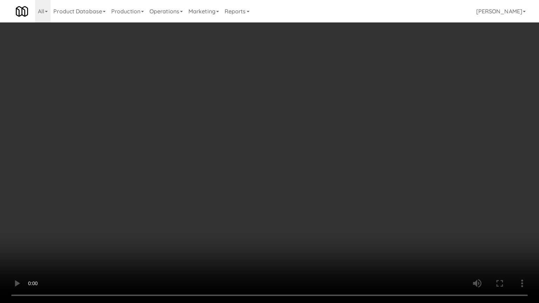
click at [292, 139] on video at bounding box center [269, 151] width 539 height 303
drag, startPoint x: 320, startPoint y: 119, endPoint x: 346, endPoint y: 119, distance: 25.6
click at [320, 120] on video at bounding box center [269, 151] width 539 height 303
click at [352, 136] on video at bounding box center [269, 151] width 539 height 303
click at [315, 150] on video at bounding box center [269, 151] width 539 height 303
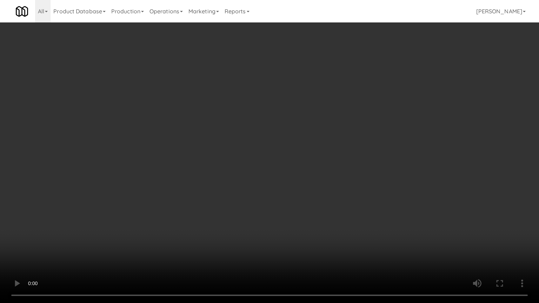
click at [315, 149] on video at bounding box center [269, 151] width 539 height 303
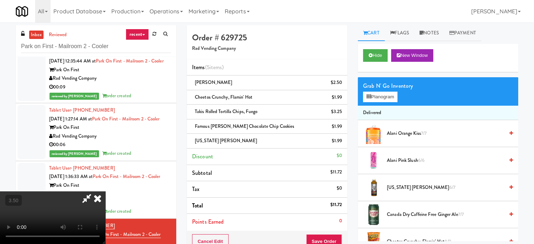
click at [105, 191] on icon at bounding box center [97, 198] width 15 height 14
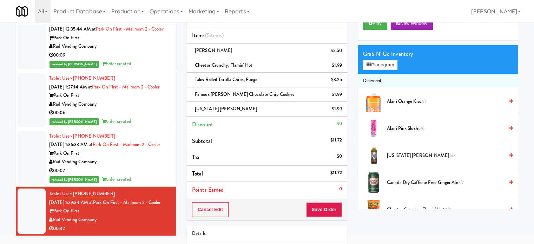
scroll to position [79, 0]
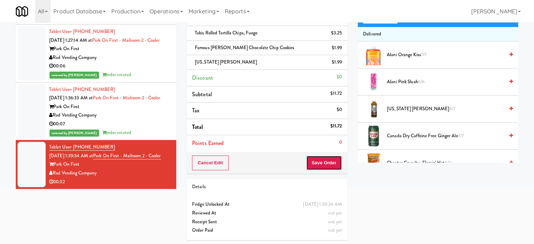
click at [332, 163] on button "Save Order" at bounding box center [324, 162] width 36 height 15
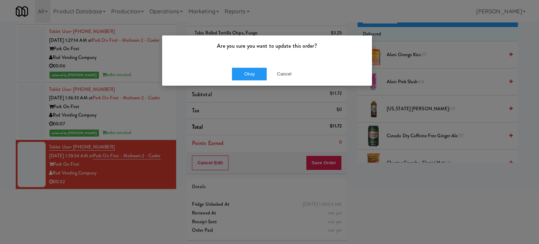
click at [244, 80] on div "Okay Cancel" at bounding box center [267, 74] width 210 height 24
click at [250, 73] on button "Okay" at bounding box center [249, 74] width 35 height 13
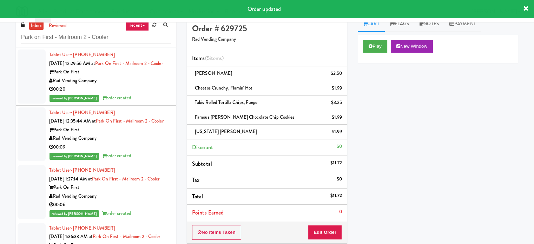
scroll to position [0, 0]
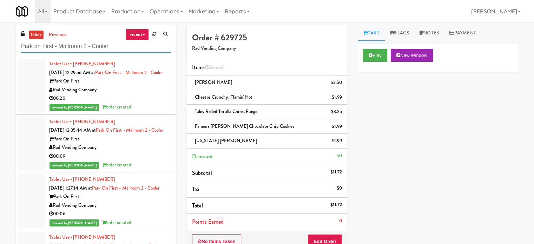
click at [109, 49] on input "Park on First - Mailroom 2 - Cooler" at bounding box center [96, 46] width 150 height 13
paste input "Redfish Laundry"
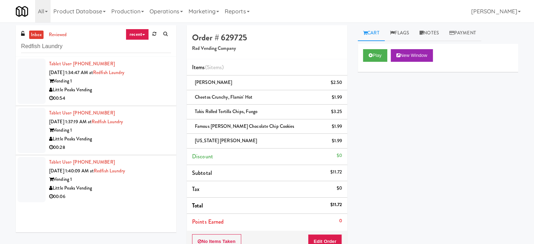
click at [177, 101] on div "inbox reviewed recent all unclear take inventory issue suspicious failed recent…" at bounding box center [96, 131] width 171 height 212
click at [72, 46] on input "Redfish Laundry" at bounding box center [96, 46] width 150 height 13
click at [73, 46] on input "Redfish Laundry" at bounding box center [96, 46] width 150 height 13
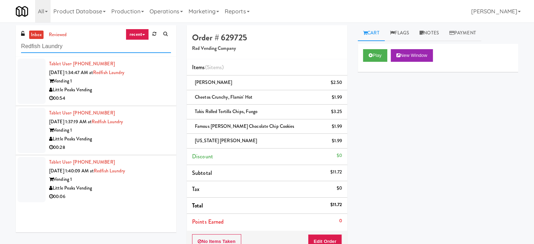
paste input "399 Fremont - Pant"
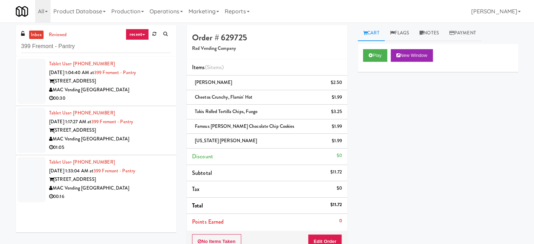
click at [133, 98] on div "00:30" at bounding box center [110, 98] width 122 height 9
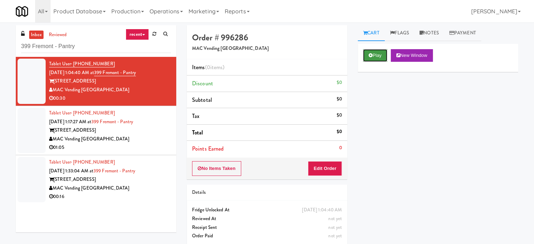
click at [380, 55] on button "Play" at bounding box center [375, 55] width 24 height 13
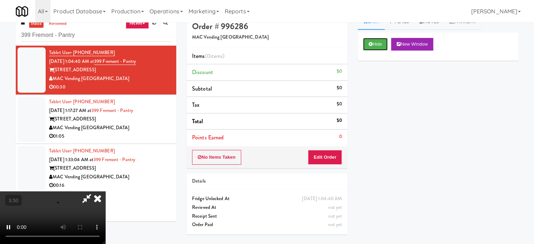
scroll to position [22, 0]
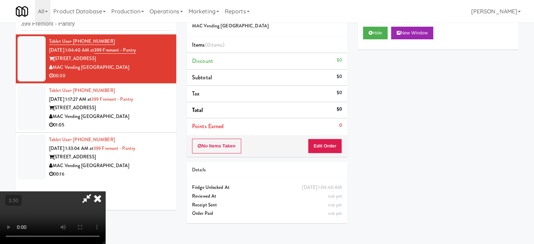
drag, startPoint x: 447, startPoint y: 97, endPoint x: 445, endPoint y: 100, distance: 4.4
click at [446, 99] on div "Hide New Window Primary Flag Clear Flag if unable to determine what was taken o…" at bounding box center [438, 152] width 160 height 263
click at [105, 191] on icon at bounding box center [97, 198] width 15 height 14
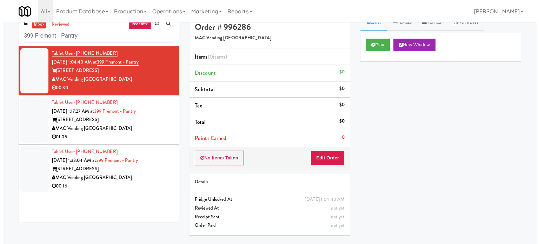
scroll to position [0, 0]
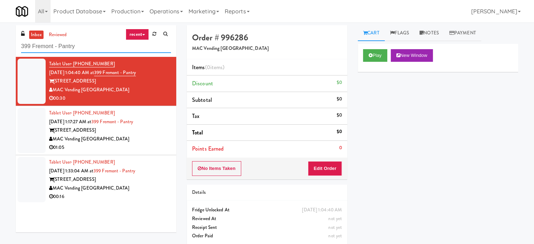
click at [80, 51] on input "399 Fremont - Pantry" at bounding box center [96, 46] width 150 height 13
click at [80, 50] on input "399 Fremont - Pantry" at bounding box center [96, 46] width 150 height 13
click at [82, 48] on input "399 Fremont - Pantry" at bounding box center [96, 46] width 150 height 13
click at [82, 46] on input "399 Fremont - Pantry" at bounding box center [96, 46] width 150 height 13
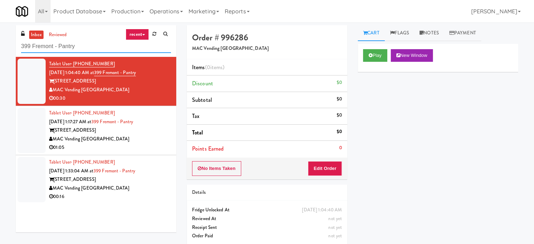
click at [82, 46] on input "399 Fremont - Pantry" at bounding box center [96, 46] width 150 height 13
paste input "Vela - Cooler - Left"
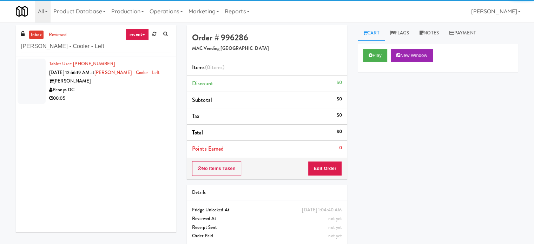
drag, startPoint x: 121, startPoint y: 96, endPoint x: 125, endPoint y: 92, distance: 5.5
click at [121, 97] on div "00:05" at bounding box center [110, 98] width 122 height 9
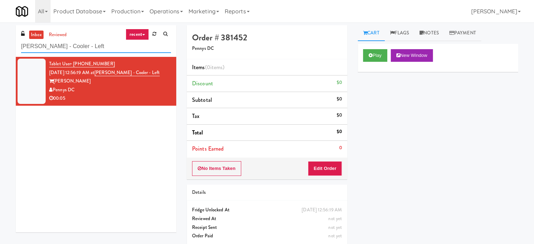
click at [80, 46] on input "Vela - Cooler - Left" at bounding box center [96, 46] width 150 height 13
click at [80, 45] on input "Vela - Cooler - Left" at bounding box center [96, 46] width 150 height 13
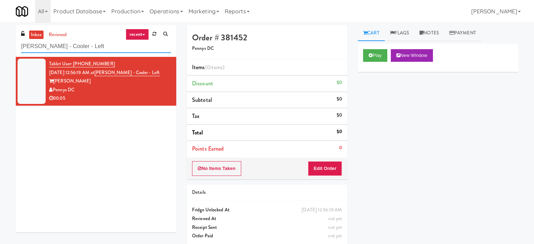
click at [81, 46] on input "Vela - Cooler - Left" at bounding box center [96, 46] width 150 height 13
paste input "111 W Wacker - Left - Fridge"
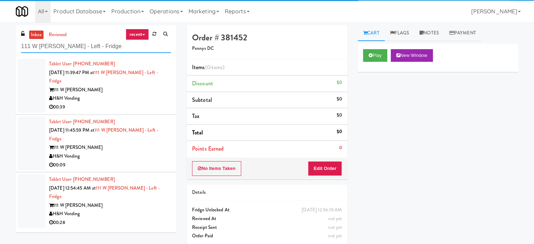
type input "111 W Wacker - Left - Fridge"
click at [122, 103] on div "00:39" at bounding box center [110, 107] width 122 height 9
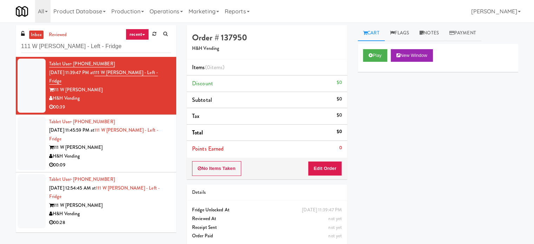
drag, startPoint x: 154, startPoint y: 152, endPoint x: 155, endPoint y: 147, distance: 4.6
click at [154, 152] on li "Tablet User · (773) 901-5371 Aug 13, 2025 11:45:59 PM at 111 W Wacker - Left - …" at bounding box center [96, 144] width 160 height 58
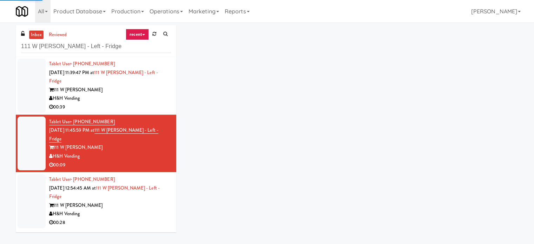
drag, startPoint x: 148, startPoint y: 95, endPoint x: 156, endPoint y: 84, distance: 14.1
click at [147, 103] on div "00:39" at bounding box center [110, 107] width 122 height 9
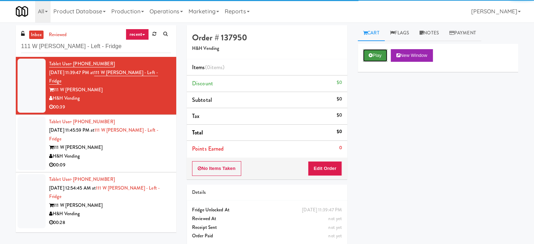
click at [379, 59] on button "Play" at bounding box center [375, 55] width 24 height 13
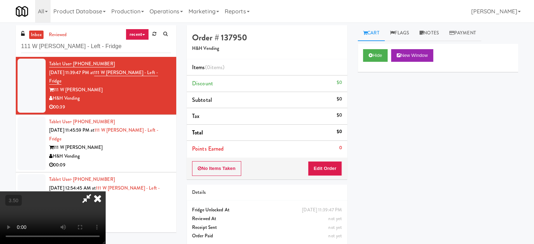
click at [105, 191] on video at bounding box center [52, 217] width 105 height 53
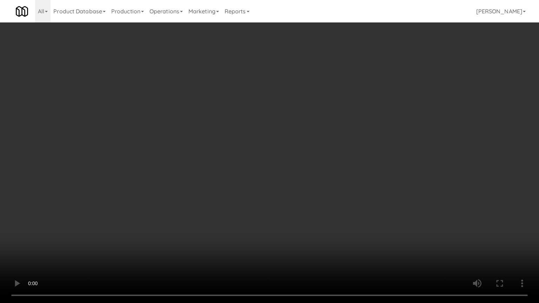
click at [86, 233] on video at bounding box center [269, 151] width 539 height 303
click at [237, 182] on video at bounding box center [269, 151] width 539 height 303
click at [240, 182] on video at bounding box center [269, 151] width 539 height 303
click at [241, 185] on video at bounding box center [269, 151] width 539 height 303
click at [256, 171] on video at bounding box center [269, 151] width 539 height 303
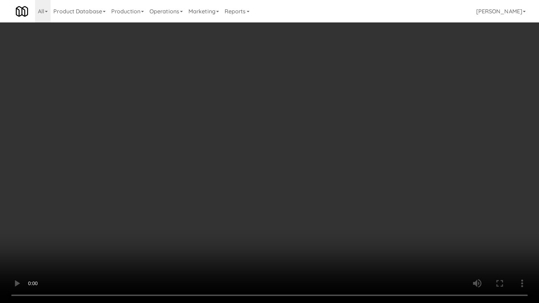
click at [256, 171] on video at bounding box center [269, 151] width 539 height 303
click at [265, 152] on video at bounding box center [269, 151] width 539 height 303
click at [264, 152] on video at bounding box center [269, 151] width 539 height 303
click at [264, 154] on video at bounding box center [269, 151] width 539 height 303
drag, startPoint x: 265, startPoint y: 153, endPoint x: 280, endPoint y: 134, distance: 25.0
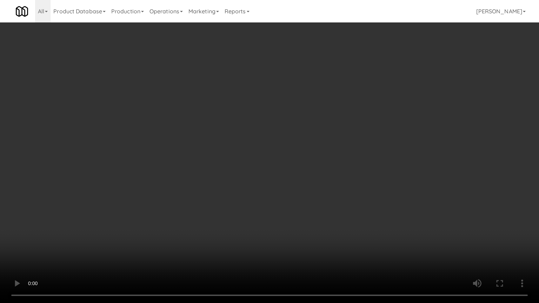
click at [265, 154] on video at bounding box center [269, 151] width 539 height 303
drag, startPoint x: 281, startPoint y: 133, endPoint x: 287, endPoint y: 136, distance: 7.2
click at [281, 133] on video at bounding box center [269, 151] width 539 height 303
click at [289, 144] on video at bounding box center [269, 151] width 539 height 303
click at [310, 161] on video at bounding box center [269, 151] width 539 height 303
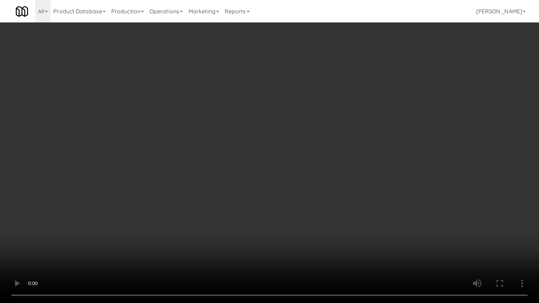
click at [313, 166] on video at bounding box center [269, 151] width 539 height 303
click at [313, 165] on video at bounding box center [269, 151] width 539 height 303
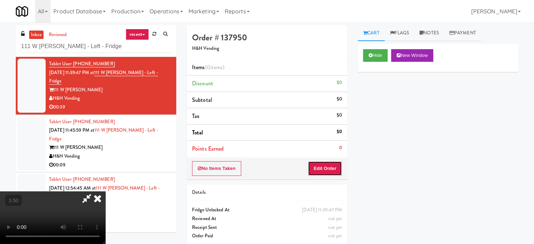
click at [331, 165] on button "Edit Order" at bounding box center [325, 168] width 34 height 15
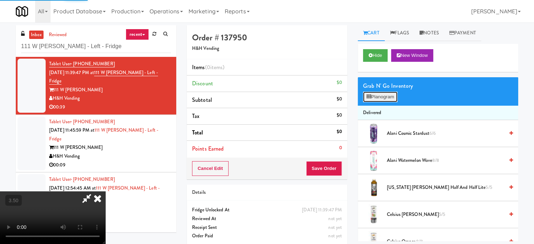
click at [386, 93] on button "Planogram" at bounding box center [380, 97] width 34 height 11
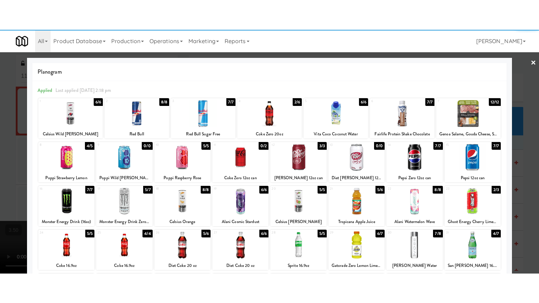
scroll to position [100, 0]
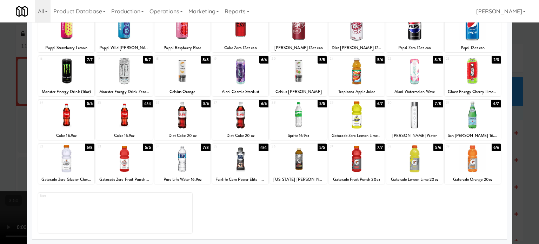
click at [517, 139] on div at bounding box center [269, 122] width 539 height 244
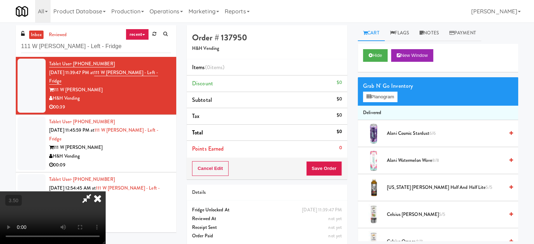
click at [105, 191] on video at bounding box center [52, 217] width 105 height 53
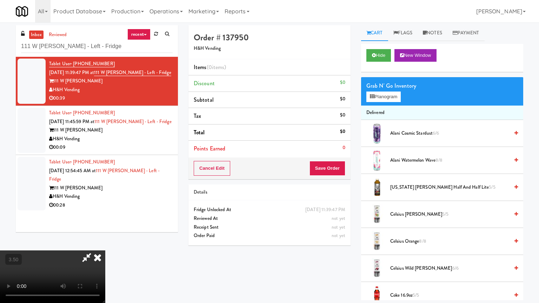
drag, startPoint x: 107, startPoint y: 271, endPoint x: 189, endPoint y: 219, distance: 97.0
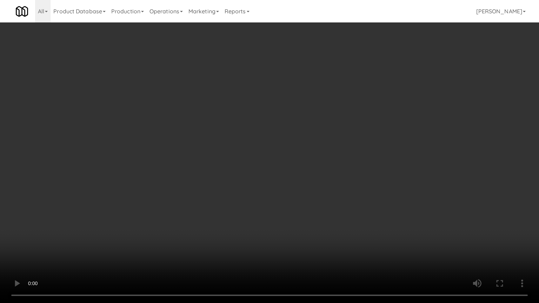
click at [117, 244] on video at bounding box center [269, 151] width 539 height 303
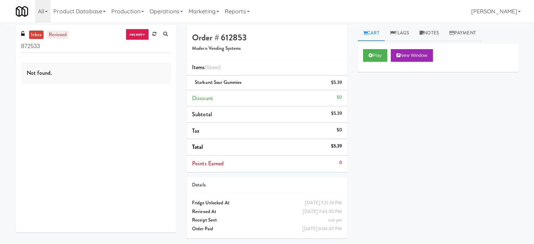
click at [59, 37] on link "reviewed" at bounding box center [58, 35] width 22 height 9
click at [50, 52] on input "872533" at bounding box center [96, 46] width 150 height 13
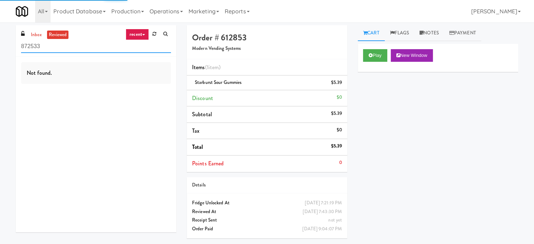
paste input "500 West Trade - Combo"
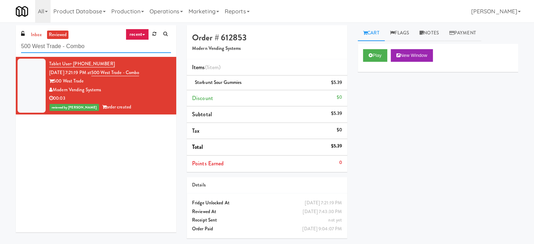
type input "500 West Trade - Combo"
click at [59, 32] on link "reviewed" at bounding box center [58, 35] width 22 height 9
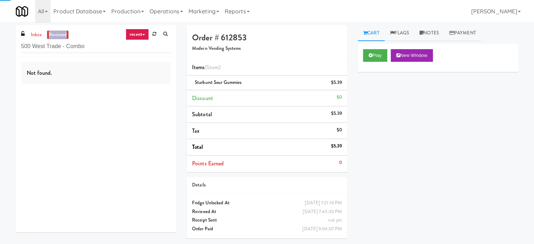
click at [59, 33] on link "reviewed" at bounding box center [58, 35] width 22 height 9
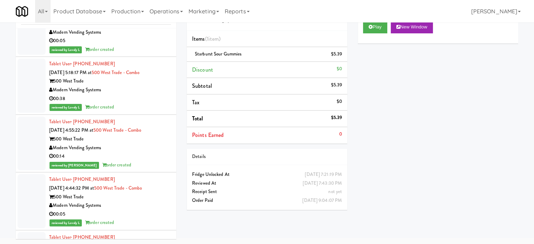
scroll to position [2575, 0]
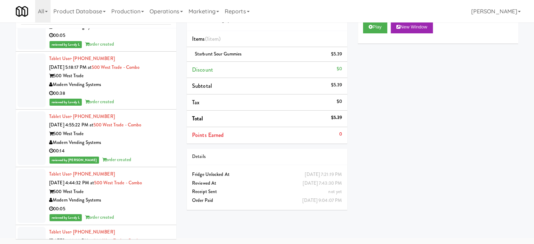
click at [152, 105] on li "Tablet User · (929) 391-2629 Aug 10, 2025 5:18:17 PM at 500 West Trade - Combo …" at bounding box center [96, 81] width 160 height 58
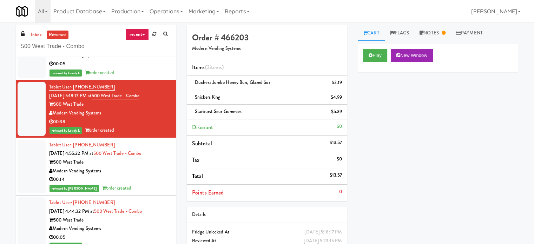
click at [142, 66] on div "00:05" at bounding box center [110, 64] width 122 height 9
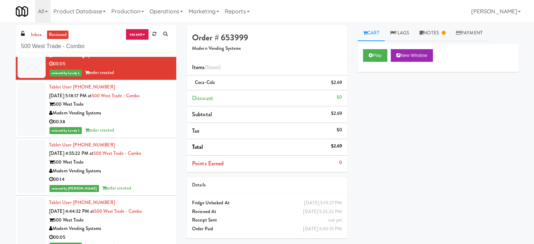
scroll to position [2400, 0]
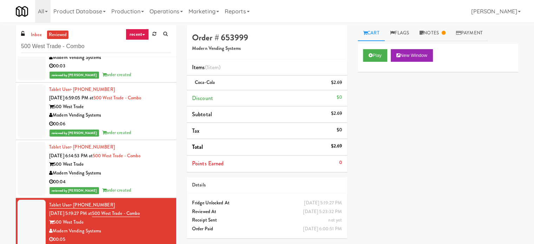
drag, startPoint x: 132, startPoint y: 186, endPoint x: 138, endPoint y: 182, distance: 6.3
click at [133, 186] on div "reviewed by Mariel T order created" at bounding box center [110, 190] width 122 height 9
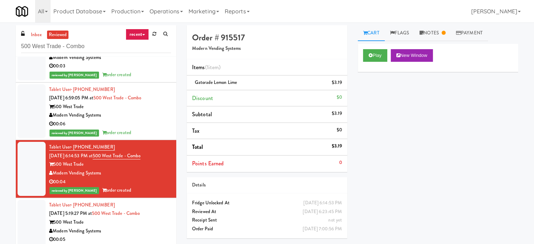
click at [141, 120] on div "00:06" at bounding box center [110, 124] width 122 height 9
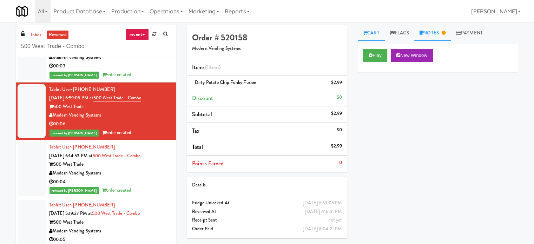
click at [441, 29] on link "Notes" at bounding box center [432, 33] width 36 height 16
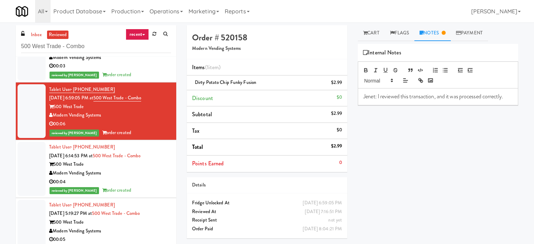
click at [440, 31] on link "Notes" at bounding box center [432, 33] width 36 height 16
click at [435, 35] on link "Notes" at bounding box center [432, 33] width 36 height 16
click at [140, 58] on div "Modern Vending Systems" at bounding box center [110, 57] width 122 height 9
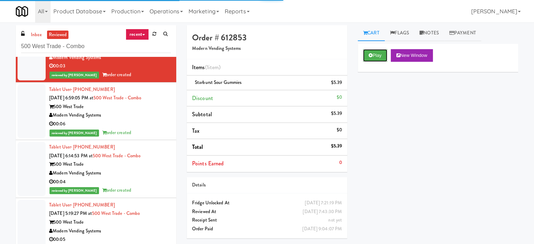
click at [372, 53] on icon at bounding box center [370, 55] width 4 height 5
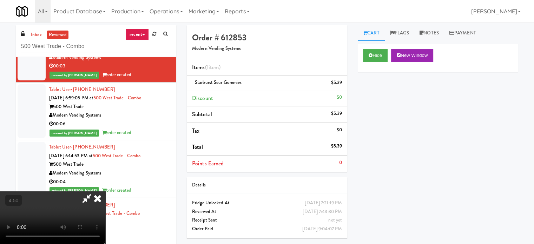
click at [105, 191] on video at bounding box center [52, 217] width 105 height 53
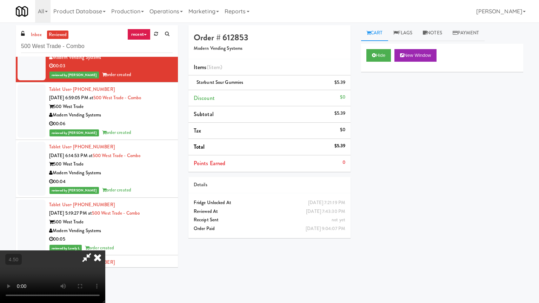
click at [105, 244] on video at bounding box center [52, 277] width 105 height 53
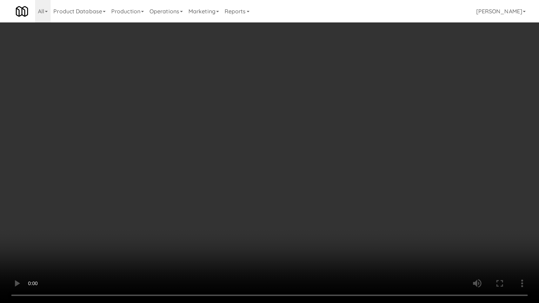
click at [161, 161] on video at bounding box center [269, 151] width 539 height 303
click at [271, 142] on video at bounding box center [269, 151] width 539 height 303
click at [127, 191] on video at bounding box center [269, 151] width 539 height 303
click at [157, 177] on video at bounding box center [269, 151] width 539 height 303
click at [186, 135] on video at bounding box center [269, 151] width 539 height 303
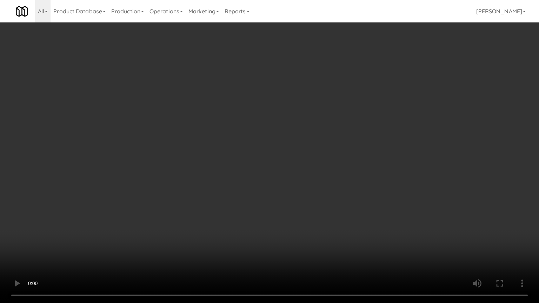
click at [194, 181] on video at bounding box center [269, 151] width 539 height 303
click at [255, 146] on video at bounding box center [269, 151] width 539 height 303
click at [172, 146] on video at bounding box center [269, 151] width 539 height 303
click at [303, 143] on video at bounding box center [269, 151] width 539 height 303
click at [304, 143] on video at bounding box center [269, 151] width 539 height 303
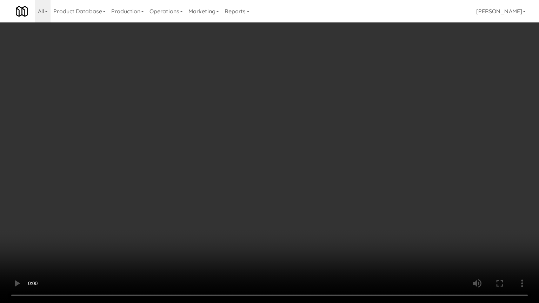
click at [315, 145] on video at bounding box center [269, 151] width 539 height 303
click at [183, 162] on video at bounding box center [269, 151] width 539 height 303
click at [346, 91] on video at bounding box center [269, 151] width 539 height 303
click at [359, 94] on video at bounding box center [269, 151] width 539 height 303
click at [362, 91] on video at bounding box center [269, 151] width 539 height 303
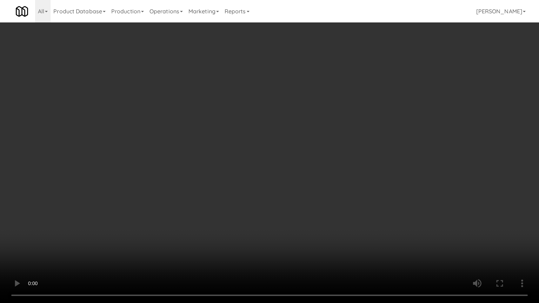
click at [362, 91] on video at bounding box center [269, 151] width 539 height 303
click at [393, 86] on video at bounding box center [269, 151] width 539 height 303
click at [201, 202] on video at bounding box center [269, 151] width 539 height 303
click at [212, 178] on video at bounding box center [269, 151] width 539 height 303
click at [233, 182] on video at bounding box center [269, 151] width 539 height 303
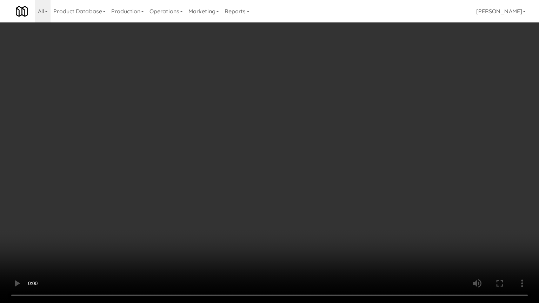
click at [233, 184] on video at bounding box center [269, 151] width 539 height 303
click at [235, 182] on video at bounding box center [269, 151] width 539 height 303
click at [241, 163] on video at bounding box center [269, 151] width 539 height 303
click at [249, 185] on video at bounding box center [269, 151] width 539 height 303
drag, startPoint x: 250, startPoint y: 185, endPoint x: 344, endPoint y: 126, distance: 111.0
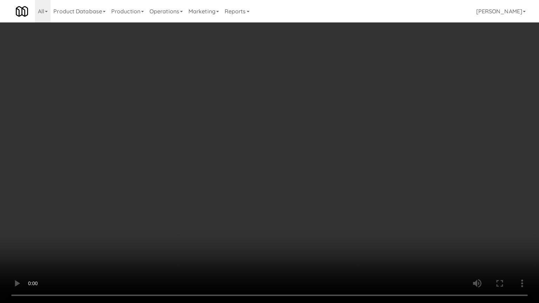
click at [251, 184] on video at bounding box center [269, 151] width 539 height 303
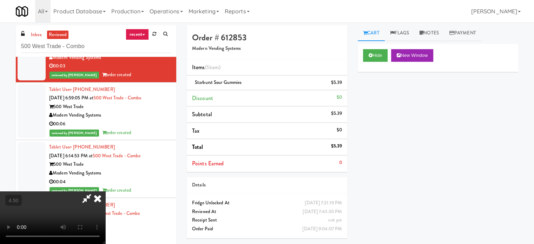
click at [105, 191] on icon at bounding box center [97, 198] width 15 height 14
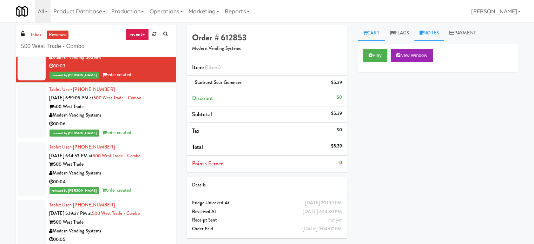
drag, startPoint x: 435, startPoint y: 32, endPoint x: 433, endPoint y: 49, distance: 17.0
click at [435, 32] on link "Notes" at bounding box center [429, 33] width 30 height 16
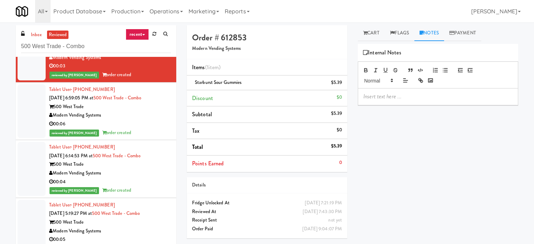
click at [408, 95] on p at bounding box center [437, 97] width 149 height 8
paste div
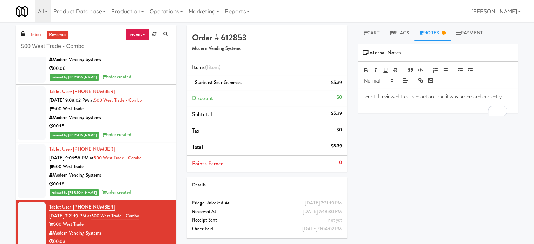
drag, startPoint x: 134, startPoint y: 182, endPoint x: 158, endPoint y: 169, distance: 27.1
click at [134, 182] on div "00:18" at bounding box center [110, 184] width 122 height 9
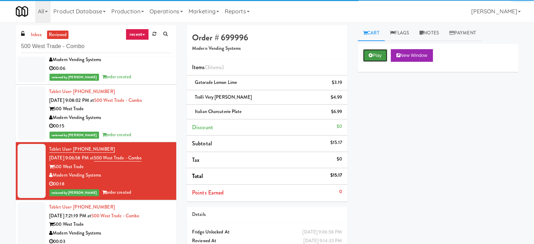
click at [374, 50] on button "Play" at bounding box center [375, 55] width 24 height 13
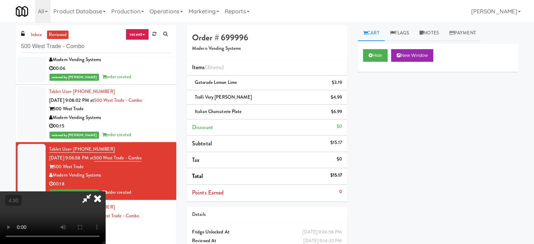
drag, startPoint x: 200, startPoint y: 172, endPoint x: 197, endPoint y: 161, distance: 11.1
click at [105, 191] on video at bounding box center [52, 217] width 105 height 53
drag, startPoint x: 197, startPoint y: 161, endPoint x: 198, endPoint y: 174, distance: 13.1
click at [105, 191] on video at bounding box center [52, 217] width 105 height 53
drag, startPoint x: 198, startPoint y: 174, endPoint x: 219, endPoint y: 152, distance: 31.0
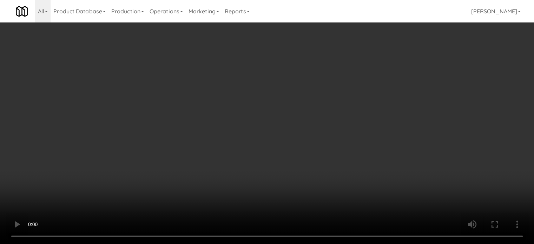
click at [198, 174] on video at bounding box center [267, 122] width 534 height 244
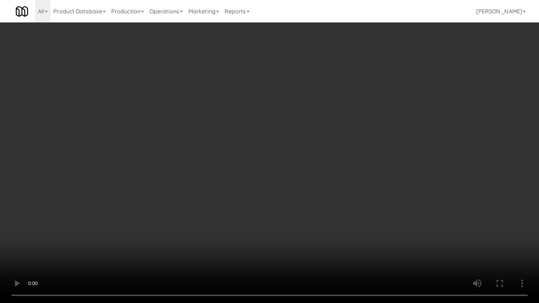
click at [230, 150] on video at bounding box center [269, 151] width 539 height 303
click at [252, 136] on video at bounding box center [269, 151] width 539 height 303
click at [253, 137] on video at bounding box center [269, 151] width 539 height 303
click at [304, 161] on video at bounding box center [269, 151] width 539 height 303
click at [299, 166] on video at bounding box center [269, 151] width 539 height 303
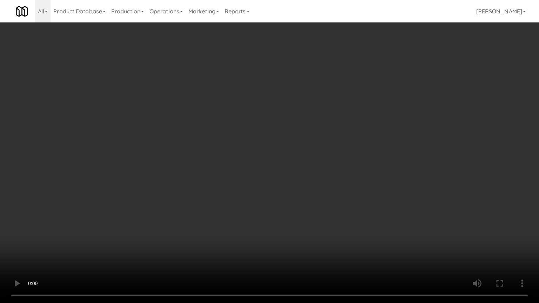
click at [299, 166] on video at bounding box center [269, 151] width 539 height 303
click at [303, 164] on video at bounding box center [269, 151] width 539 height 303
click at [345, 131] on video at bounding box center [269, 151] width 539 height 303
click at [166, 191] on video at bounding box center [269, 151] width 539 height 303
click at [287, 111] on video at bounding box center [269, 151] width 539 height 303
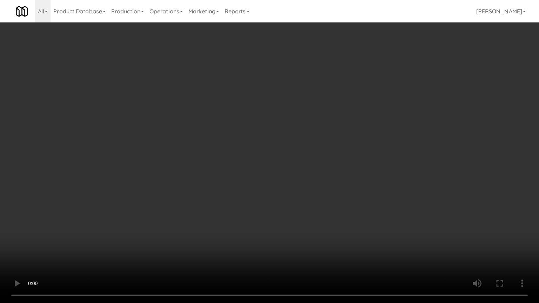
click at [287, 112] on video at bounding box center [269, 151] width 539 height 303
click at [294, 107] on video at bounding box center [269, 151] width 539 height 303
click at [298, 109] on video at bounding box center [269, 151] width 539 height 303
click at [360, 117] on video at bounding box center [269, 151] width 539 height 303
click at [352, 122] on video at bounding box center [269, 151] width 539 height 303
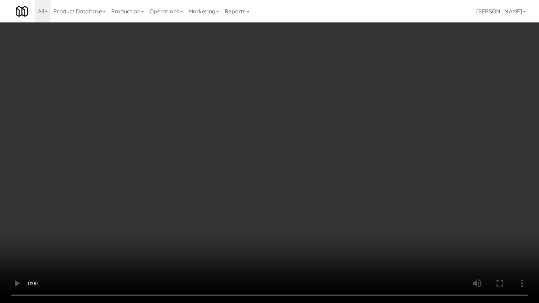
click at [366, 129] on video at bounding box center [269, 151] width 539 height 303
click at [353, 137] on video at bounding box center [269, 151] width 539 height 303
click at [394, 137] on video at bounding box center [269, 151] width 539 height 303
click at [383, 140] on video at bounding box center [269, 151] width 539 height 303
click at [386, 136] on video at bounding box center [269, 151] width 539 height 303
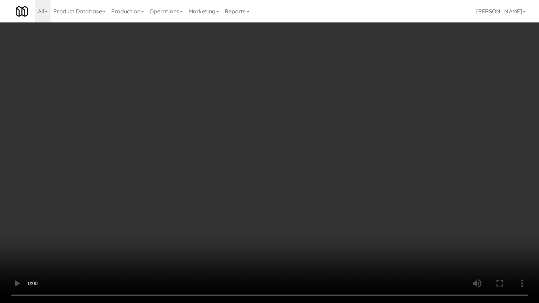
click at [386, 137] on video at bounding box center [269, 151] width 539 height 303
click at [388, 136] on video at bounding box center [269, 151] width 539 height 303
click at [413, 144] on video at bounding box center [269, 151] width 539 height 303
click at [357, 154] on video at bounding box center [269, 151] width 539 height 303
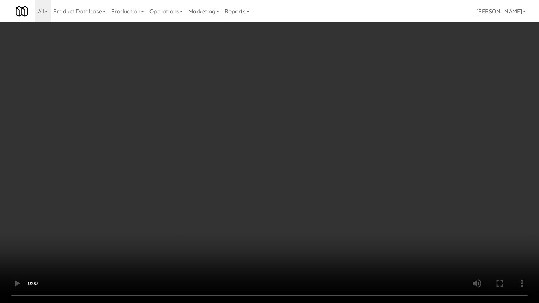
click at [366, 150] on video at bounding box center [269, 151] width 539 height 303
drag, startPoint x: 338, startPoint y: 151, endPoint x: 348, endPoint y: 139, distance: 15.7
click at [338, 153] on video at bounding box center [269, 151] width 539 height 303
click at [357, 142] on video at bounding box center [269, 151] width 539 height 303
click at [361, 147] on video at bounding box center [269, 151] width 539 height 303
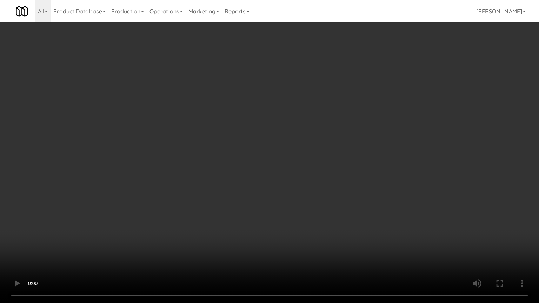
click at [321, 149] on video at bounding box center [269, 151] width 539 height 303
click at [323, 144] on video at bounding box center [269, 151] width 539 height 303
click at [348, 134] on video at bounding box center [269, 151] width 539 height 303
click at [351, 138] on video at bounding box center [269, 151] width 539 height 303
click at [377, 146] on video at bounding box center [269, 151] width 539 height 303
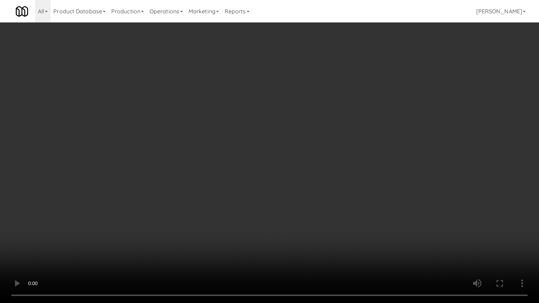
click at [339, 149] on video at bounding box center [269, 151] width 539 height 303
click at [376, 174] on video at bounding box center [269, 151] width 539 height 303
click at [247, 159] on video at bounding box center [269, 151] width 539 height 303
click at [261, 138] on video at bounding box center [269, 151] width 539 height 303
click at [262, 138] on video at bounding box center [269, 151] width 539 height 303
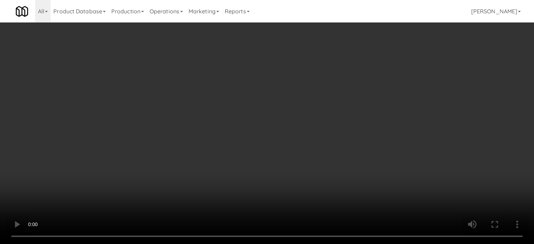
click at [213, 132] on video at bounding box center [267, 122] width 534 height 244
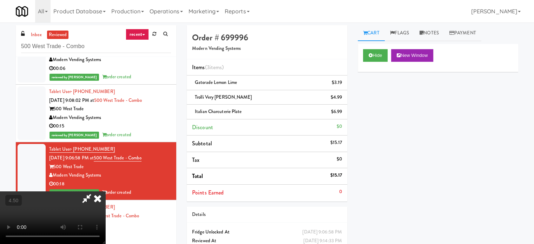
click at [105, 191] on video at bounding box center [52, 217] width 105 height 53
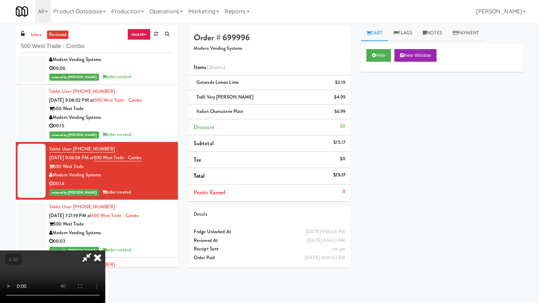
drag, startPoint x: 222, startPoint y: 166, endPoint x: 271, endPoint y: 137, distance: 56.8
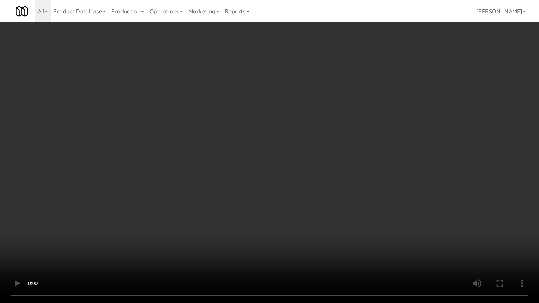
click at [225, 167] on video at bounding box center [269, 151] width 539 height 303
click at [306, 131] on video at bounding box center [269, 151] width 539 height 303
click at [211, 138] on video at bounding box center [269, 151] width 539 height 303
click at [228, 131] on video at bounding box center [269, 151] width 539 height 303
click at [253, 129] on video at bounding box center [269, 151] width 539 height 303
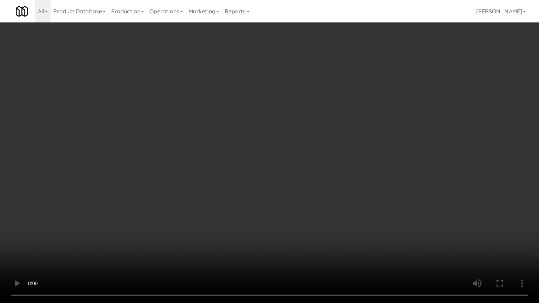
click at [267, 104] on video at bounding box center [269, 151] width 539 height 303
click at [270, 111] on video at bounding box center [269, 151] width 539 height 303
click at [274, 108] on video at bounding box center [269, 151] width 539 height 303
click at [272, 118] on video at bounding box center [269, 151] width 539 height 303
click at [271, 112] on video at bounding box center [269, 151] width 539 height 303
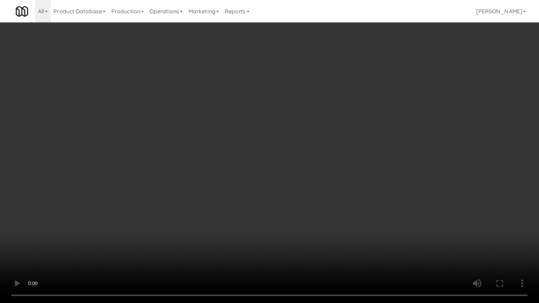
click at [273, 111] on video at bounding box center [269, 151] width 539 height 303
click at [292, 105] on video at bounding box center [269, 151] width 539 height 303
click at [292, 106] on video at bounding box center [269, 151] width 539 height 303
click at [327, 114] on video at bounding box center [269, 151] width 539 height 303
click at [326, 114] on video at bounding box center [269, 151] width 539 height 303
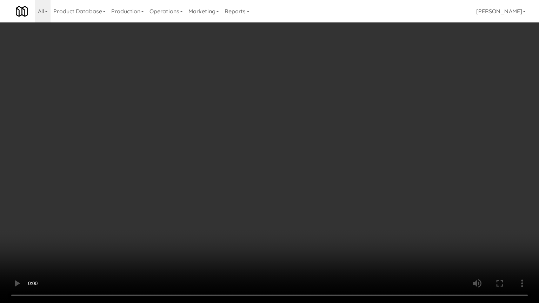
click at [347, 100] on video at bounding box center [269, 151] width 539 height 303
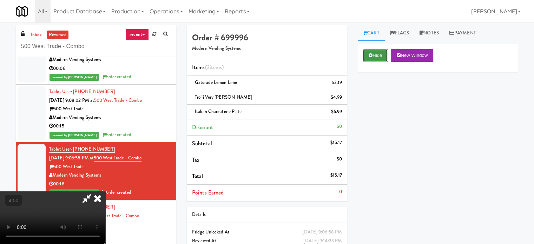
click at [379, 57] on button "Hide" at bounding box center [375, 55] width 25 height 13
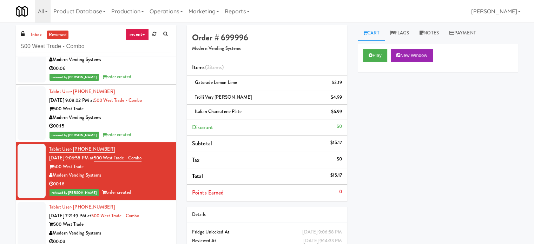
click at [150, 125] on div "00:15" at bounding box center [110, 126] width 122 height 9
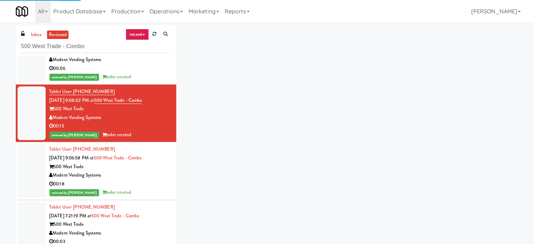
drag, startPoint x: 132, startPoint y: 188, endPoint x: 346, endPoint y: 46, distance: 257.6
click at [133, 189] on div "reviewed by John C order created" at bounding box center [110, 192] width 122 height 9
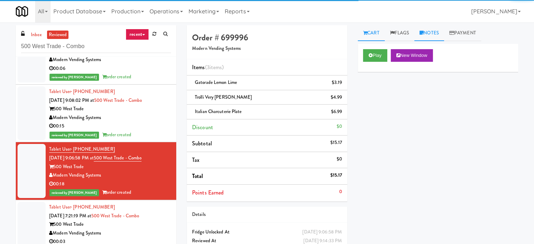
drag, startPoint x: 432, startPoint y: 32, endPoint x: 431, endPoint y: 36, distance: 4.8
click at [432, 32] on link "Notes" at bounding box center [429, 33] width 30 height 16
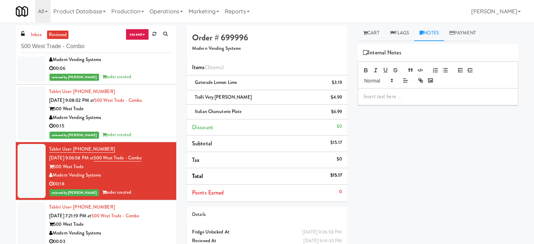
click at [414, 98] on p at bounding box center [437, 97] width 149 height 8
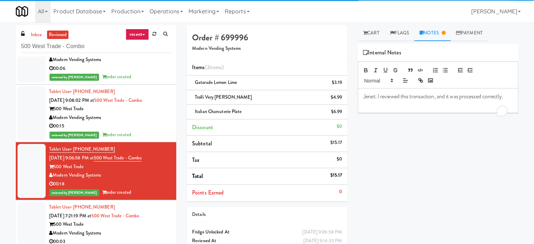
drag, startPoint x: 146, startPoint y: 128, endPoint x: 275, endPoint y: 82, distance: 137.2
click at [148, 129] on div "Tablet User · (347) 684-9126 Aug 10, 2025 9:08:02 PM at 500 West Trade - Combo …" at bounding box center [110, 113] width 122 height 52
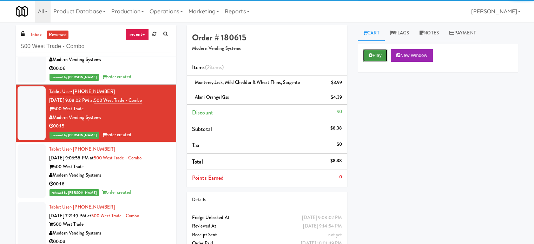
click at [380, 53] on button "Play" at bounding box center [375, 55] width 24 height 13
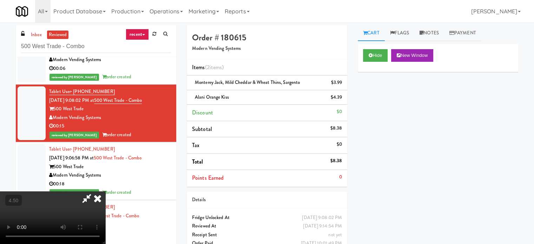
click at [105, 191] on video at bounding box center [52, 217] width 105 height 53
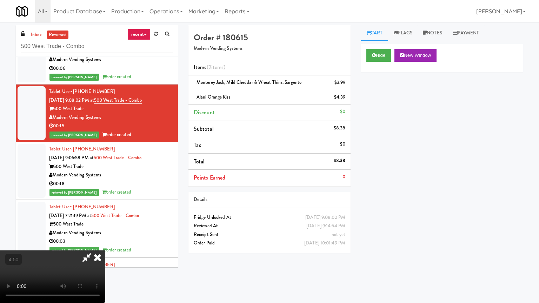
click at [105, 244] on video at bounding box center [52, 277] width 105 height 53
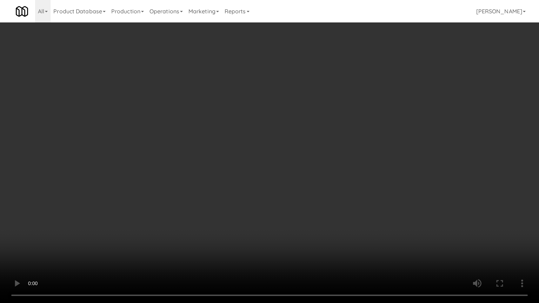
click at [247, 151] on video at bounding box center [269, 151] width 539 height 303
click at [306, 144] on video at bounding box center [269, 151] width 539 height 303
click at [270, 146] on video at bounding box center [269, 151] width 539 height 303
click at [330, 140] on video at bounding box center [269, 151] width 539 height 303
click at [323, 136] on video at bounding box center [269, 151] width 539 height 303
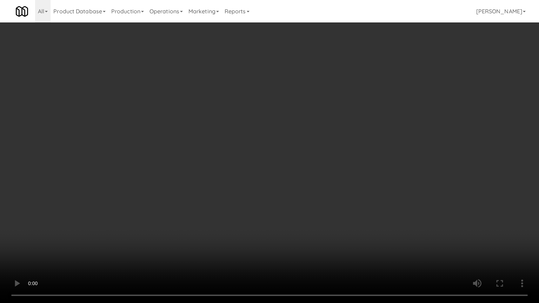
click at [344, 105] on video at bounding box center [269, 151] width 539 height 303
click at [357, 194] on video at bounding box center [269, 151] width 539 height 303
click at [268, 169] on video at bounding box center [269, 151] width 539 height 303
click at [307, 122] on video at bounding box center [269, 151] width 539 height 303
click at [304, 138] on video at bounding box center [269, 151] width 539 height 303
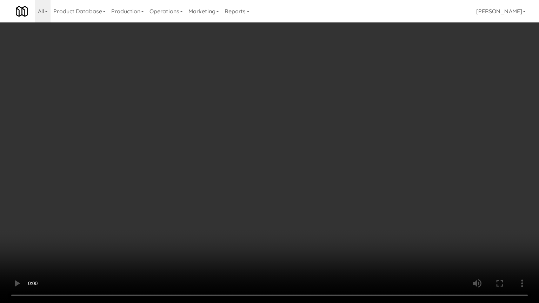
click at [279, 141] on video at bounding box center [269, 151] width 539 height 303
click at [282, 137] on video at bounding box center [269, 151] width 539 height 303
click at [280, 135] on video at bounding box center [269, 151] width 539 height 303
click at [295, 150] on video at bounding box center [269, 151] width 539 height 303
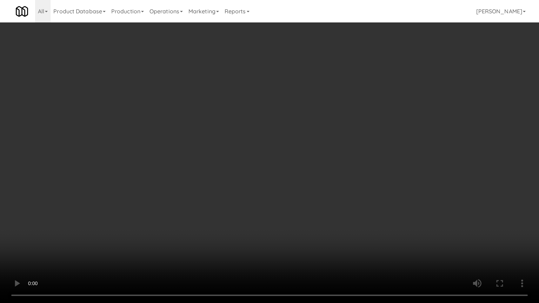
click at [295, 151] on video at bounding box center [269, 151] width 539 height 303
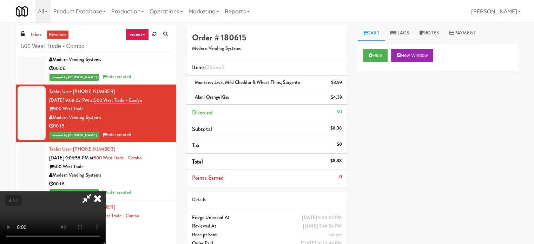
click at [105, 191] on icon at bounding box center [97, 198] width 15 height 14
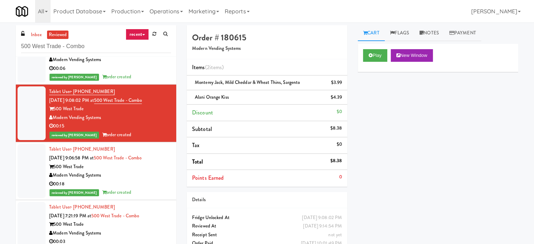
click at [141, 68] on div "00:06" at bounding box center [110, 68] width 122 height 9
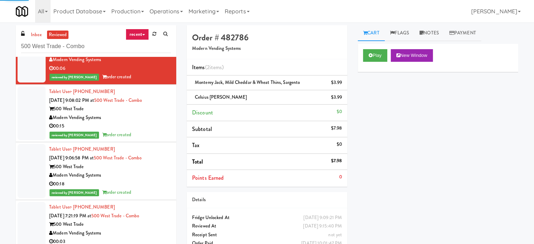
click at [161, 125] on div "00:15" at bounding box center [110, 126] width 122 height 9
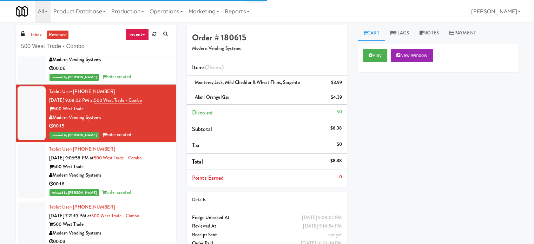
drag, startPoint x: 433, startPoint y: 34, endPoint x: 420, endPoint y: 64, distance: 32.9
click at [433, 36] on link "Notes" at bounding box center [429, 33] width 30 height 16
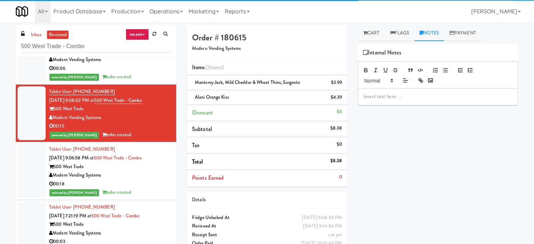
click at [400, 97] on p at bounding box center [437, 97] width 149 height 8
click at [146, 75] on div "reviewed by John C order created" at bounding box center [110, 77] width 122 height 9
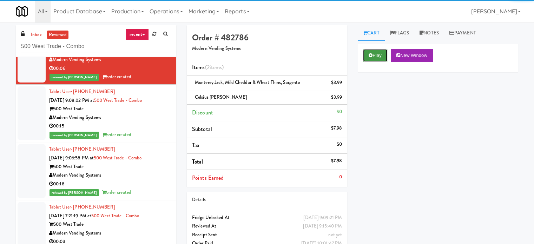
click at [379, 55] on button "Play" at bounding box center [375, 55] width 24 height 13
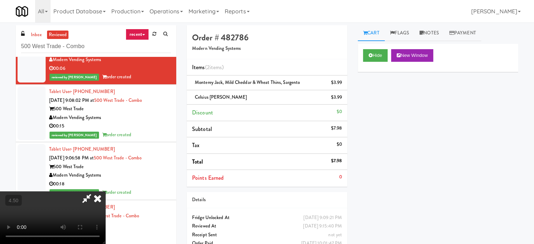
drag, startPoint x: 174, startPoint y: 164, endPoint x: 275, endPoint y: 107, distance: 116.0
click at [105, 191] on video at bounding box center [52, 217] width 105 height 53
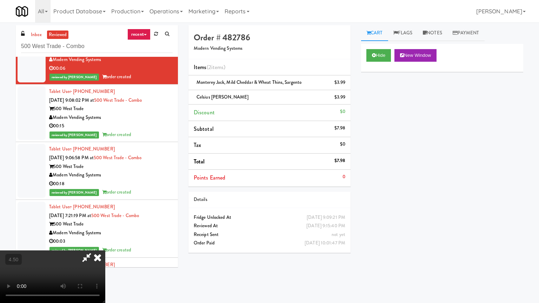
click at [105, 244] on video at bounding box center [52, 277] width 105 height 53
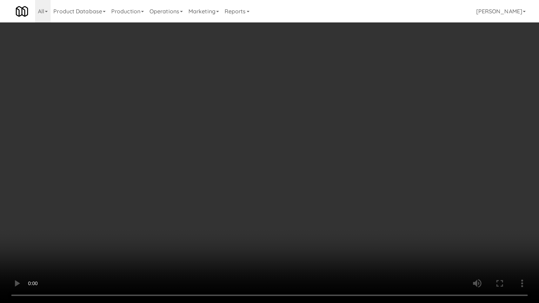
click at [271, 139] on video at bounding box center [269, 151] width 539 height 303
click at [281, 156] on video at bounding box center [269, 151] width 539 height 303
click at [277, 164] on video at bounding box center [269, 151] width 539 height 303
click at [371, 186] on video at bounding box center [269, 151] width 539 height 303
click at [272, 161] on video at bounding box center [269, 151] width 539 height 303
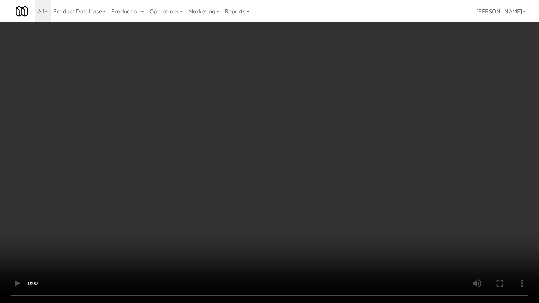
click at [282, 144] on video at bounding box center [269, 151] width 539 height 303
click at [300, 180] on video at bounding box center [269, 151] width 539 height 303
click at [310, 171] on video at bounding box center [269, 151] width 539 height 303
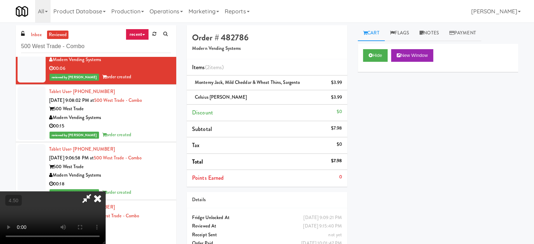
click at [105, 191] on icon at bounding box center [97, 198] width 15 height 14
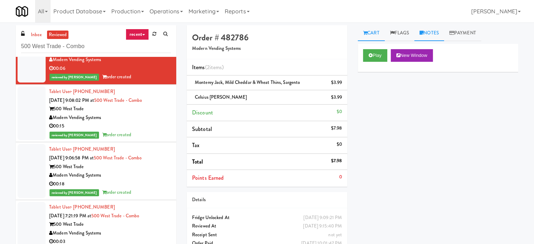
click at [427, 32] on link "Notes" at bounding box center [429, 33] width 30 height 16
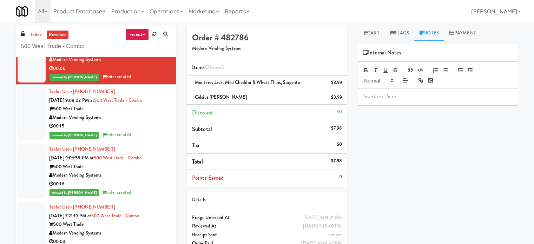
click at [406, 98] on p at bounding box center [437, 97] width 149 height 8
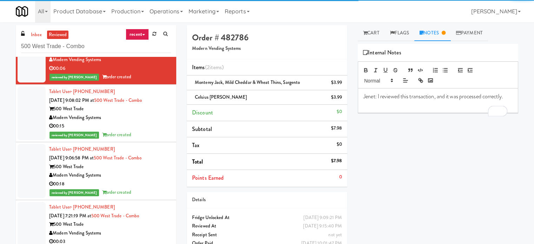
scroll to position [2049, 0]
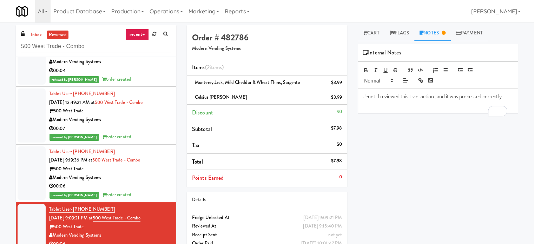
drag, startPoint x: 154, startPoint y: 182, endPoint x: 222, endPoint y: 166, distance: 69.6
click at [154, 182] on div "00:06" at bounding box center [110, 186] width 122 height 9
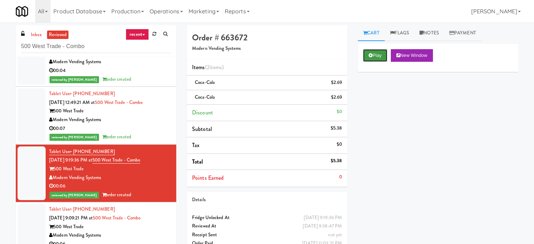
click at [377, 58] on button "Play" at bounding box center [375, 55] width 24 height 13
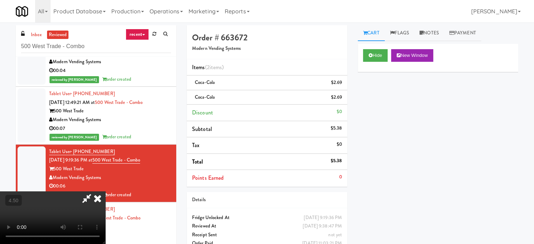
drag, startPoint x: 169, startPoint y: 185, endPoint x: 172, endPoint y: 173, distance: 11.6
click at [105, 191] on video at bounding box center [52, 217] width 105 height 53
drag, startPoint x: 252, startPoint y: 119, endPoint x: 265, endPoint y: 107, distance: 17.9
click at [105, 191] on video at bounding box center [52, 217] width 105 height 53
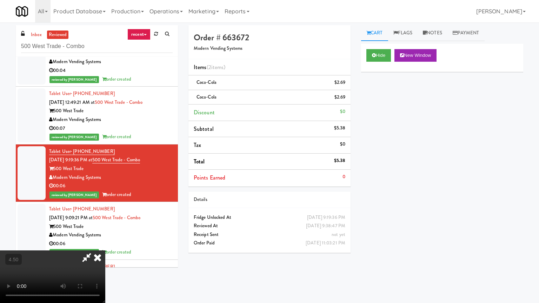
click at [105, 244] on video at bounding box center [52, 277] width 105 height 53
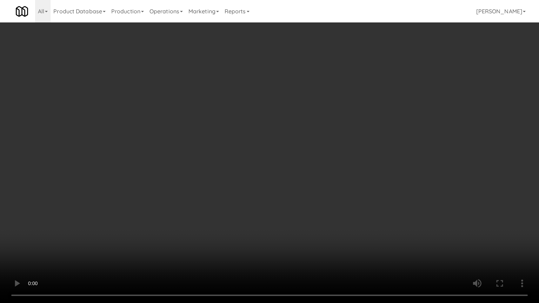
click at [290, 154] on video at bounding box center [269, 151] width 539 height 303
drag, startPoint x: 283, startPoint y: 130, endPoint x: 286, endPoint y: 124, distance: 7.2
click at [283, 130] on video at bounding box center [269, 151] width 539 height 303
click at [274, 141] on video at bounding box center [269, 151] width 539 height 303
click at [281, 140] on video at bounding box center [269, 151] width 539 height 303
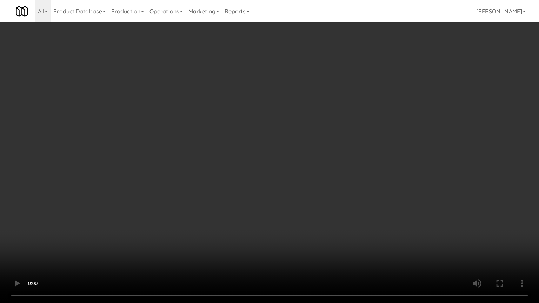
click at [294, 136] on video at bounding box center [269, 151] width 539 height 303
click at [294, 138] on video at bounding box center [269, 151] width 539 height 303
click at [333, 143] on video at bounding box center [269, 151] width 539 height 303
click at [321, 149] on video at bounding box center [269, 151] width 539 height 303
click at [334, 151] on video at bounding box center [269, 151] width 539 height 303
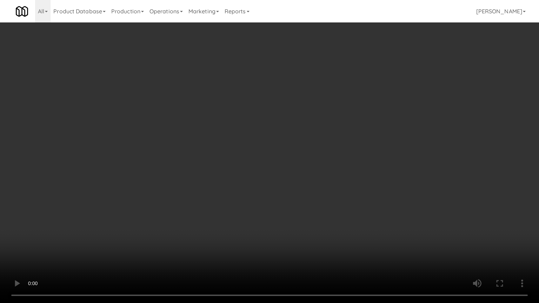
click at [282, 162] on video at bounding box center [269, 151] width 539 height 303
click at [394, 161] on video at bounding box center [269, 151] width 539 height 303
click at [338, 161] on video at bounding box center [269, 151] width 539 height 303
drag, startPoint x: 460, startPoint y: 163, endPoint x: 455, endPoint y: 160, distance: 6.0
click at [460, 163] on video at bounding box center [269, 151] width 539 height 303
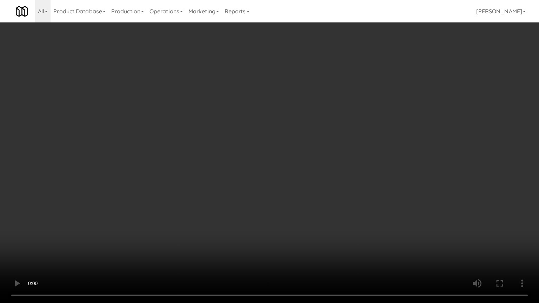
click at [385, 158] on video at bounding box center [269, 151] width 539 height 303
click at [165, 201] on video at bounding box center [269, 151] width 539 height 303
click at [216, 155] on video at bounding box center [269, 151] width 539 height 303
click at [217, 153] on video at bounding box center [269, 151] width 539 height 303
click at [218, 151] on video at bounding box center [269, 151] width 539 height 303
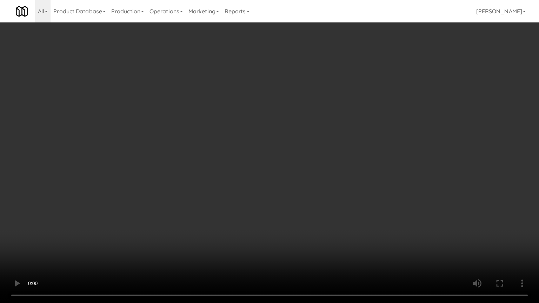
click at [218, 150] on video at bounding box center [269, 151] width 539 height 303
click at [226, 147] on video at bounding box center [269, 151] width 539 height 303
drag, startPoint x: 226, startPoint y: 148, endPoint x: 328, endPoint y: 96, distance: 114.9
click at [227, 149] on video at bounding box center [269, 151] width 539 height 303
click at [321, 129] on video at bounding box center [269, 151] width 539 height 303
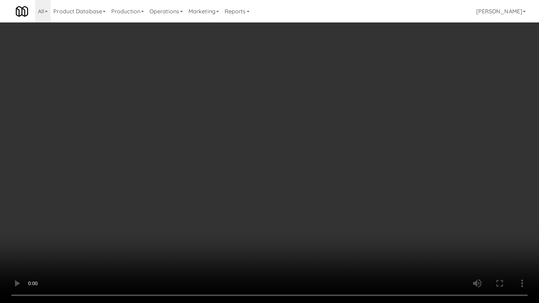
click at [322, 128] on video at bounding box center [269, 151] width 539 height 303
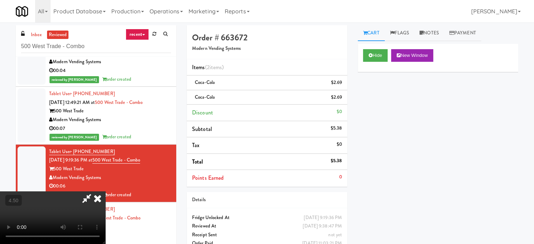
click at [105, 191] on icon at bounding box center [97, 198] width 15 height 14
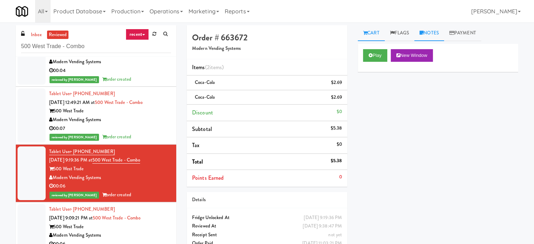
click at [439, 34] on link "Notes" at bounding box center [429, 33] width 30 height 16
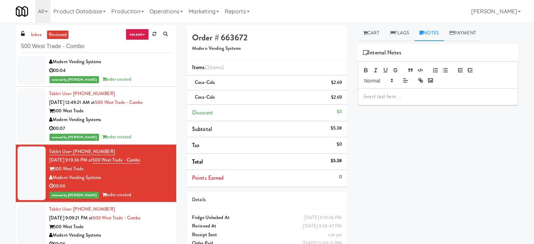
click at [438, 100] on p at bounding box center [437, 97] width 149 height 8
click at [136, 124] on div "00:07" at bounding box center [110, 128] width 122 height 9
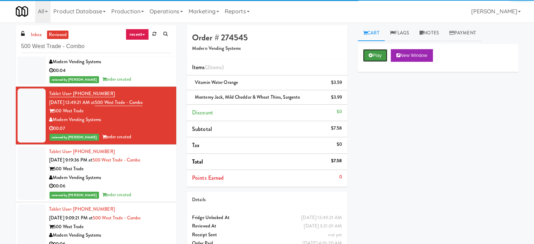
click at [380, 51] on button "Play" at bounding box center [375, 55] width 24 height 13
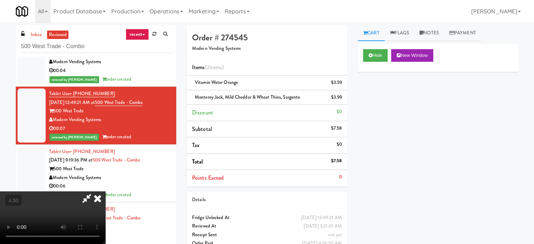
click at [105, 191] on video at bounding box center [52, 217] width 105 height 53
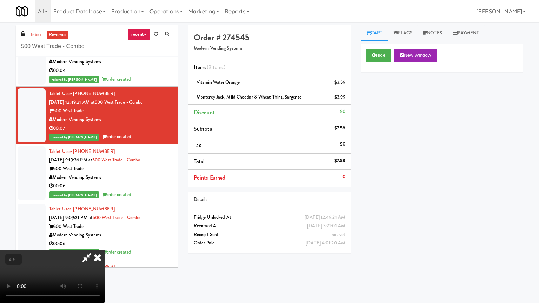
drag, startPoint x: 253, startPoint y: 164, endPoint x: 222, endPoint y: 200, distance: 47.3
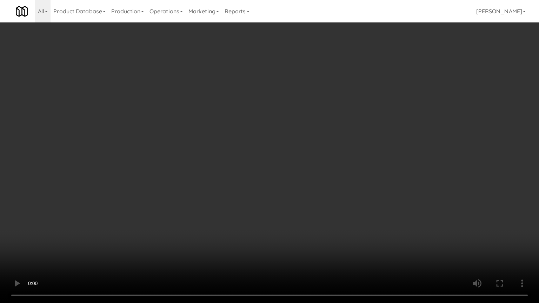
click at [253, 166] on video at bounding box center [269, 151] width 539 height 303
click at [157, 184] on video at bounding box center [269, 151] width 539 height 303
click at [206, 147] on video at bounding box center [269, 151] width 539 height 303
click at [211, 140] on video at bounding box center [269, 151] width 539 height 303
drag, startPoint x: 232, startPoint y: 144, endPoint x: 230, endPoint y: 147, distance: 4.3
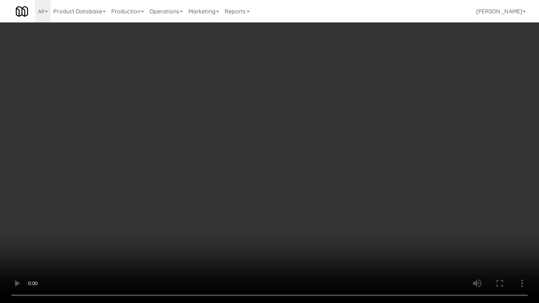
click at [233, 146] on video at bounding box center [269, 151] width 539 height 303
click at [227, 149] on video at bounding box center [269, 151] width 539 height 303
click at [250, 155] on video at bounding box center [269, 151] width 539 height 303
click at [260, 157] on video at bounding box center [269, 151] width 539 height 303
click at [264, 160] on video at bounding box center [269, 151] width 539 height 303
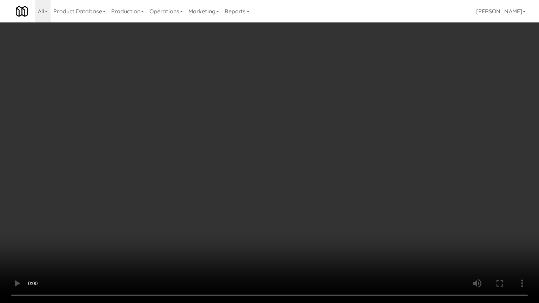
click at [264, 158] on video at bounding box center [269, 151] width 539 height 303
click at [262, 155] on video at bounding box center [269, 151] width 539 height 303
click at [262, 153] on video at bounding box center [269, 151] width 539 height 303
click at [312, 167] on video at bounding box center [269, 151] width 539 height 303
click at [287, 164] on video at bounding box center [269, 151] width 539 height 303
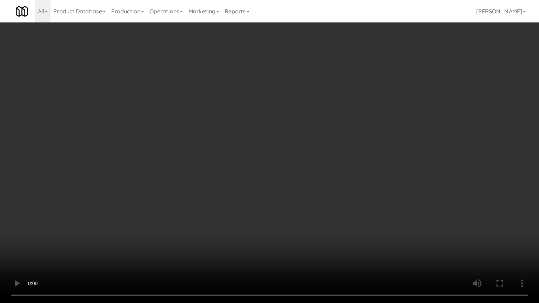
drag, startPoint x: 287, startPoint y: 163, endPoint x: 302, endPoint y: 106, distance: 58.8
click at [287, 163] on video at bounding box center [269, 151] width 539 height 303
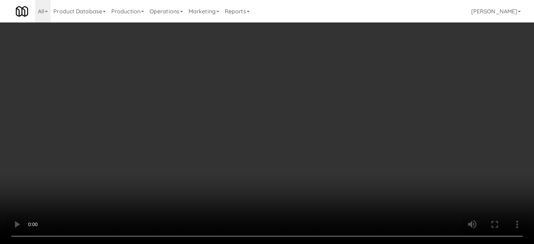
click at [186, 153] on video at bounding box center [267, 122] width 534 height 244
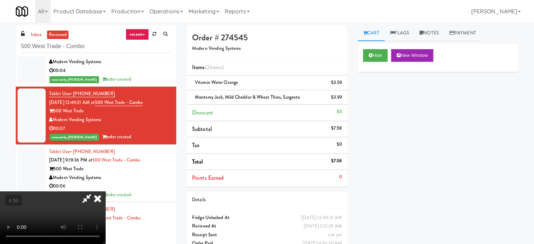
drag, startPoint x: 186, startPoint y: 153, endPoint x: 191, endPoint y: 181, distance: 29.1
click at [105, 191] on video at bounding box center [52, 217] width 105 height 53
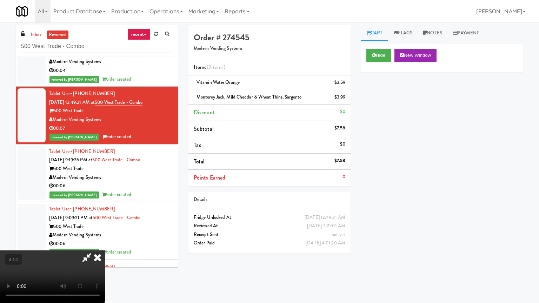
click at [105, 244] on video at bounding box center [52, 277] width 105 height 53
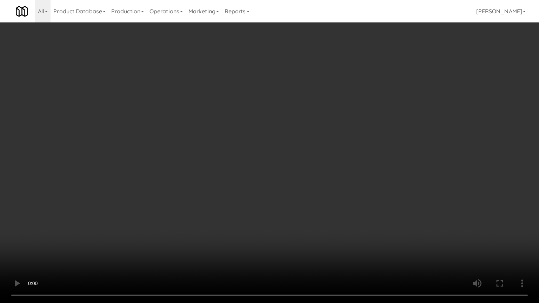
click at [257, 142] on video at bounding box center [269, 151] width 539 height 303
click at [314, 155] on video at bounding box center [269, 151] width 539 height 303
click at [324, 145] on video at bounding box center [269, 151] width 539 height 303
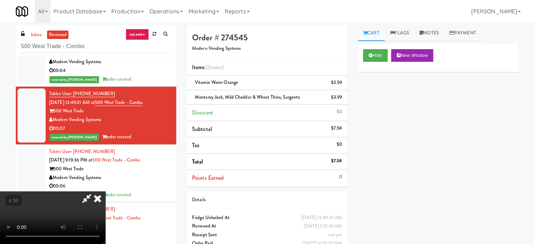
click at [105, 191] on icon at bounding box center [97, 198] width 15 height 14
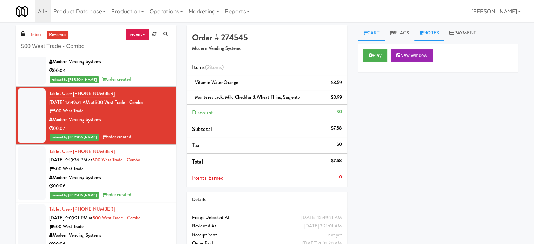
click at [439, 31] on link "Notes" at bounding box center [429, 33] width 30 height 16
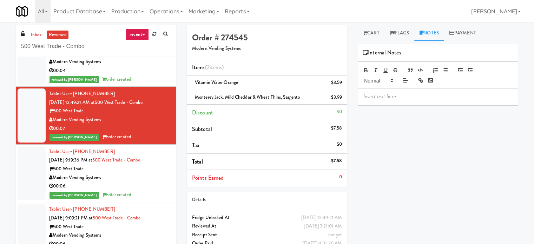
click at [417, 102] on div at bounding box center [438, 96] width 160 height 16
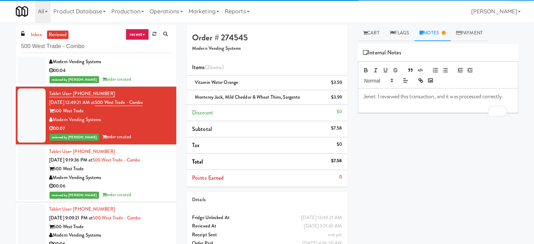
drag, startPoint x: 140, startPoint y: 67, endPoint x: 148, endPoint y: 65, distance: 8.7
click at [140, 68] on div "00:04" at bounding box center [110, 70] width 122 height 9
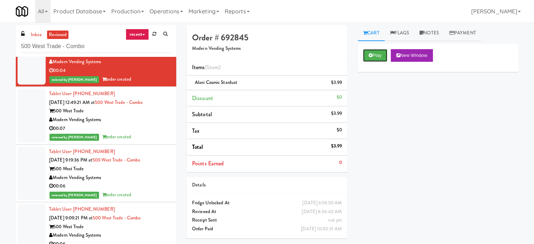
drag, startPoint x: 379, startPoint y: 56, endPoint x: 328, endPoint y: 68, distance: 51.9
click at [378, 58] on button "Play" at bounding box center [375, 55] width 24 height 13
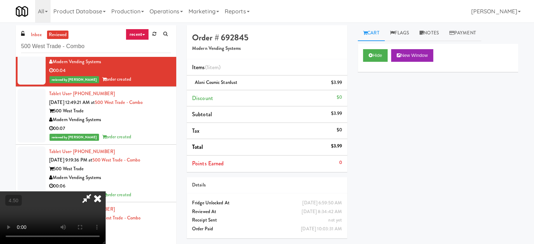
click at [105, 191] on video at bounding box center [52, 217] width 105 height 53
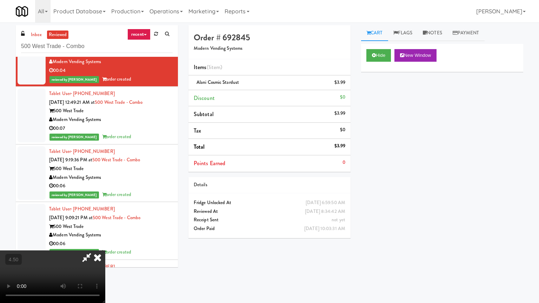
click at [105, 244] on video at bounding box center [52, 277] width 105 height 53
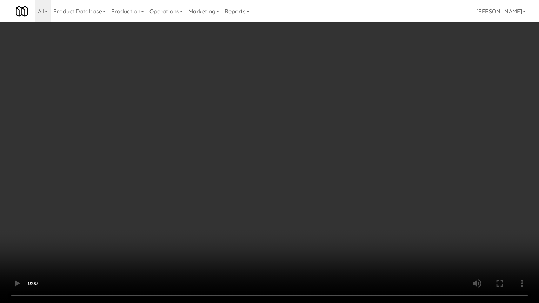
click at [212, 161] on video at bounding box center [269, 151] width 539 height 303
click at [267, 175] on video at bounding box center [269, 151] width 539 height 303
click at [266, 160] on video at bounding box center [269, 151] width 539 height 303
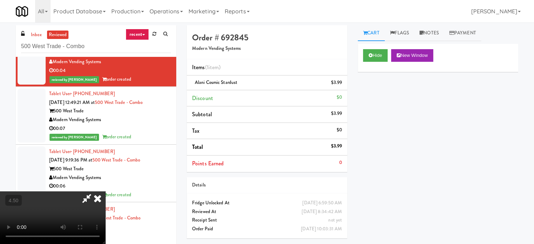
drag, startPoint x: 314, startPoint y: 72, endPoint x: 288, endPoint y: 86, distance: 29.2
click at [105, 191] on icon at bounding box center [97, 198] width 15 height 14
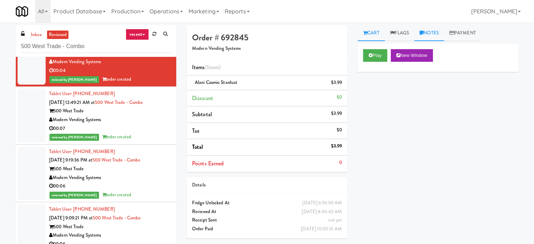
click at [430, 34] on link "Notes" at bounding box center [429, 33] width 30 height 16
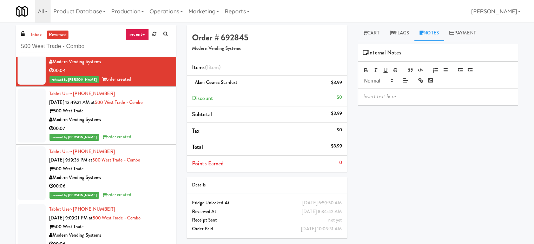
click at [393, 95] on p at bounding box center [437, 97] width 149 height 8
paste div
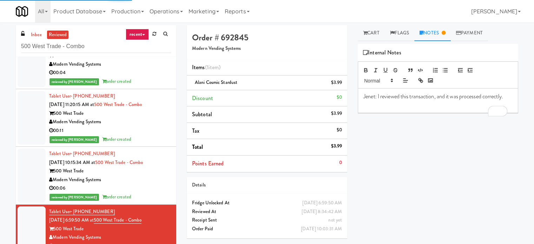
click at [141, 182] on div "Modern Vending Systems" at bounding box center [110, 179] width 122 height 9
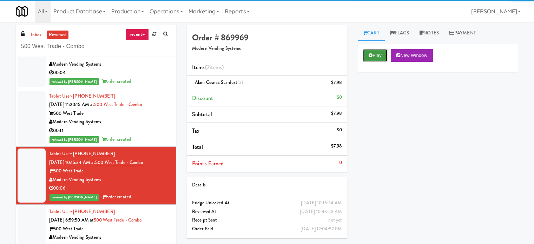
drag, startPoint x: 378, startPoint y: 55, endPoint x: 375, endPoint y: 57, distance: 3.8
click at [378, 55] on button "Play" at bounding box center [375, 55] width 24 height 13
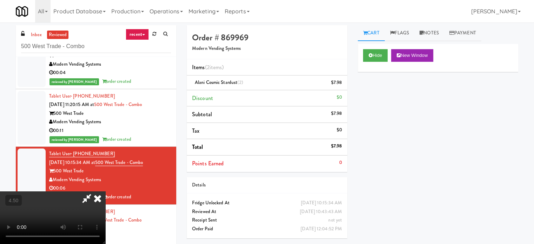
click at [105, 191] on video at bounding box center [52, 217] width 105 height 53
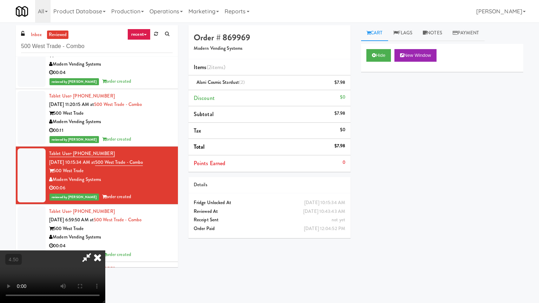
click at [105, 244] on video at bounding box center [52, 277] width 105 height 53
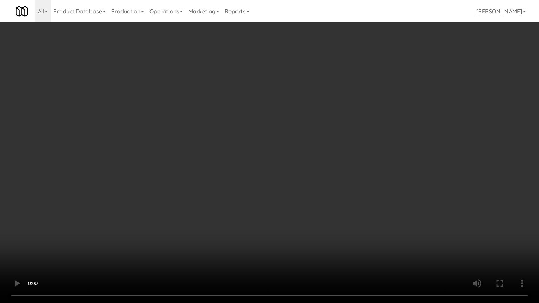
click at [264, 159] on video at bounding box center [269, 151] width 539 height 303
click at [343, 168] on video at bounding box center [269, 151] width 539 height 303
click at [331, 167] on video at bounding box center [269, 151] width 539 height 303
click at [330, 164] on video at bounding box center [269, 151] width 539 height 303
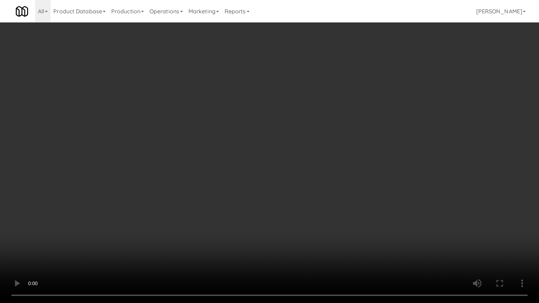
click at [338, 167] on video at bounding box center [269, 151] width 539 height 303
drag, startPoint x: 332, startPoint y: 168, endPoint x: 360, endPoint y: 150, distance: 33.8
click at [332, 169] on video at bounding box center [269, 151] width 539 height 303
click at [293, 148] on video at bounding box center [269, 151] width 539 height 303
click at [294, 146] on video at bounding box center [269, 151] width 539 height 303
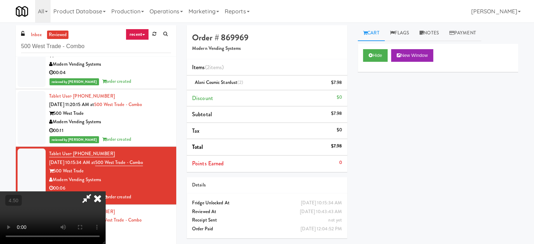
click at [105, 191] on icon at bounding box center [97, 198] width 15 height 14
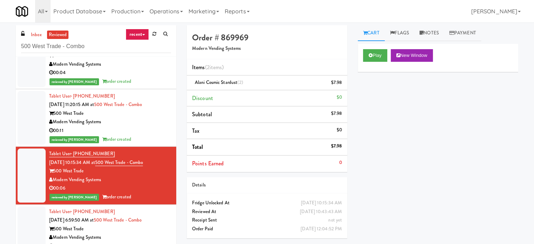
drag, startPoint x: 433, startPoint y: 34, endPoint x: 421, endPoint y: 56, distance: 25.1
click at [433, 35] on link "Notes" at bounding box center [429, 33] width 30 height 16
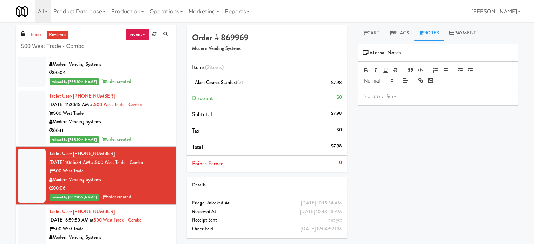
click at [400, 97] on p at bounding box center [437, 97] width 149 height 8
drag, startPoint x: 166, startPoint y: 126, endPoint x: 166, endPoint y: 122, distance: 3.9
click at [166, 126] on li "Tablet User · (616) 204-5617 Aug 11, 2025 11:20:15 AM at 500 West Trade - Combo…" at bounding box center [96, 118] width 160 height 58
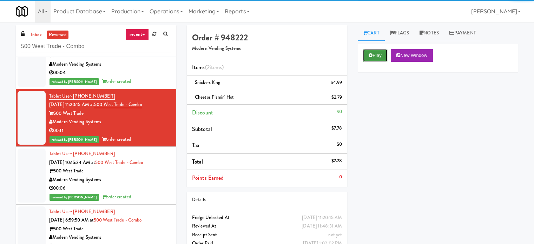
click at [380, 55] on button "Play" at bounding box center [375, 55] width 24 height 13
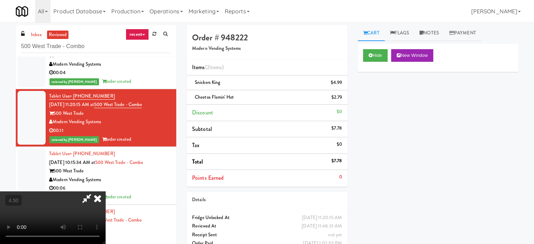
click at [105, 191] on video at bounding box center [52, 217] width 105 height 53
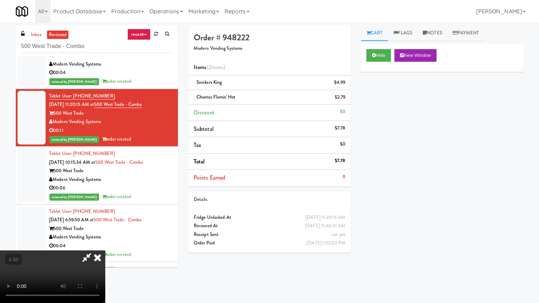
click at [105, 244] on video at bounding box center [52, 277] width 105 height 53
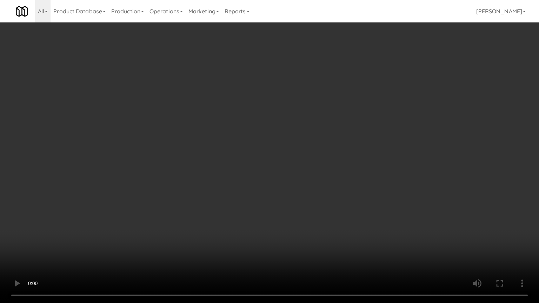
click at [261, 118] on video at bounding box center [269, 151] width 539 height 303
click at [303, 120] on video at bounding box center [269, 151] width 539 height 303
click at [304, 120] on video at bounding box center [269, 151] width 539 height 303
click at [314, 119] on video at bounding box center [269, 151] width 539 height 303
click at [240, 179] on video at bounding box center [269, 151] width 539 height 303
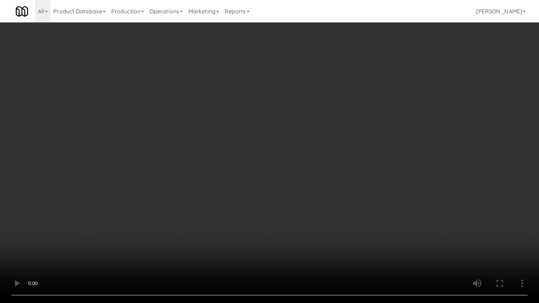
click at [283, 154] on video at bounding box center [269, 151] width 539 height 303
click at [284, 153] on video at bounding box center [269, 151] width 539 height 303
click at [288, 149] on video at bounding box center [269, 151] width 539 height 303
click at [288, 143] on video at bounding box center [269, 151] width 539 height 303
click at [290, 140] on video at bounding box center [269, 151] width 539 height 303
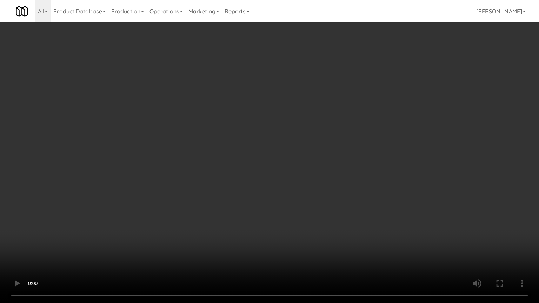
click at [293, 133] on video at bounding box center [269, 151] width 539 height 303
click at [285, 141] on video at bounding box center [269, 151] width 539 height 303
drag, startPoint x: 272, startPoint y: 143, endPoint x: 275, endPoint y: 140, distance: 3.7
click at [272, 143] on video at bounding box center [269, 151] width 539 height 303
click at [277, 141] on video at bounding box center [269, 151] width 539 height 303
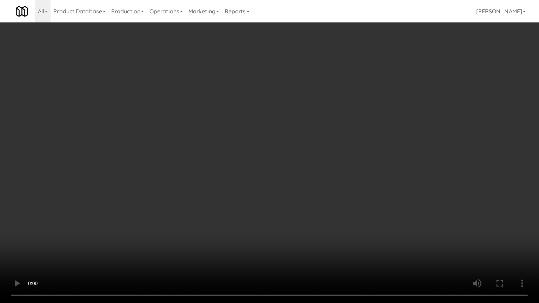
click at [279, 140] on video at bounding box center [269, 151] width 539 height 303
click at [282, 137] on video at bounding box center [269, 151] width 539 height 303
click at [284, 137] on video at bounding box center [269, 151] width 539 height 303
click at [319, 142] on video at bounding box center [269, 151] width 539 height 303
drag, startPoint x: 249, startPoint y: 174, endPoint x: 251, endPoint y: 170, distance: 4.9
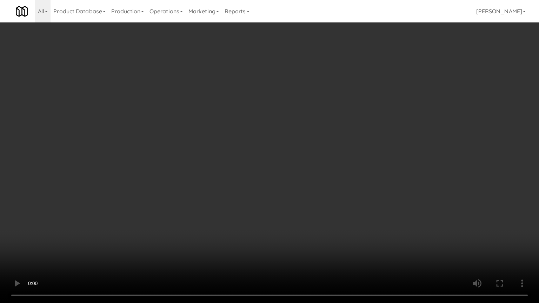
click at [249, 175] on video at bounding box center [269, 151] width 539 height 303
click at [225, 152] on video at bounding box center [269, 151] width 539 height 303
click at [221, 149] on video at bounding box center [269, 151] width 539 height 303
click at [209, 158] on video at bounding box center [269, 151] width 539 height 303
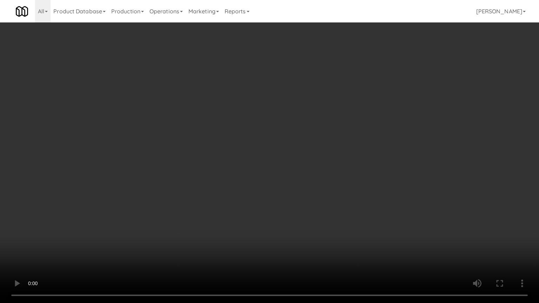
click at [230, 164] on video at bounding box center [269, 151] width 539 height 303
drag, startPoint x: 219, startPoint y: 185, endPoint x: 231, endPoint y: 168, distance: 20.4
click at [220, 185] on video at bounding box center [269, 151] width 539 height 303
click at [267, 144] on video at bounding box center [269, 151] width 539 height 303
click at [218, 145] on video at bounding box center [269, 151] width 539 height 303
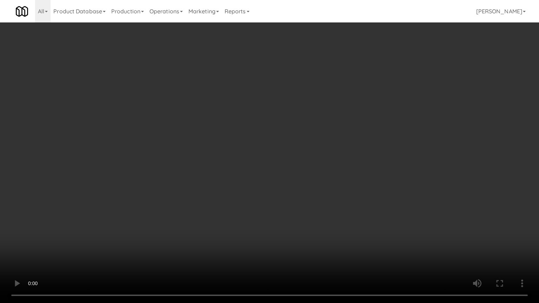
click at [262, 154] on video at bounding box center [269, 151] width 539 height 303
click at [273, 151] on video at bounding box center [269, 151] width 539 height 303
click at [275, 148] on video at bounding box center [269, 151] width 539 height 303
click at [210, 181] on video at bounding box center [269, 151] width 539 height 303
click at [272, 139] on video at bounding box center [269, 151] width 539 height 303
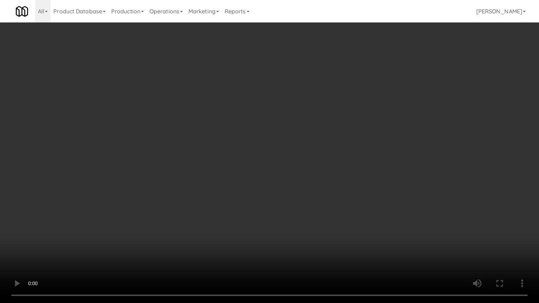
click at [264, 181] on video at bounding box center [269, 151] width 539 height 303
click at [372, 111] on video at bounding box center [269, 151] width 539 height 303
click at [251, 176] on video at bounding box center [269, 151] width 539 height 303
click at [259, 160] on video at bounding box center [269, 151] width 539 height 303
click at [258, 160] on video at bounding box center [269, 151] width 539 height 303
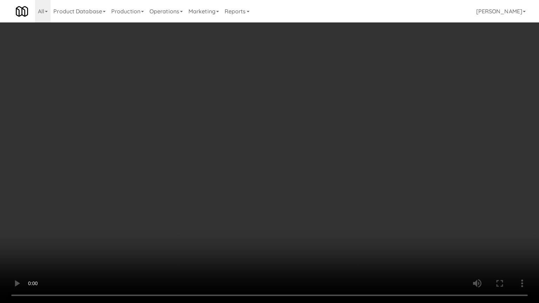
click at [270, 128] on video at bounding box center [269, 151] width 539 height 303
click at [275, 153] on video at bounding box center [269, 151] width 539 height 303
click at [265, 130] on video at bounding box center [269, 151] width 539 height 303
click at [262, 138] on video at bounding box center [269, 151] width 539 height 303
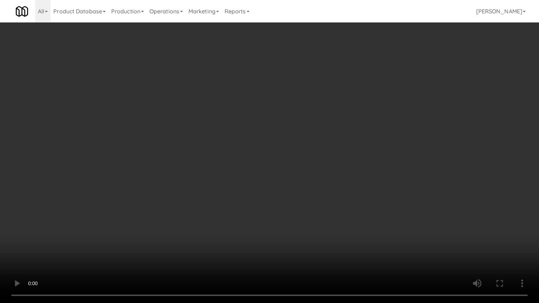
click at [262, 137] on video at bounding box center [269, 151] width 539 height 303
click at [262, 135] on video at bounding box center [269, 151] width 539 height 303
click at [269, 128] on video at bounding box center [269, 151] width 539 height 303
click at [270, 129] on video at bounding box center [269, 151] width 539 height 303
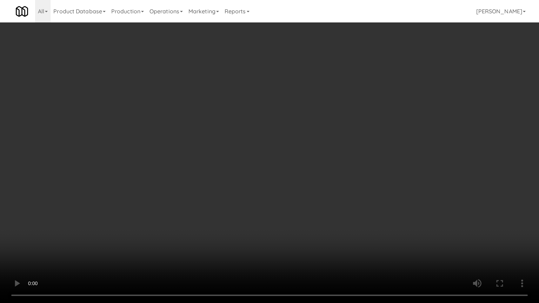
click at [292, 125] on video at bounding box center [269, 151] width 539 height 303
click at [310, 133] on video at bounding box center [269, 151] width 539 height 303
click at [343, 121] on video at bounding box center [269, 151] width 539 height 303
click at [343, 120] on video at bounding box center [269, 151] width 539 height 303
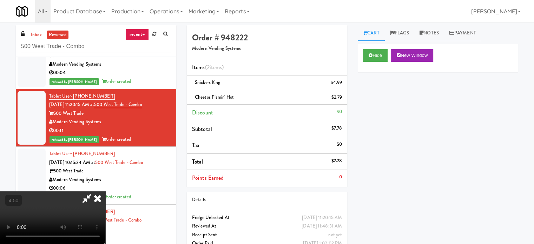
click at [95, 191] on icon at bounding box center [87, 198] width 16 height 14
drag, startPoint x: 100, startPoint y: 191, endPoint x: 101, endPoint y: 185, distance: 5.7
click at [100, 191] on video at bounding box center [52, 217] width 105 height 53
drag, startPoint x: 101, startPoint y: 185, endPoint x: 148, endPoint y: 191, distance: 47.1
click at [101, 191] on video at bounding box center [52, 217] width 105 height 53
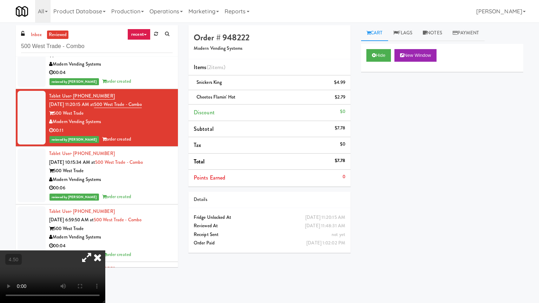
drag, startPoint x: 124, startPoint y: 219, endPoint x: 132, endPoint y: 184, distance: 36.9
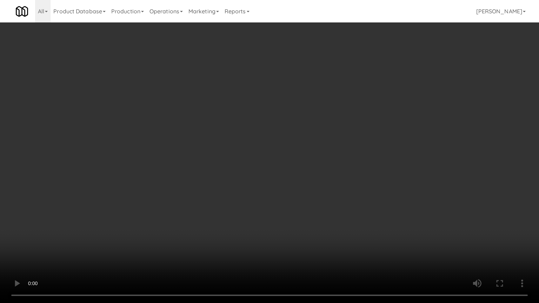
click at [126, 209] on video at bounding box center [269, 151] width 539 height 303
click at [240, 152] on video at bounding box center [269, 151] width 539 height 303
drag, startPoint x: 240, startPoint y: 142, endPoint x: 236, endPoint y: 129, distance: 13.2
click at [239, 141] on video at bounding box center [269, 151] width 539 height 303
click at [255, 132] on video at bounding box center [269, 151] width 539 height 303
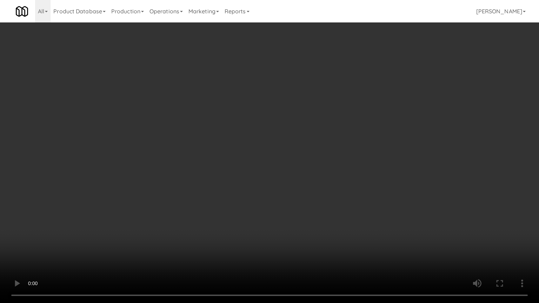
click at [288, 142] on video at bounding box center [269, 151] width 539 height 303
click at [286, 136] on video at bounding box center [269, 151] width 539 height 303
click at [185, 206] on video at bounding box center [269, 151] width 539 height 303
click at [201, 191] on video at bounding box center [269, 151] width 539 height 303
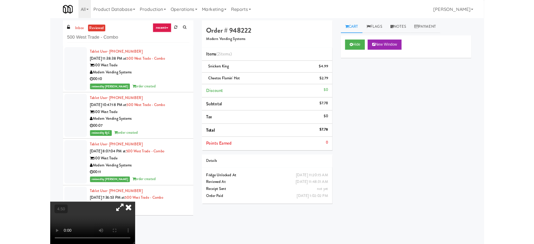
scroll to position [1874, 0]
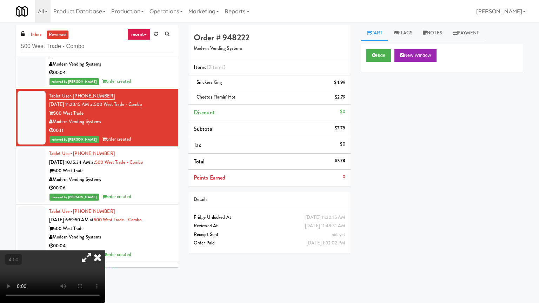
click at [105, 251] on video at bounding box center [52, 277] width 105 height 53
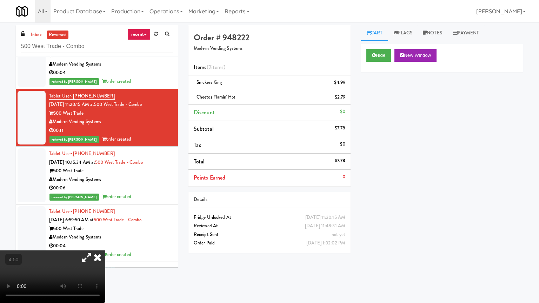
click at [105, 251] on video at bounding box center [52, 277] width 105 height 53
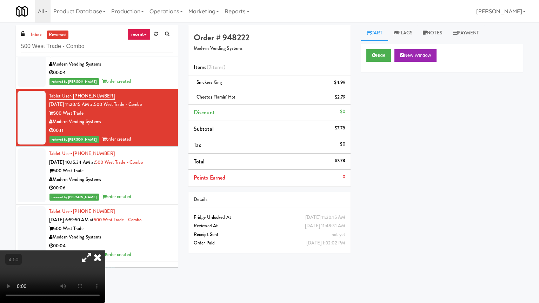
click at [105, 251] on video at bounding box center [52, 277] width 105 height 53
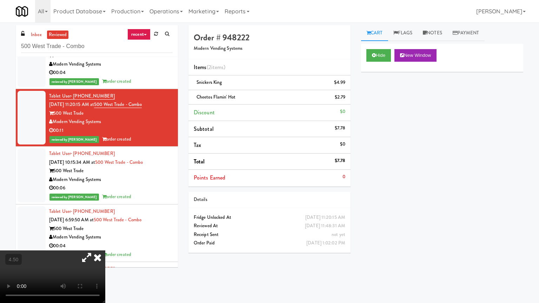
click at [105, 251] on video at bounding box center [52, 277] width 105 height 53
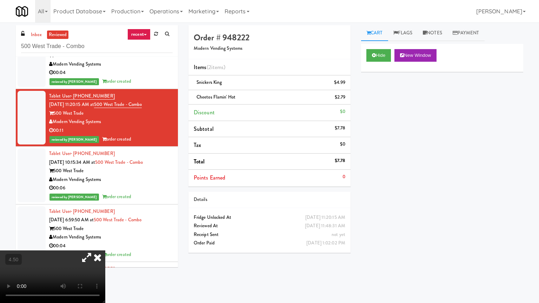
drag, startPoint x: 279, startPoint y: 204, endPoint x: 275, endPoint y: 205, distance: 3.9
click at [105, 251] on video at bounding box center [52, 277] width 105 height 53
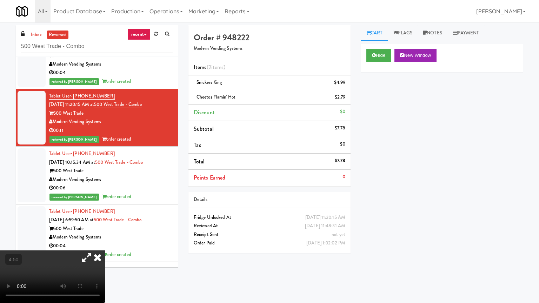
click at [105, 251] on video at bounding box center [52, 277] width 105 height 53
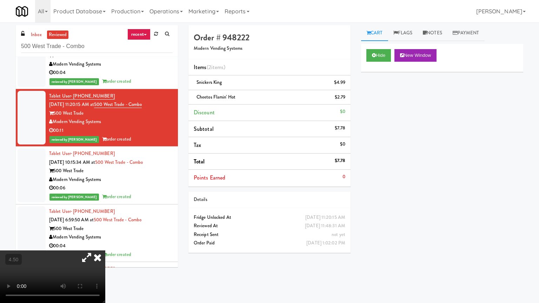
click at [105, 251] on video at bounding box center [52, 277] width 105 height 53
drag, startPoint x: 314, startPoint y: 197, endPoint x: 318, endPoint y: 198, distance: 3.7
click at [105, 251] on video at bounding box center [52, 277] width 105 height 53
drag, startPoint x: 256, startPoint y: 186, endPoint x: 262, endPoint y: 137, distance: 49.5
click at [105, 251] on video at bounding box center [52, 277] width 105 height 53
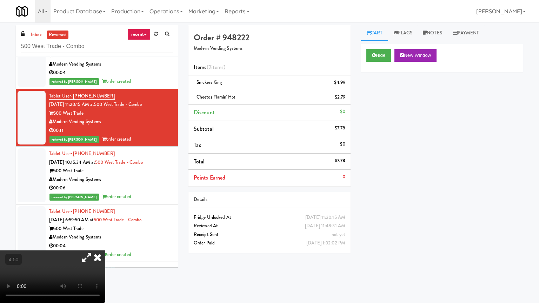
click at [105, 251] on video at bounding box center [52, 277] width 105 height 53
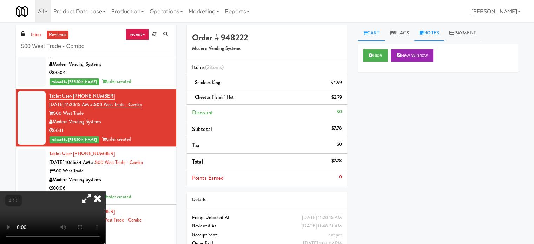
click at [435, 35] on link "Notes" at bounding box center [429, 33] width 30 height 16
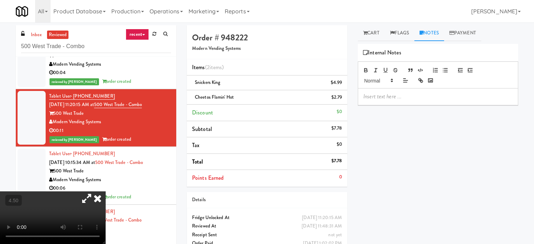
click at [410, 101] on div at bounding box center [438, 96] width 160 height 16
click at [105, 191] on icon at bounding box center [97, 198] width 15 height 14
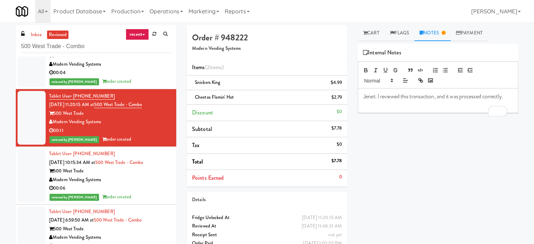
click at [156, 70] on div "Tablet User · (920) 213-3203 [DATE] 11:38:37 AM at 500 West Trade - Combo 500 W…" at bounding box center [110, 60] width 122 height 52
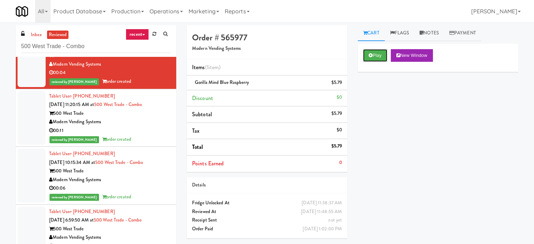
drag, startPoint x: 377, startPoint y: 52, endPoint x: 259, endPoint y: 124, distance: 138.2
click at [377, 53] on button "Play" at bounding box center [375, 55] width 24 height 13
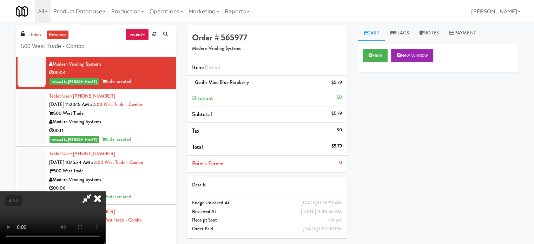
click at [105, 191] on video at bounding box center [52, 217] width 105 height 53
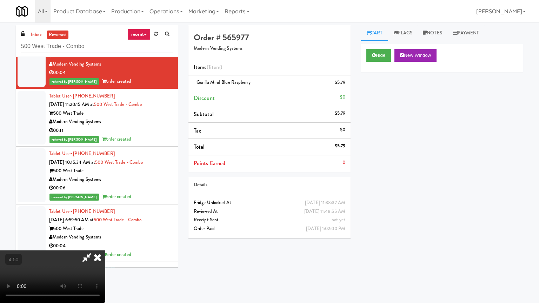
click at [105, 251] on video at bounding box center [52, 277] width 105 height 53
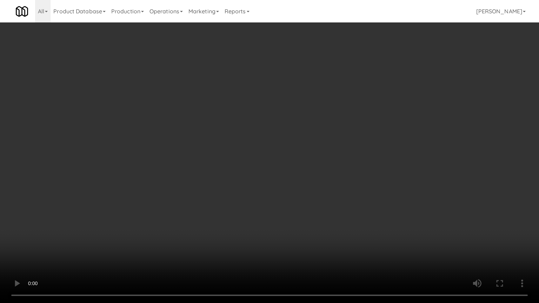
click at [237, 164] on video at bounding box center [269, 151] width 539 height 303
click at [266, 171] on video at bounding box center [269, 151] width 539 height 303
click at [265, 171] on video at bounding box center [269, 151] width 539 height 303
click at [288, 187] on video at bounding box center [269, 151] width 539 height 303
click at [224, 198] on video at bounding box center [269, 151] width 539 height 303
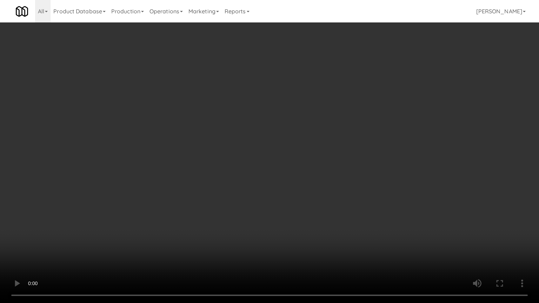
click at [262, 211] on video at bounding box center [269, 151] width 539 height 303
click at [246, 206] on video at bounding box center [269, 151] width 539 height 303
drag, startPoint x: 246, startPoint y: 206, endPoint x: 344, endPoint y: 138, distance: 118.7
click at [247, 206] on video at bounding box center [269, 151] width 539 height 303
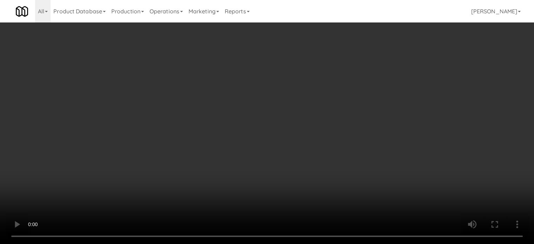
click at [250, 135] on video at bounding box center [267, 122] width 534 height 244
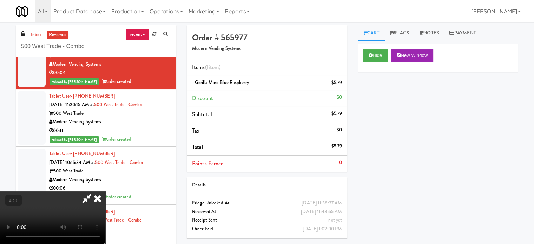
click at [105, 191] on icon at bounding box center [97, 198] width 15 height 14
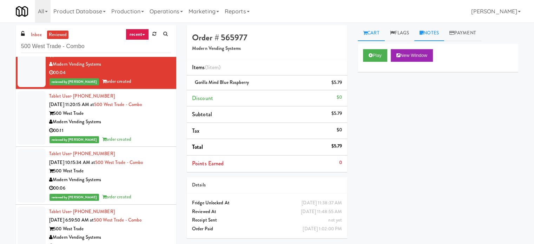
click at [437, 35] on link "Notes" at bounding box center [429, 33] width 30 height 16
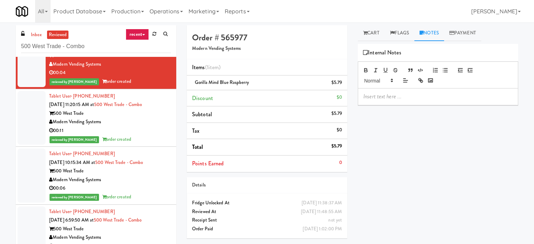
click at [395, 98] on p at bounding box center [437, 97] width 149 height 8
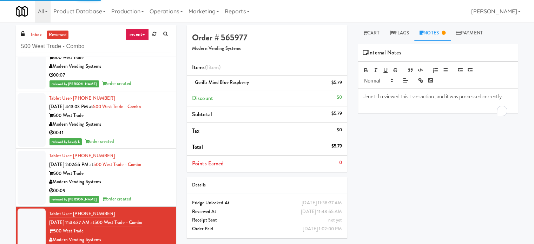
drag, startPoint x: 131, startPoint y: 192, endPoint x: 168, endPoint y: 180, distance: 39.4
click at [132, 192] on div "00:09" at bounding box center [110, 190] width 122 height 9
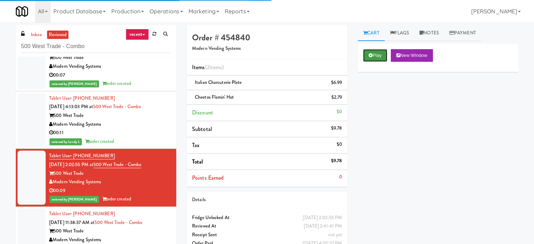
click at [376, 57] on button "Play" at bounding box center [375, 55] width 24 height 13
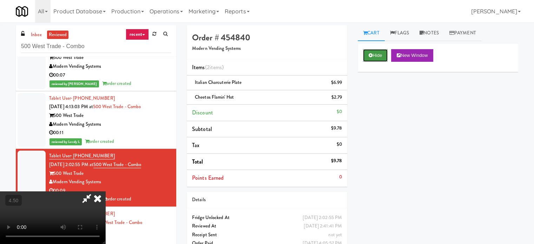
click at [380, 53] on button "Hide" at bounding box center [375, 55] width 25 height 13
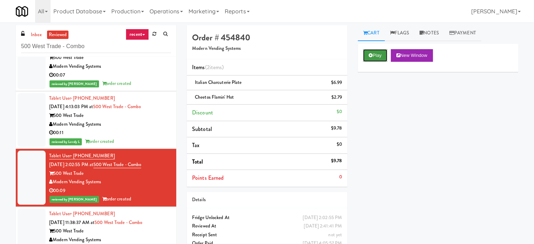
click at [380, 54] on button "Play" at bounding box center [375, 55] width 24 height 13
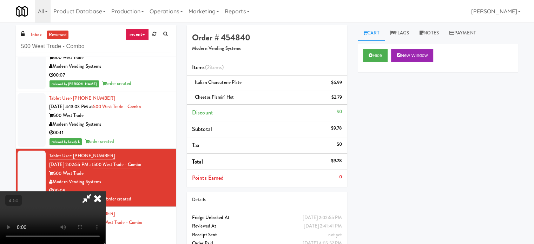
click at [105, 191] on video at bounding box center [52, 217] width 105 height 53
drag, startPoint x: 211, startPoint y: 145, endPoint x: 220, endPoint y: 144, distance: 8.5
click at [105, 191] on video at bounding box center [52, 217] width 105 height 53
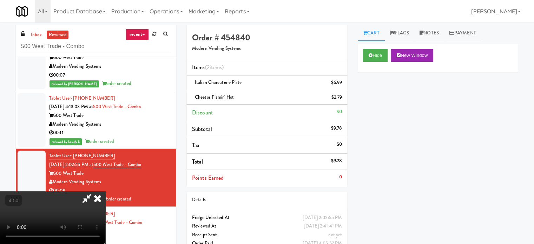
drag, startPoint x: 243, startPoint y: 151, endPoint x: 235, endPoint y: 148, distance: 7.8
click at [105, 191] on video at bounding box center [52, 217] width 105 height 53
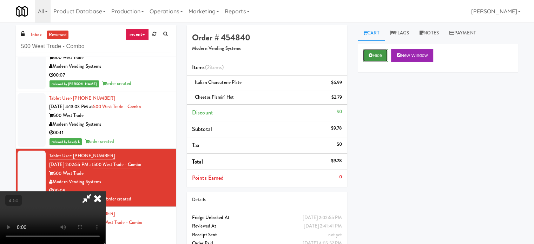
click at [377, 52] on button "Hide" at bounding box center [375, 55] width 25 height 13
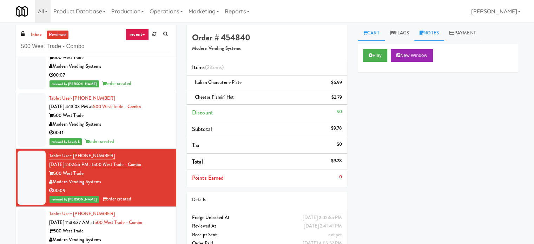
click at [431, 33] on link "Notes" at bounding box center [429, 33] width 30 height 16
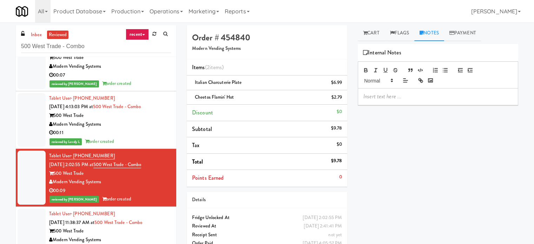
click at [420, 95] on p at bounding box center [437, 97] width 149 height 8
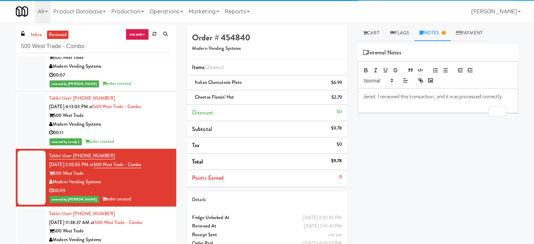
click at [158, 132] on div "00:11" at bounding box center [110, 132] width 122 height 9
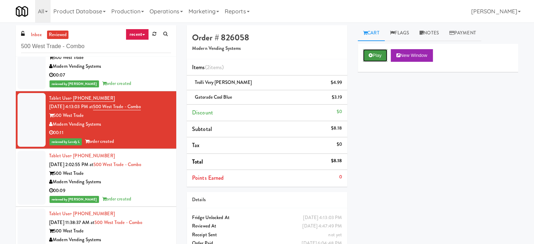
drag, startPoint x: 382, startPoint y: 61, endPoint x: 365, endPoint y: 52, distance: 19.2
click at [380, 61] on button "Play" at bounding box center [375, 55] width 24 height 13
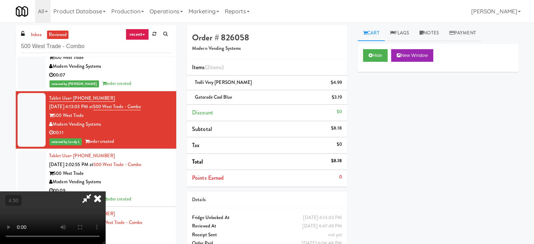
drag, startPoint x: 93, startPoint y: 192, endPoint x: 98, endPoint y: 189, distance: 5.1
click at [94, 191] on video at bounding box center [52, 217] width 105 height 53
click at [105, 191] on video at bounding box center [52, 217] width 105 height 53
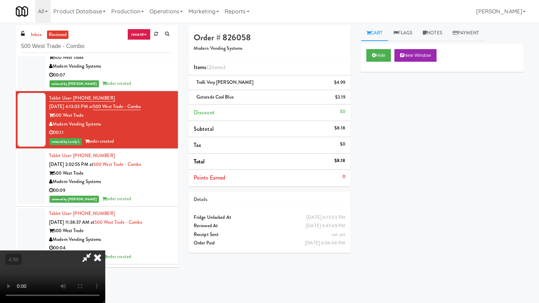
click at [105, 251] on video at bounding box center [52, 277] width 105 height 53
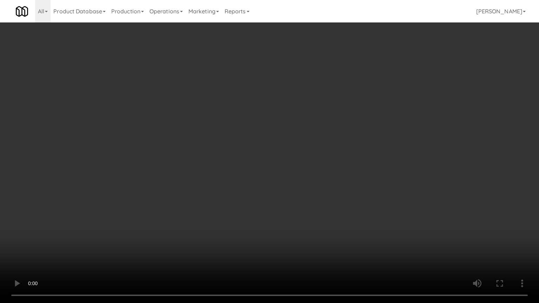
click at [274, 149] on video at bounding box center [269, 151] width 539 height 303
click at [275, 148] on video at bounding box center [269, 151] width 539 height 303
click at [282, 157] on video at bounding box center [269, 151] width 539 height 303
click at [314, 175] on video at bounding box center [269, 151] width 539 height 303
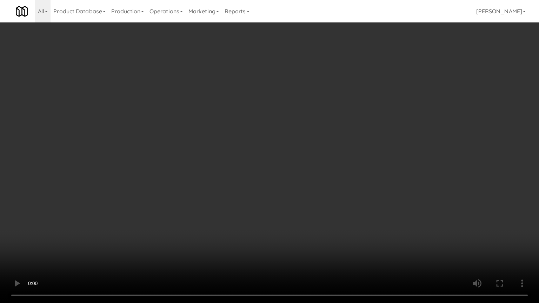
click at [314, 175] on video at bounding box center [269, 151] width 539 height 303
click at [330, 177] on video at bounding box center [269, 151] width 539 height 303
drag, startPoint x: 330, startPoint y: 177, endPoint x: 338, endPoint y: 171, distance: 9.5
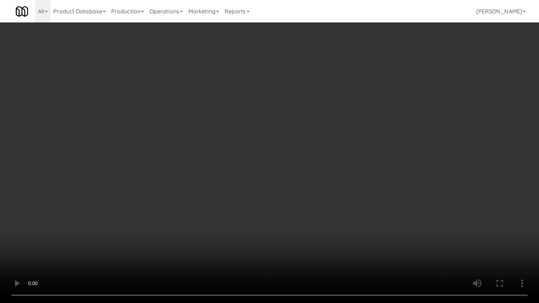
click at [330, 177] on video at bounding box center [269, 151] width 539 height 303
click at [266, 172] on video at bounding box center [269, 151] width 539 height 303
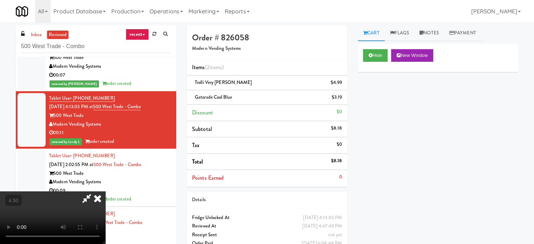
click at [105, 191] on icon at bounding box center [97, 198] width 15 height 14
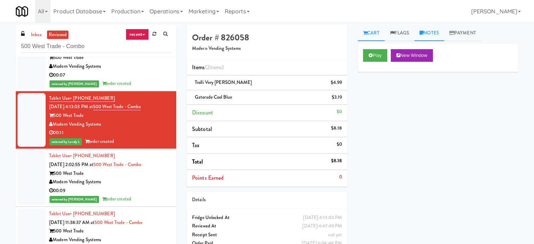
click at [438, 33] on link "Notes" at bounding box center [429, 33] width 30 height 16
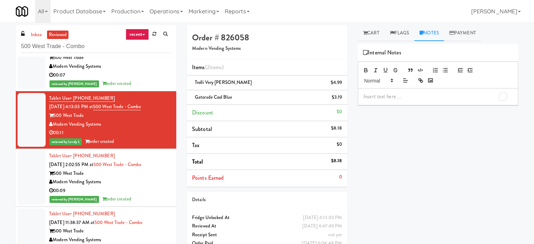
click at [390, 95] on p "To enrich screen reader interactions, please activate Accessibility in Grammarl…" at bounding box center [437, 97] width 149 height 8
drag, startPoint x: 144, startPoint y: 84, endPoint x: 159, endPoint y: 75, distance: 16.7
click at [144, 84] on div "reviewed by [PERSON_NAME] A order created" at bounding box center [110, 83] width 122 height 9
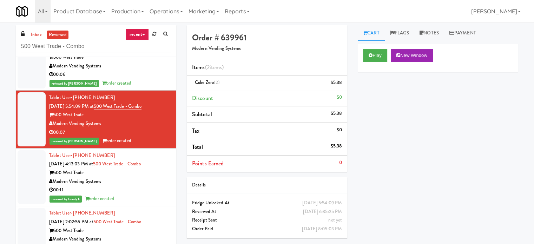
scroll to position [1614, 0]
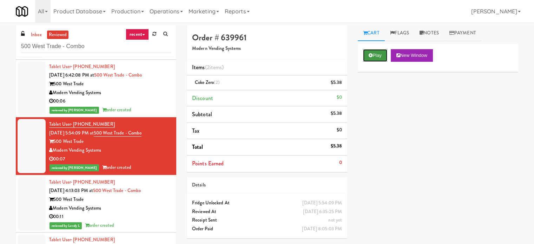
click at [376, 54] on button "Play" at bounding box center [375, 55] width 24 height 13
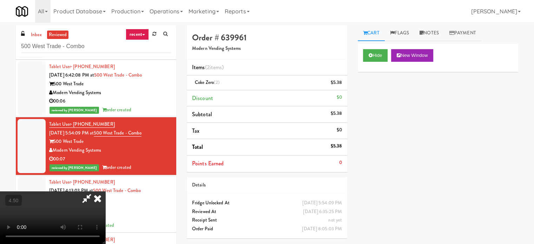
click at [105, 191] on video at bounding box center [52, 217] width 105 height 53
drag, startPoint x: 123, startPoint y: 169, endPoint x: 131, endPoint y: 164, distance: 9.1
click at [105, 191] on video at bounding box center [52, 217] width 105 height 53
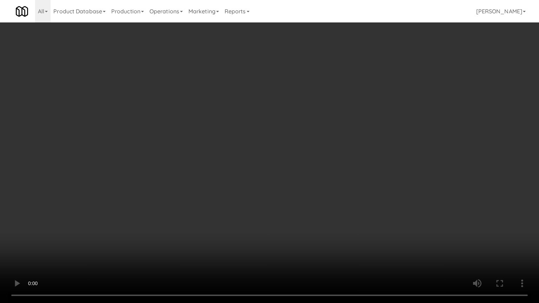
click at [238, 156] on video at bounding box center [269, 151] width 539 height 303
click at [254, 132] on video at bounding box center [269, 151] width 539 height 303
click at [261, 133] on video at bounding box center [269, 151] width 539 height 303
click at [278, 141] on video at bounding box center [269, 151] width 539 height 303
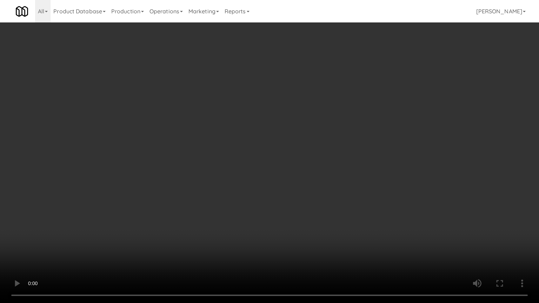
click at [321, 152] on video at bounding box center [269, 151] width 539 height 303
click at [320, 152] on video at bounding box center [269, 151] width 539 height 303
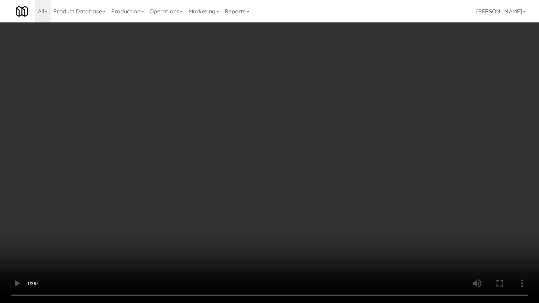
drag, startPoint x: 320, startPoint y: 152, endPoint x: 347, endPoint y: 139, distance: 29.8
click at [322, 152] on video at bounding box center [269, 151] width 539 height 303
click at [335, 154] on video at bounding box center [269, 151] width 539 height 303
click at [335, 155] on video at bounding box center [269, 151] width 539 height 303
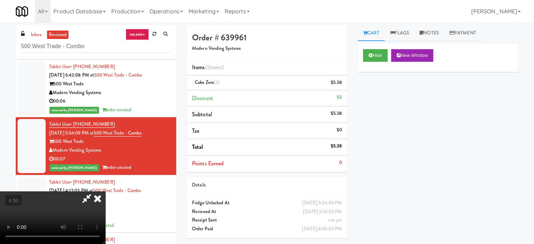
drag, startPoint x: 313, startPoint y: 73, endPoint x: 317, endPoint y: 71, distance: 3.8
click at [105, 191] on icon at bounding box center [97, 198] width 15 height 14
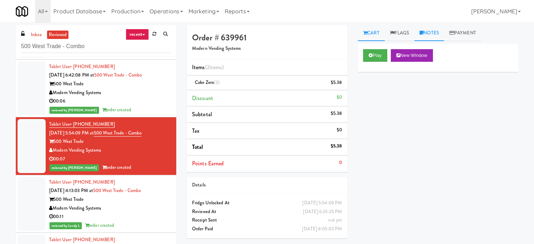
click at [439, 31] on link "Notes" at bounding box center [429, 33] width 30 height 16
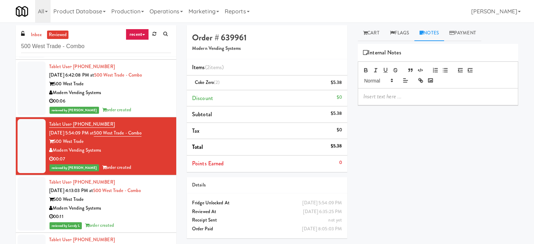
click at [408, 100] on p at bounding box center [437, 97] width 149 height 8
click at [145, 107] on div "reviewed by [PERSON_NAME] order created" at bounding box center [110, 110] width 122 height 9
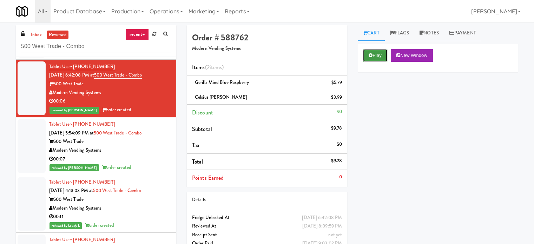
click at [379, 55] on button "Play" at bounding box center [375, 55] width 24 height 13
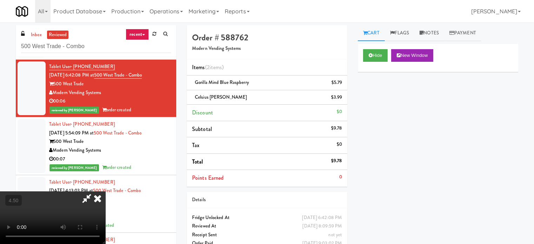
click at [105, 191] on video at bounding box center [52, 217] width 105 height 53
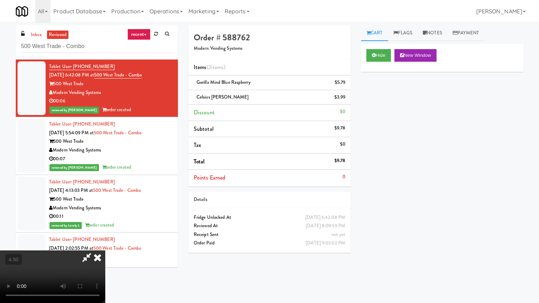
click at [105, 251] on video at bounding box center [52, 277] width 105 height 53
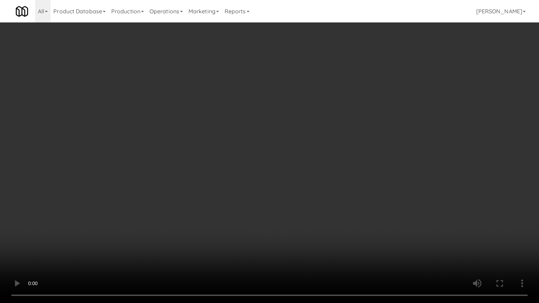
click at [265, 149] on video at bounding box center [269, 151] width 539 height 303
click at [302, 163] on video at bounding box center [269, 151] width 539 height 303
click at [299, 164] on video at bounding box center [269, 151] width 539 height 303
click at [300, 165] on video at bounding box center [269, 151] width 539 height 303
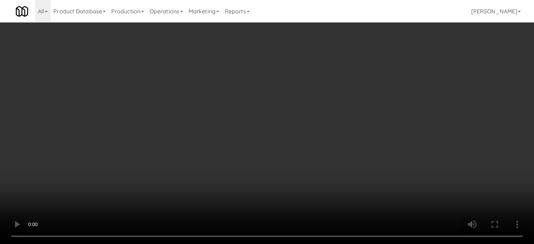
click at [271, 115] on video at bounding box center [267, 122] width 534 height 244
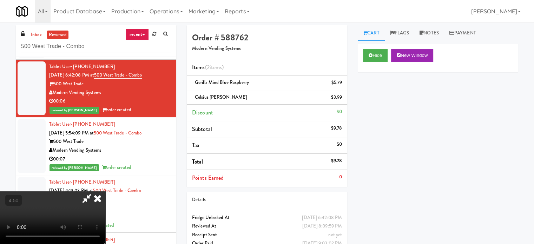
click at [105, 191] on video at bounding box center [52, 217] width 105 height 53
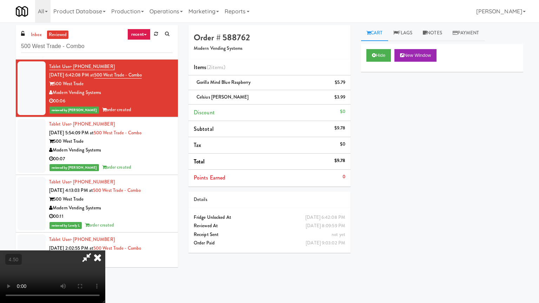
click at [105, 251] on video at bounding box center [52, 277] width 105 height 53
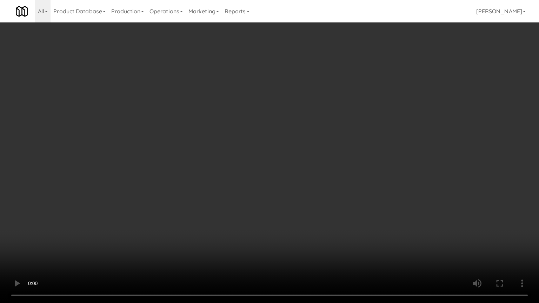
click at [274, 151] on video at bounding box center [269, 151] width 539 height 303
click at [282, 165] on video at bounding box center [269, 151] width 539 height 303
click at [271, 156] on video at bounding box center [269, 151] width 539 height 303
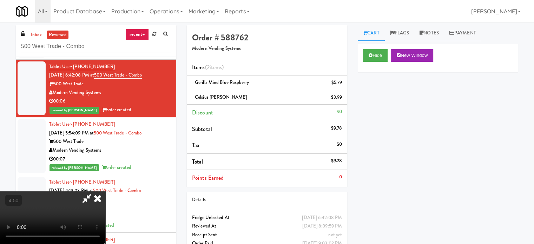
click at [105, 191] on icon at bounding box center [97, 198] width 15 height 14
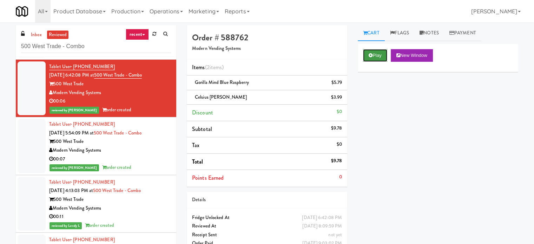
click at [378, 55] on button "Play" at bounding box center [375, 55] width 24 height 13
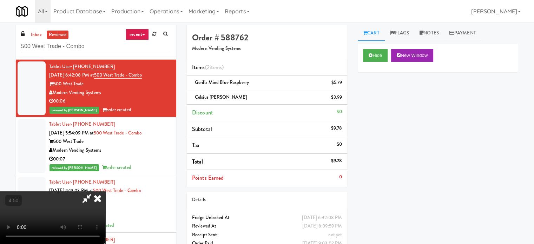
click at [420, 154] on div "Hide New Window Primary Flag Clear Flag if unable to determine what was taken o…" at bounding box center [438, 175] width 160 height 263
drag, startPoint x: 153, startPoint y: 155, endPoint x: 182, endPoint y: 137, distance: 35.0
click at [105, 191] on video at bounding box center [52, 217] width 105 height 53
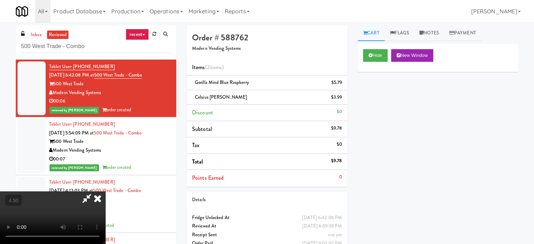
click at [105, 191] on video at bounding box center [52, 217] width 105 height 53
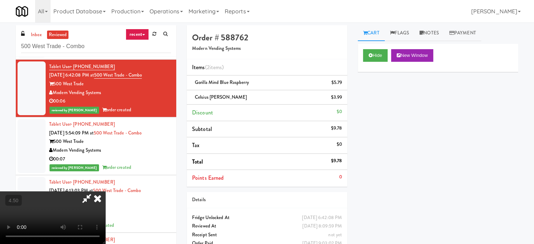
click at [105, 191] on video at bounding box center [52, 217] width 105 height 53
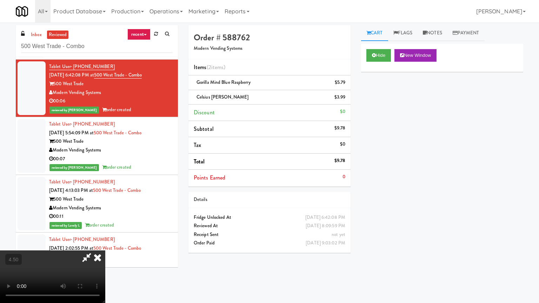
click at [58, 295] on video at bounding box center [52, 277] width 105 height 53
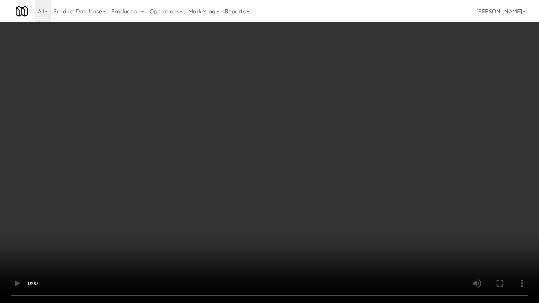
click at [265, 195] on video at bounding box center [269, 151] width 539 height 303
click at [235, 174] on video at bounding box center [269, 151] width 539 height 303
click at [275, 153] on video at bounding box center [269, 151] width 539 height 303
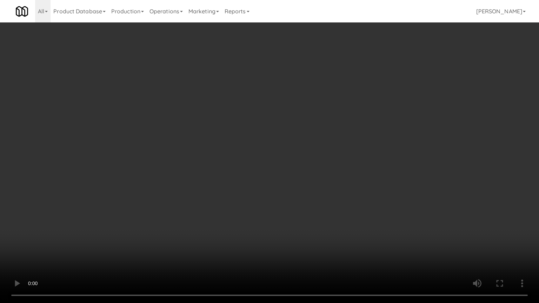
click at [274, 144] on video at bounding box center [269, 151] width 539 height 303
click at [317, 161] on video at bounding box center [269, 151] width 539 height 303
click at [284, 153] on video at bounding box center [269, 151] width 539 height 303
click at [282, 145] on video at bounding box center [269, 151] width 539 height 303
click at [282, 146] on video at bounding box center [269, 151] width 539 height 303
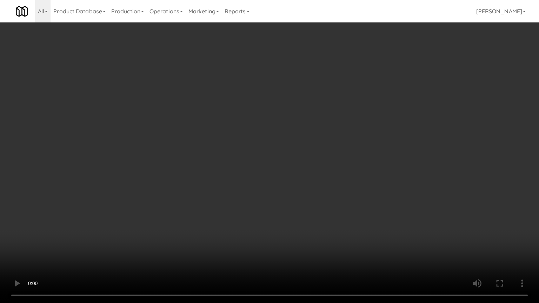
click at [293, 142] on video at bounding box center [269, 151] width 539 height 303
click at [294, 141] on video at bounding box center [269, 151] width 539 height 303
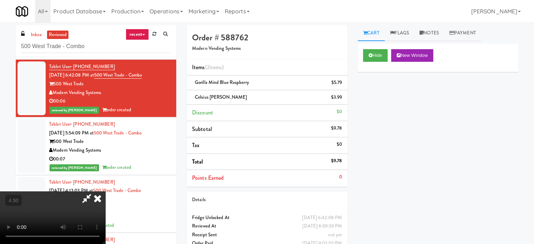
click at [105, 191] on icon at bounding box center [97, 198] width 15 height 14
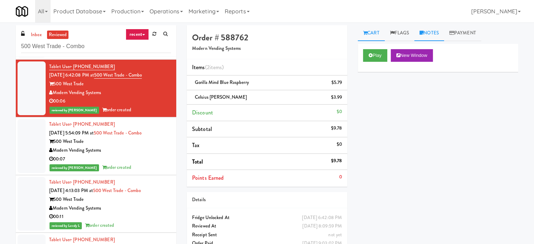
click at [432, 33] on link "Notes" at bounding box center [429, 33] width 30 height 16
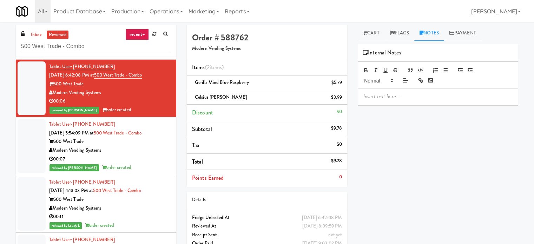
click at [393, 94] on p at bounding box center [437, 97] width 149 height 8
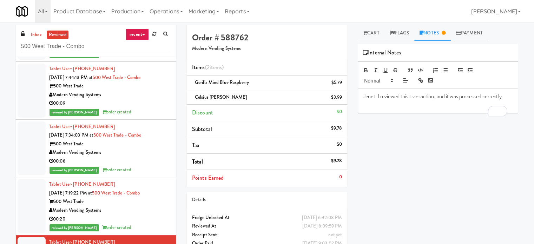
click at [127, 217] on div "00:20" at bounding box center [110, 219] width 122 height 9
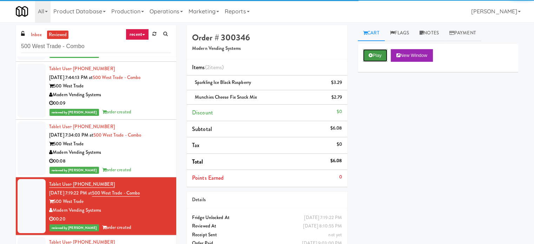
click at [377, 54] on button "Play" at bounding box center [375, 55] width 24 height 13
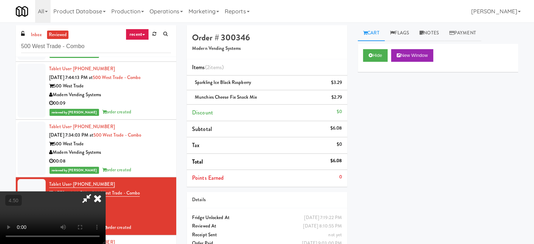
click at [105, 191] on video at bounding box center [52, 217] width 105 height 53
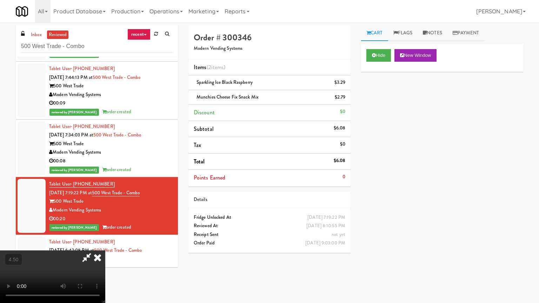
click at [105, 251] on video at bounding box center [52, 277] width 105 height 53
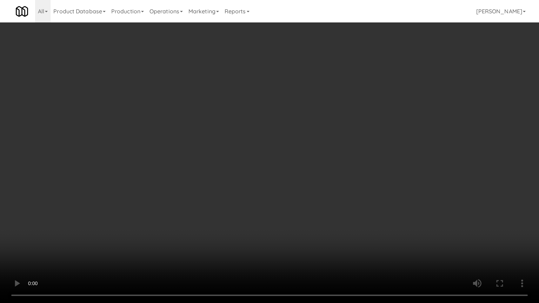
click at [219, 179] on video at bounding box center [269, 151] width 539 height 303
click at [227, 178] on video at bounding box center [269, 151] width 539 height 303
click at [248, 168] on video at bounding box center [269, 151] width 539 height 303
click at [270, 162] on video at bounding box center [269, 151] width 539 height 303
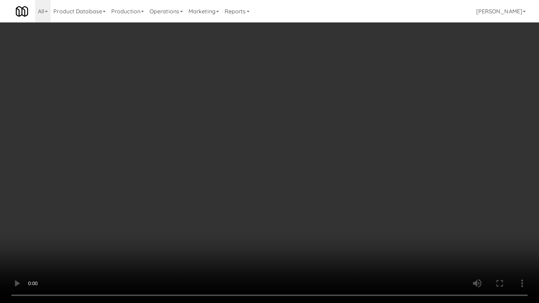
click at [312, 150] on video at bounding box center [269, 151] width 539 height 303
click at [305, 148] on video at bounding box center [269, 151] width 539 height 303
click at [114, 204] on video at bounding box center [269, 151] width 539 height 303
drag, startPoint x: 175, startPoint y: 174, endPoint x: 178, endPoint y: 179, distance: 5.0
click at [178, 178] on video at bounding box center [269, 151] width 539 height 303
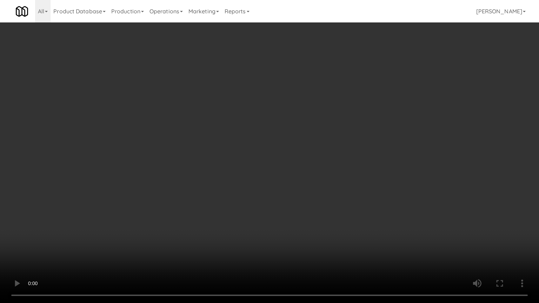
click at [149, 204] on video at bounding box center [269, 151] width 539 height 303
click at [140, 215] on video at bounding box center [269, 151] width 539 height 303
click at [144, 210] on video at bounding box center [269, 151] width 539 height 303
click at [262, 183] on video at bounding box center [269, 151] width 539 height 303
click at [262, 182] on video at bounding box center [269, 151] width 539 height 303
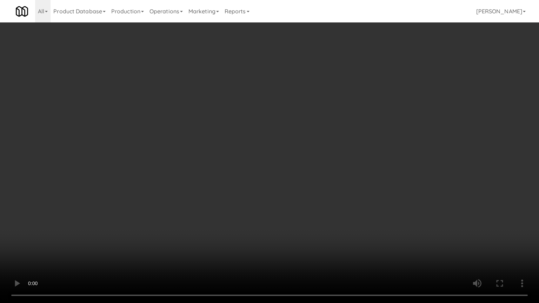
click at [280, 158] on video at bounding box center [269, 151] width 539 height 303
click at [268, 146] on video at bounding box center [269, 151] width 539 height 303
click at [269, 147] on video at bounding box center [269, 151] width 539 height 303
click at [270, 149] on video at bounding box center [269, 151] width 539 height 303
click at [291, 155] on video at bounding box center [269, 151] width 539 height 303
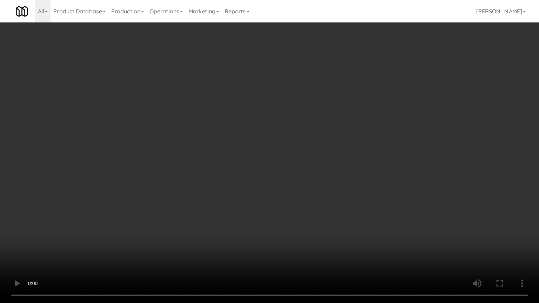
click at [291, 157] on video at bounding box center [269, 151] width 539 height 303
click at [292, 154] on video at bounding box center [269, 151] width 539 height 303
click at [291, 149] on video at bounding box center [269, 151] width 539 height 303
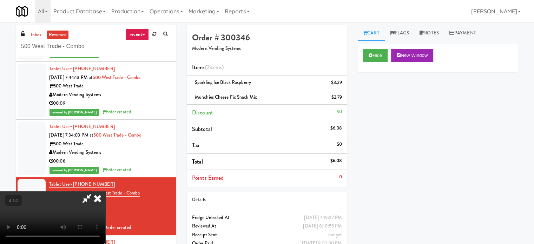
click at [105, 191] on icon at bounding box center [97, 198] width 15 height 14
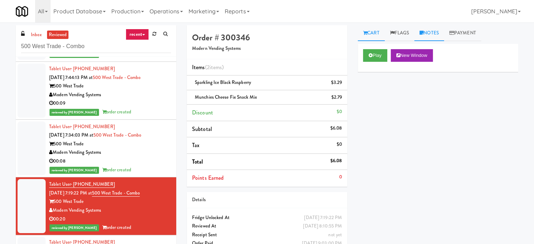
click at [438, 33] on link "Notes" at bounding box center [429, 33] width 30 height 16
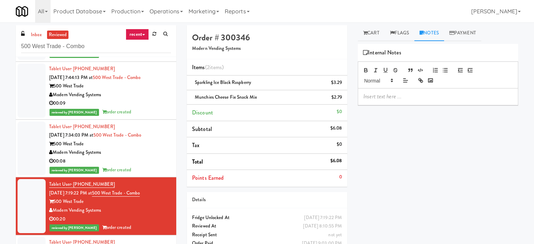
click at [427, 98] on p at bounding box center [437, 97] width 149 height 8
click at [150, 171] on div "reviewed by [PERSON_NAME] order created" at bounding box center [110, 170] width 122 height 9
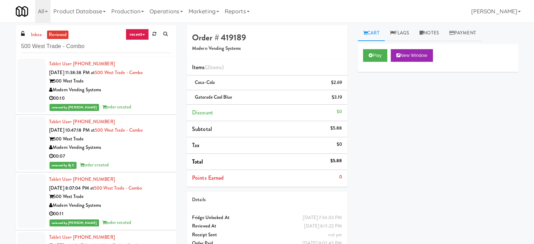
scroll to position [1439, 0]
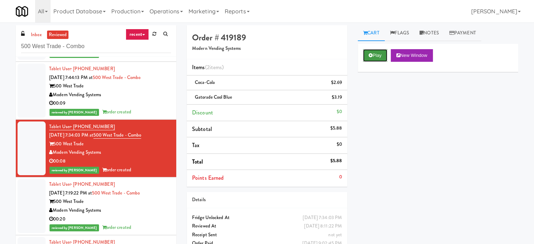
click at [377, 57] on button "Play" at bounding box center [375, 55] width 24 height 13
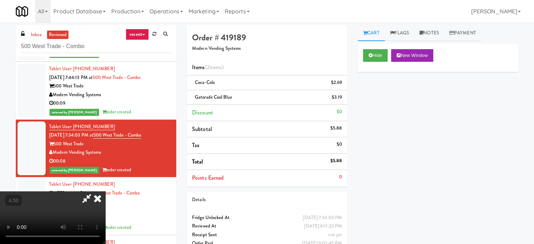
click at [105, 191] on video at bounding box center [52, 217] width 105 height 53
drag, startPoint x: 154, startPoint y: 143, endPoint x: 166, endPoint y: 172, distance: 30.9
click at [105, 191] on video at bounding box center [52, 217] width 105 height 53
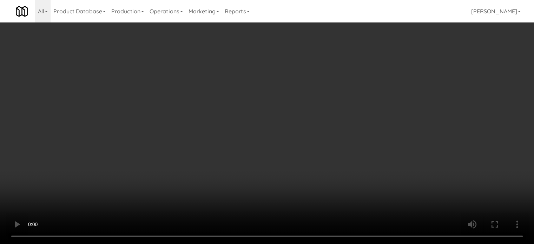
click at [166, 172] on video at bounding box center [267, 122] width 534 height 244
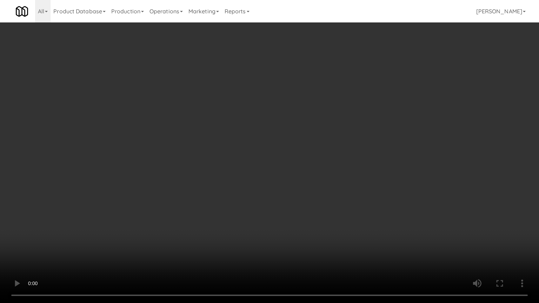
click at [170, 159] on video at bounding box center [269, 151] width 539 height 303
click at [229, 147] on video at bounding box center [269, 151] width 539 height 303
drag, startPoint x: 117, startPoint y: 256, endPoint x: 165, endPoint y: 167, distance: 101.3
click at [126, 244] on video at bounding box center [269, 151] width 539 height 303
click at [180, 191] on video at bounding box center [269, 151] width 539 height 303
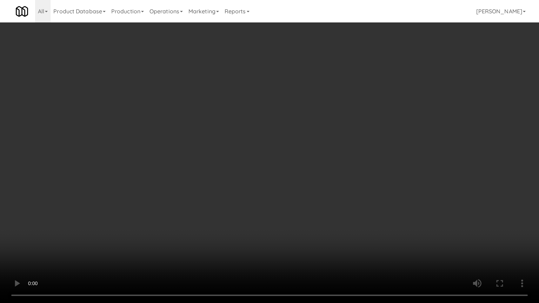
click at [180, 191] on video at bounding box center [269, 151] width 539 height 303
click at [197, 189] on video at bounding box center [269, 151] width 539 height 303
click at [197, 188] on video at bounding box center [269, 151] width 539 height 303
click at [251, 194] on video at bounding box center [269, 151] width 539 height 303
click at [250, 187] on video at bounding box center [269, 151] width 539 height 303
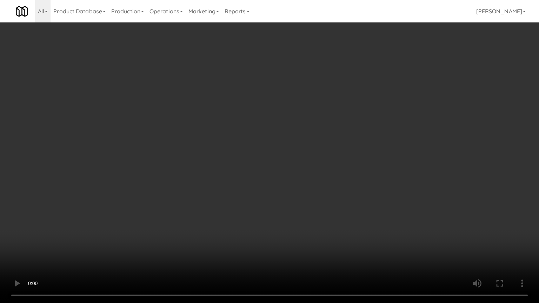
click at [251, 183] on video at bounding box center [269, 151] width 539 height 303
click at [251, 184] on video at bounding box center [269, 151] width 539 height 303
click at [267, 191] on video at bounding box center [269, 151] width 539 height 303
click at [294, 152] on video at bounding box center [269, 151] width 539 height 303
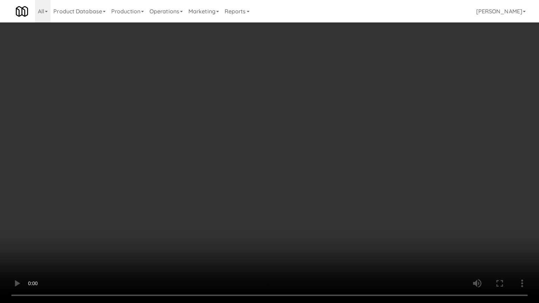
click at [295, 151] on video at bounding box center [269, 151] width 539 height 303
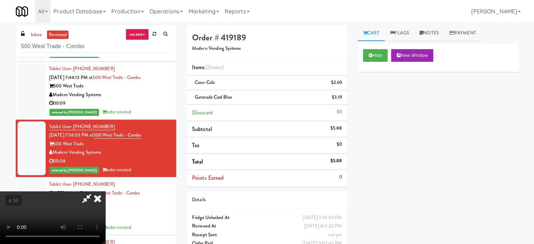
click at [105, 191] on icon at bounding box center [97, 198] width 15 height 14
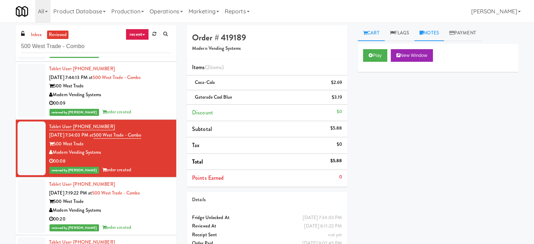
click at [435, 35] on link "Notes" at bounding box center [429, 33] width 30 height 16
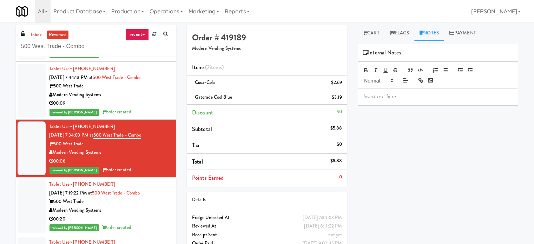
click at [393, 99] on p at bounding box center [437, 97] width 149 height 8
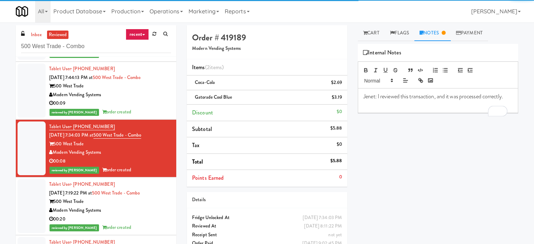
drag, startPoint x: 140, startPoint y: 109, endPoint x: 152, endPoint y: 105, distance: 11.9
click at [141, 109] on div "reviewed by [PERSON_NAME] order created" at bounding box center [110, 112] width 122 height 9
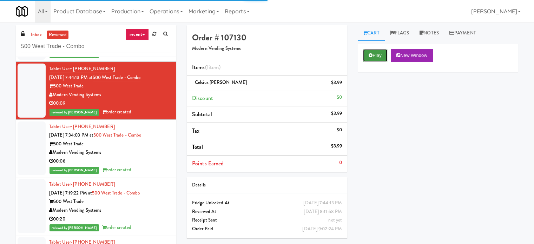
click at [378, 60] on button "Play" at bounding box center [375, 55] width 24 height 13
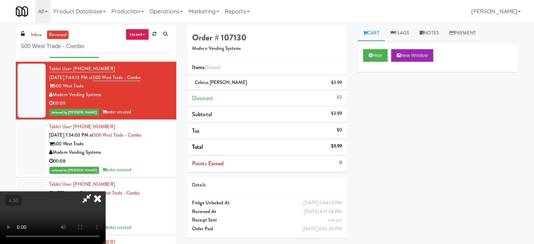
click at [105, 191] on video at bounding box center [52, 217] width 105 height 53
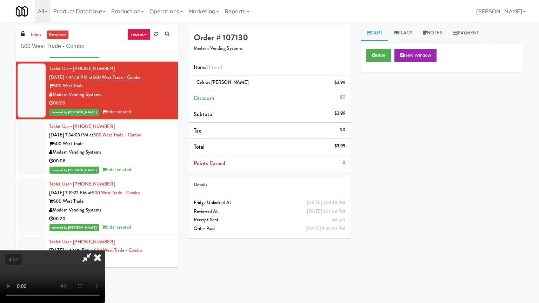
click at [105, 244] on video at bounding box center [52, 277] width 105 height 53
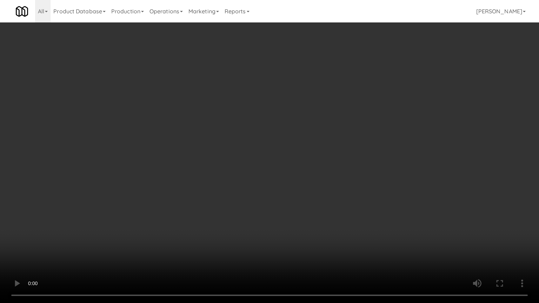
click at [232, 158] on video at bounding box center [269, 151] width 539 height 303
click at [235, 149] on video at bounding box center [269, 151] width 539 height 303
click at [235, 148] on video at bounding box center [269, 151] width 539 height 303
click at [263, 149] on video at bounding box center [269, 151] width 539 height 303
drag, startPoint x: 269, startPoint y: 140, endPoint x: 302, endPoint y: 96, distance: 55.2
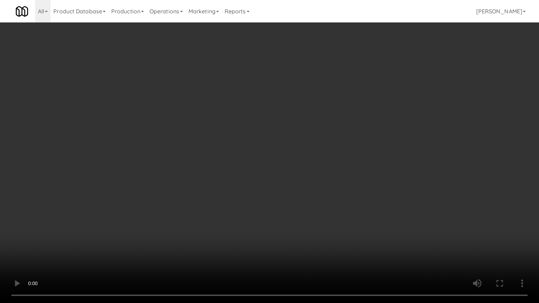
click at [269, 141] on video at bounding box center [269, 151] width 539 height 303
click at [296, 114] on video at bounding box center [269, 151] width 539 height 303
click at [295, 115] on video at bounding box center [269, 151] width 539 height 303
click at [299, 131] on video at bounding box center [269, 151] width 539 height 303
click at [298, 131] on video at bounding box center [269, 151] width 539 height 303
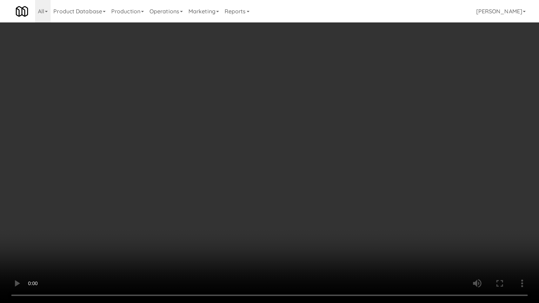
click at [333, 134] on video at bounding box center [269, 151] width 539 height 303
click at [328, 133] on video at bounding box center [269, 151] width 539 height 303
click at [372, 133] on video at bounding box center [269, 151] width 539 height 303
click at [365, 130] on video at bounding box center [269, 151] width 539 height 303
click at [358, 118] on video at bounding box center [269, 151] width 539 height 303
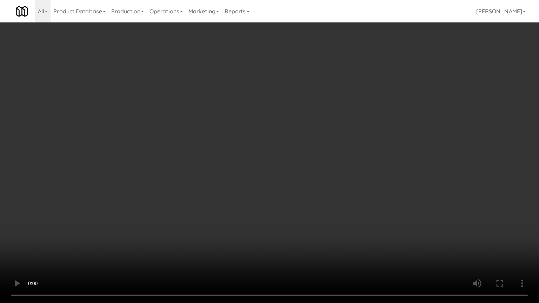
click at [359, 118] on video at bounding box center [269, 151] width 539 height 303
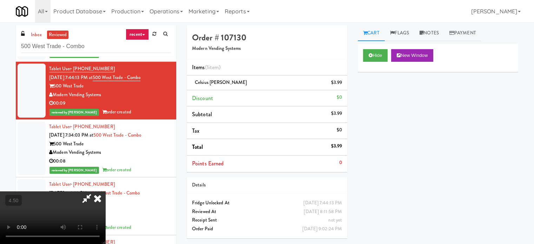
click at [105, 191] on icon at bounding box center [97, 198] width 15 height 14
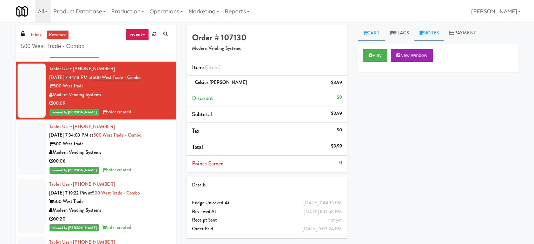
click at [432, 35] on link "Notes" at bounding box center [429, 33] width 30 height 16
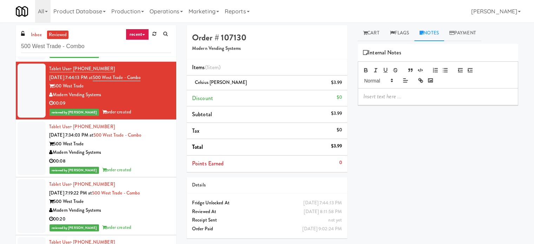
click at [407, 108] on div "Play New Window Primary Flag Clear Flag if unable to determine what was taken o…" at bounding box center [438, 175] width 160 height 263
click at [408, 97] on p at bounding box center [437, 97] width 149 height 8
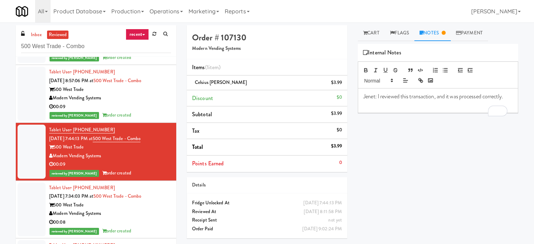
scroll to position [1391, 0]
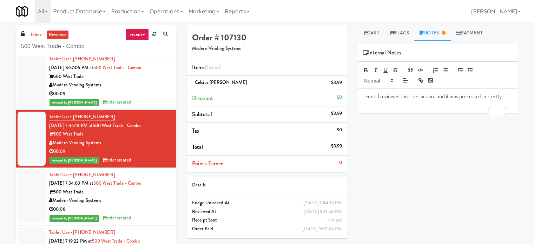
click at [152, 90] on div "00:09" at bounding box center [110, 93] width 122 height 9
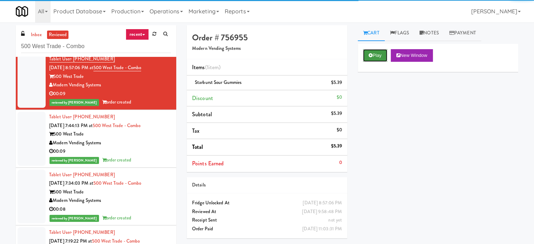
click at [367, 58] on button "Play" at bounding box center [375, 55] width 24 height 13
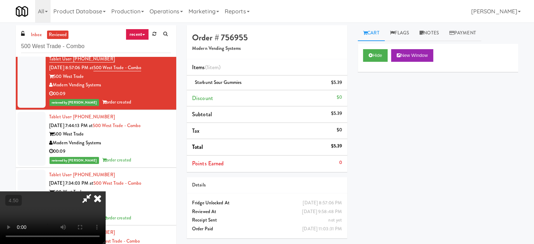
click at [105, 191] on video at bounding box center [52, 217] width 105 height 53
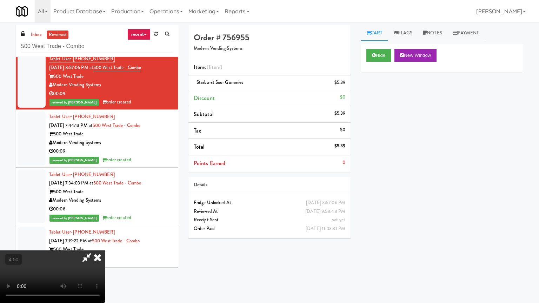
click at [105, 244] on video at bounding box center [52, 277] width 105 height 53
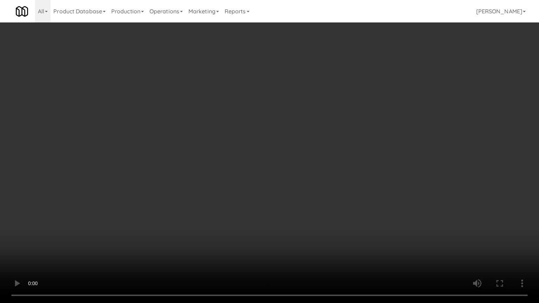
click at [288, 173] on video at bounding box center [269, 151] width 539 height 303
click at [313, 171] on video at bounding box center [269, 151] width 539 height 303
click at [329, 156] on video at bounding box center [269, 151] width 539 height 303
click at [280, 131] on video at bounding box center [269, 151] width 539 height 303
click at [331, 149] on video at bounding box center [269, 151] width 539 height 303
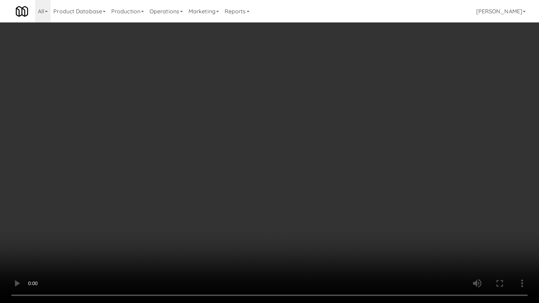
click at [372, 152] on video at bounding box center [269, 151] width 539 height 303
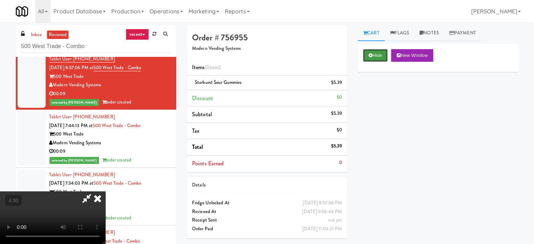
click at [377, 54] on button "Hide" at bounding box center [375, 55] width 25 height 13
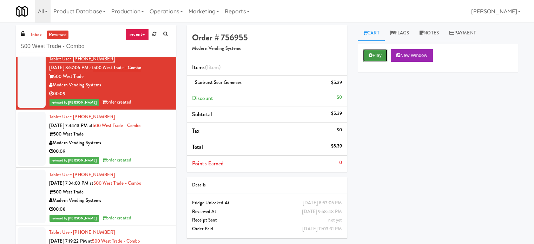
click at [379, 53] on button "Play" at bounding box center [375, 55] width 24 height 13
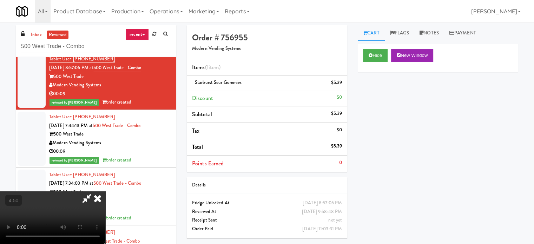
click at [105, 191] on video at bounding box center [52, 217] width 105 height 53
drag, startPoint x: 236, startPoint y: 177, endPoint x: 236, endPoint y: 162, distance: 14.7
click at [105, 191] on video at bounding box center [52, 217] width 105 height 53
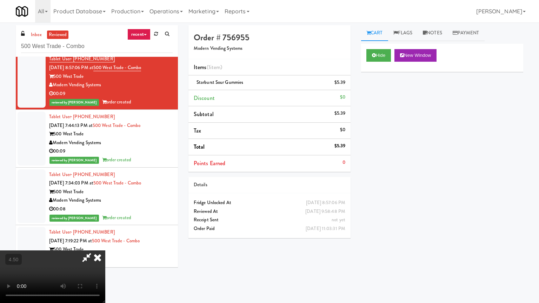
click at [105, 244] on video at bounding box center [52, 277] width 105 height 53
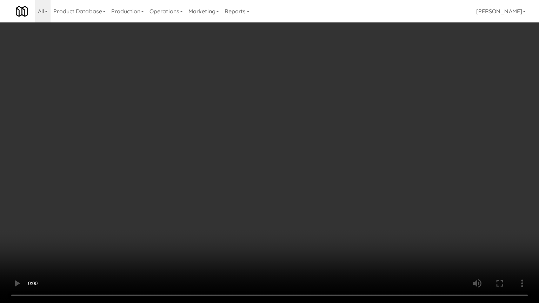
click at [234, 171] on video at bounding box center [269, 151] width 539 height 303
click at [240, 169] on video at bounding box center [269, 151] width 539 height 303
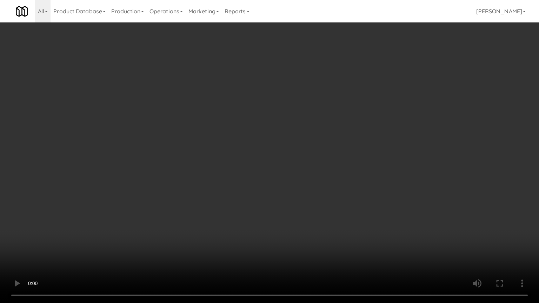
click at [241, 170] on video at bounding box center [269, 151] width 539 height 303
click at [254, 182] on video at bounding box center [269, 151] width 539 height 303
click at [260, 181] on video at bounding box center [269, 151] width 539 height 303
drag, startPoint x: 147, startPoint y: 187, endPoint x: 295, endPoint y: 124, distance: 160.3
click at [148, 187] on video at bounding box center [269, 151] width 539 height 303
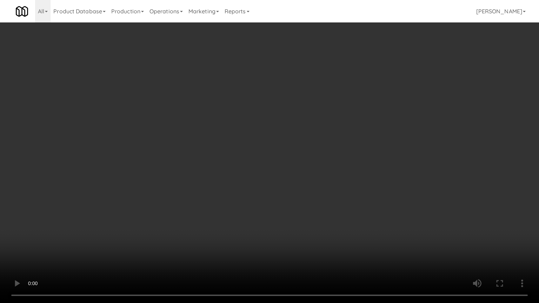
click at [293, 129] on video at bounding box center [269, 151] width 539 height 303
click at [292, 130] on video at bounding box center [269, 151] width 539 height 303
click at [294, 132] on video at bounding box center [269, 151] width 539 height 303
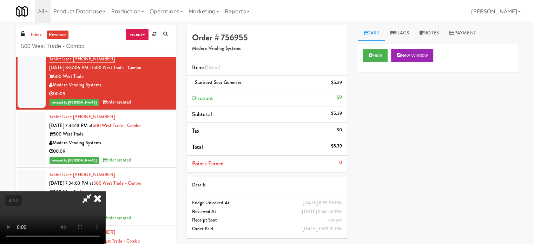
click at [105, 191] on icon at bounding box center [97, 198] width 15 height 14
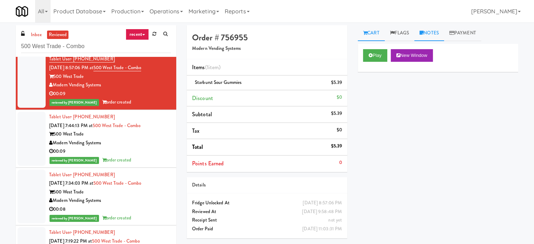
click at [435, 30] on link "Notes" at bounding box center [429, 33] width 30 height 16
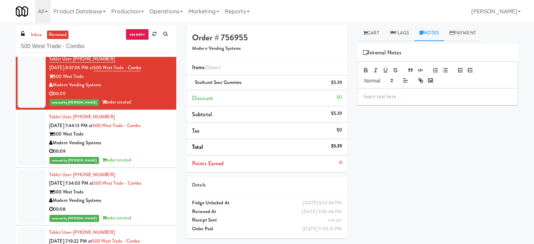
click at [389, 102] on div at bounding box center [438, 96] width 160 height 16
click at [401, 98] on p "To enrich screen reader interactions, please activate Accessibility in Grammarl…" at bounding box center [437, 97] width 149 height 8
click at [374, 32] on link "Cart" at bounding box center [371, 33] width 27 height 16
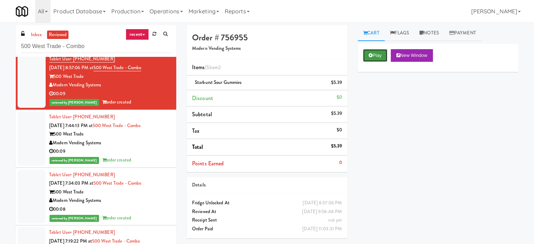
click at [373, 53] on button "Play" at bounding box center [375, 55] width 24 height 13
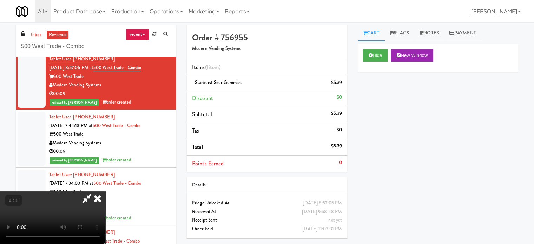
click at [105, 191] on video at bounding box center [52, 217] width 105 height 53
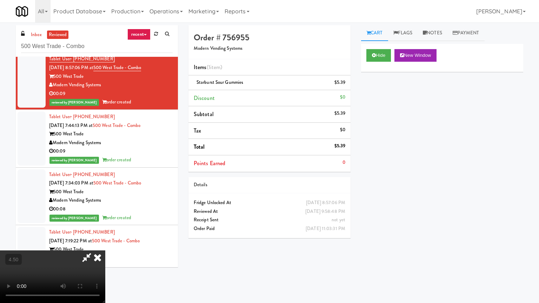
click at [105, 244] on video at bounding box center [52, 277] width 105 height 53
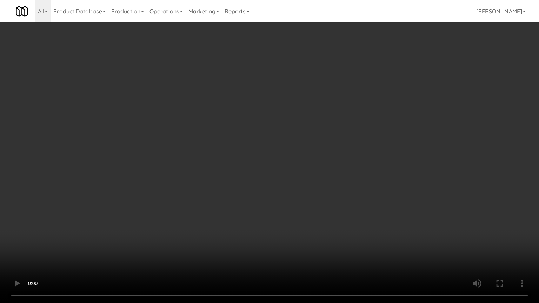
click at [244, 167] on video at bounding box center [269, 151] width 539 height 303
click at [302, 184] on video at bounding box center [269, 151] width 539 height 303
drag, startPoint x: 149, startPoint y: 227, endPoint x: 270, endPoint y: 154, distance: 140.1
click at [156, 223] on video at bounding box center [269, 151] width 539 height 303
click at [257, 165] on video at bounding box center [269, 151] width 539 height 303
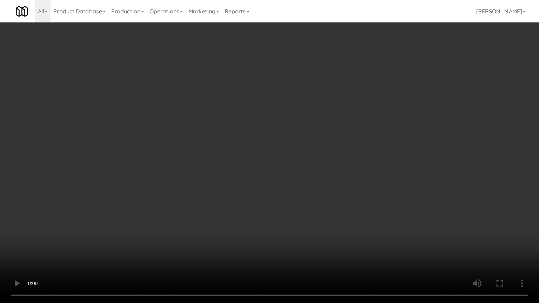
click at [284, 172] on video at bounding box center [269, 151] width 539 height 303
drag, startPoint x: 281, startPoint y: 174, endPoint x: 299, endPoint y: 168, distance: 18.7
click at [281, 174] on video at bounding box center [269, 151] width 539 height 303
click at [301, 171] on video at bounding box center [269, 151] width 539 height 303
click at [271, 169] on video at bounding box center [269, 151] width 539 height 303
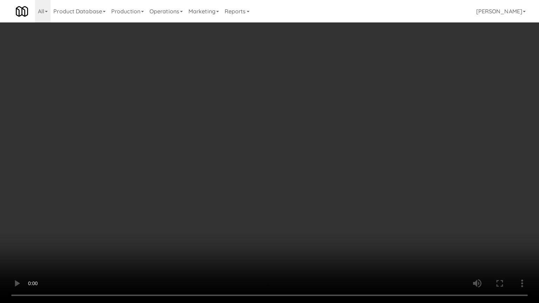
drag, startPoint x: 271, startPoint y: 168, endPoint x: 296, endPoint y: 100, distance: 72.8
click at [273, 167] on video at bounding box center [269, 151] width 539 height 303
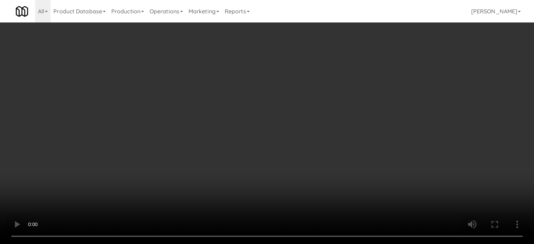
click at [315, 84] on video at bounding box center [267, 122] width 534 height 244
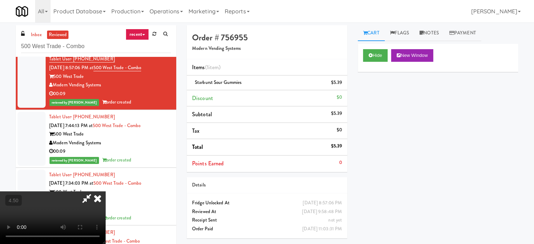
click at [95, 191] on icon at bounding box center [87, 198] width 16 height 14
click at [105, 191] on icon at bounding box center [97, 198] width 15 height 14
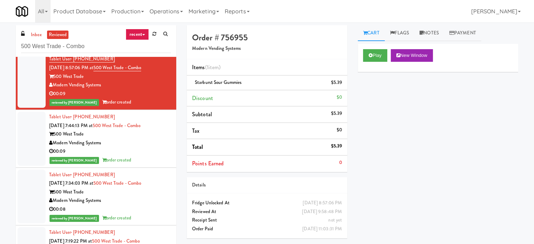
drag, startPoint x: 433, startPoint y: 31, endPoint x: 432, endPoint y: 43, distance: 12.3
click at [433, 32] on link "Notes" at bounding box center [429, 33] width 30 height 16
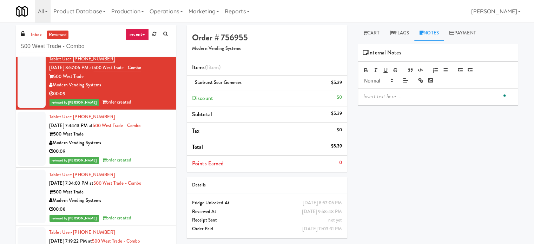
click at [408, 98] on p "To enrich screen reader interactions, please activate Accessibility in Grammarl…" at bounding box center [437, 97] width 149 height 8
click at [380, 94] on p "To enrich screen reader interactions, please activate Accessibility in Grammarl…" at bounding box center [437, 97] width 149 height 8
drag, startPoint x: 154, startPoint y: 67, endPoint x: 121, endPoint y: 63, distance: 33.6
click at [104, 71] on div "Tablet User · (704) 778-1083 [DATE] 8:57:06 PM at 500 West Trade - Combo 500 We…" at bounding box center [110, 81] width 122 height 52
click at [148, 87] on div "Modern Vending Systems" at bounding box center [110, 85] width 122 height 9
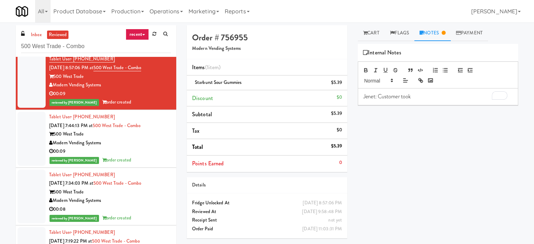
drag, startPoint x: 88, startPoint y: 74, endPoint x: 55, endPoint y: 74, distance: 33.0
click at [55, 74] on div "500 West Trade" at bounding box center [110, 76] width 122 height 9
copy div "500 West Trade"
click at [417, 95] on p "Jenet: Customer took" at bounding box center [437, 97] width 149 height 8
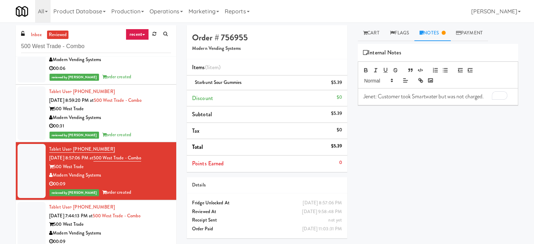
scroll to position [1294, 0]
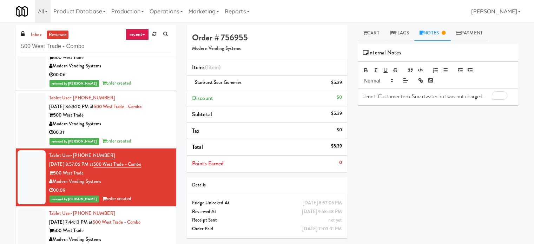
click at [144, 139] on div "reviewed by [PERSON_NAME] A order created" at bounding box center [110, 141] width 122 height 9
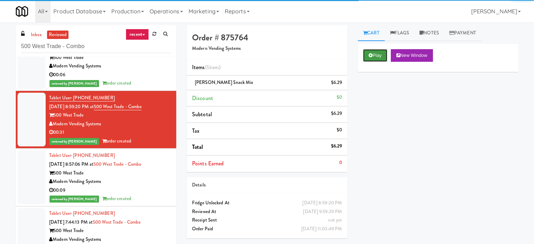
click at [375, 54] on button "Play" at bounding box center [375, 55] width 24 height 13
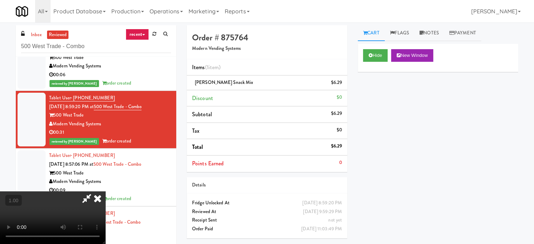
click at [105, 191] on video at bounding box center [52, 217] width 105 height 53
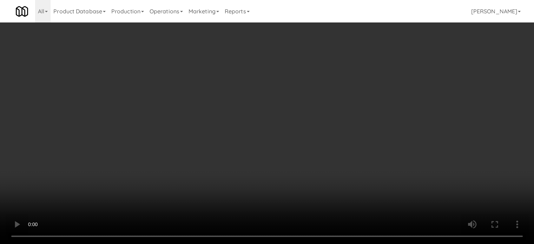
click at [157, 218] on video at bounding box center [267, 122] width 534 height 244
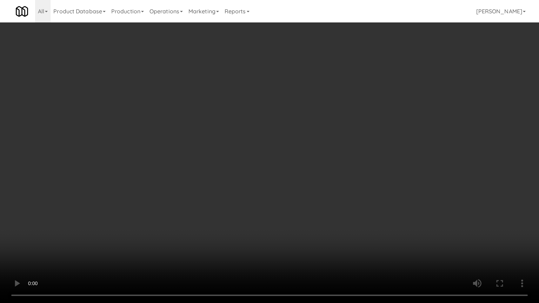
click at [266, 148] on video at bounding box center [269, 151] width 539 height 303
click at [263, 168] on video at bounding box center [269, 151] width 539 height 303
click at [267, 167] on video at bounding box center [269, 151] width 539 height 303
click at [275, 163] on video at bounding box center [269, 151] width 539 height 303
click at [295, 173] on video at bounding box center [269, 151] width 539 height 303
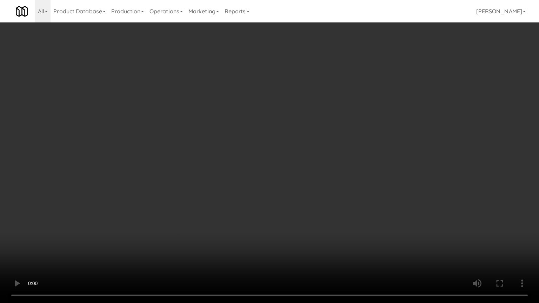
click at [308, 170] on video at bounding box center [269, 151] width 539 height 303
click at [309, 170] on video at bounding box center [269, 151] width 539 height 303
click at [284, 159] on video at bounding box center [269, 151] width 539 height 303
drag, startPoint x: 288, startPoint y: 159, endPoint x: 331, endPoint y: 108, distance: 66.5
click at [288, 159] on video at bounding box center [269, 151] width 539 height 303
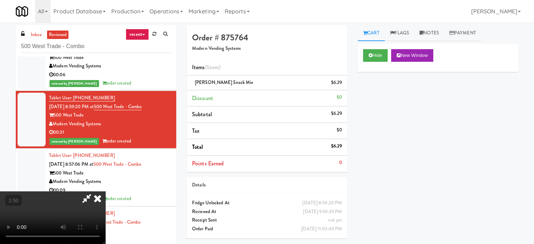
click at [105, 191] on icon at bounding box center [97, 198] width 15 height 14
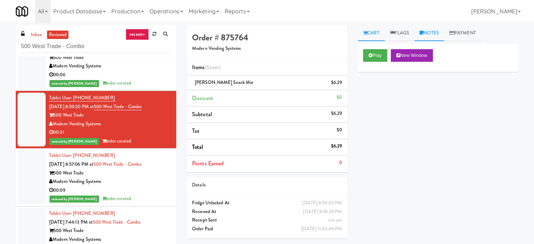
click at [436, 35] on link "Notes" at bounding box center [429, 33] width 30 height 16
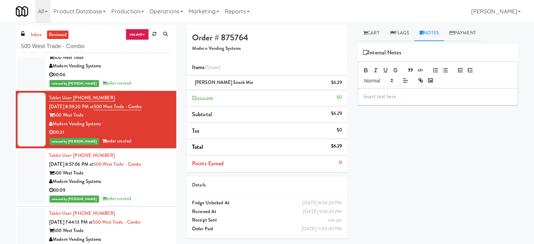
click at [406, 96] on p at bounding box center [437, 97] width 149 height 8
click at [134, 190] on div "00:09" at bounding box center [110, 190] width 122 height 9
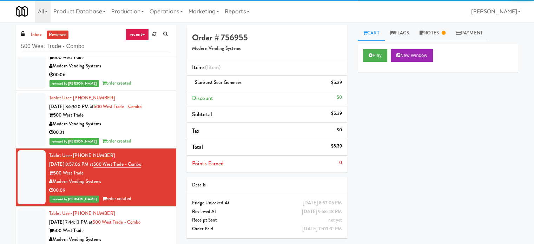
click at [165, 222] on div "Tablet User · (561) 308-7276 [DATE] 7:44:13 PM at 500 West Trade - Combo 500 We…" at bounding box center [110, 235] width 122 height 52
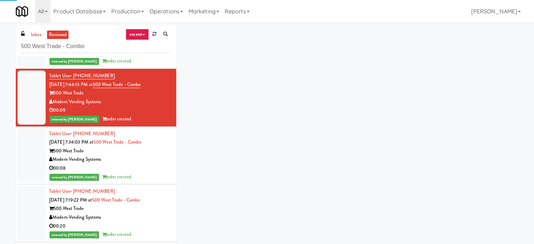
scroll to position [1436, 0]
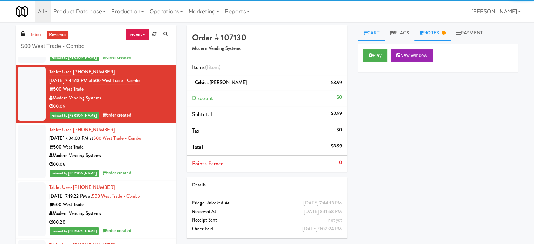
click at [441, 32] on link "Notes" at bounding box center [432, 33] width 36 height 16
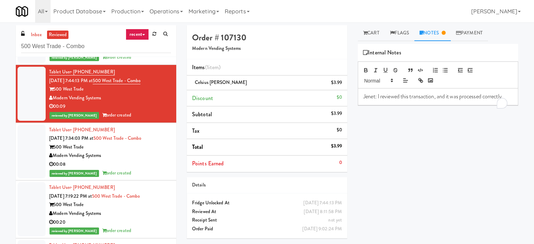
drag, startPoint x: 360, startPoint y: 92, endPoint x: 391, endPoint y: 89, distance: 31.4
click at [389, 105] on div "Jenet: I reviewed this transaction, and it was processed correctly." at bounding box center [438, 96] width 160 height 16
copy p "Jenet: I reviewed this transaction, and it was processed correctly."
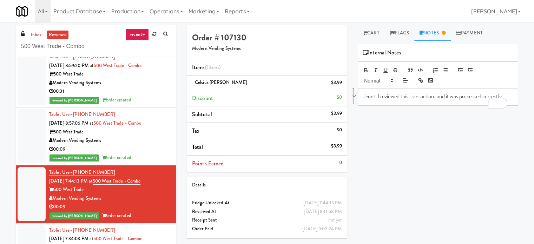
scroll to position [1349, 0]
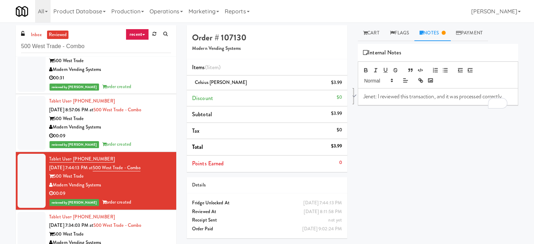
drag, startPoint x: 148, startPoint y: 134, endPoint x: 366, endPoint y: 75, distance: 225.2
click at [149, 134] on div "00:09" at bounding box center [110, 136] width 122 height 9
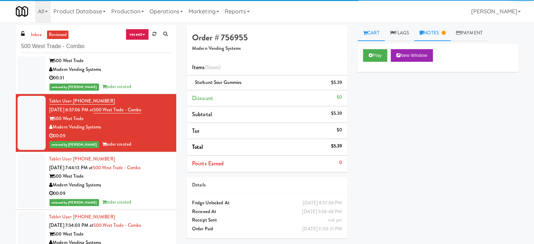
click at [445, 35] on icon at bounding box center [443, 33] width 4 height 5
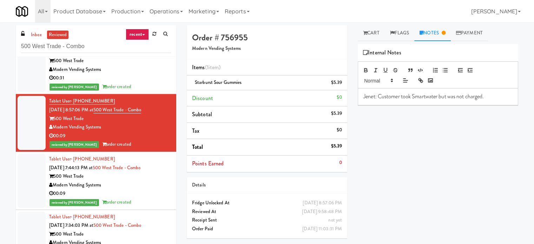
click at [140, 76] on div "00:31" at bounding box center [110, 78] width 122 height 9
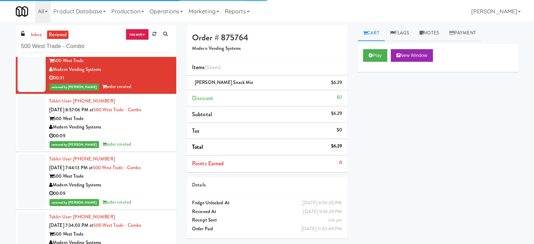
click at [146, 130] on div "Tablet User · (704) 778-1083 [DATE] 8:57:06 PM at 500 West Trade - Combo 500 We…" at bounding box center [110, 123] width 122 height 52
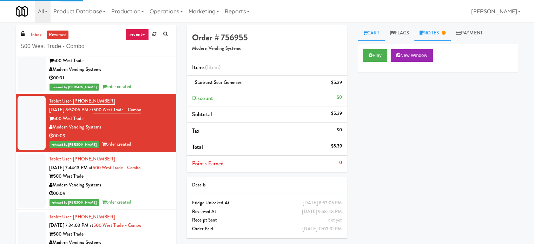
click at [437, 35] on link "Notes" at bounding box center [432, 33] width 36 height 16
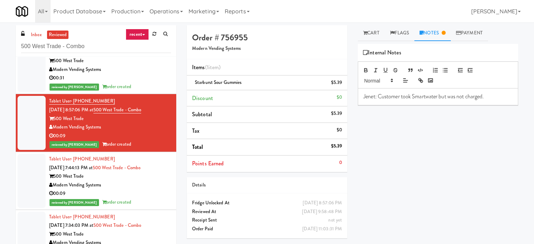
click at [140, 79] on div "00:31" at bounding box center [110, 78] width 122 height 9
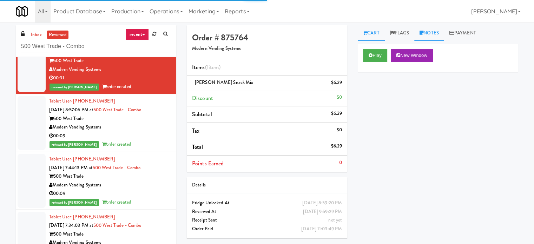
click at [436, 32] on link "Notes" at bounding box center [429, 33] width 30 height 16
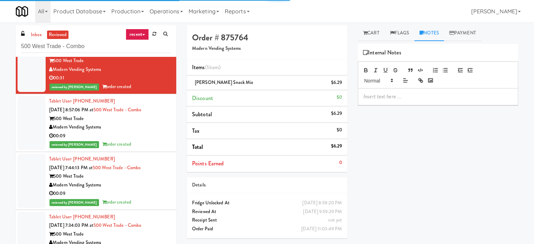
click at [401, 102] on div at bounding box center [438, 96] width 160 height 16
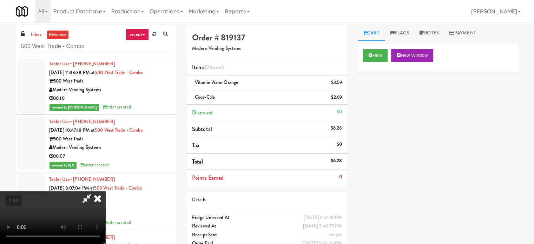
click at [105, 191] on video at bounding box center [52, 217] width 105 height 53
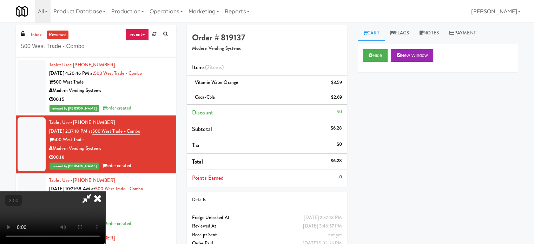
click at [105, 191] on video at bounding box center [52, 217] width 105 height 53
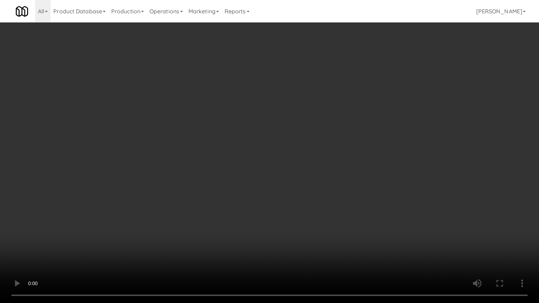
click at [277, 150] on video at bounding box center [269, 151] width 539 height 303
drag, startPoint x: 275, startPoint y: 145, endPoint x: 280, endPoint y: 138, distance: 8.2
click at [275, 145] on video at bounding box center [269, 151] width 539 height 303
click at [281, 146] on video at bounding box center [269, 151] width 539 height 303
click at [292, 149] on video at bounding box center [269, 151] width 539 height 303
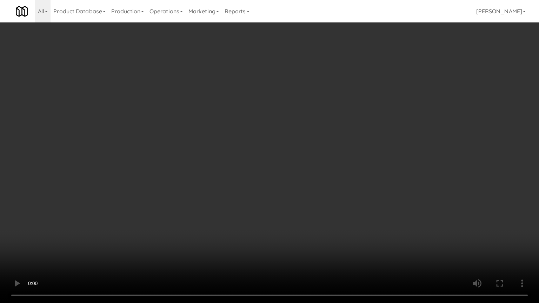
click at [293, 149] on video at bounding box center [269, 151] width 539 height 303
drag, startPoint x: 297, startPoint y: 147, endPoint x: 296, endPoint y: 142, distance: 5.4
click at [297, 148] on video at bounding box center [269, 151] width 539 height 303
click at [297, 141] on video at bounding box center [269, 151] width 539 height 303
click at [323, 147] on video at bounding box center [269, 151] width 539 height 303
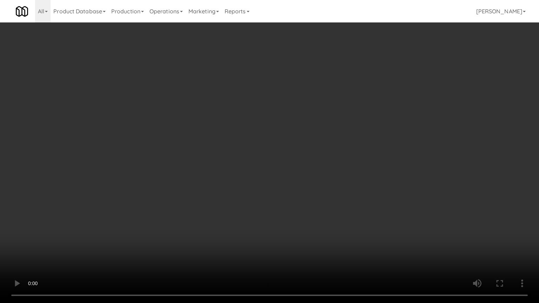
click at [327, 143] on video at bounding box center [269, 151] width 539 height 303
click at [327, 142] on video at bounding box center [269, 151] width 539 height 303
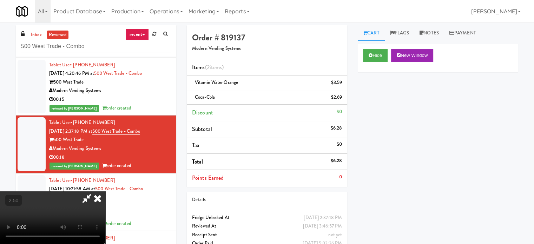
click at [105, 191] on icon at bounding box center [97, 198] width 15 height 14
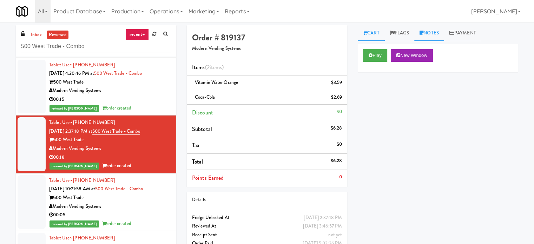
click at [435, 41] on div "Cart Flags Notes Payment Play New Window Primary Flag Clear Flag if unable to d…" at bounding box center [437, 133] width 171 height 216
click at [427, 35] on link "Notes" at bounding box center [429, 33] width 30 height 16
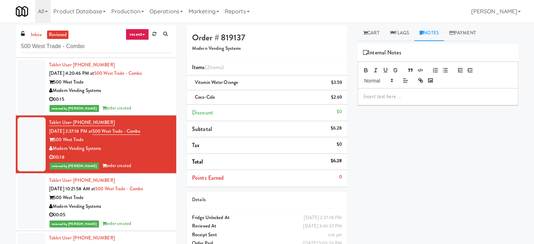
click at [395, 98] on p at bounding box center [437, 97] width 149 height 8
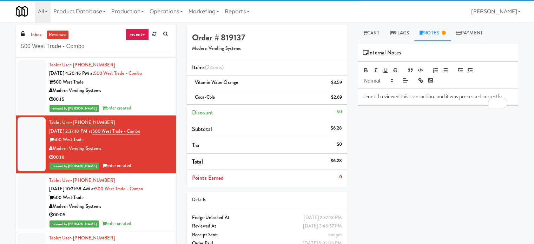
click at [140, 102] on div "00:15" at bounding box center [110, 99] width 122 height 9
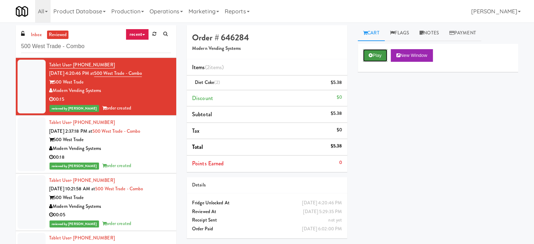
click at [377, 54] on button "Play" at bounding box center [375, 55] width 24 height 13
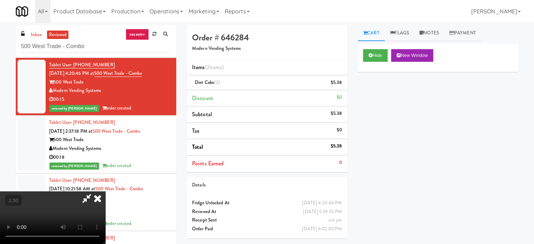
click at [105, 191] on video at bounding box center [52, 217] width 105 height 53
drag, startPoint x: 156, startPoint y: 168, endPoint x: 166, endPoint y: 157, distance: 14.9
click at [105, 191] on video at bounding box center [52, 217] width 105 height 53
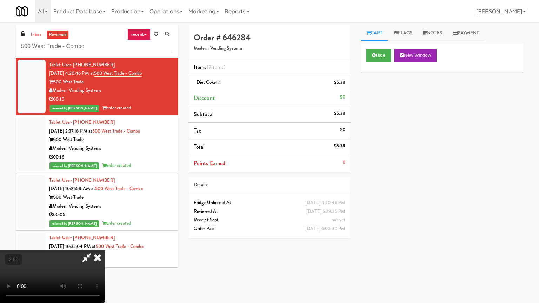
click at [105, 244] on video at bounding box center [52, 277] width 105 height 53
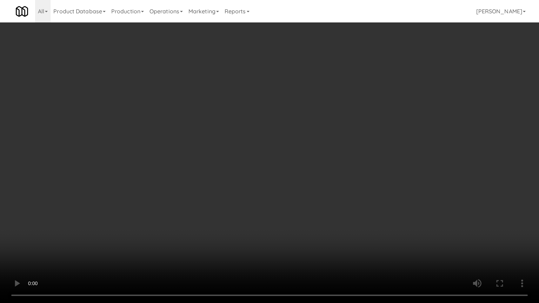
click at [250, 150] on video at bounding box center [269, 151] width 539 height 303
click at [249, 151] on video at bounding box center [269, 151] width 539 height 303
click at [249, 153] on video at bounding box center [269, 151] width 539 height 303
click at [252, 154] on video at bounding box center [269, 151] width 539 height 303
click at [253, 155] on video at bounding box center [269, 151] width 539 height 303
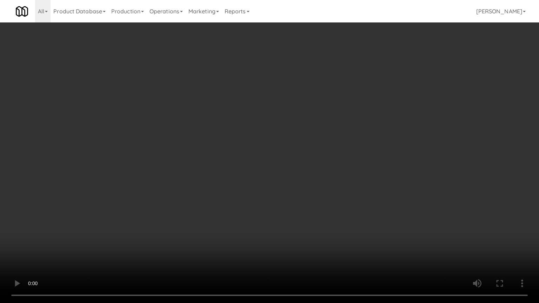
click at [248, 160] on video at bounding box center [269, 151] width 539 height 303
click at [249, 161] on video at bounding box center [269, 151] width 539 height 303
click at [250, 161] on video at bounding box center [269, 151] width 539 height 303
click at [251, 161] on video at bounding box center [269, 151] width 539 height 303
click at [300, 171] on video at bounding box center [269, 151] width 539 height 303
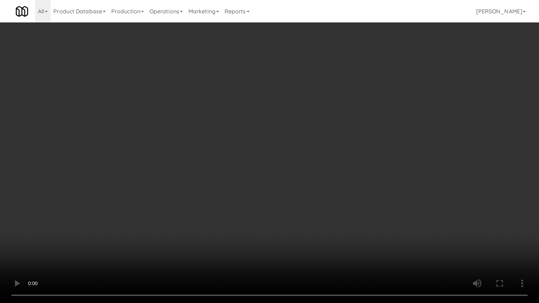
click at [275, 173] on video at bounding box center [269, 151] width 539 height 303
click at [317, 210] on video at bounding box center [269, 151] width 539 height 303
click at [287, 198] on video at bounding box center [269, 151] width 539 height 303
click at [293, 158] on video at bounding box center [269, 151] width 539 height 303
click at [112, 230] on video at bounding box center [269, 151] width 539 height 303
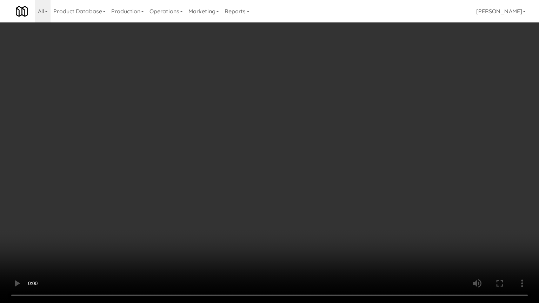
click at [224, 202] on video at bounding box center [269, 151] width 539 height 303
click at [235, 217] on video at bounding box center [269, 151] width 539 height 303
click at [237, 222] on video at bounding box center [269, 151] width 539 height 303
click at [239, 225] on video at bounding box center [269, 151] width 539 height 303
click at [254, 237] on video at bounding box center [269, 151] width 539 height 303
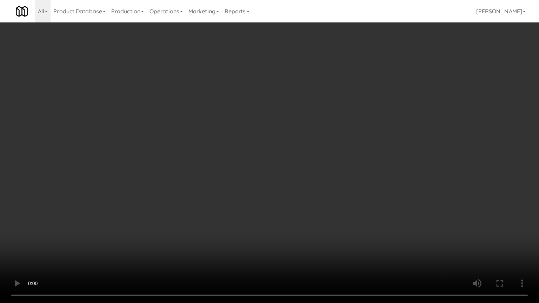
click at [259, 239] on video at bounding box center [269, 151] width 539 height 303
click at [262, 244] on video at bounding box center [269, 151] width 539 height 303
click at [268, 244] on video at bounding box center [269, 151] width 539 height 303
click at [269, 244] on video at bounding box center [269, 151] width 539 height 303
click at [289, 244] on video at bounding box center [269, 151] width 539 height 303
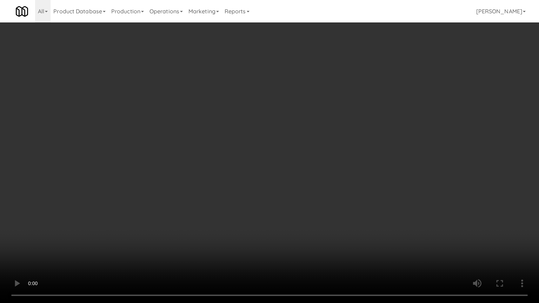
click at [187, 180] on video at bounding box center [269, 151] width 539 height 303
click at [193, 178] on video at bounding box center [269, 151] width 539 height 303
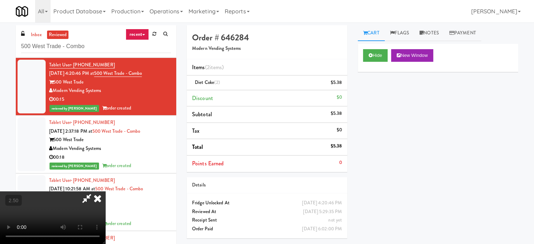
click at [105, 191] on icon at bounding box center [97, 198] width 15 height 14
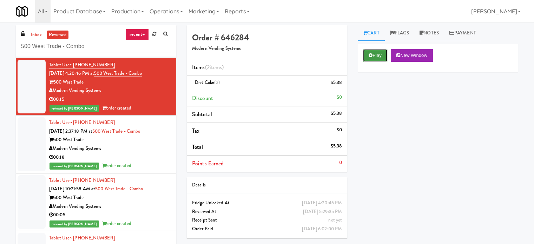
click at [382, 54] on button "Play" at bounding box center [375, 55] width 24 height 13
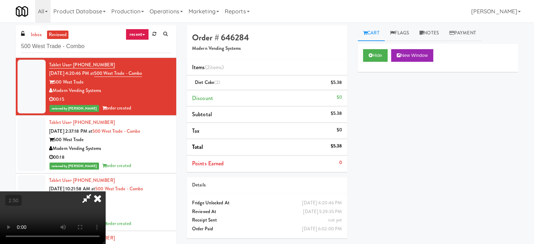
click at [105, 191] on video at bounding box center [52, 217] width 105 height 53
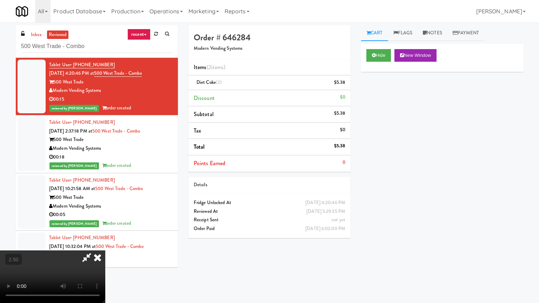
click at [105, 244] on video at bounding box center [52, 277] width 105 height 53
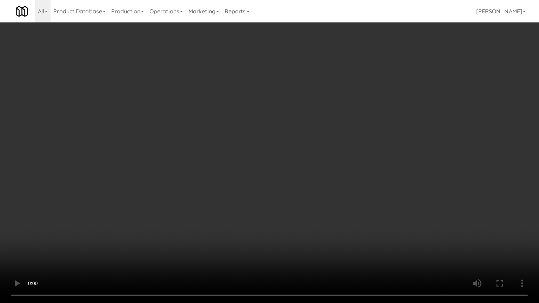
click at [213, 189] on video at bounding box center [269, 151] width 539 height 303
click at [215, 187] on video at bounding box center [269, 151] width 539 height 303
click at [214, 189] on video at bounding box center [269, 151] width 539 height 303
click at [215, 188] on video at bounding box center [269, 151] width 539 height 303
click at [229, 205] on video at bounding box center [269, 151] width 539 height 303
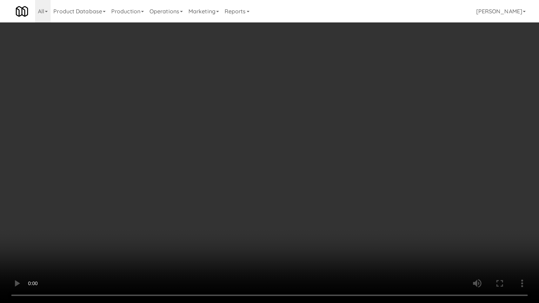
click at [239, 212] on video at bounding box center [269, 151] width 539 height 303
click at [237, 217] on video at bounding box center [269, 151] width 539 height 303
click at [257, 235] on video at bounding box center [269, 151] width 539 height 303
click at [224, 231] on video at bounding box center [269, 151] width 539 height 303
click at [230, 230] on video at bounding box center [269, 151] width 539 height 303
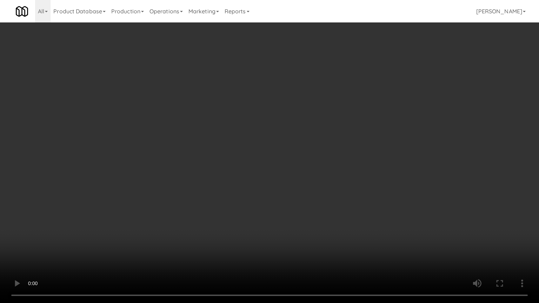
click at [224, 233] on video at bounding box center [269, 151] width 539 height 303
click at [248, 234] on video at bounding box center [269, 151] width 539 height 303
drag, startPoint x: 208, startPoint y: 214, endPoint x: 217, endPoint y: 207, distance: 11.0
click at [209, 215] on video at bounding box center [269, 151] width 539 height 303
click at [291, 189] on video at bounding box center [269, 151] width 539 height 303
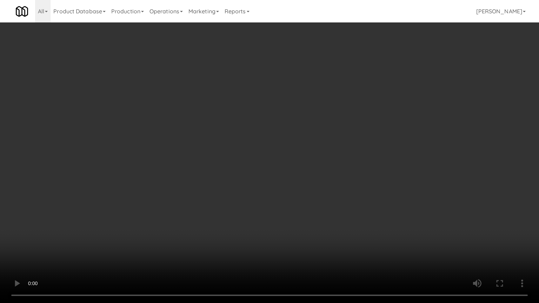
click at [254, 191] on video at bounding box center [269, 151] width 539 height 303
click at [298, 206] on video at bounding box center [269, 151] width 539 height 303
click at [287, 203] on video at bounding box center [269, 151] width 539 height 303
click at [288, 174] on video at bounding box center [269, 151] width 539 height 303
click at [289, 174] on video at bounding box center [269, 151] width 539 height 303
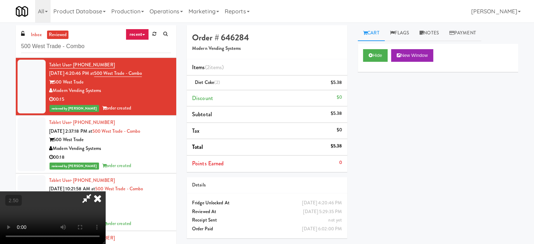
click at [105, 191] on icon at bounding box center [97, 198] width 15 height 14
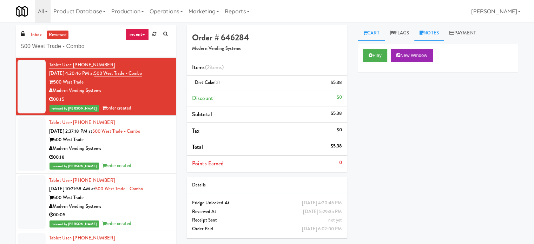
click at [433, 31] on link "Notes" at bounding box center [429, 33] width 30 height 16
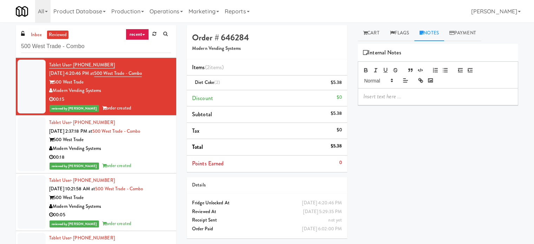
click at [370, 95] on p at bounding box center [437, 97] width 149 height 8
drag, startPoint x: 214, startPoint y: 84, endPoint x: 191, endPoint y: 83, distance: 23.9
click at [191, 83] on li "Diet Coke (2) $5.38" at bounding box center [267, 82] width 160 height 15
copy span "Diet Coke"
click at [433, 100] on p "Jenet: Customer took Three" at bounding box center [437, 97] width 149 height 8
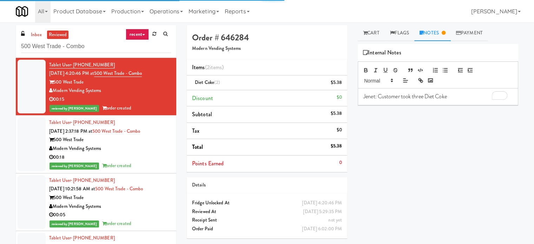
click at [453, 96] on p "Jenet: Customer took three Diet Coke" at bounding box center [437, 97] width 149 height 8
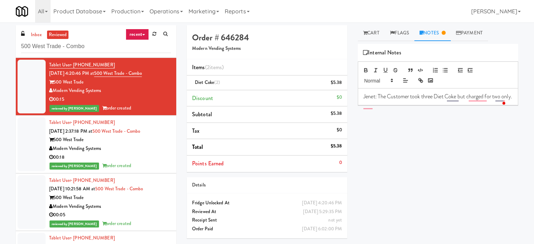
scroll to position [921, 0]
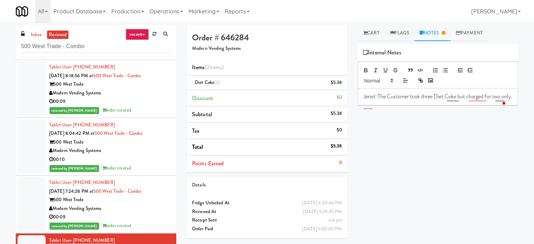
drag, startPoint x: 137, startPoint y: 207, endPoint x: 145, endPoint y: 208, distance: 8.1
click at [137, 207] on div "Modern Vending Systems" at bounding box center [110, 208] width 122 height 9
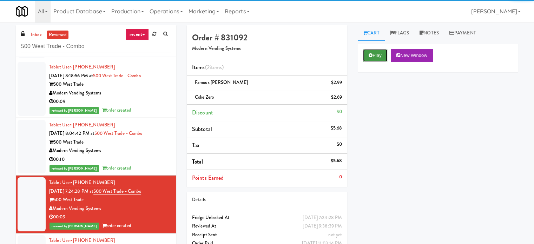
click at [374, 56] on button "Play" at bounding box center [375, 55] width 24 height 13
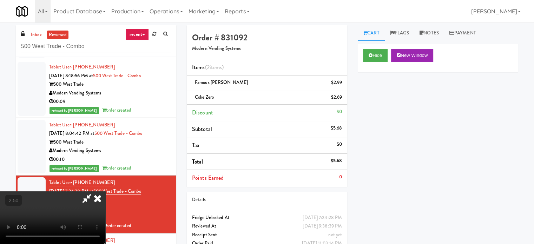
click at [105, 191] on video at bounding box center [52, 217] width 105 height 53
drag, startPoint x: 230, startPoint y: 165, endPoint x: 254, endPoint y: 159, distance: 25.5
click at [105, 191] on video at bounding box center [52, 217] width 105 height 53
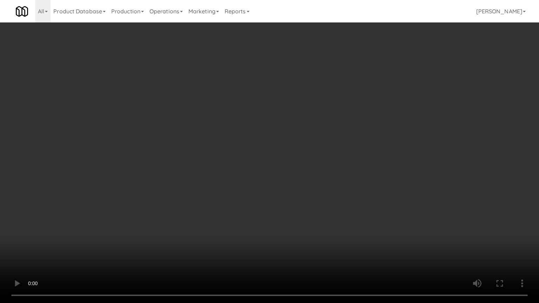
click at [253, 184] on video at bounding box center [269, 151] width 539 height 303
drag, startPoint x: 253, startPoint y: 187, endPoint x: 256, endPoint y: 185, distance: 4.3
click at [253, 188] on video at bounding box center [269, 151] width 539 height 303
click at [261, 181] on video at bounding box center [269, 151] width 539 height 303
click at [261, 184] on video at bounding box center [269, 151] width 539 height 303
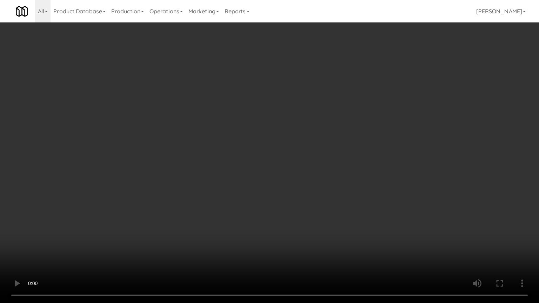
click at [299, 191] on video at bounding box center [269, 151] width 539 height 303
drag, startPoint x: 262, startPoint y: 192, endPoint x: 281, endPoint y: 180, distance: 22.0
click at [262, 192] on video at bounding box center [269, 151] width 539 height 303
click at [270, 186] on video at bounding box center [269, 151] width 539 height 303
click at [270, 183] on video at bounding box center [269, 151] width 539 height 303
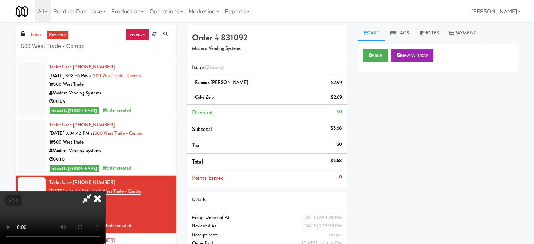
click at [105, 191] on icon at bounding box center [97, 198] width 15 height 14
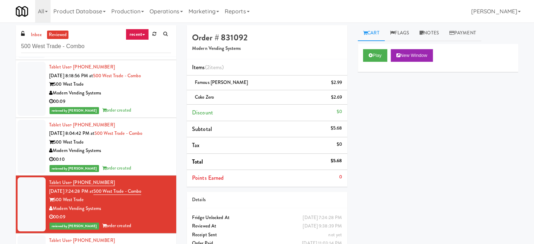
drag, startPoint x: 435, startPoint y: 34, endPoint x: 397, endPoint y: 66, distance: 49.6
click at [435, 34] on link "Notes" at bounding box center [429, 33] width 30 height 16
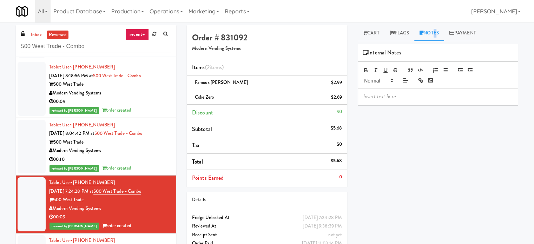
click at [403, 96] on p at bounding box center [437, 97] width 149 height 8
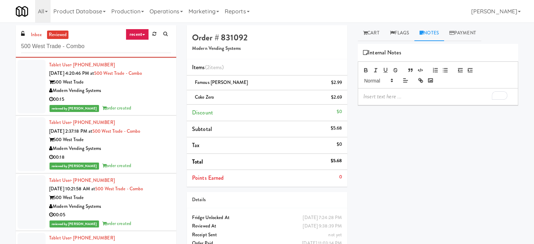
click at [154, 142] on div "500 West Trade" at bounding box center [110, 139] width 122 height 9
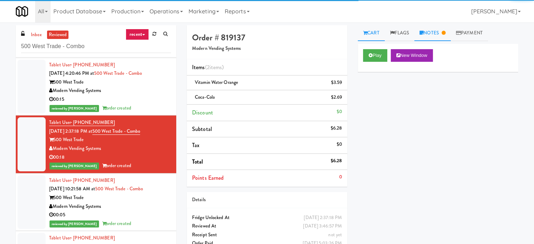
click at [440, 35] on link "Notes" at bounding box center [432, 33] width 36 height 16
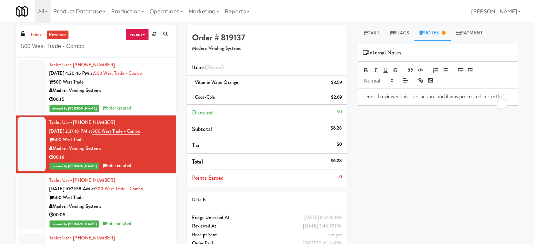
click at [391, 98] on p "Jenet: I reviewed this transaction, and it was processed correctly." at bounding box center [437, 97] width 149 height 8
copy p "Jenet: I reviewed this transaction, and it was processed correctly."
click at [149, 99] on div "00:15" at bounding box center [110, 99] width 122 height 9
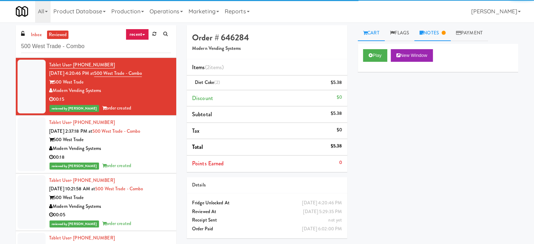
click at [440, 32] on link "Notes" at bounding box center [432, 33] width 36 height 16
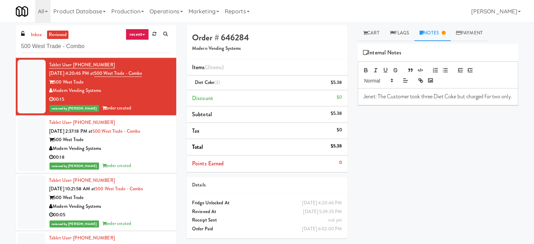
scroll to position [921, 0]
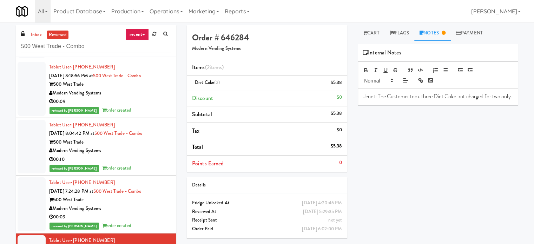
click at [131, 226] on div "reviewed by [PERSON_NAME] order created" at bounding box center [110, 225] width 122 height 9
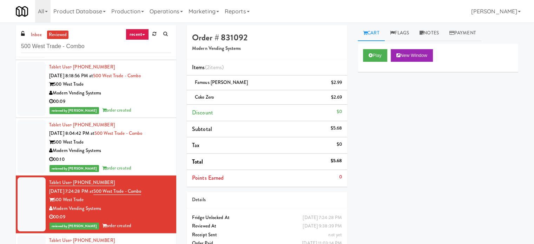
click at [158, 157] on div "00:10" at bounding box center [110, 159] width 122 height 9
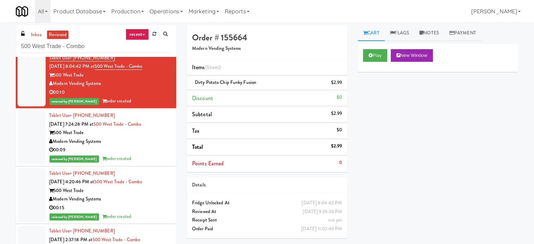
scroll to position [1040, 0]
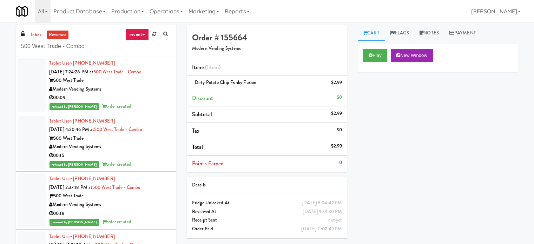
click at [154, 97] on div "00:09" at bounding box center [110, 97] width 122 height 9
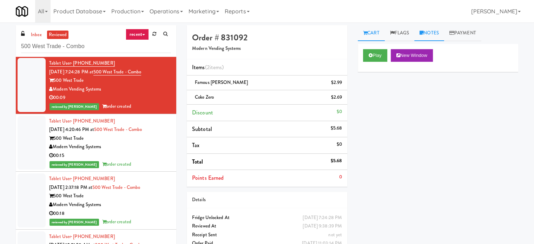
click at [437, 33] on link "Notes" at bounding box center [429, 33] width 30 height 16
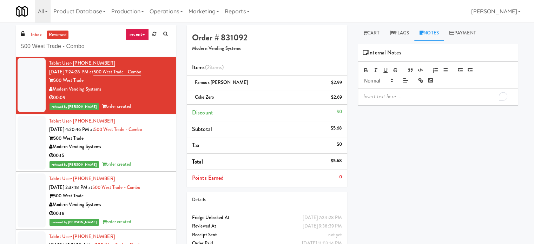
click at [406, 94] on p "To enrich screen reader interactions, please activate Accessibility in Grammarl…" at bounding box center [437, 97] width 149 height 8
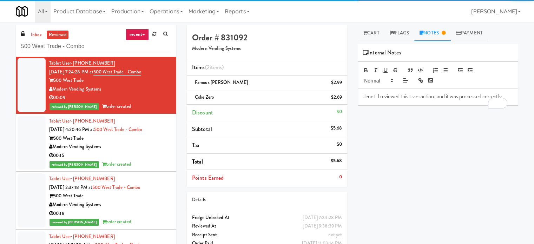
click at [154, 137] on div "500 West Trade" at bounding box center [110, 138] width 122 height 9
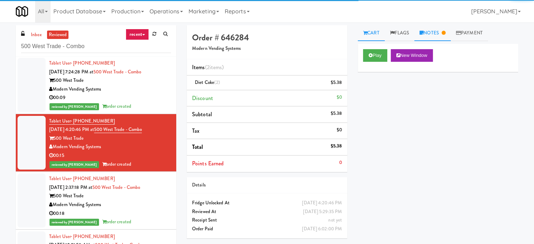
click at [438, 33] on link "Notes" at bounding box center [432, 33] width 36 height 16
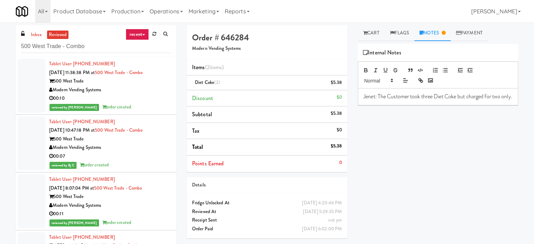
scroll to position [1040, 0]
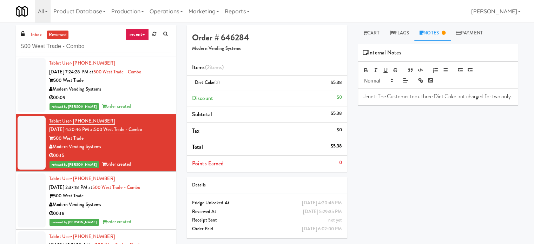
drag, startPoint x: 157, startPoint y: 95, endPoint x: 160, endPoint y: 93, distance: 4.2
click at [157, 95] on div "00:09" at bounding box center [110, 97] width 122 height 9
